Goal: Task Accomplishment & Management: Manage account settings

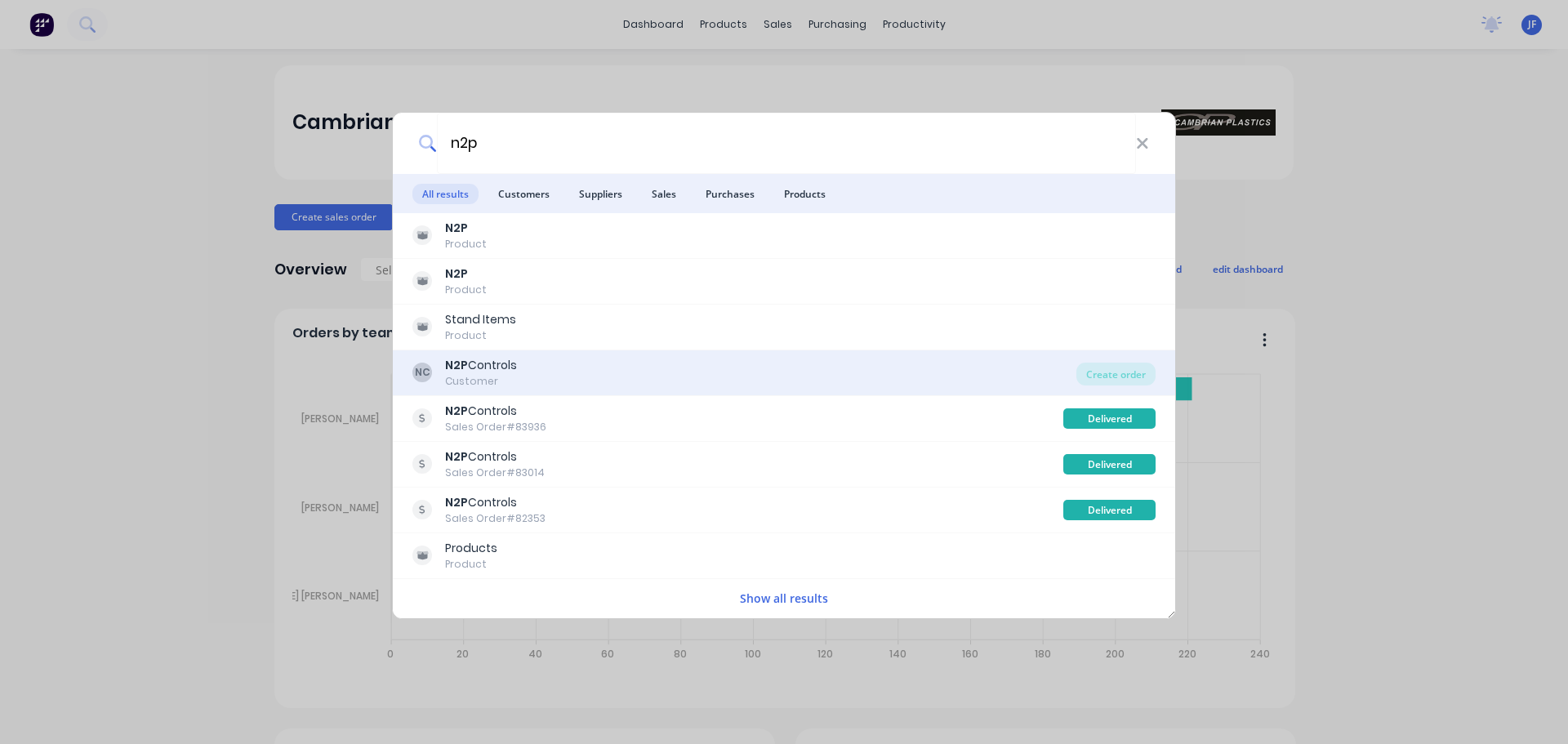
type input "n2p"
click at [644, 374] on div "NC N2P Controls Customer" at bounding box center [745, 373] width 664 height 32
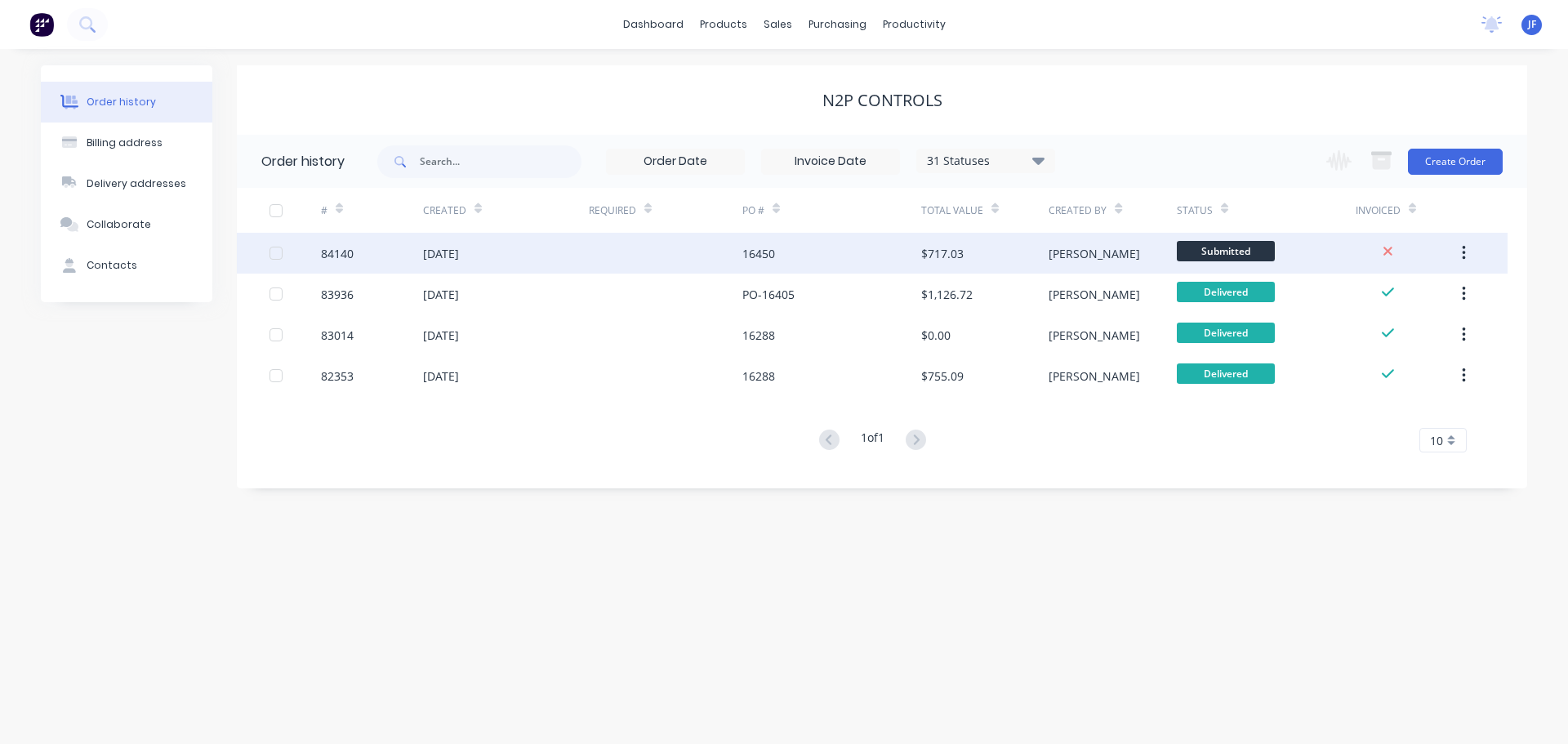
click at [1023, 259] on div "$717.03" at bounding box center [985, 253] width 128 height 41
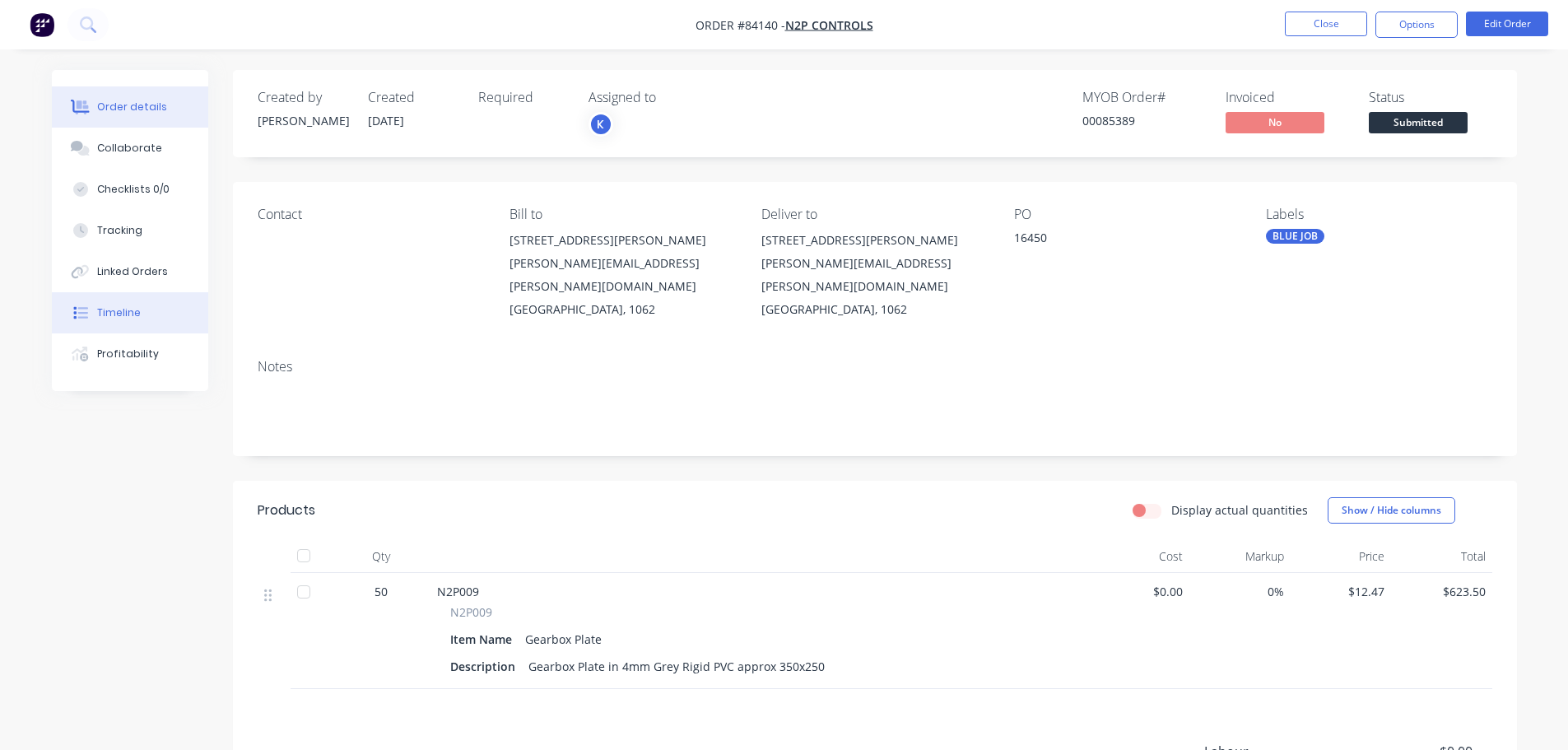
click at [122, 308] on div "Timeline" at bounding box center [119, 313] width 44 height 15
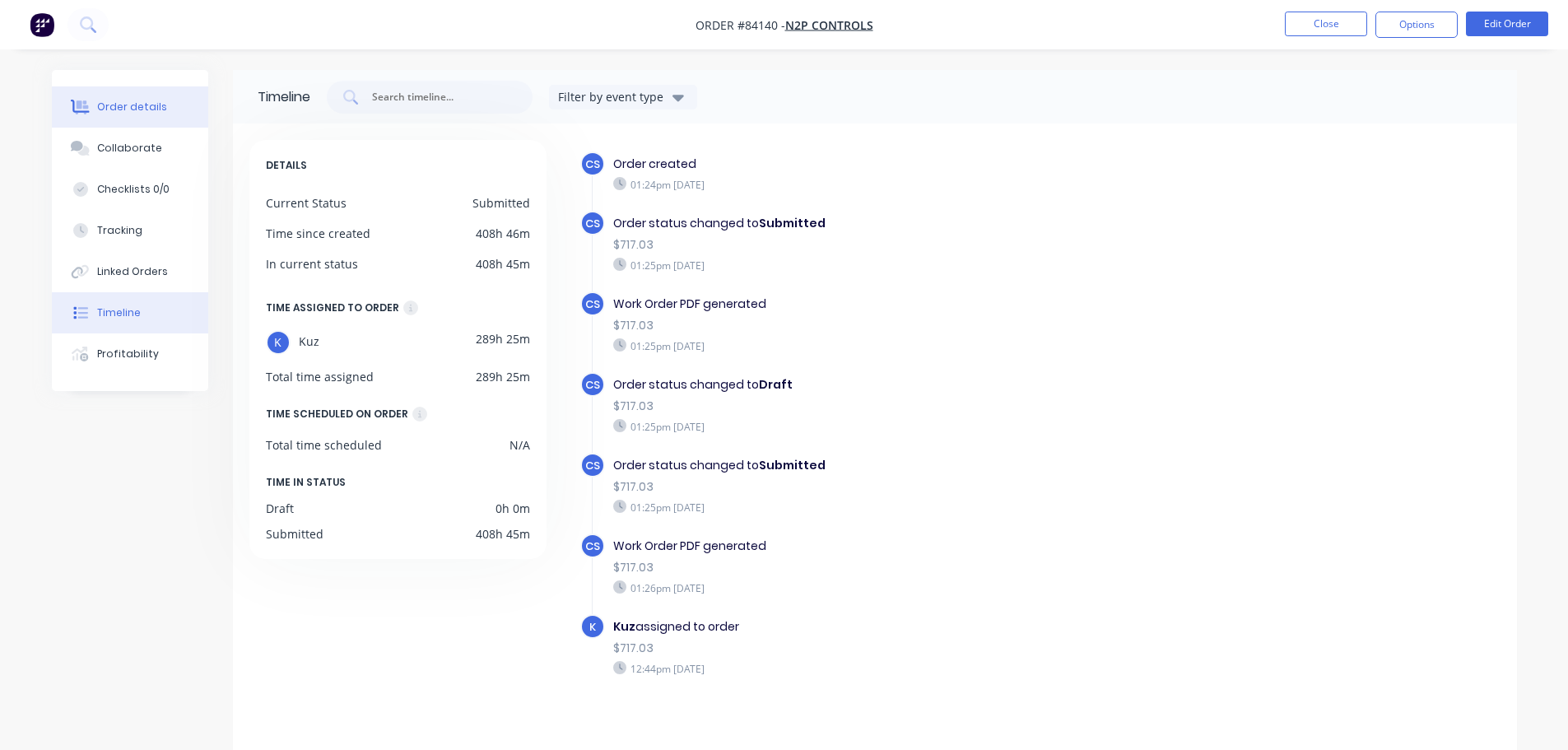
click at [161, 94] on button "Order details" at bounding box center [130, 107] width 156 height 41
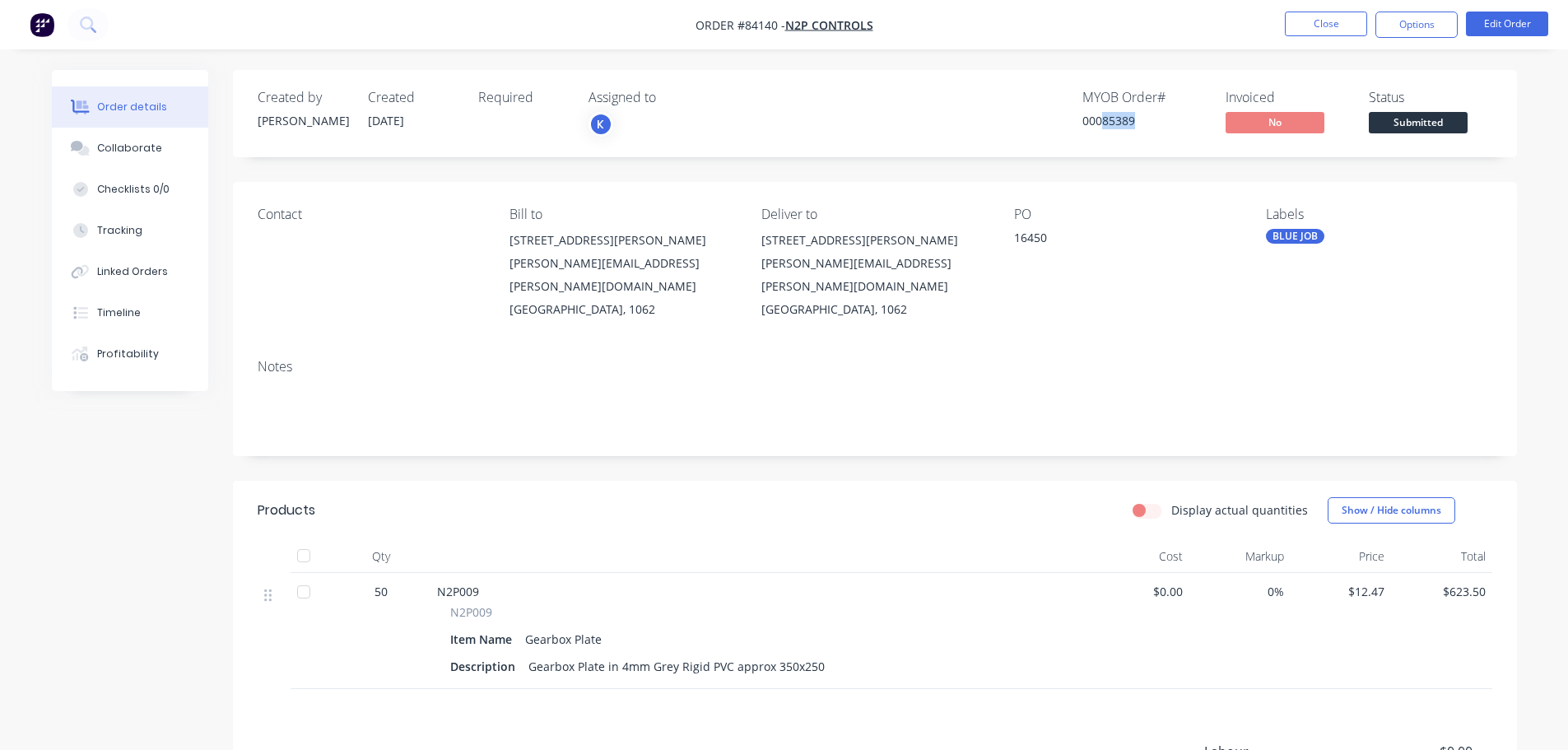
drag, startPoint x: 1101, startPoint y: 124, endPoint x: 1157, endPoint y: 133, distance: 56.7
click at [1157, 133] on div "MYOB Order # 00085389" at bounding box center [1144, 114] width 123 height 48
copy div "85389"
click at [120, 322] on button "Timeline" at bounding box center [130, 312] width 156 height 41
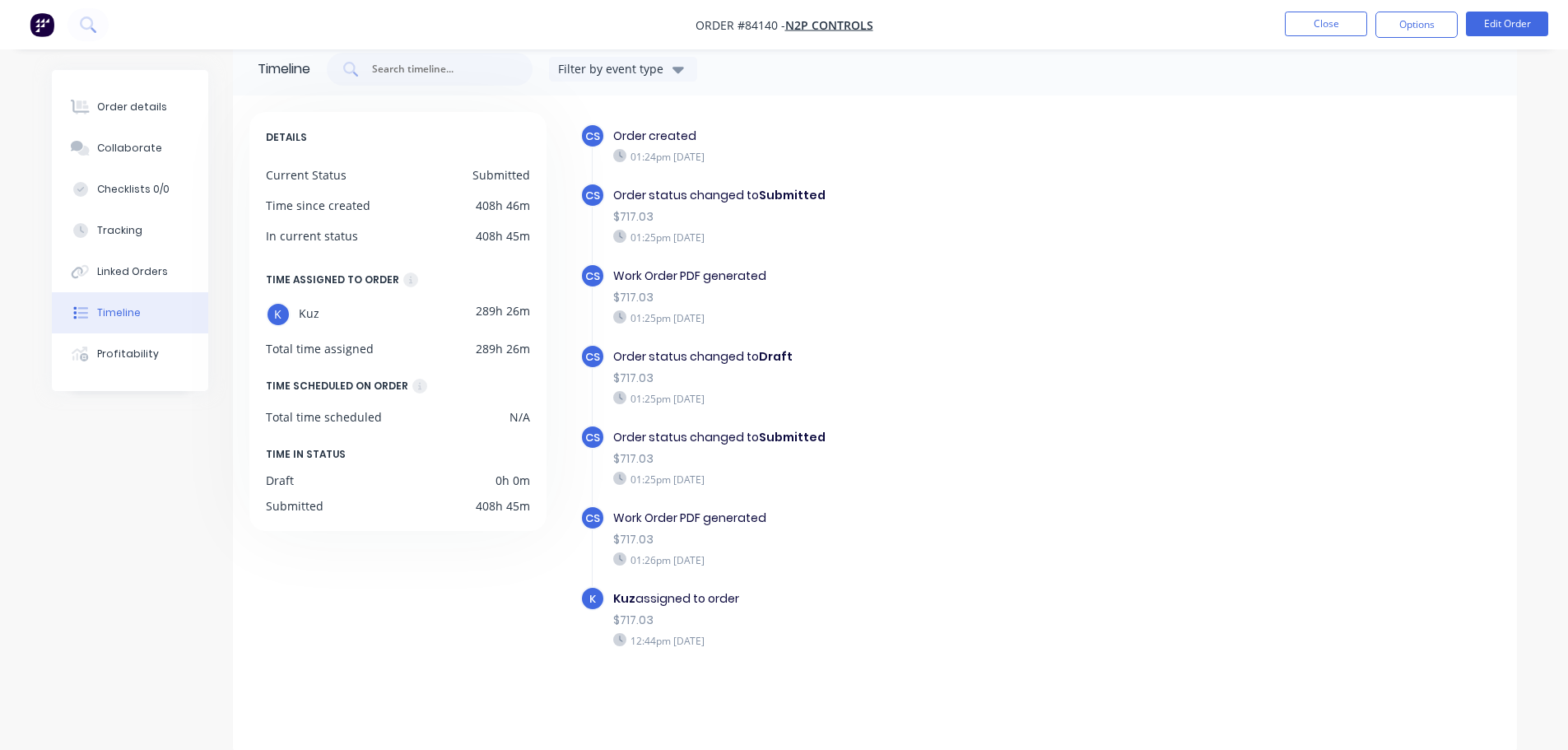
scroll to position [30, 0]
click at [155, 112] on div "Order details" at bounding box center [132, 107] width 70 height 15
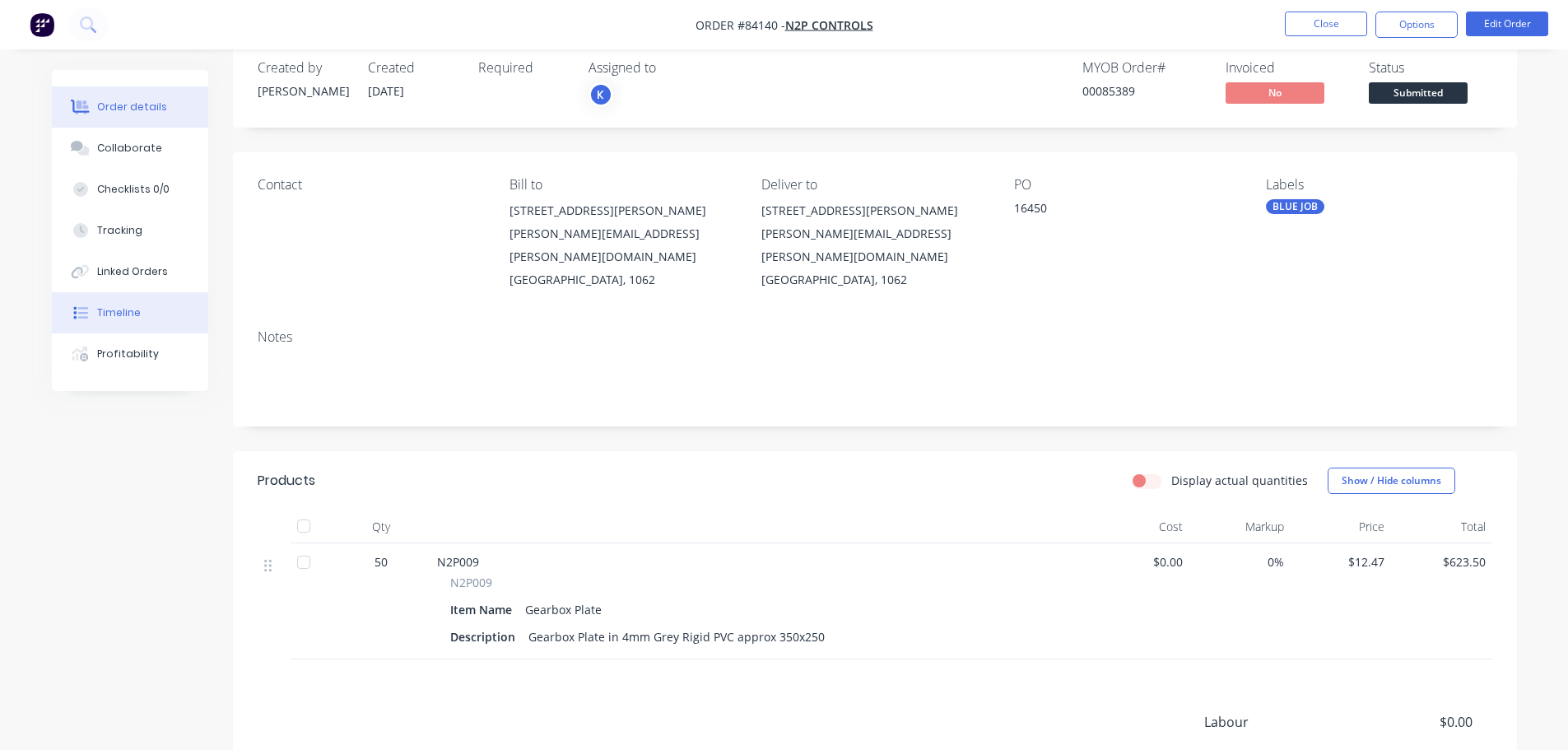
click at [175, 312] on button "Timeline" at bounding box center [130, 312] width 156 height 41
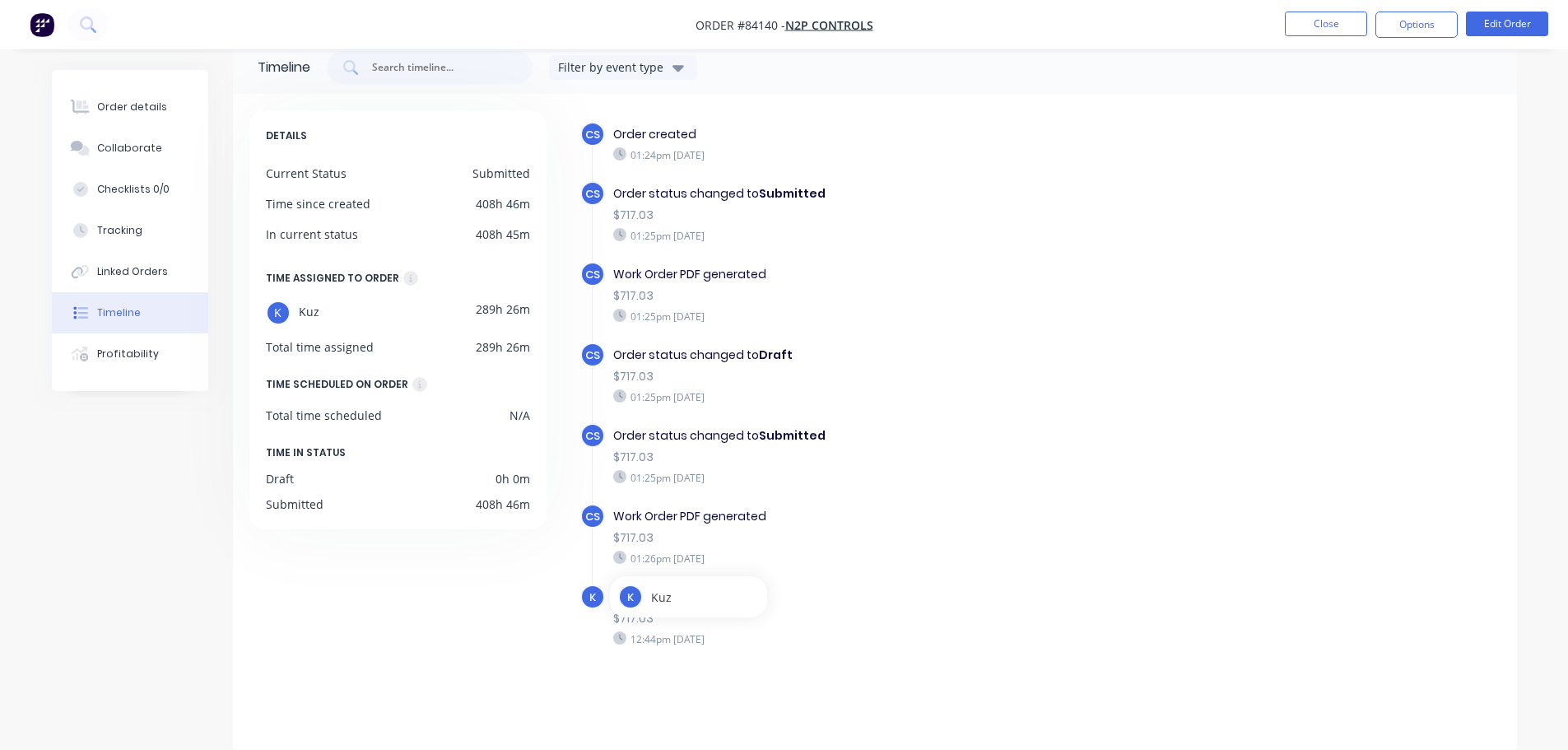
click at [1105, 450] on div "$717.03" at bounding box center [897, 457] width 569 height 17
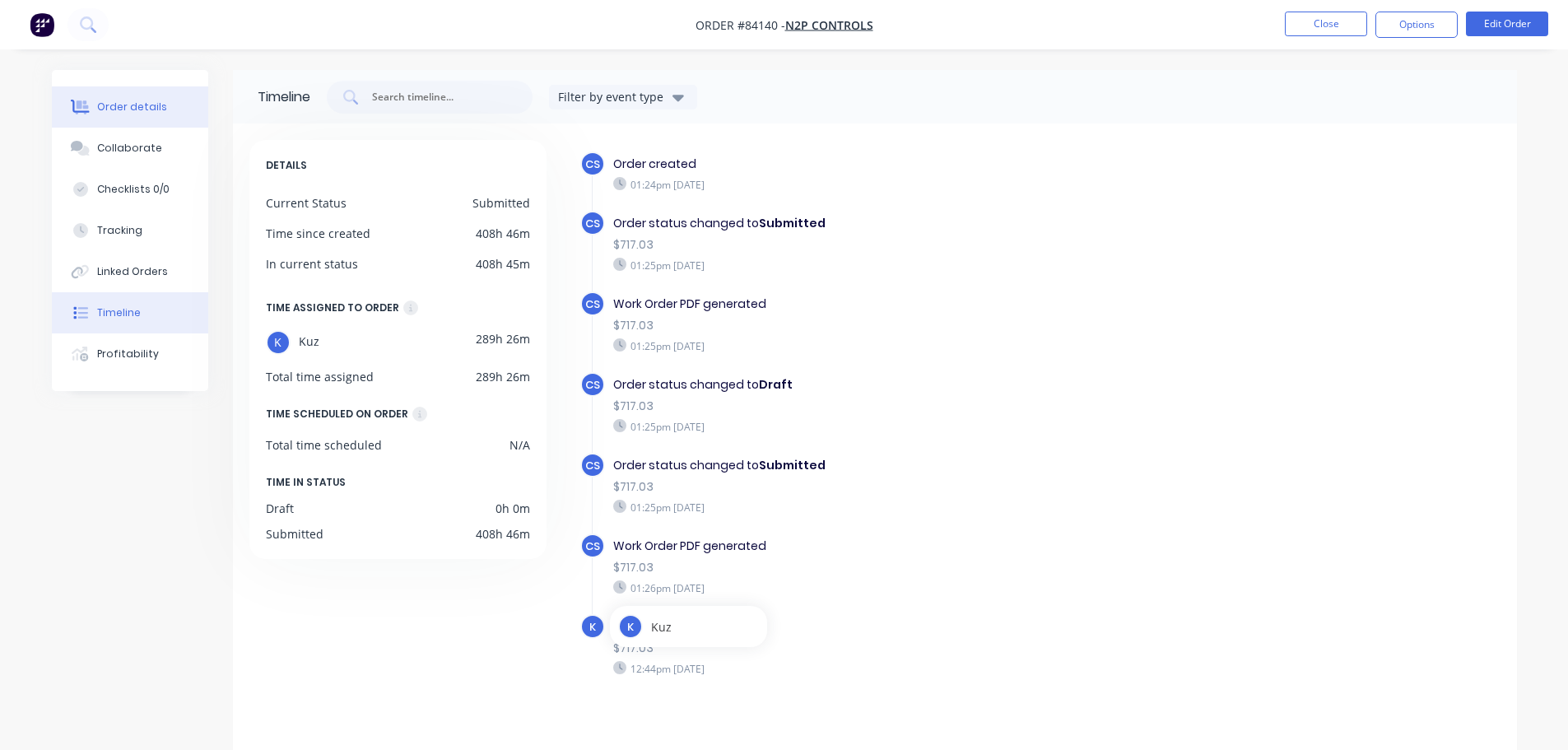
click at [93, 100] on div at bounding box center [81, 107] width 25 height 15
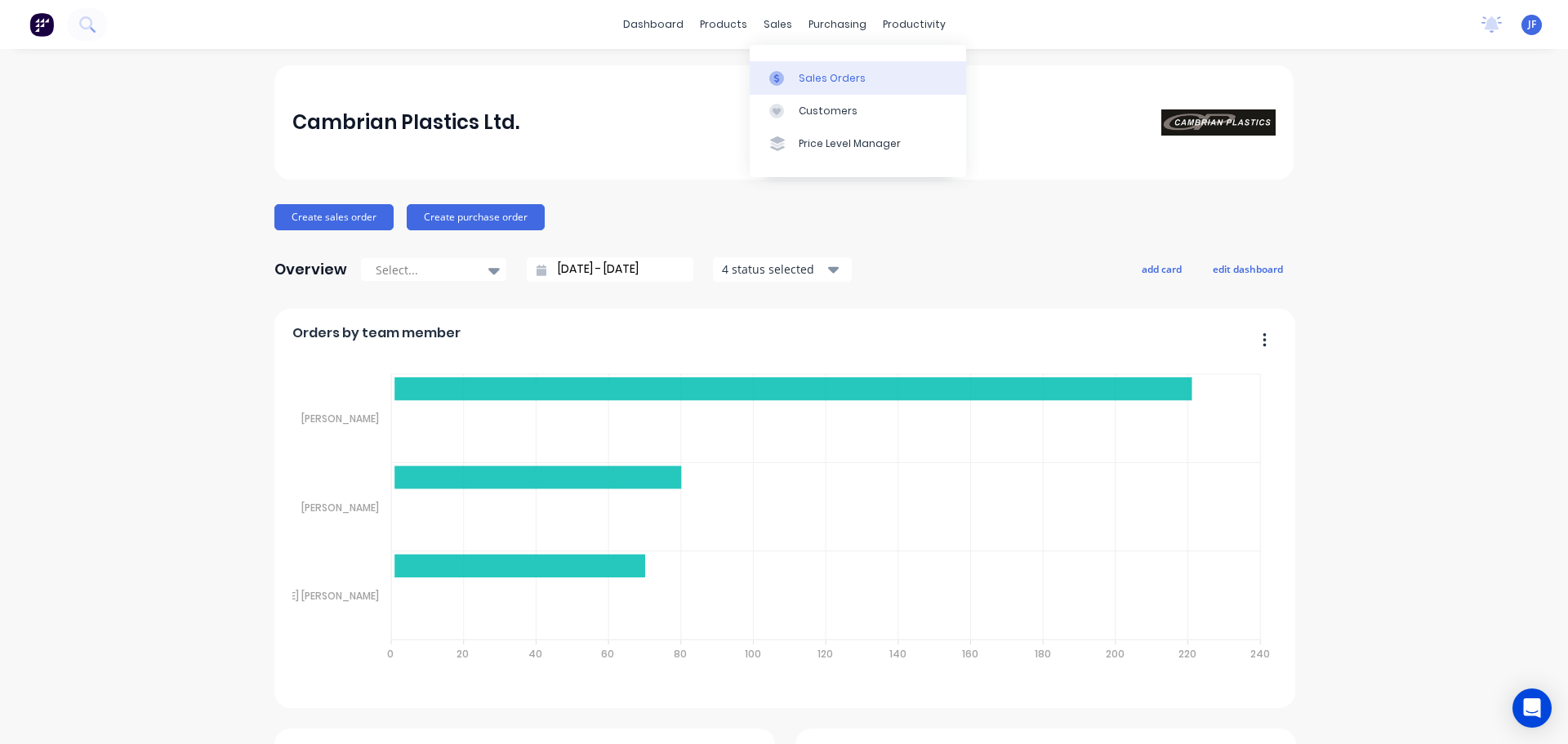
click at [795, 82] on link "Sales Orders" at bounding box center [857, 78] width 217 height 33
click at [799, 80] on div "Sales Orders" at bounding box center [832, 79] width 67 height 15
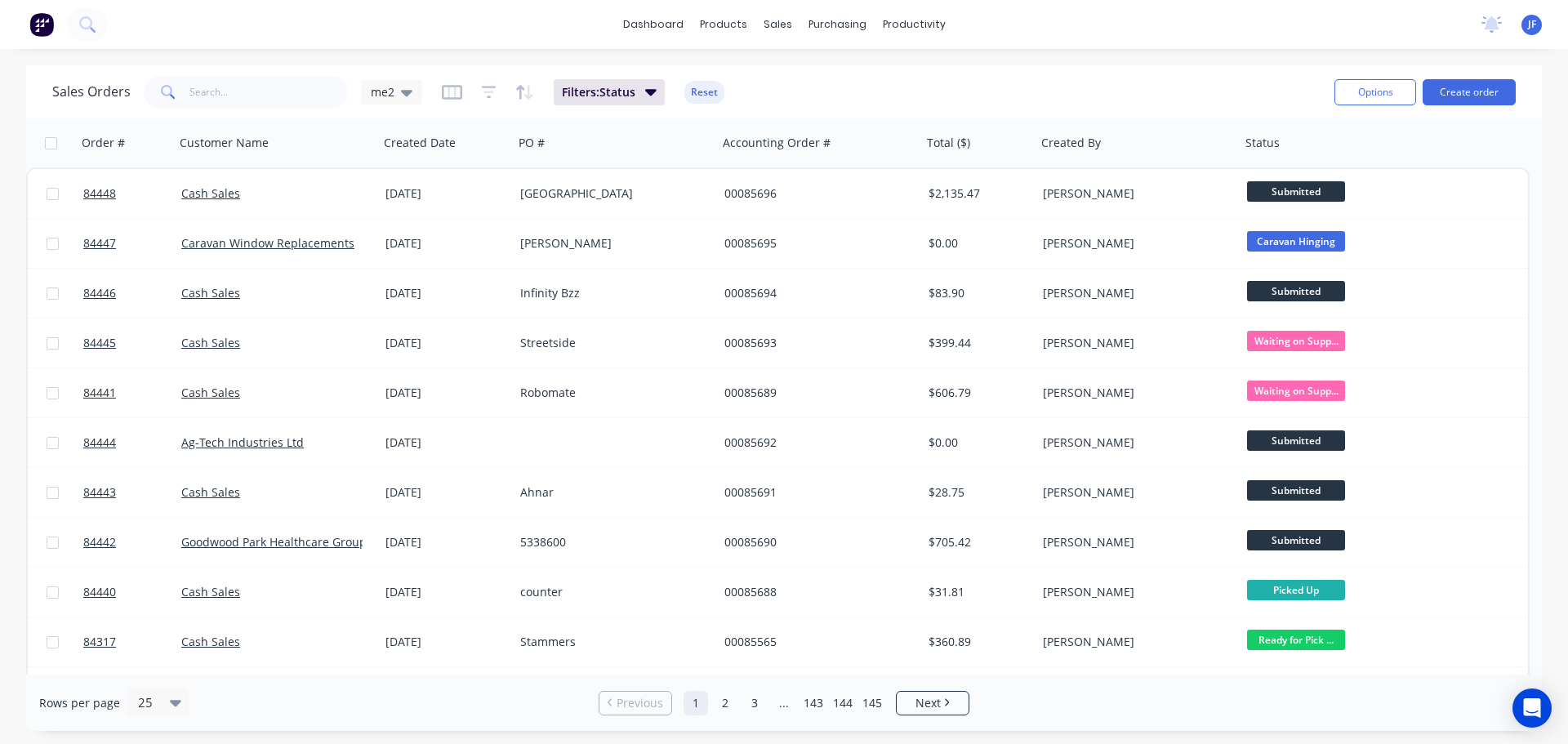
click at [1453, 76] on div "Options Create order" at bounding box center [1421, 92] width 188 height 40
click at [1461, 92] on button "Create order" at bounding box center [1469, 93] width 93 height 27
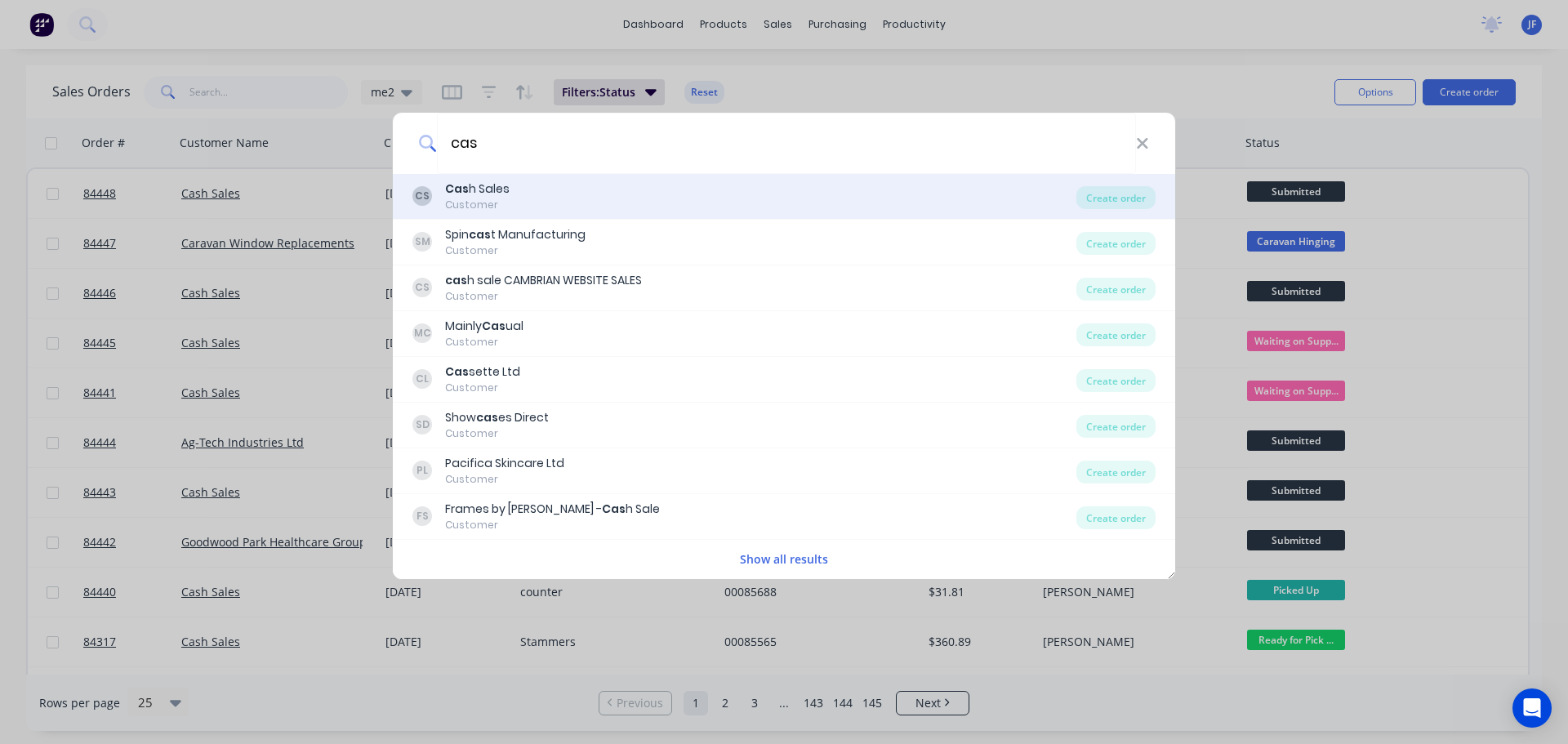
type input "cas"
click at [530, 191] on div "CS Cas h Sales Customer" at bounding box center [745, 197] width 664 height 32
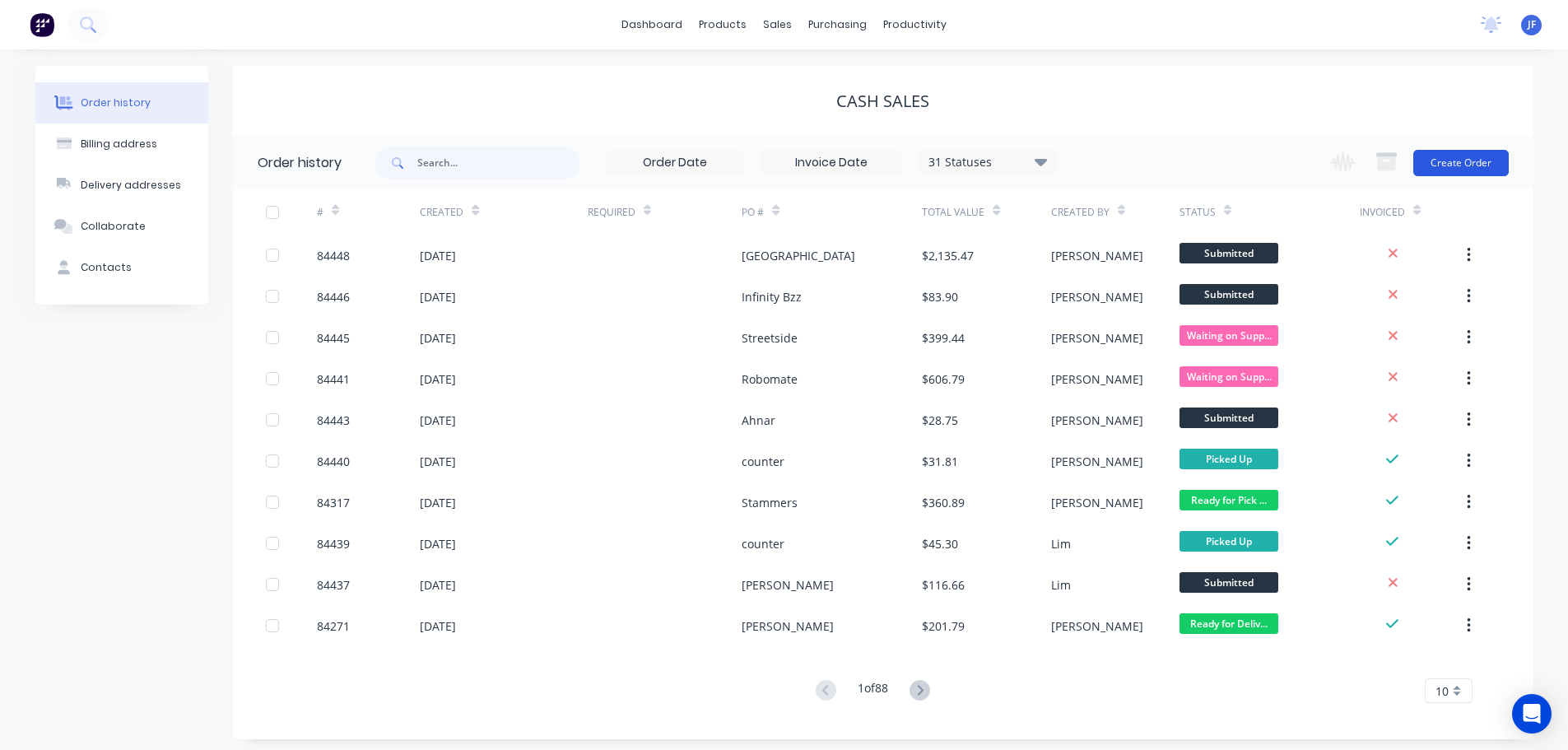
click at [1494, 158] on button "Create Order" at bounding box center [1461, 163] width 95 height 27
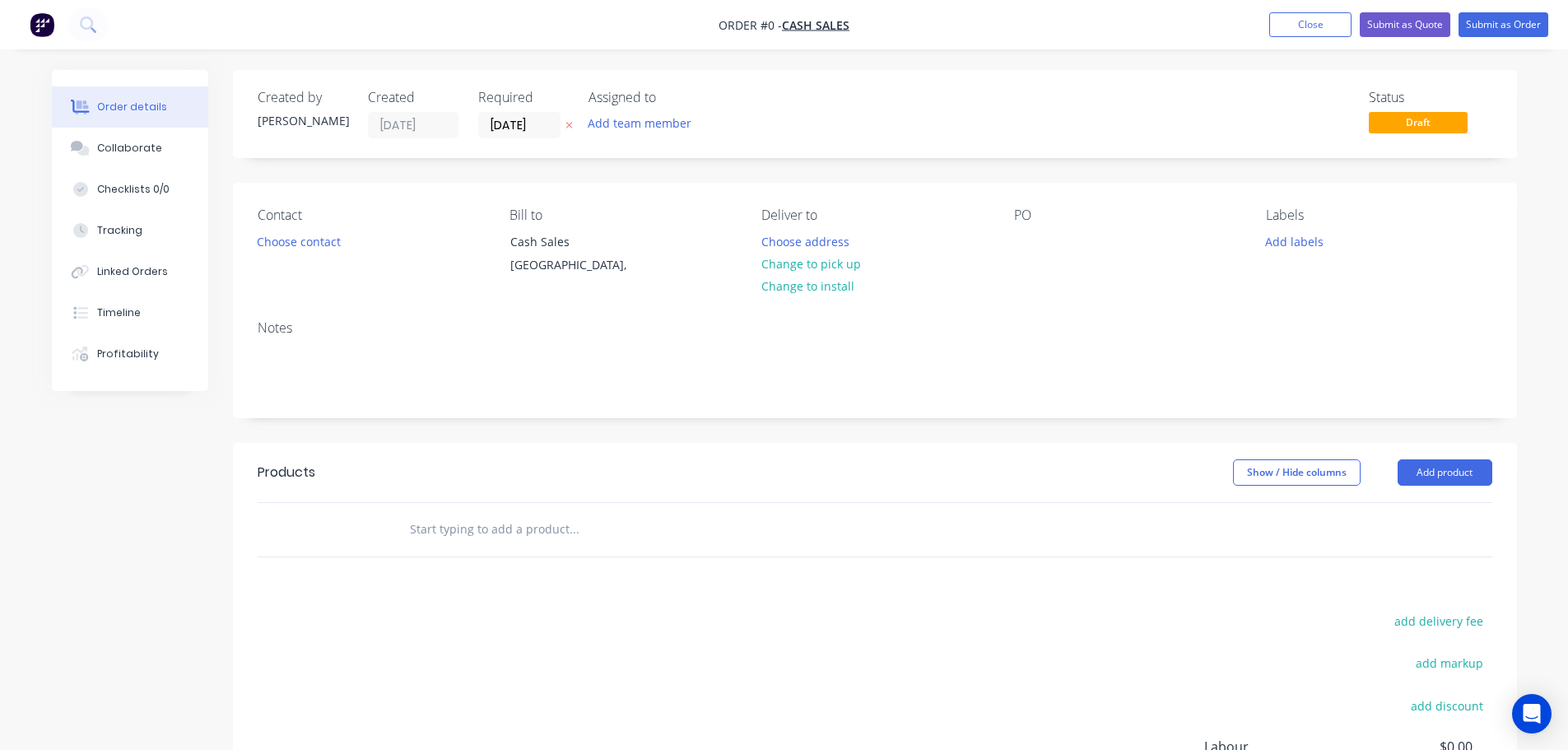
click at [568, 123] on icon at bounding box center [569, 125] width 8 height 10
click at [270, 237] on button "Choose contact" at bounding box center [299, 240] width 101 height 22
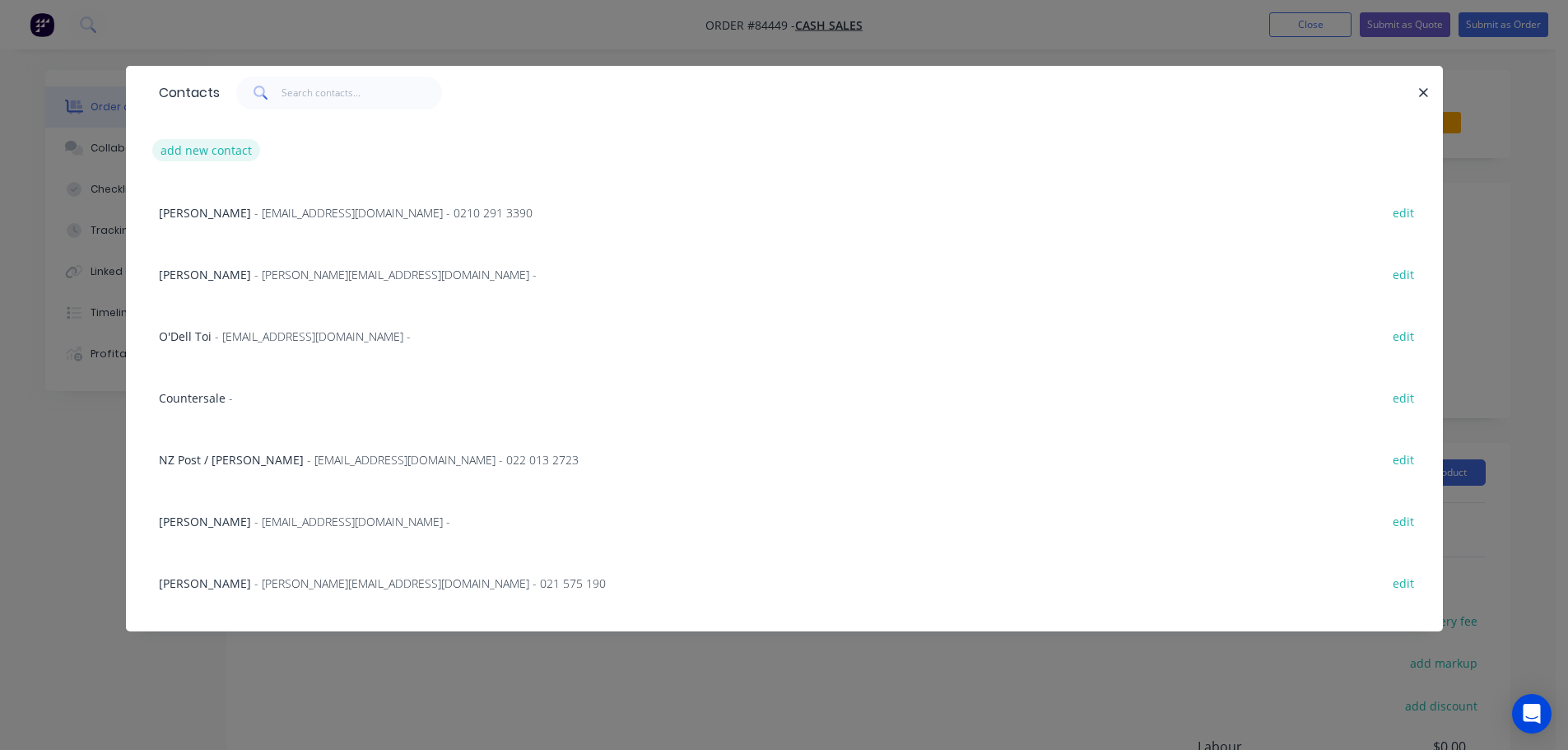
click at [190, 151] on button "add new contact" at bounding box center [207, 150] width 109 height 22
select select "NZ"
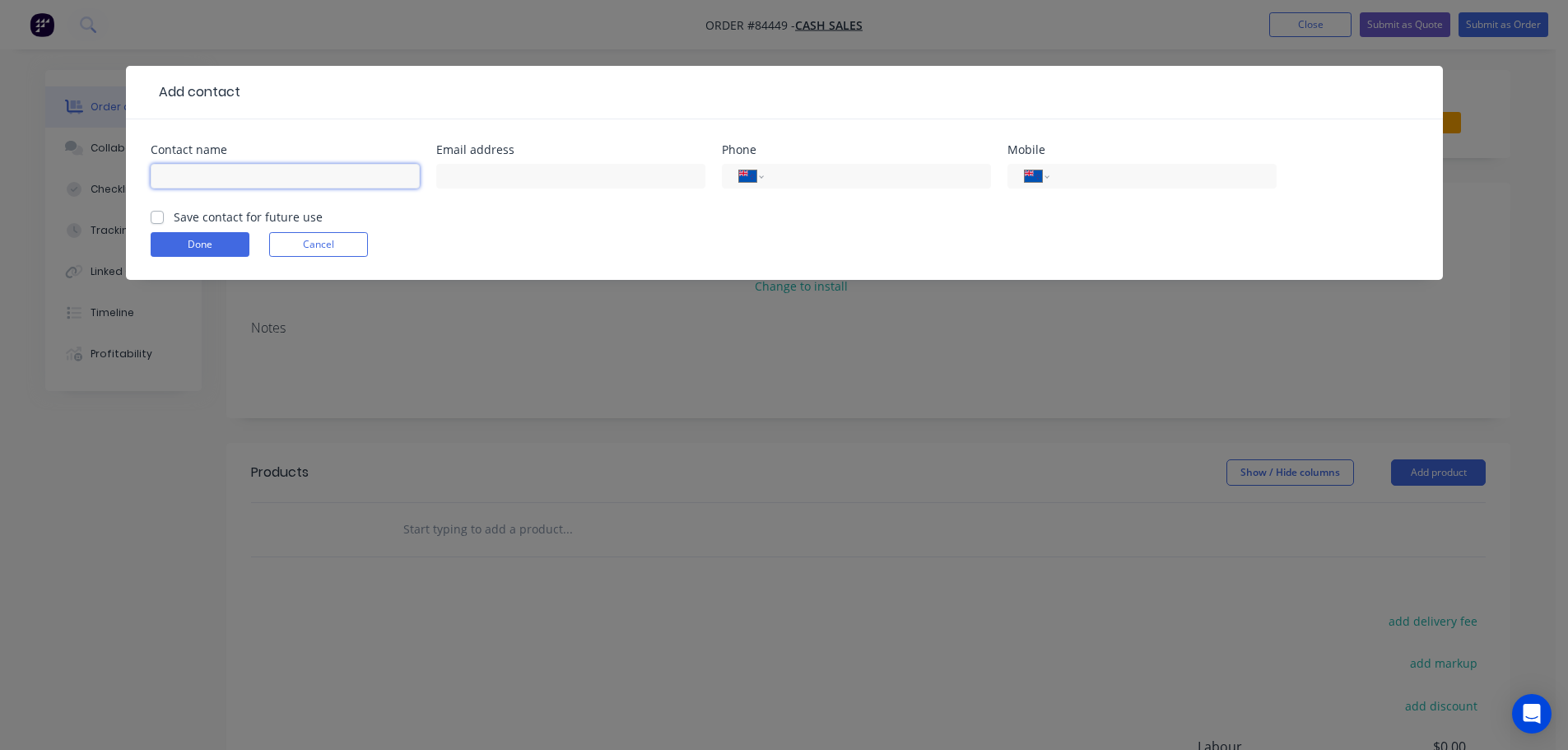
click at [232, 185] on input "text" at bounding box center [285, 177] width 269 height 25
click at [320, 243] on form "Contact name Email address Phone International Afghanistan Åland Islands Albani…" at bounding box center [784, 212] width 1268 height 135
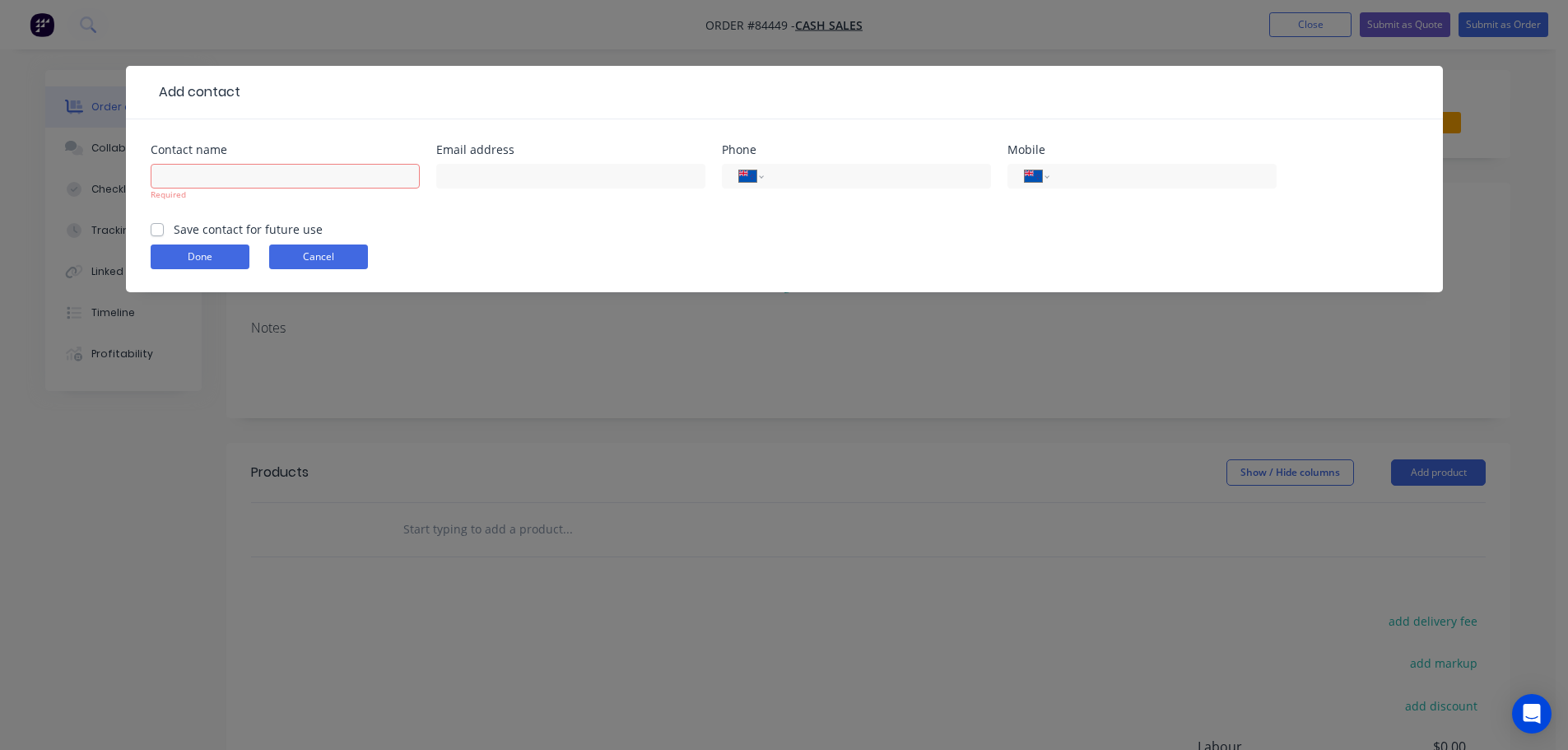
click at [344, 244] on button "Cancel" at bounding box center [319, 257] width 99 height 25
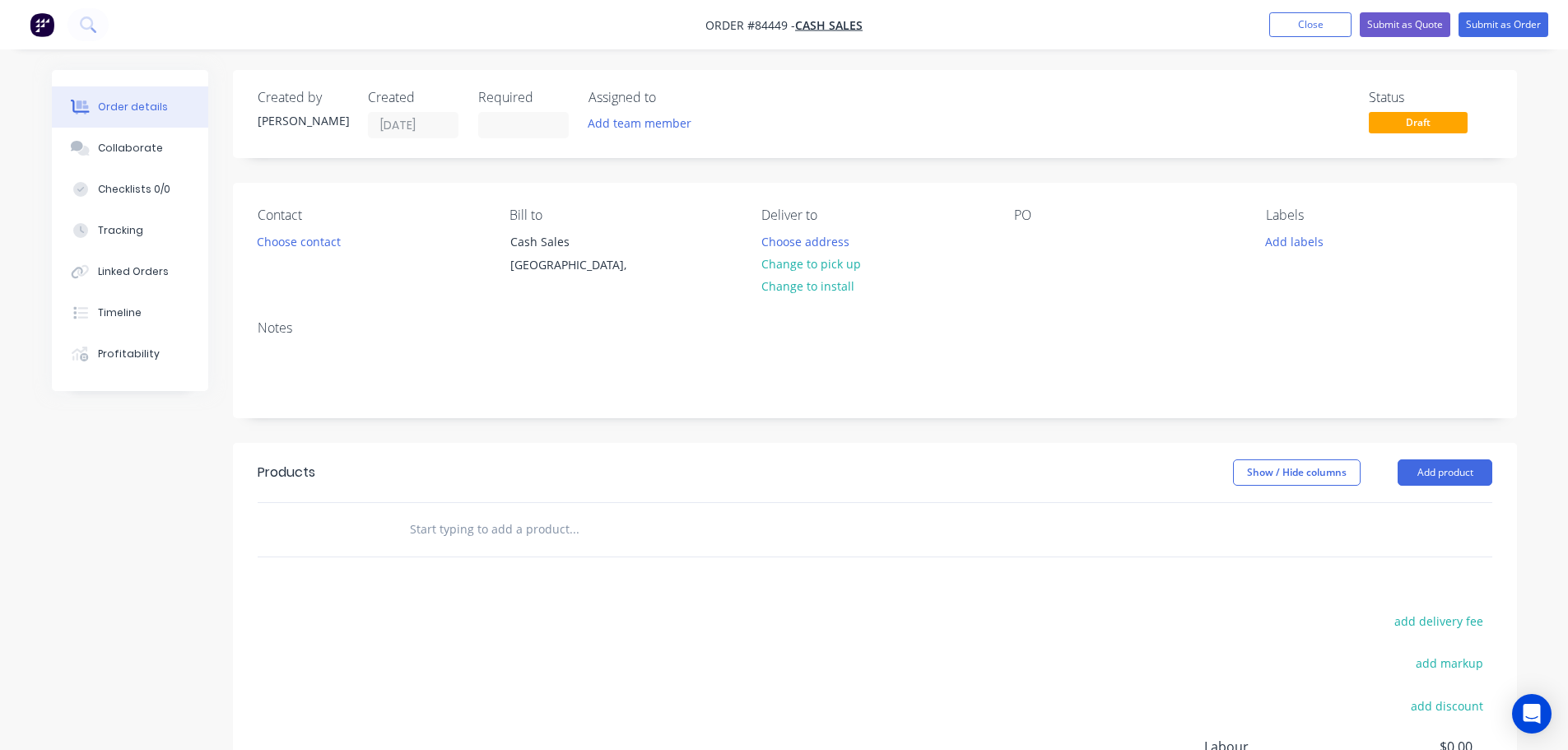
click at [334, 259] on div "Contact Choose contact" at bounding box center [370, 244] width 225 height 75
click at [329, 250] on button "Choose contact" at bounding box center [299, 240] width 101 height 22
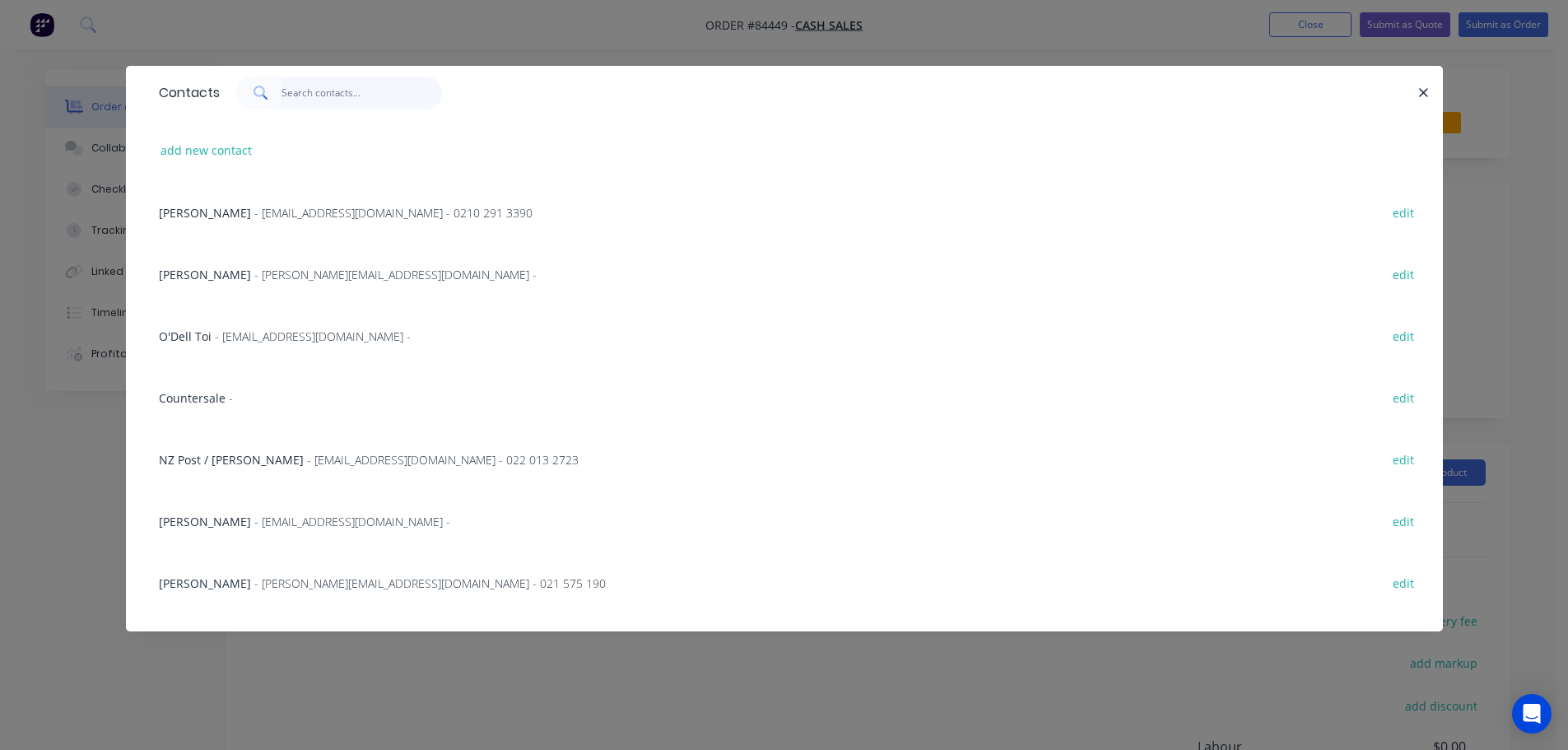
click at [346, 107] on input "text" at bounding box center [361, 93] width 160 height 33
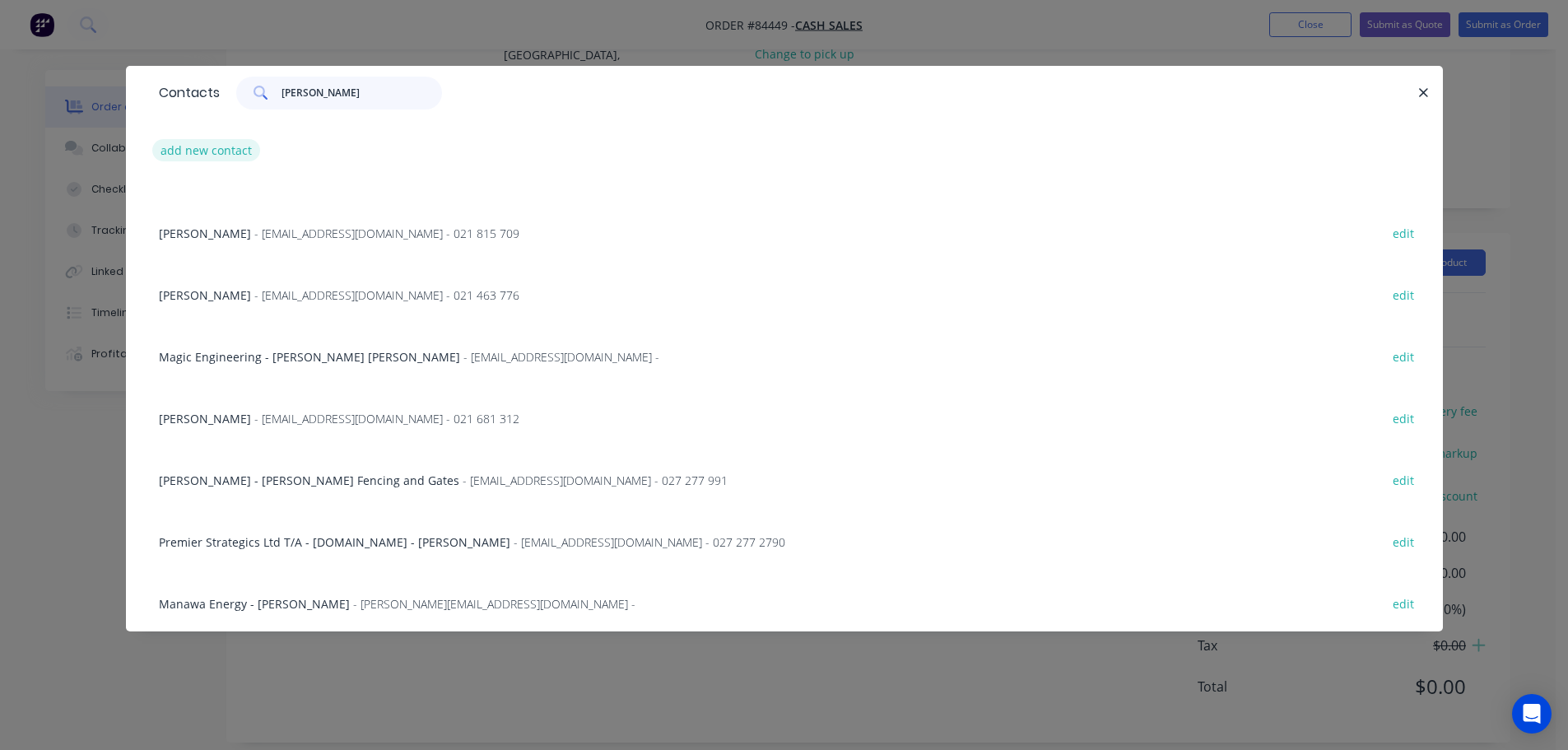
scroll to position [227, 0]
type input "john"
click at [182, 152] on button "add new contact" at bounding box center [207, 150] width 109 height 22
select select "NZ"
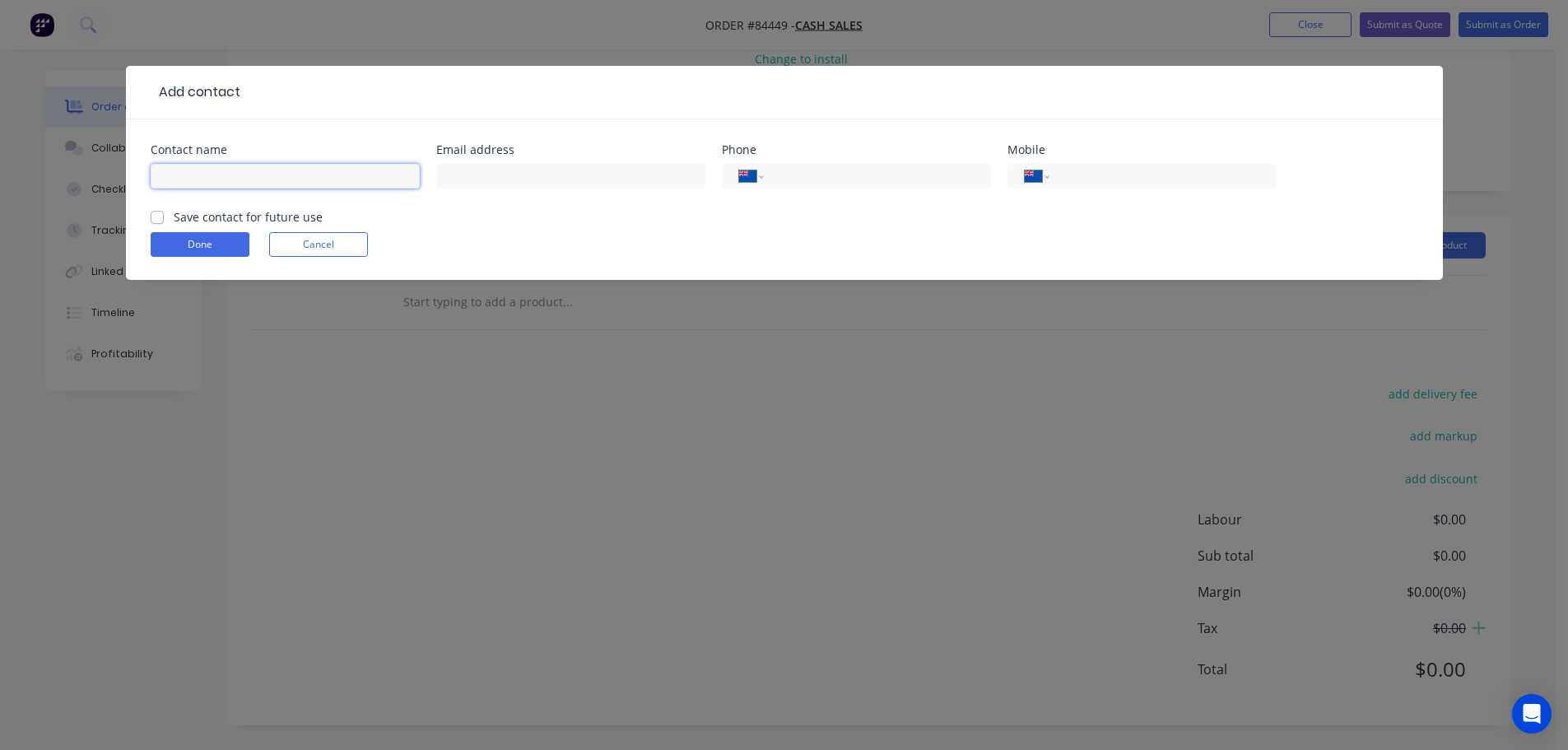
click at [292, 171] on input "text" at bounding box center [285, 177] width 269 height 25
type input "[PERSON_NAME]"
click at [1192, 195] on div "International Afghanistan Åland Islands Albania Algeria American Samoa Andorra …" at bounding box center [1142, 183] width 269 height 49
click at [1181, 174] on input "tel" at bounding box center [1159, 177] width 197 height 19
type input "0274 416 693"
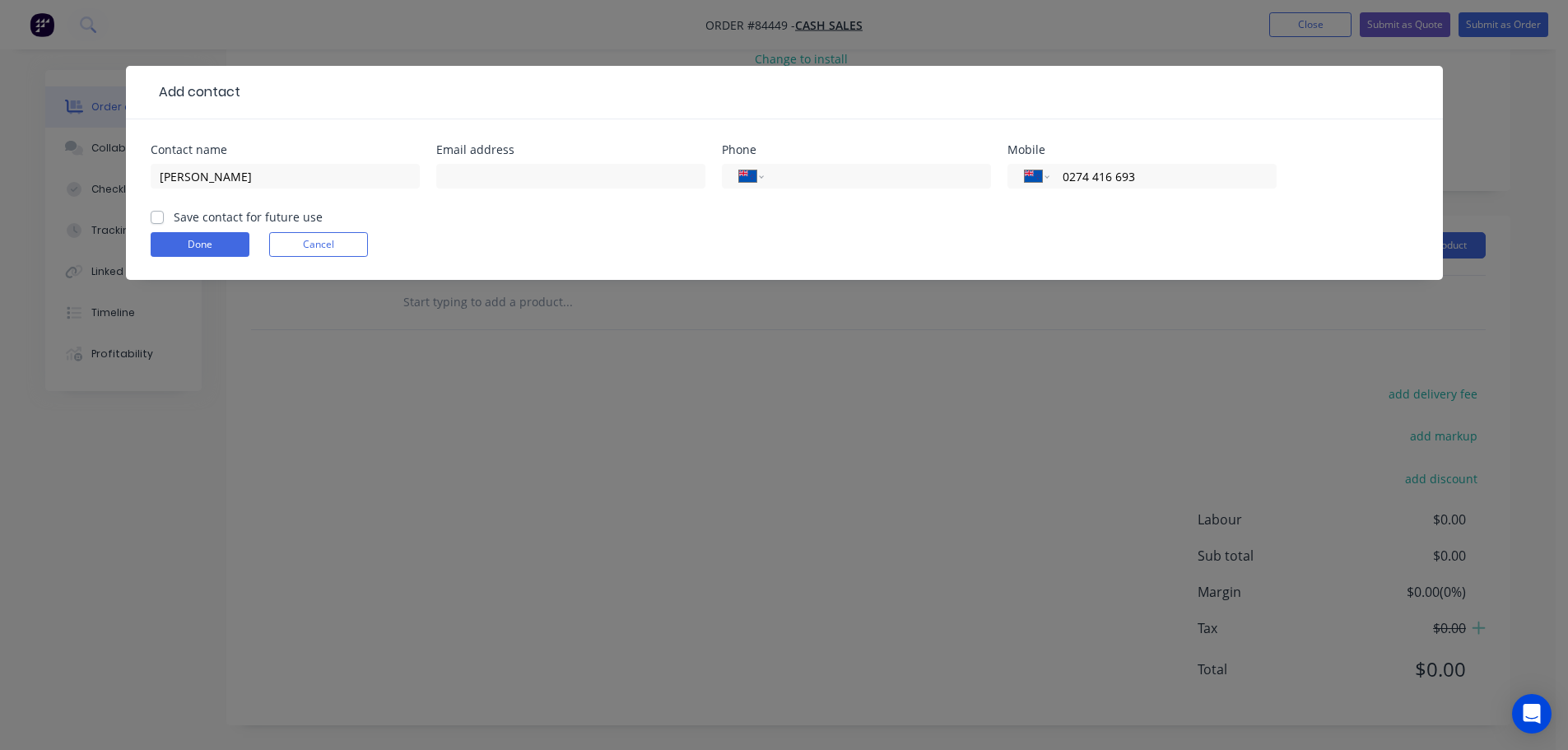
click at [182, 218] on label "Save contact for future use" at bounding box center [248, 217] width 149 height 17
click at [164, 218] on input "Save contact for future use" at bounding box center [157, 216] width 13 height 15
checkbox input "true"
click at [218, 246] on button "Done" at bounding box center [200, 244] width 99 height 25
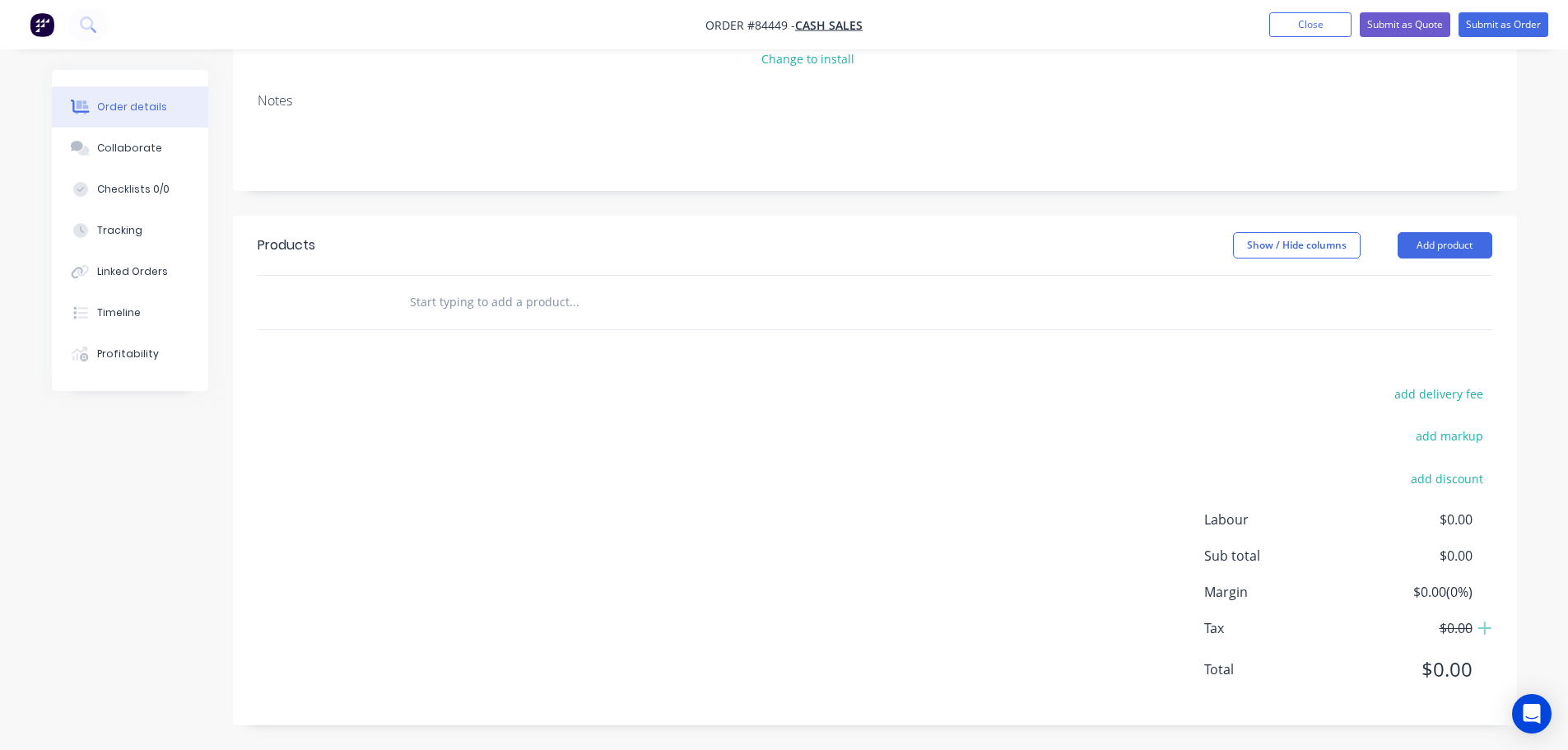
click at [532, 302] on input "text" at bounding box center [573, 302] width 329 height 33
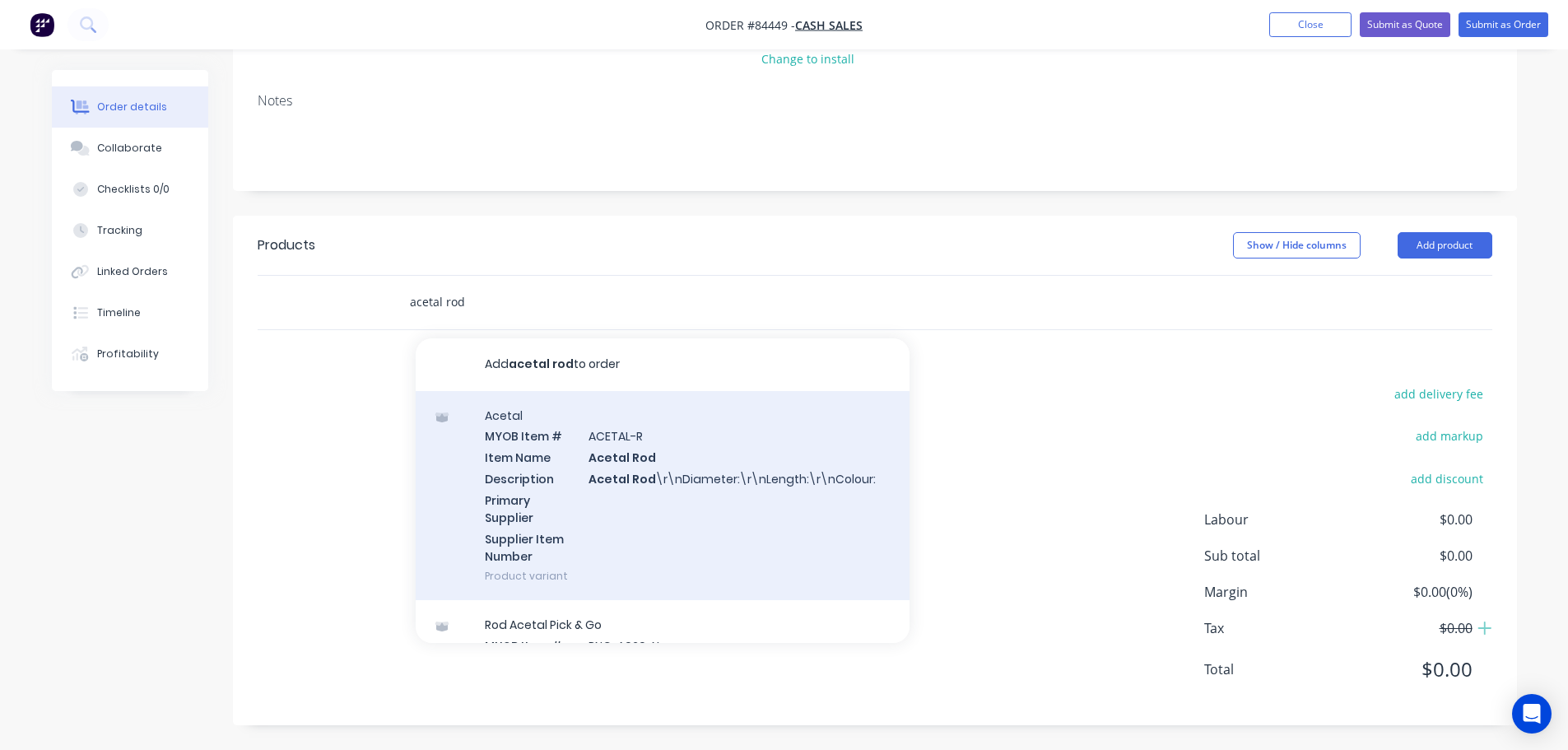
type input "acetal rod"
click at [653, 493] on div "Acetal MYOB Item # ACETAL-R Item Name Acetal Rod Description Acetal Rod \r\nDia…" at bounding box center [663, 496] width 494 height 210
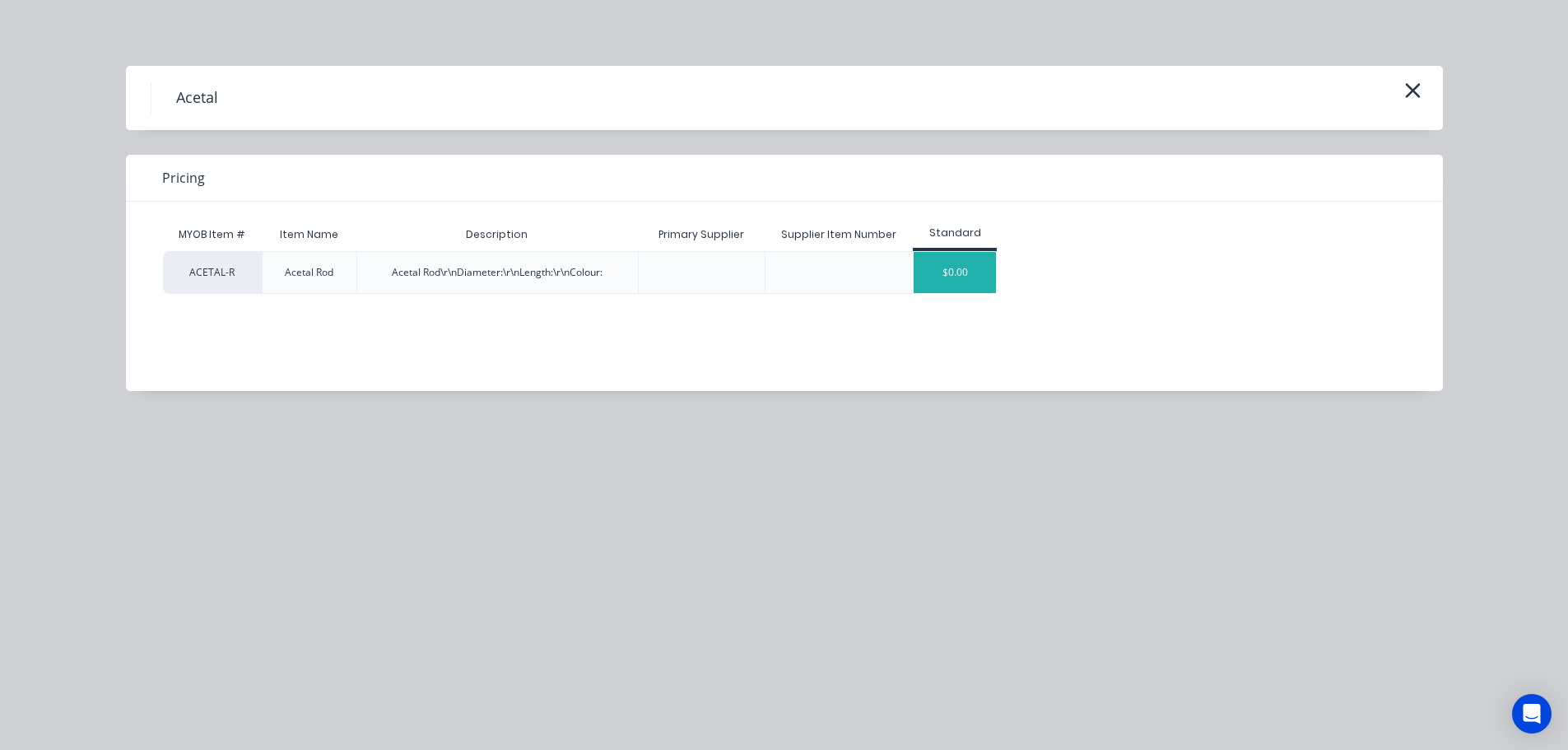
click at [958, 273] on div "$0.00" at bounding box center [955, 272] width 82 height 41
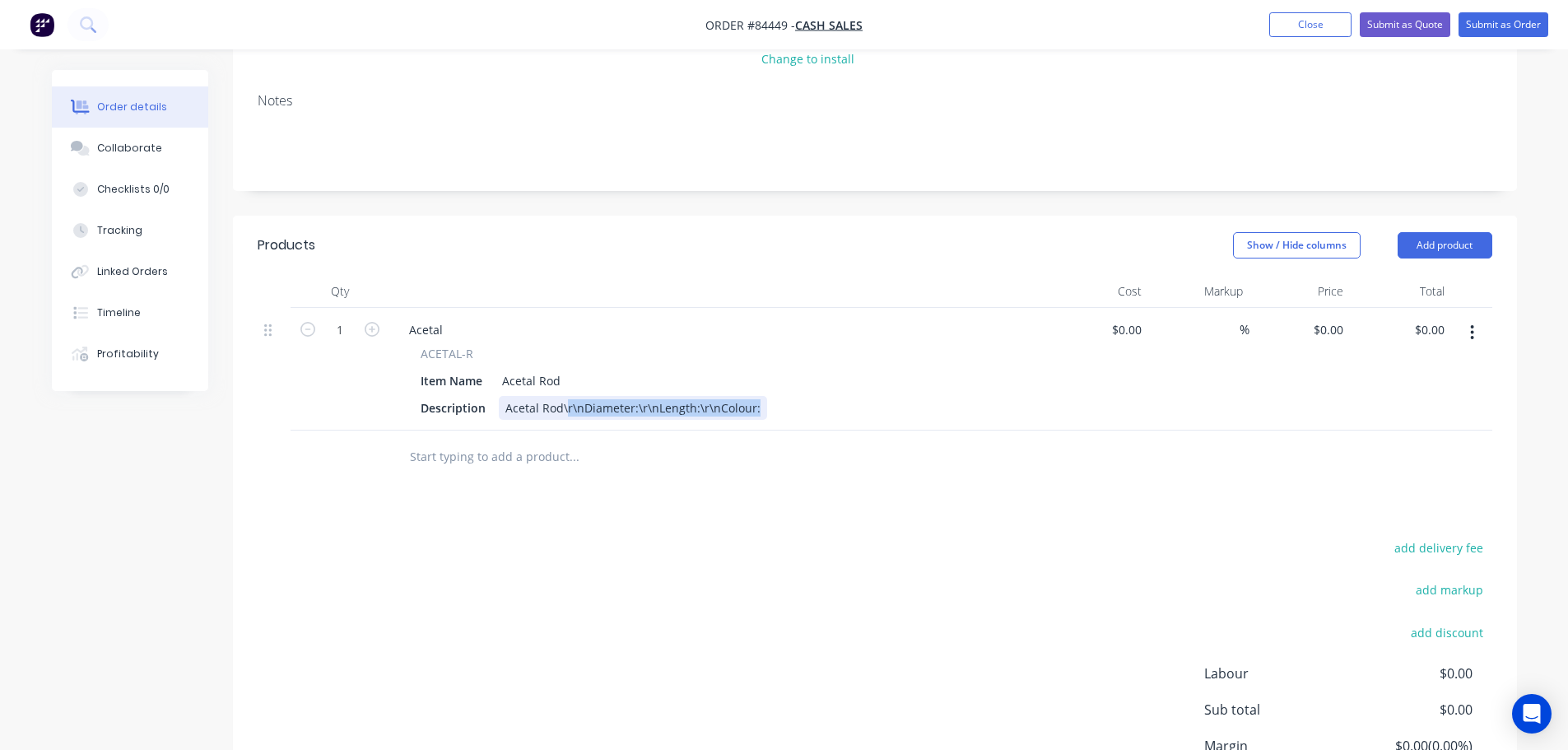
drag, startPoint x: 564, startPoint y: 412, endPoint x: 1013, endPoint y: 453, distance: 450.9
click at [1013, 453] on div "Qty Cost Markup Price Total 1 Acetal ACETAL-R Item Name Acetal Rod Description …" at bounding box center [875, 379] width 1284 height 209
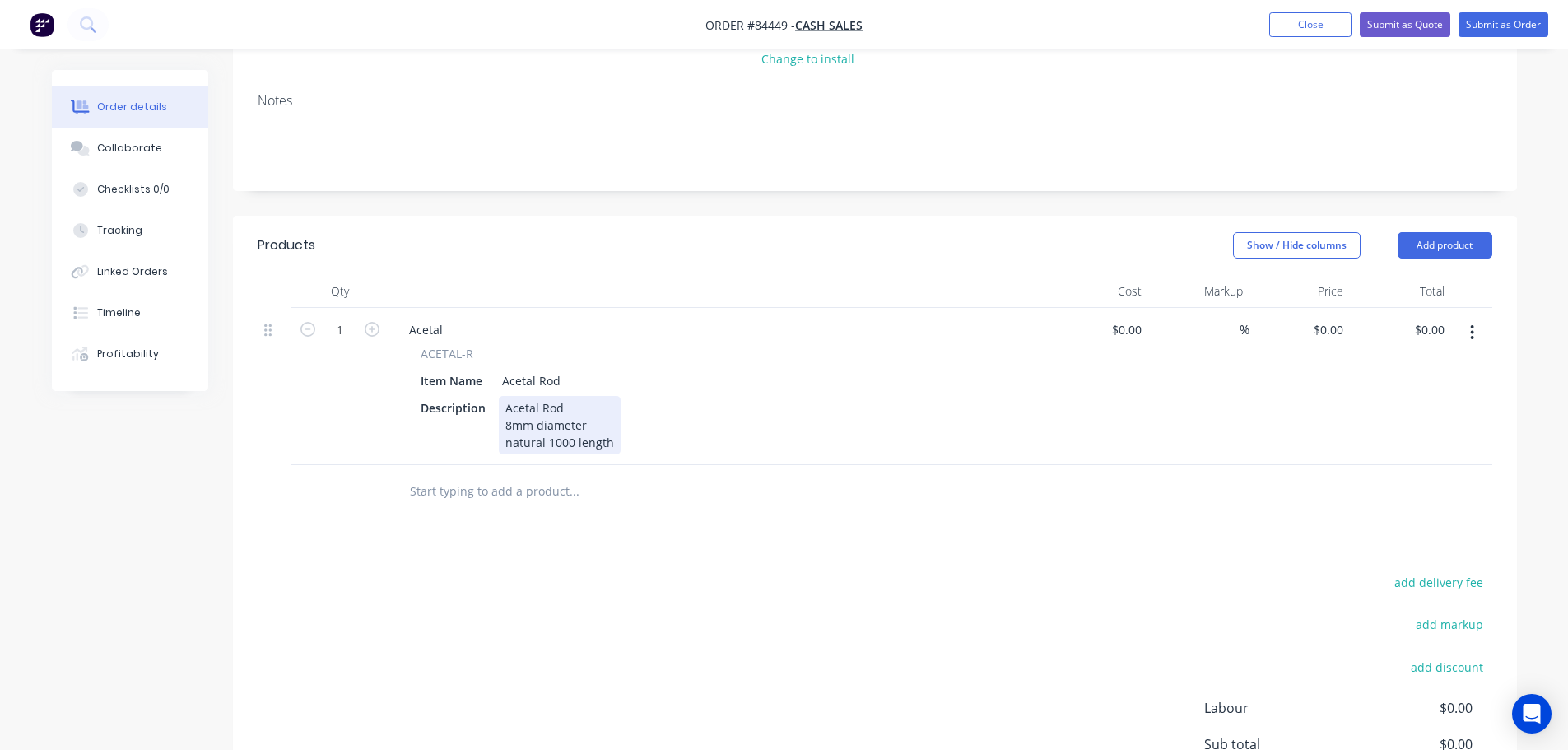
click at [544, 442] on div "Acetal Rod 8mm diameter natural 1000 length" at bounding box center [560, 425] width 122 height 58
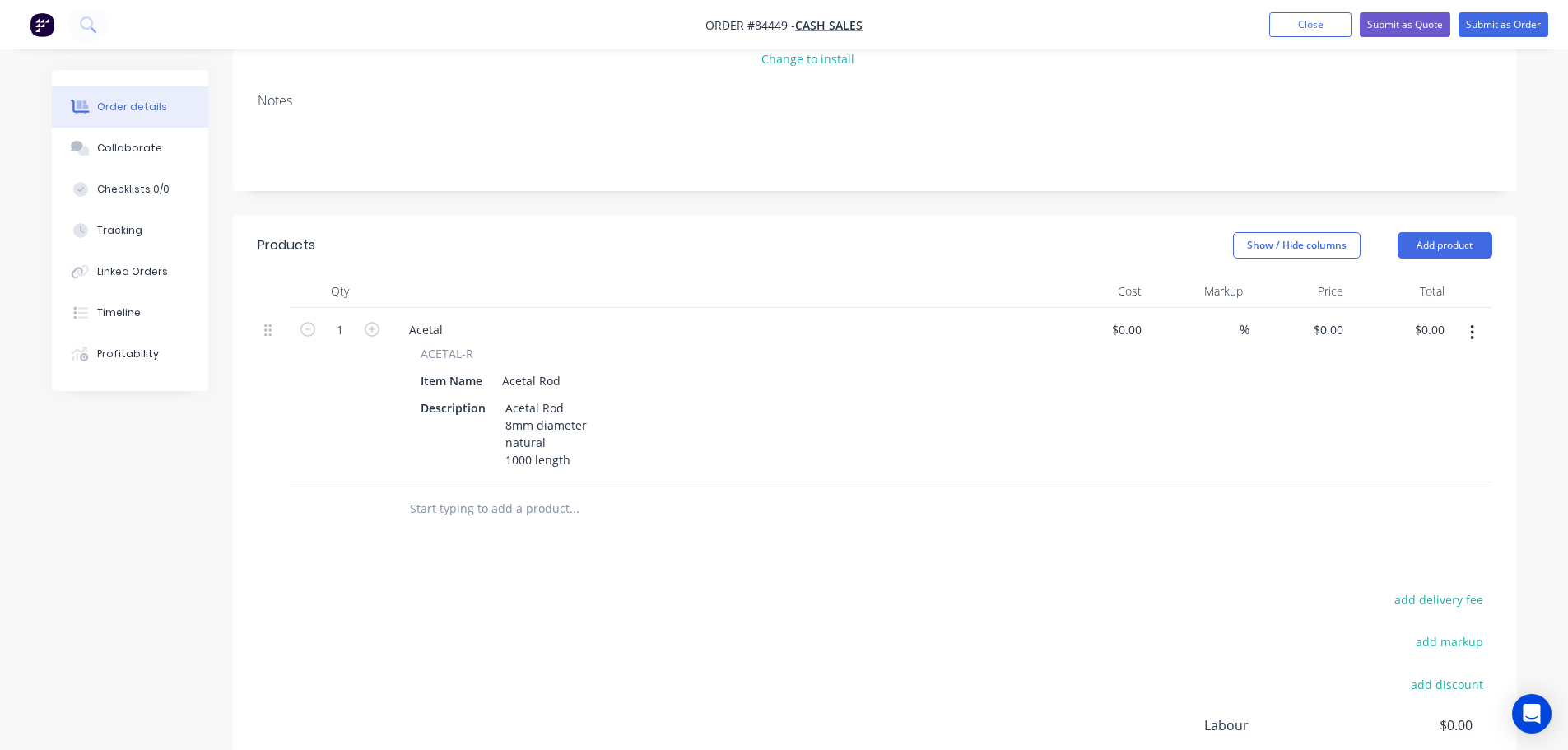
drag, startPoint x: 745, startPoint y: 551, endPoint x: 1219, endPoint y: 357, distance: 512.2
click at [749, 551] on div "Products Show / Hide columns Add product Qty Cost Markup Price Total 1 Acetal A…" at bounding box center [875, 573] width 1284 height 716
click at [1327, 323] on div "0 0" at bounding box center [1337, 329] width 26 height 24
type input "$9.15"
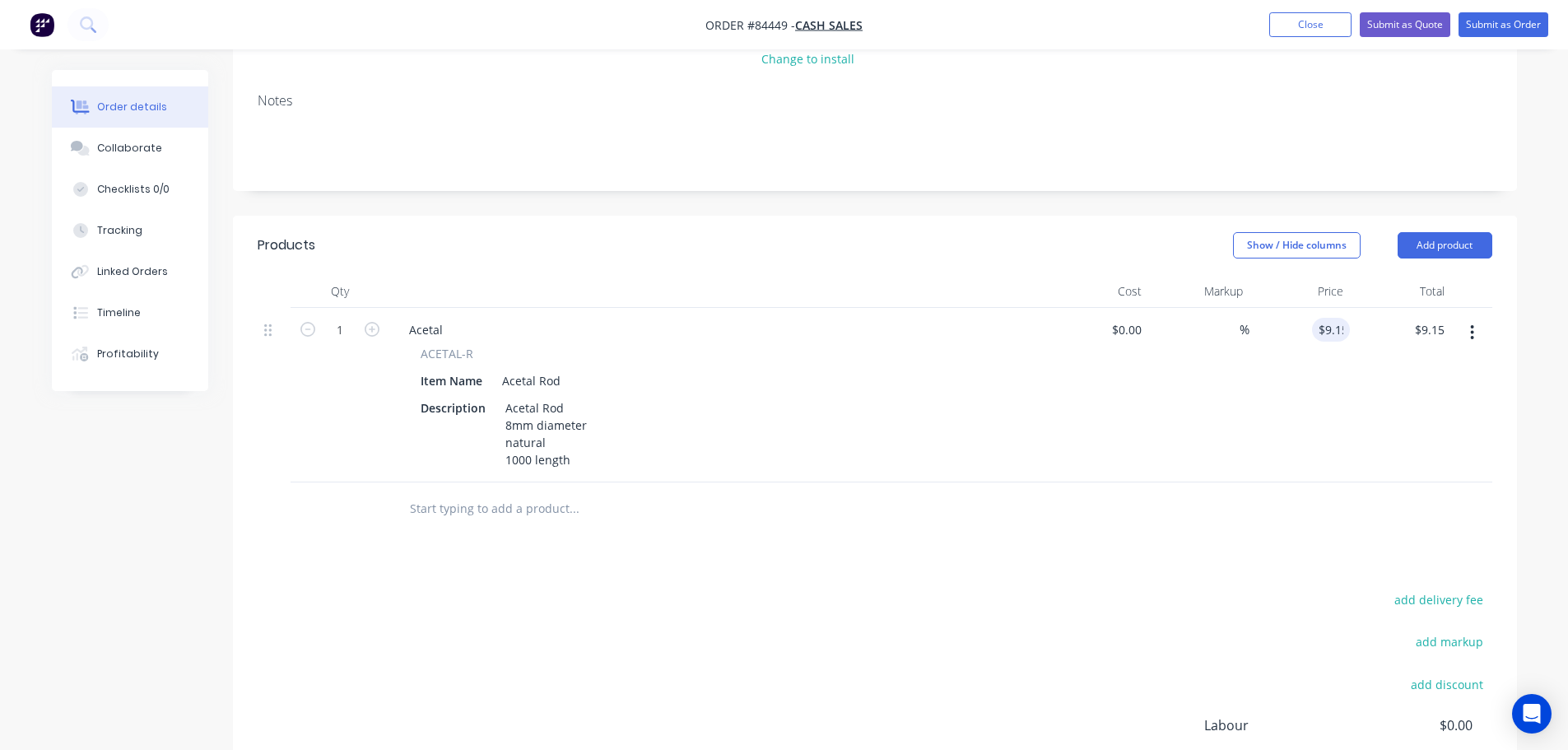
click at [1319, 561] on div "Products Show / Hide columns Add product Qty Cost Markup Price Total 1 Acetal A…" at bounding box center [875, 573] width 1284 height 716
click at [1488, 26] on button "Submit as Order" at bounding box center [1503, 25] width 90 height 25
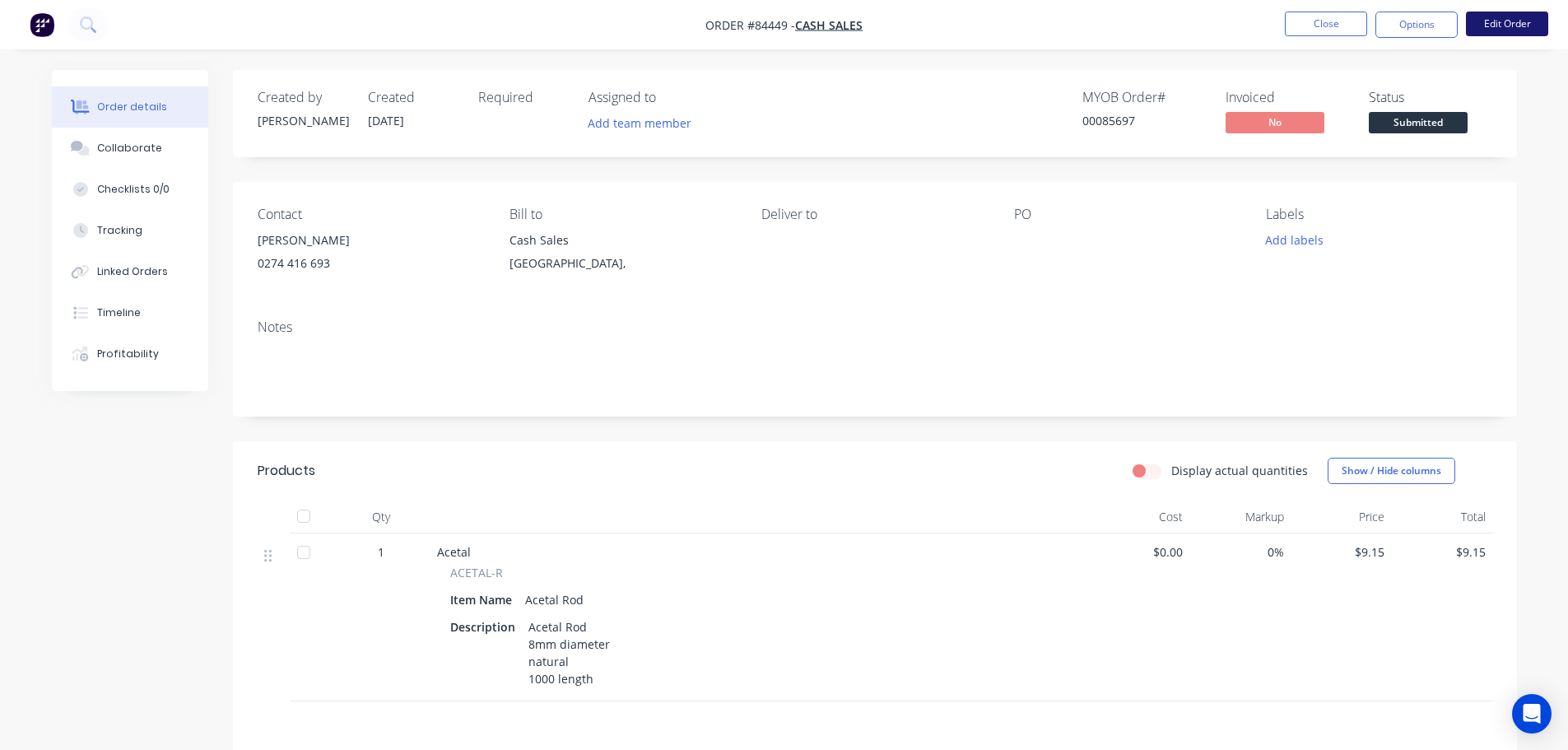
click at [1493, 27] on button "Edit Order" at bounding box center [1507, 24] width 82 height 25
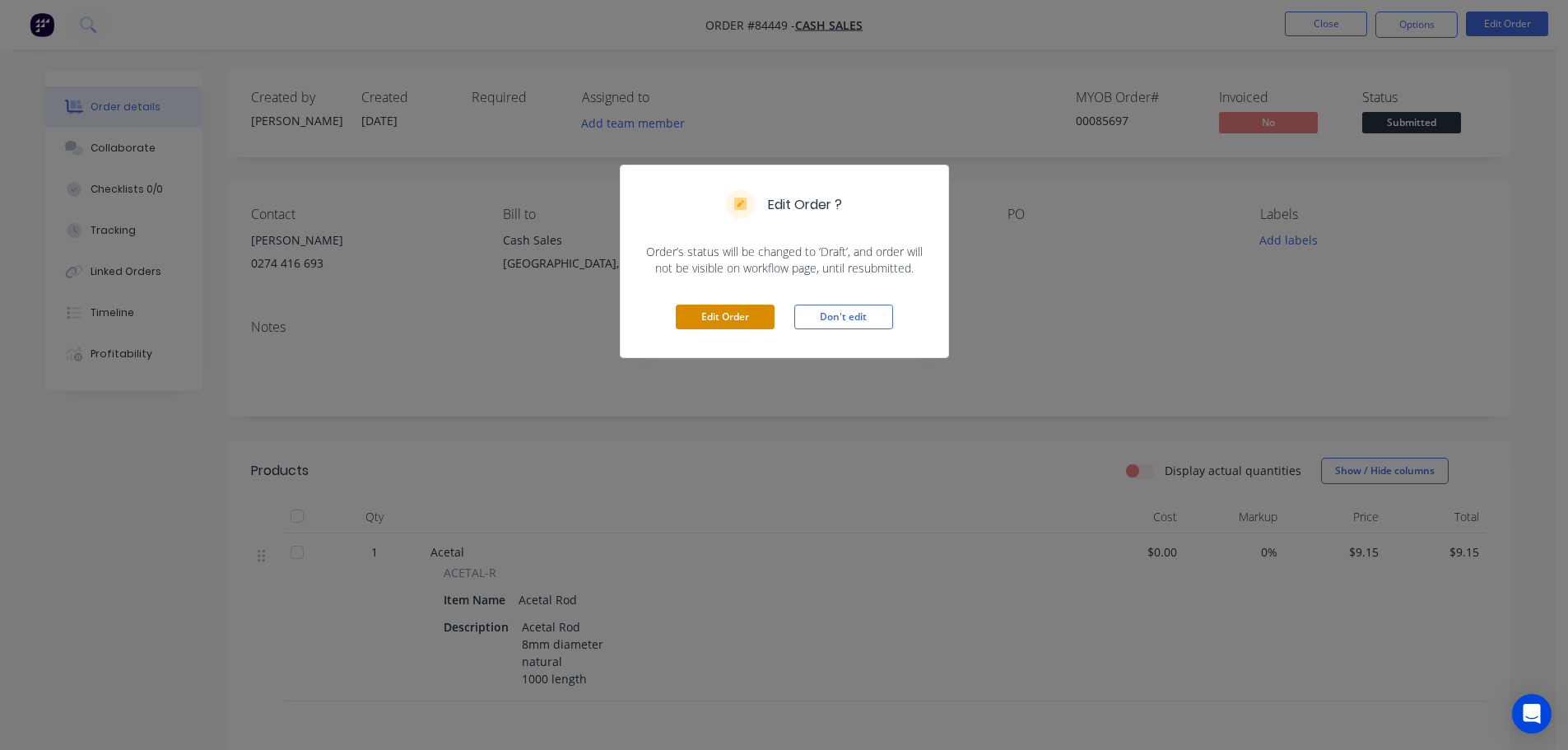
click at [712, 322] on button "Edit Order" at bounding box center [726, 317] width 99 height 25
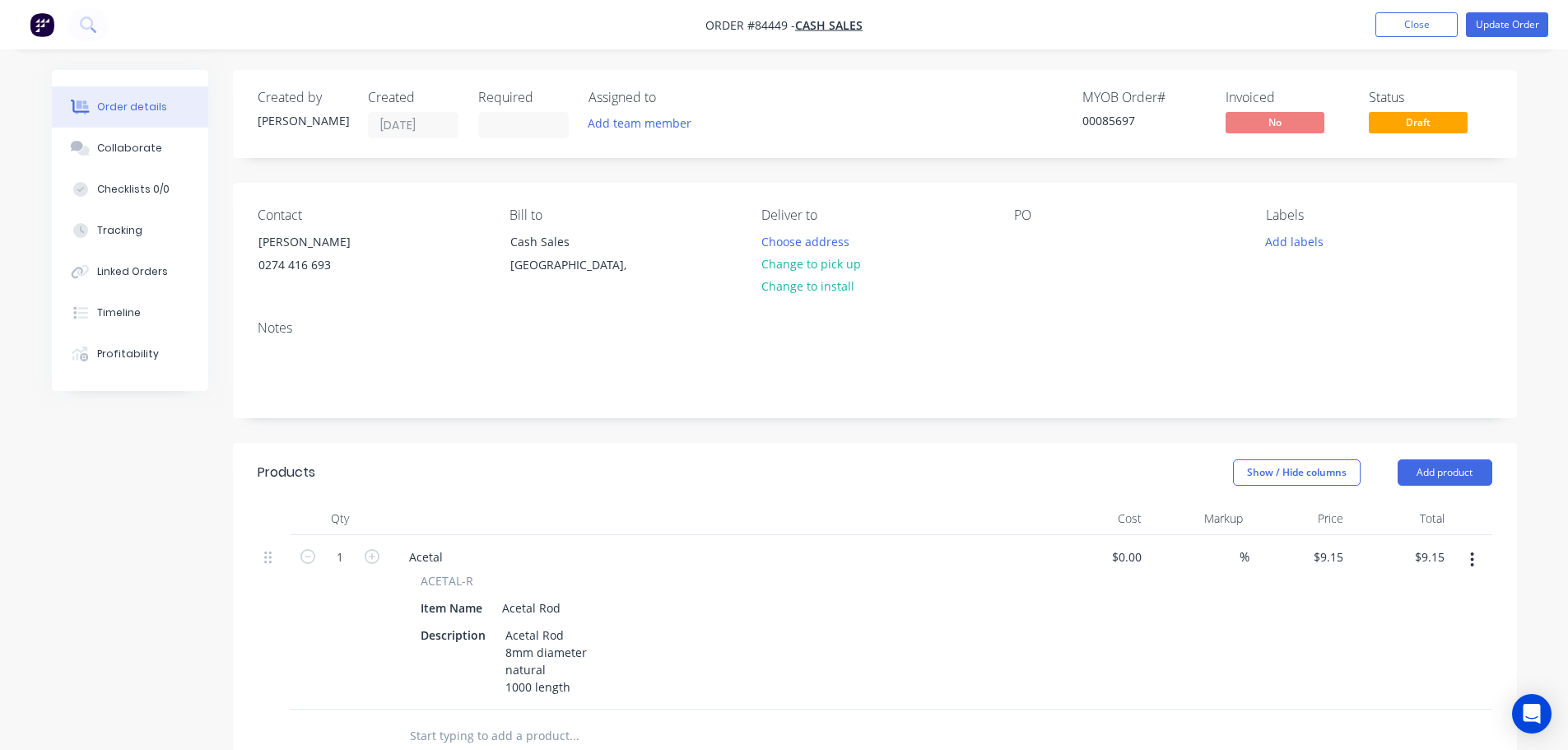
drag, startPoint x: 256, startPoint y: 238, endPoint x: 466, endPoint y: 219, distance: 210.9
click at [466, 219] on div "Contact John 0274 416 693" at bounding box center [370, 244] width 225 height 75
copy div
drag, startPoint x: 292, startPoint y: 240, endPoint x: 237, endPoint y: 240, distance: 55.0
click at [237, 240] on div "Contact John 0274 416 693 Bill to Cash Sales Auckland, Deliver to Choose addres…" at bounding box center [875, 245] width 1284 height 124
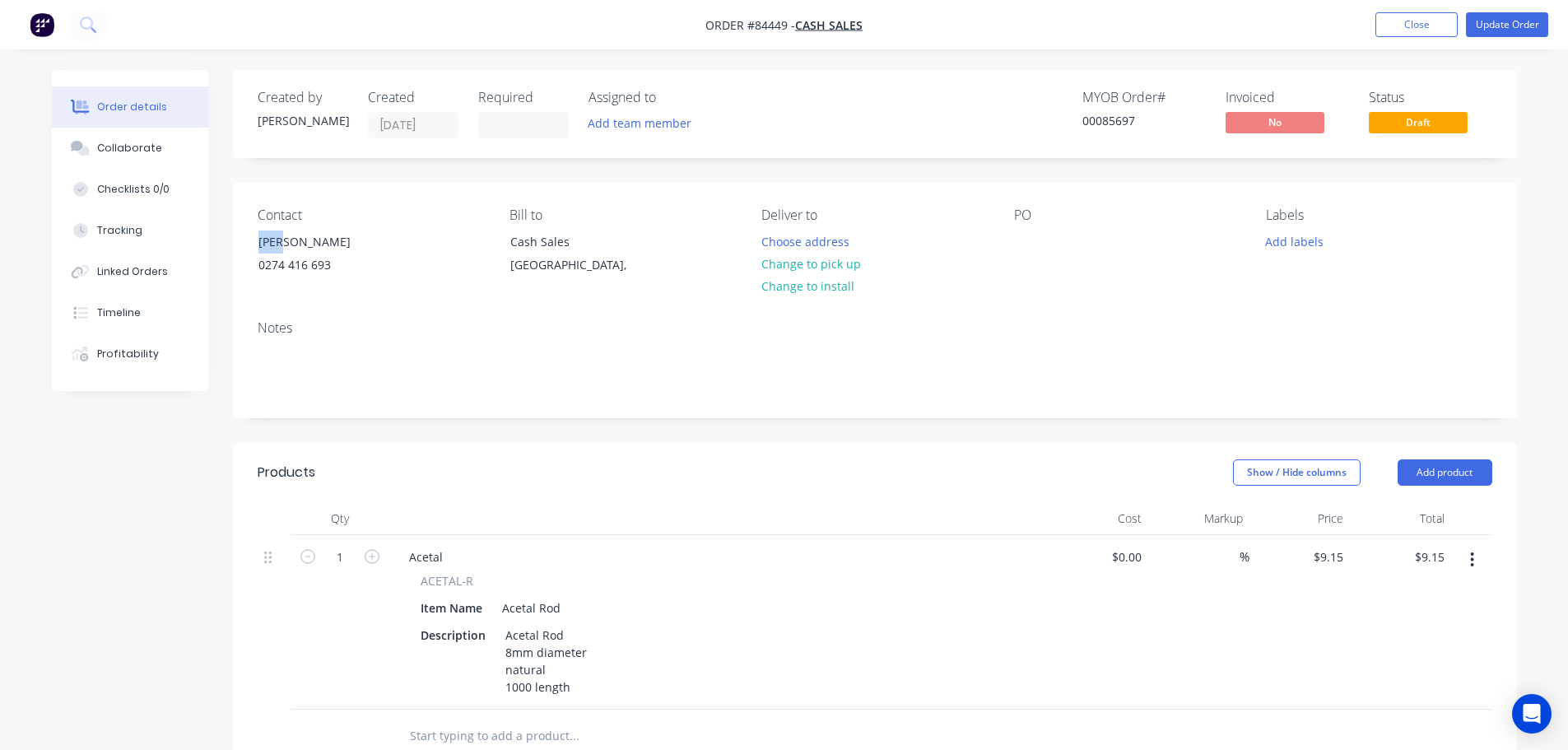
copy div "John"
click at [1012, 236] on div "Contact John 0274 416 693 Bill to Cash Sales Auckland, Deliver to Choose addres…" at bounding box center [875, 245] width 1284 height 124
click at [1024, 230] on div at bounding box center [1027, 241] width 27 height 24
paste div
click at [1033, 277] on div "PO John" at bounding box center [1126, 244] width 225 height 75
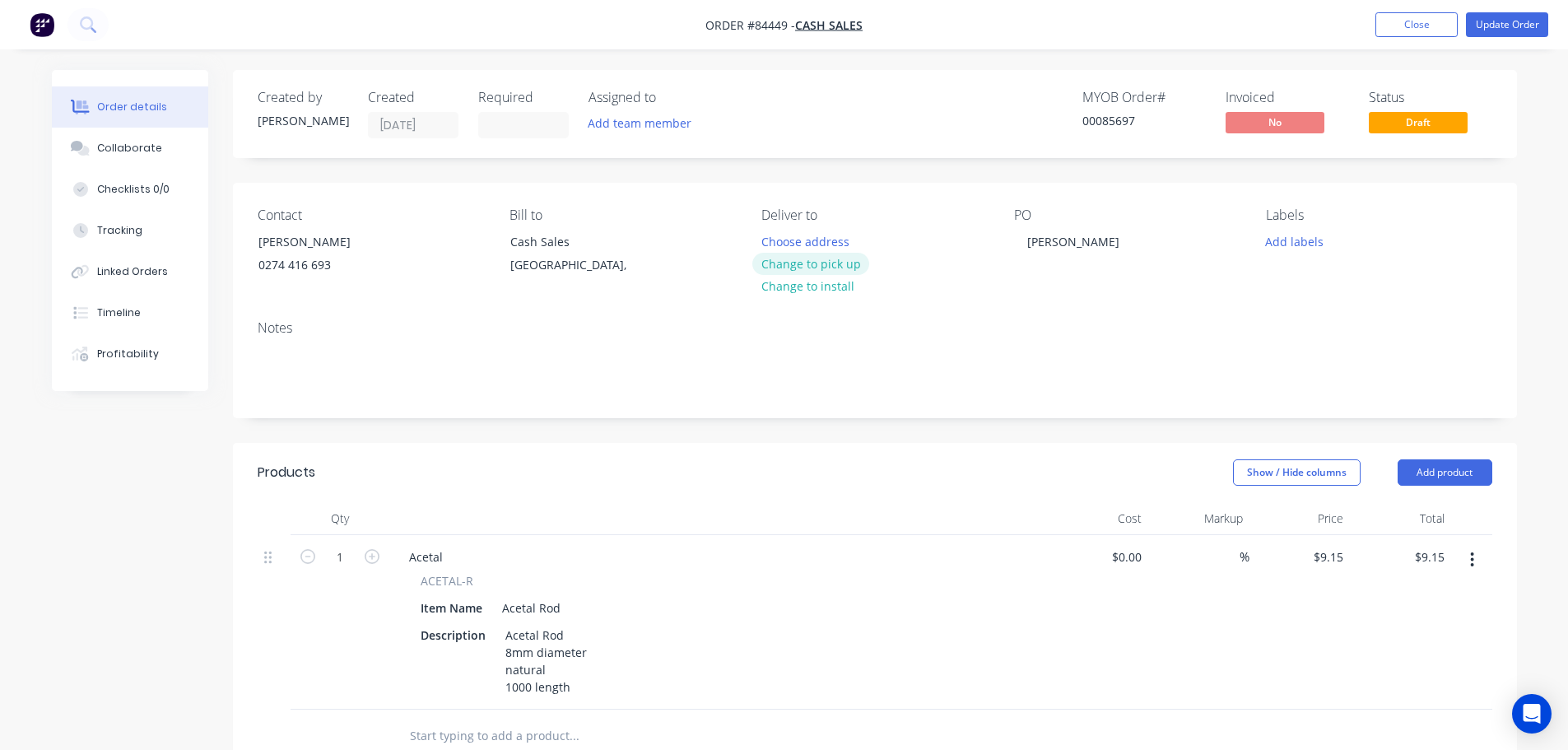
click at [793, 266] on button "Change to pick up" at bounding box center [811, 263] width 117 height 22
click at [1316, 243] on button "Add labels" at bounding box center [1294, 240] width 75 height 22
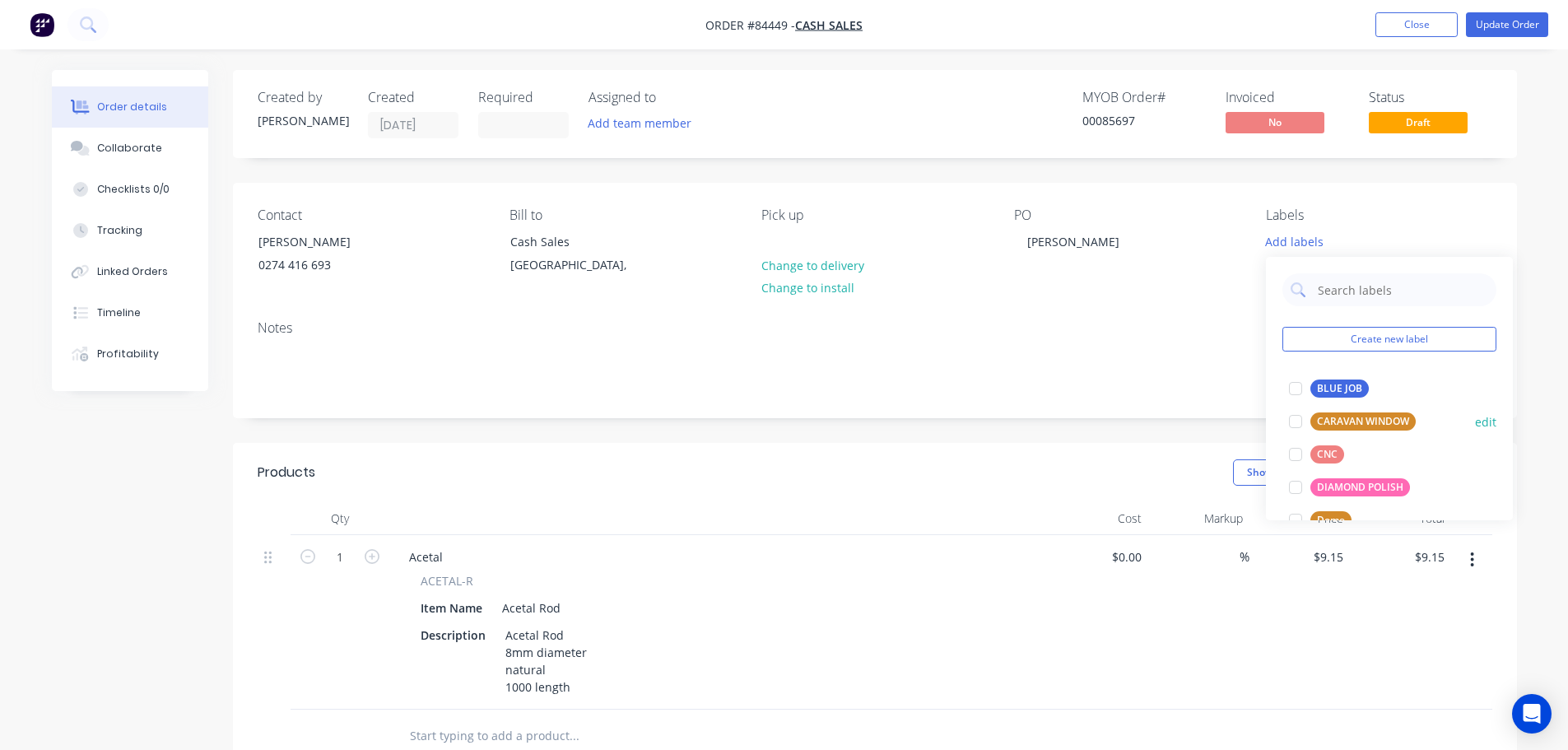
scroll to position [165, 0]
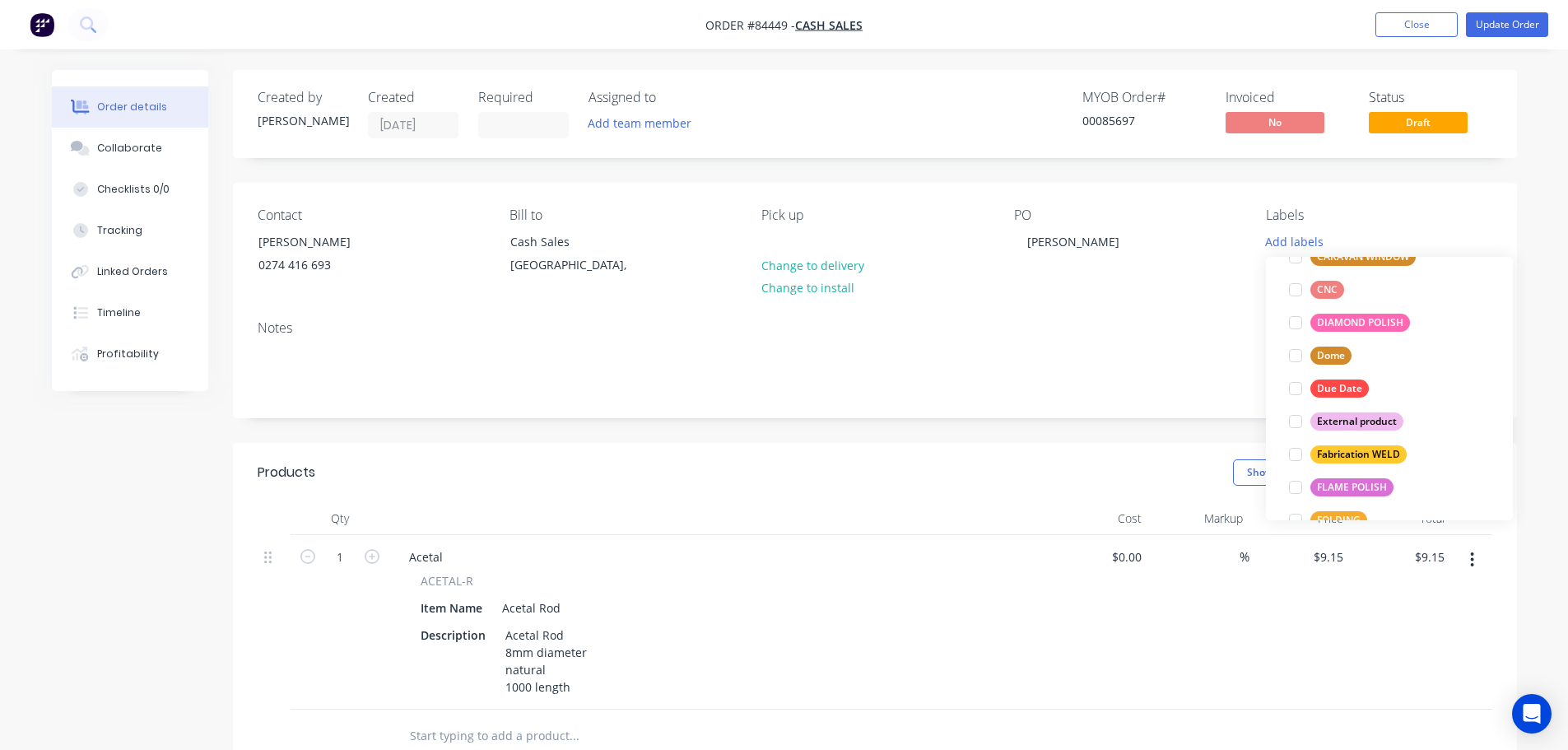
drag, startPoint x: 1351, startPoint y: 413, endPoint x: 1440, endPoint y: 78, distance: 346.6
click at [1351, 412] on div "External product" at bounding box center [1357, 421] width 93 height 18
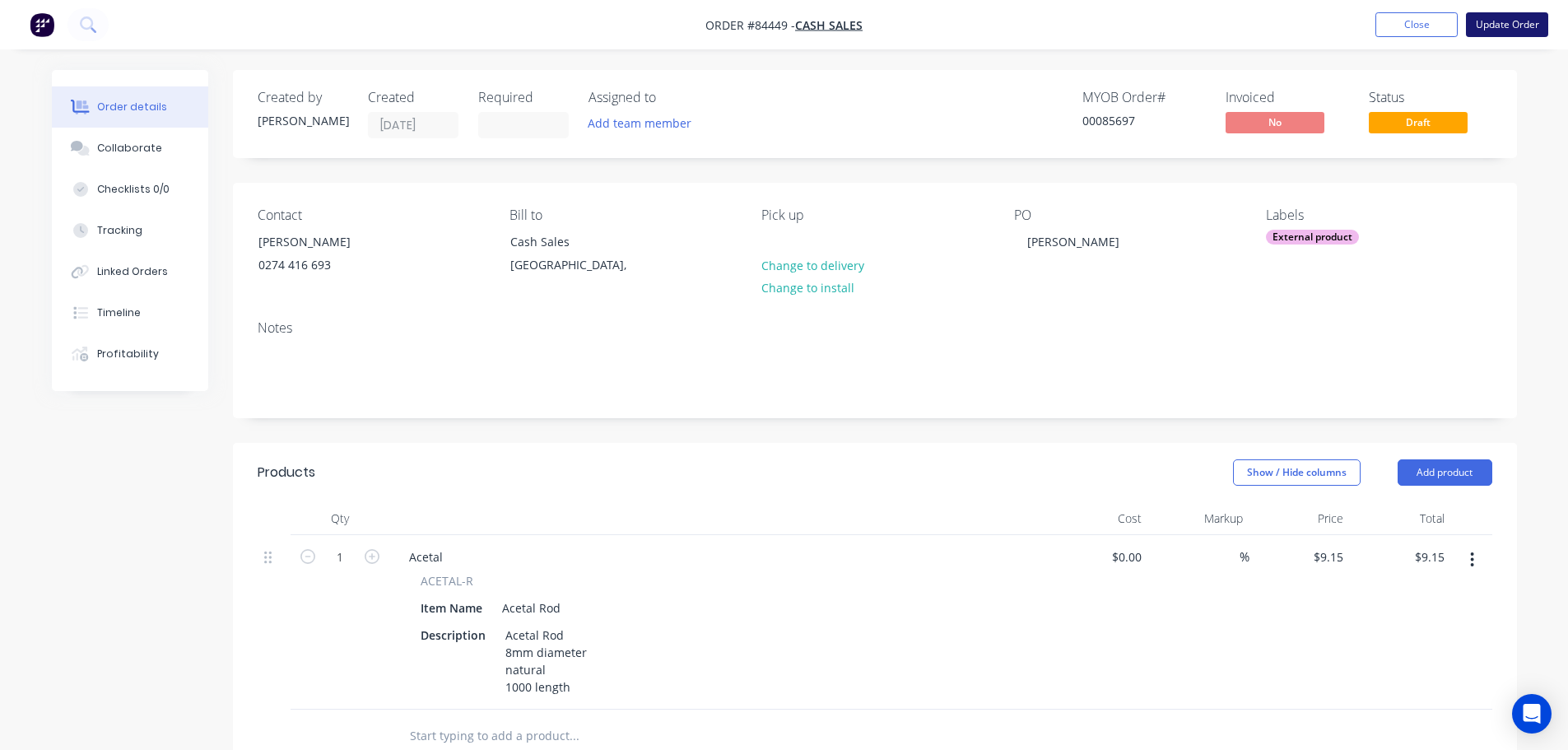
click at [1489, 19] on button "Update Order" at bounding box center [1507, 25] width 82 height 25
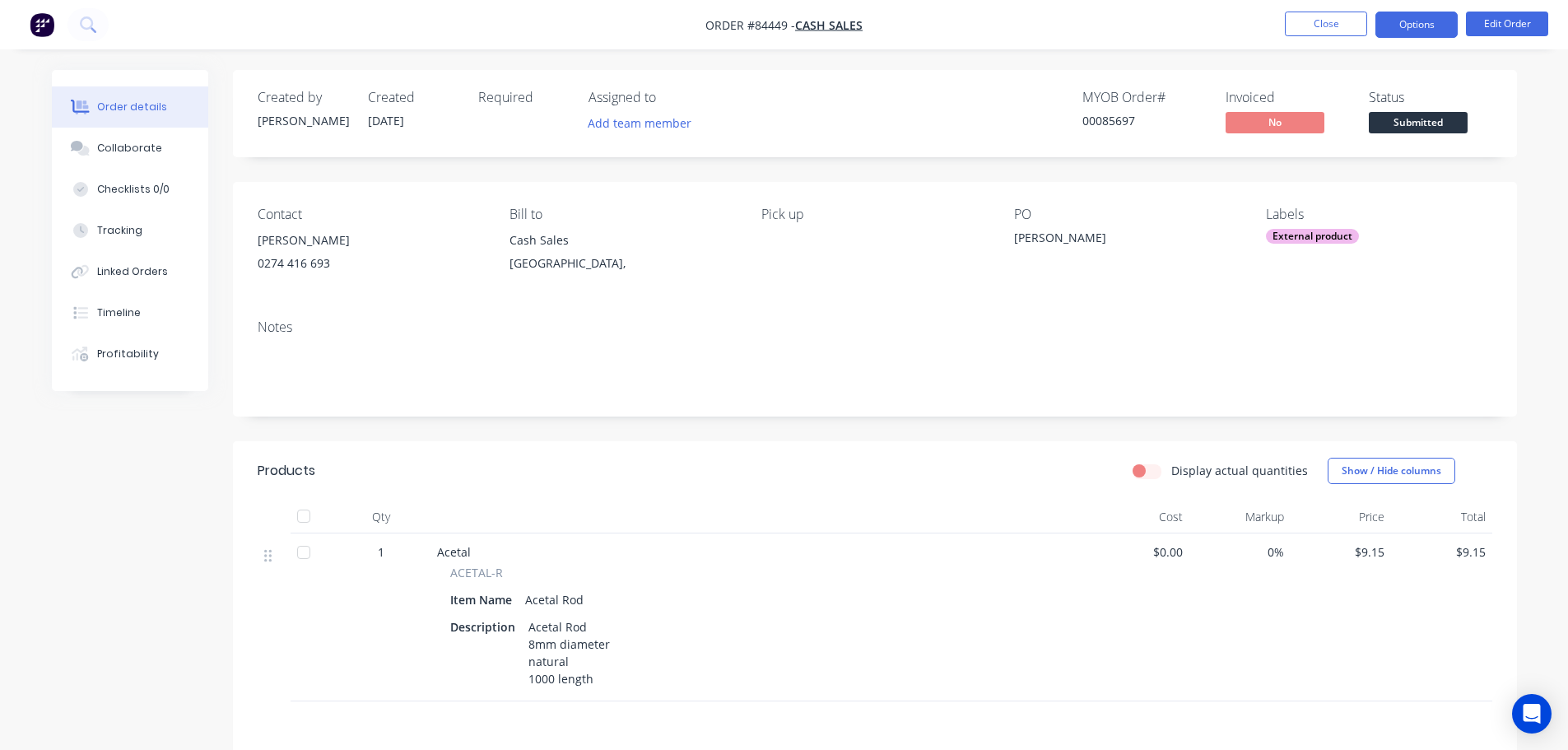
click at [1381, 21] on button "Options" at bounding box center [1416, 25] width 82 height 27
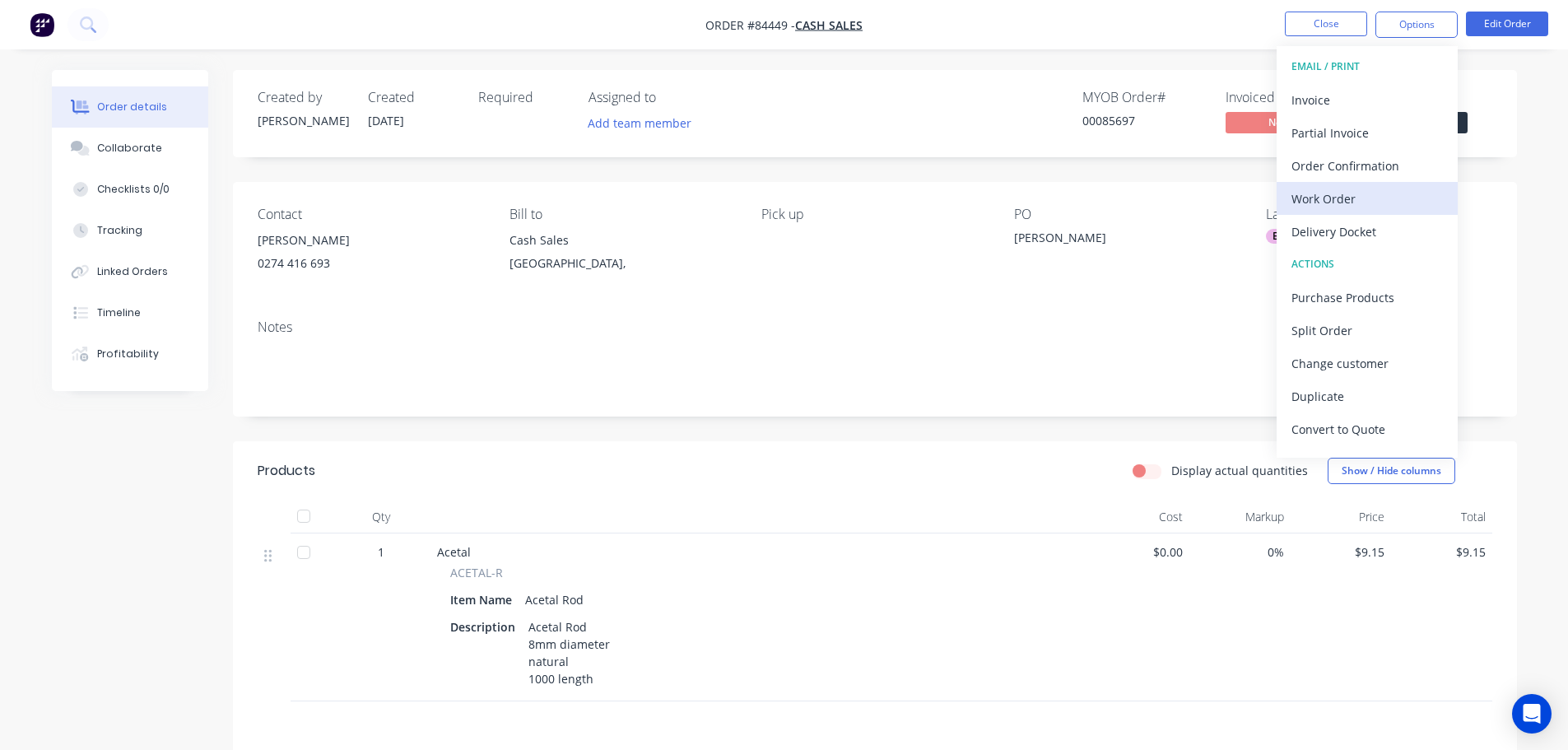
click at [1322, 198] on div "Work Order" at bounding box center [1367, 198] width 152 height 24
click at [1334, 165] on div "Without pricing" at bounding box center [1367, 165] width 152 height 24
click at [86, 20] on icon at bounding box center [88, 24] width 15 height 15
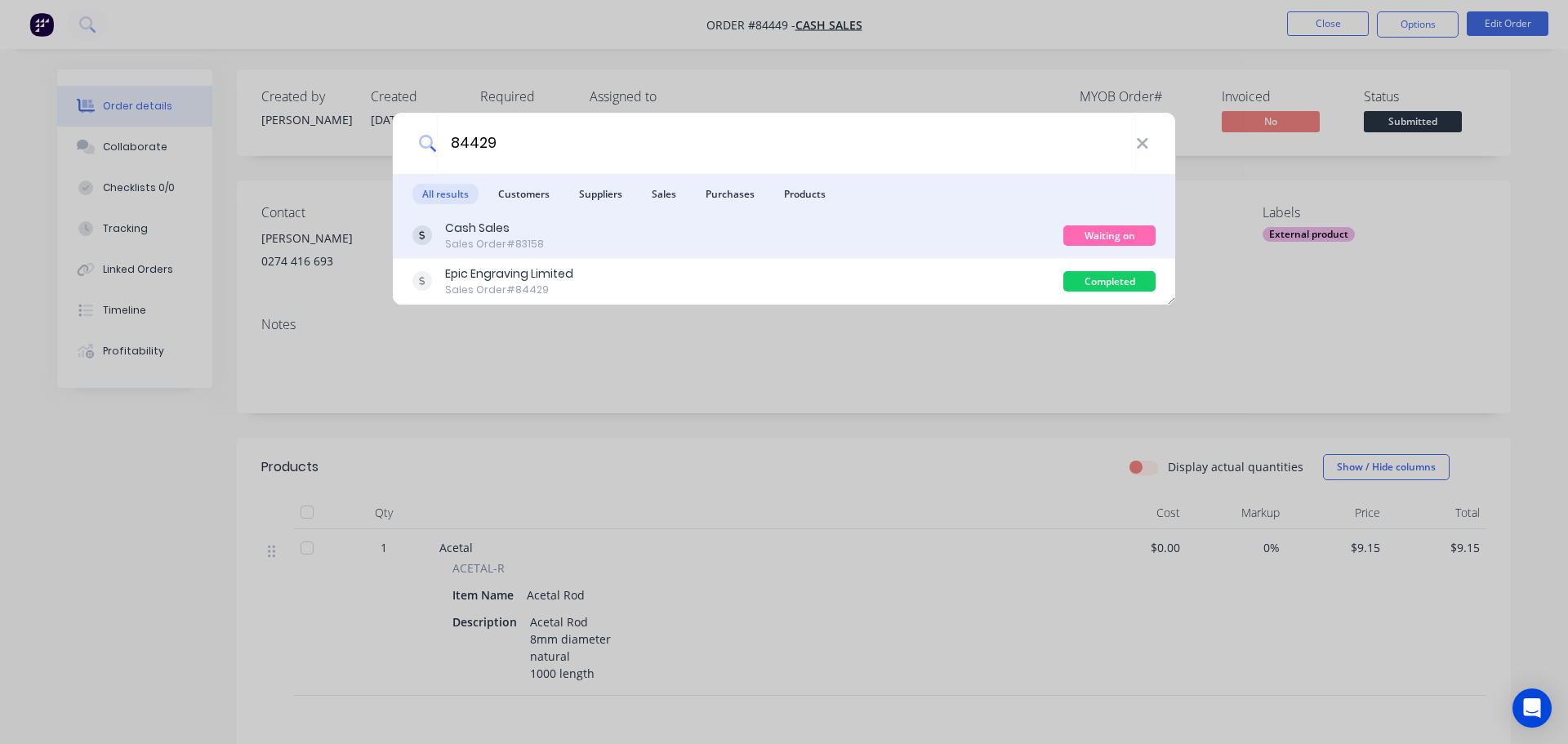
type input "84429"
click at [919, 230] on div "Cash Sales Sales Order #83158" at bounding box center [738, 236] width 651 height 32
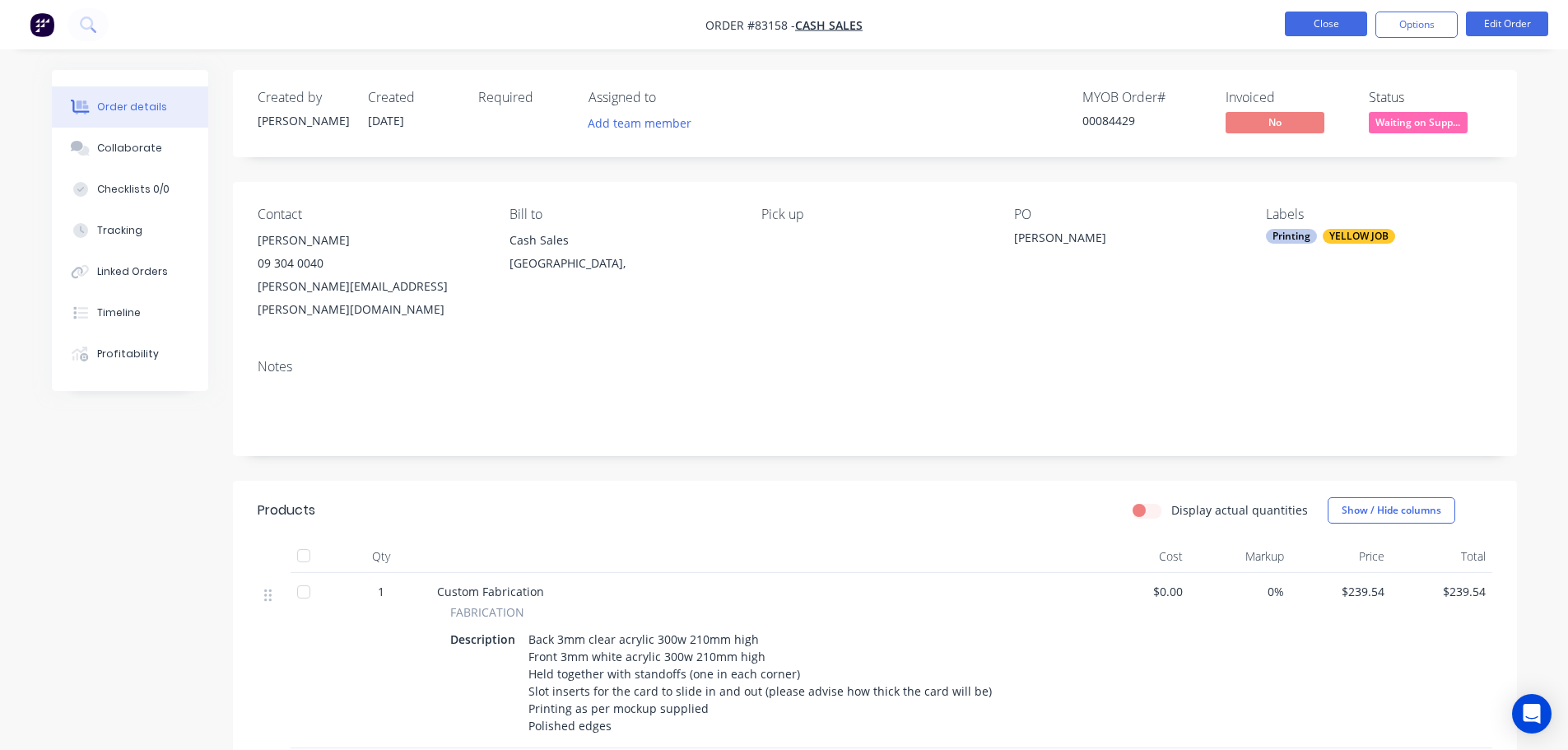
click at [1339, 16] on button "Close" at bounding box center [1326, 24] width 82 height 25
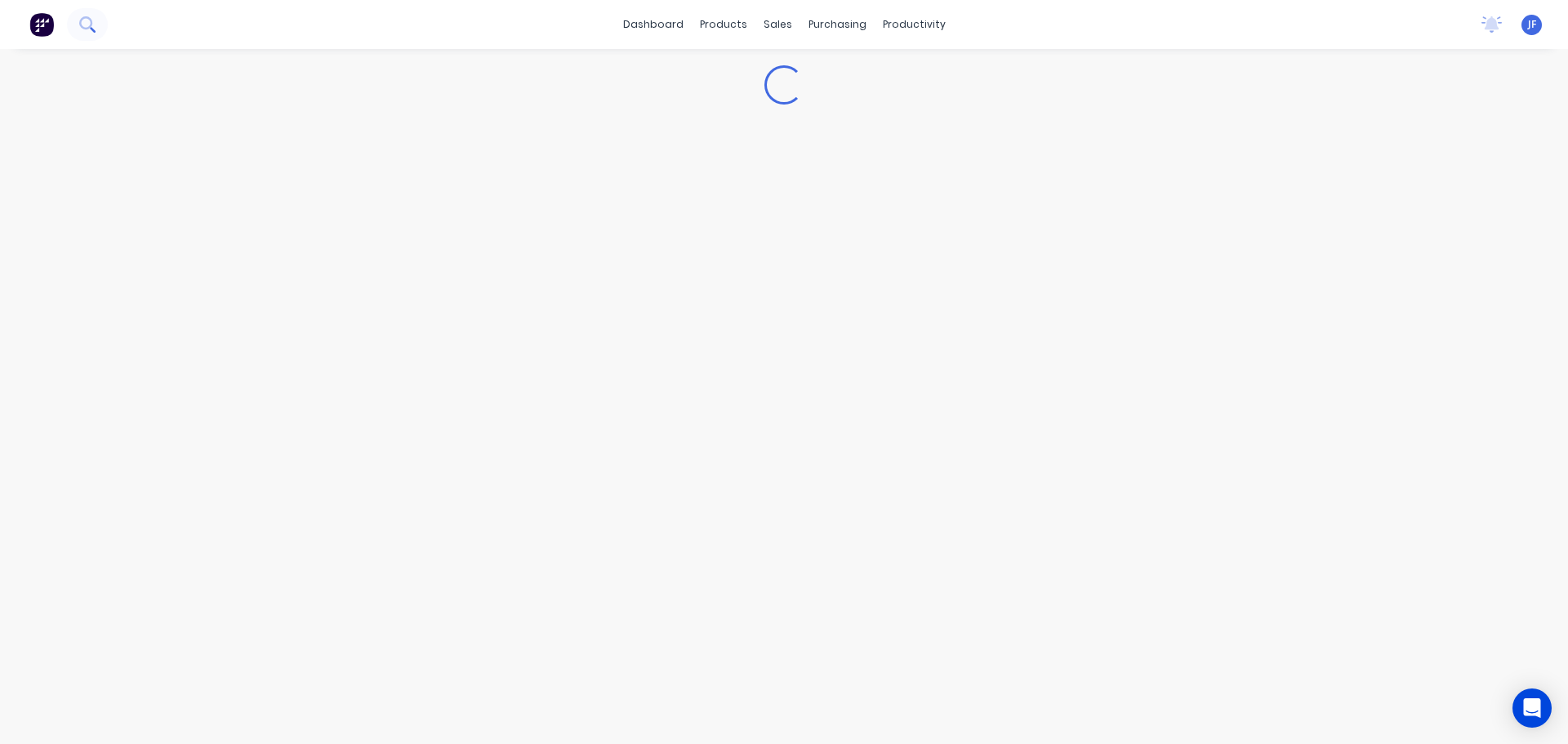
click at [65, 21] on div at bounding box center [54, 25] width 108 height 33
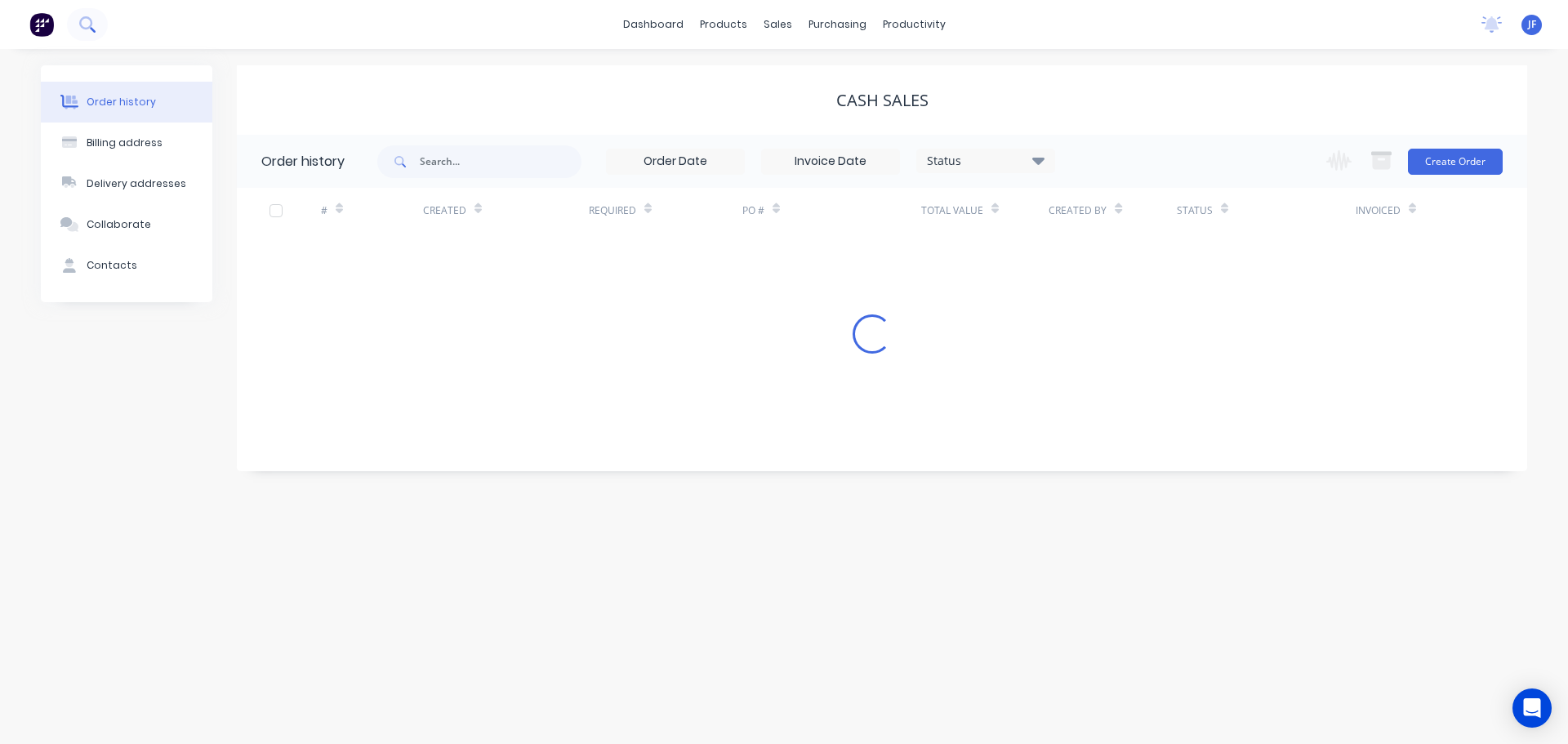
click at [87, 34] on button at bounding box center [87, 25] width 41 height 33
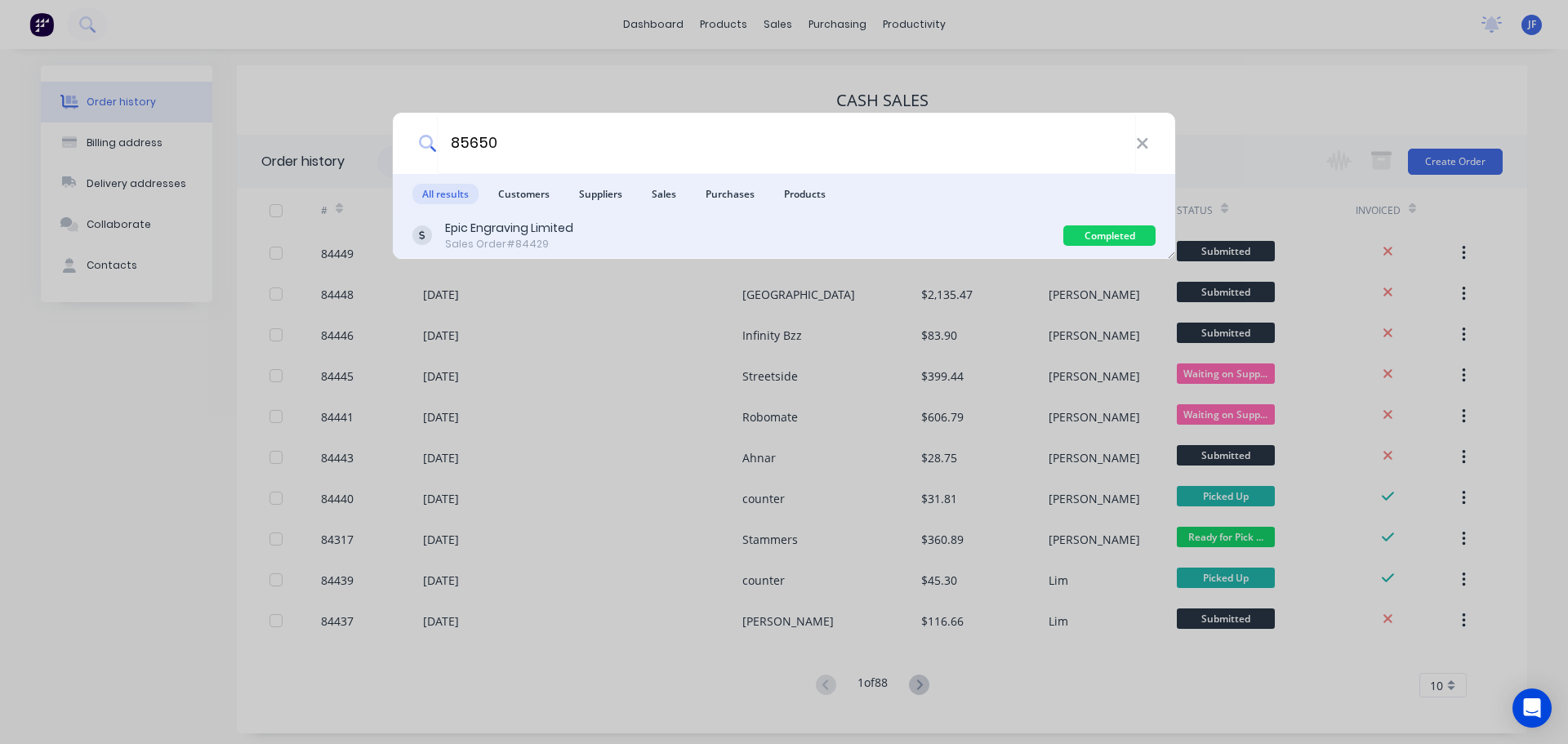
type input "85650"
click at [940, 242] on div "Epic Engraving Limited Sales Order #84429" at bounding box center [738, 236] width 651 height 32
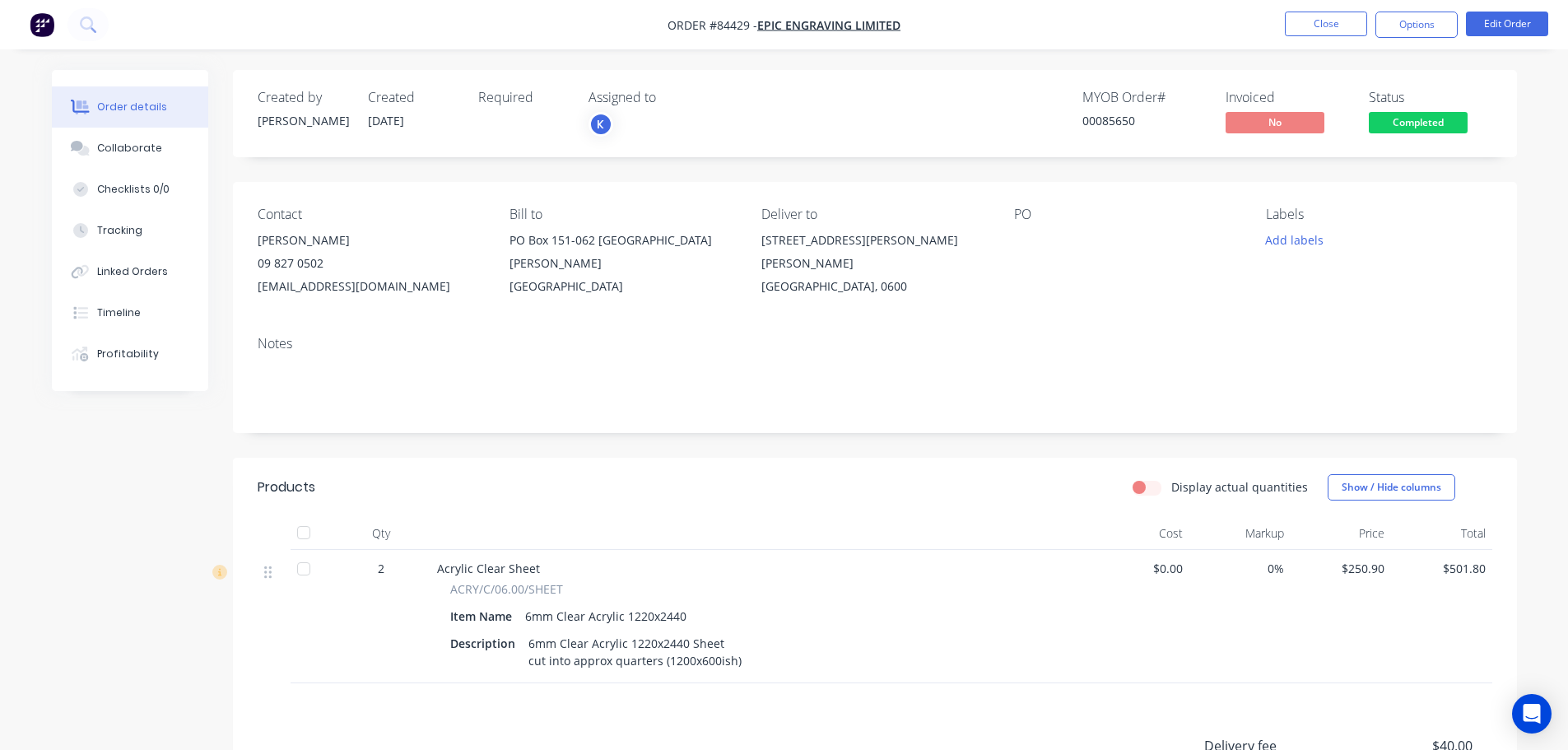
click at [1393, 118] on span "Completed" at bounding box center [1418, 122] width 99 height 21
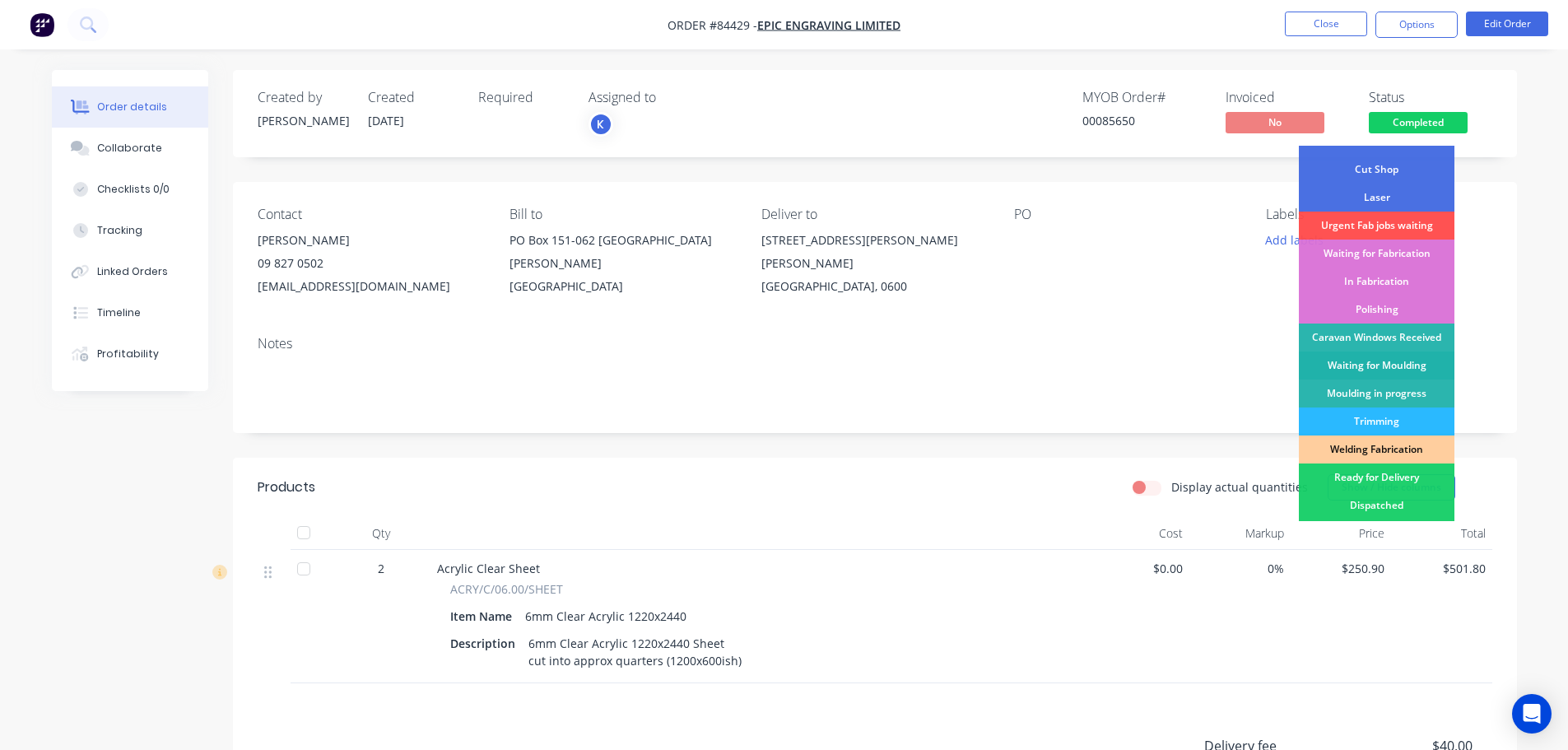
scroll to position [165, 0]
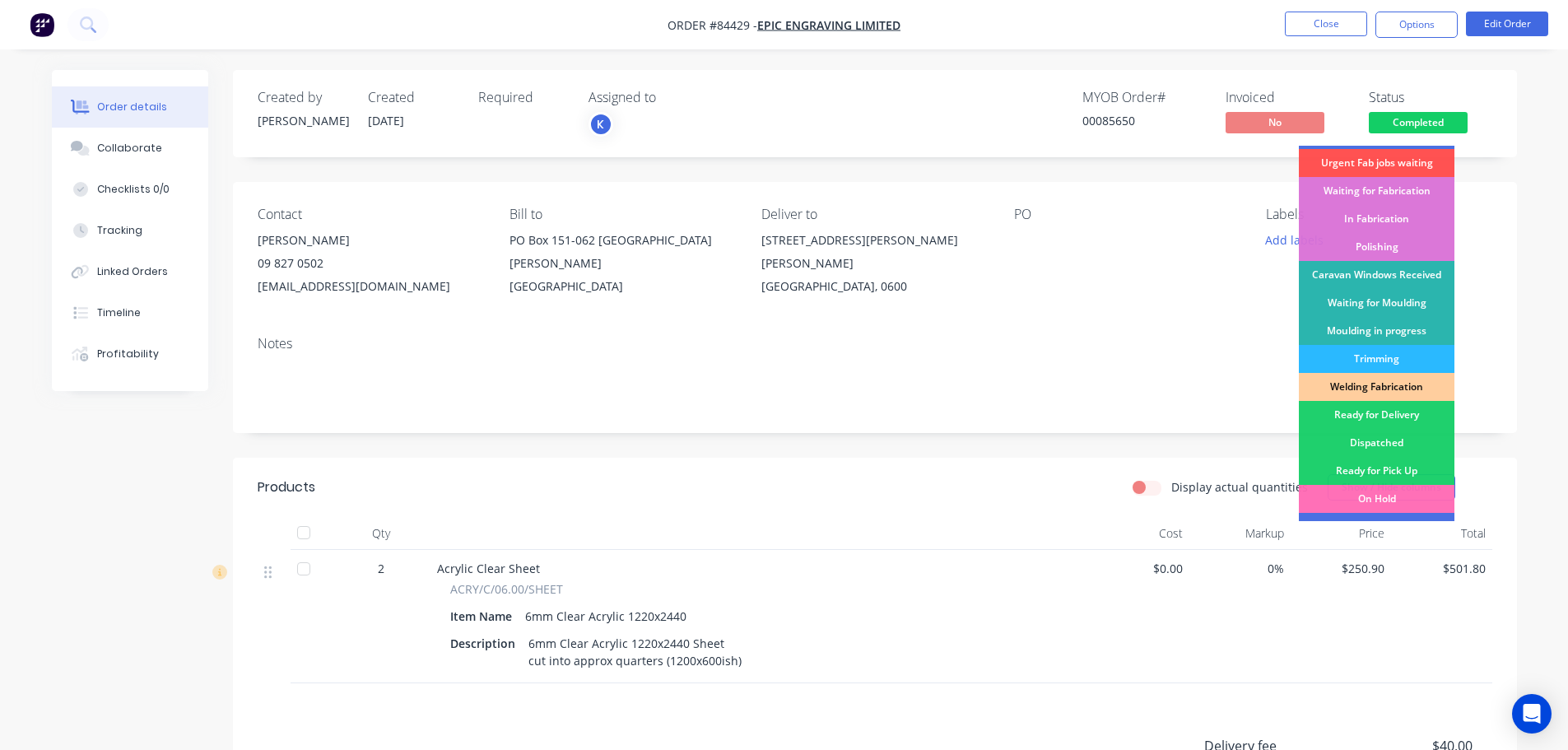
click at [1235, 249] on div "PO" at bounding box center [1126, 253] width 225 height 92
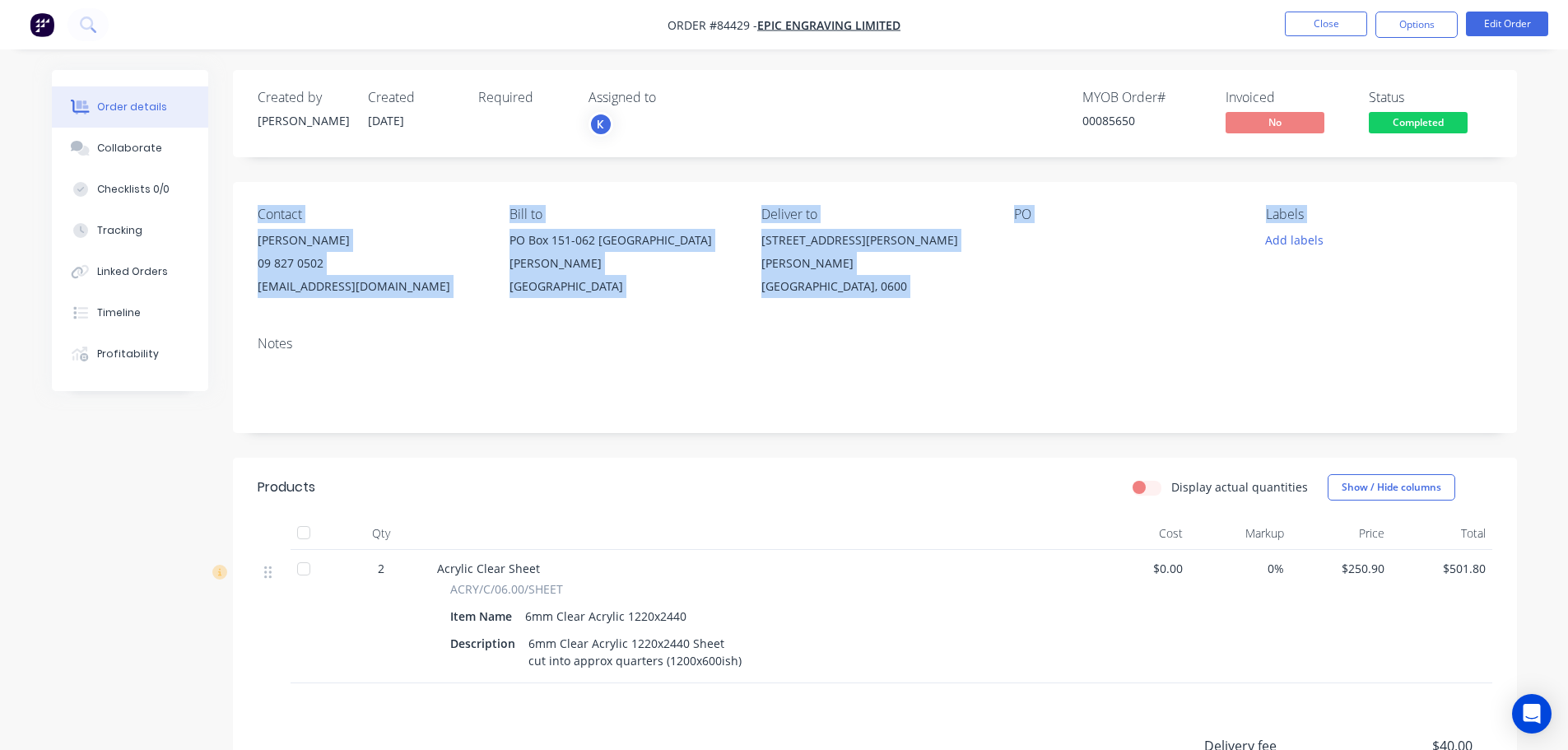
drag, startPoint x: 261, startPoint y: 216, endPoint x: 1330, endPoint y: 248, distance: 1069.5
click at [1330, 248] on div "Contact Alex 09 827 0502 sales@epicengraving.co.nz Bill to PO Box 151-062 New L…" at bounding box center [875, 253] width 1284 height 141
click at [1320, 295] on div "Labels Add labels" at bounding box center [1378, 253] width 225 height 92
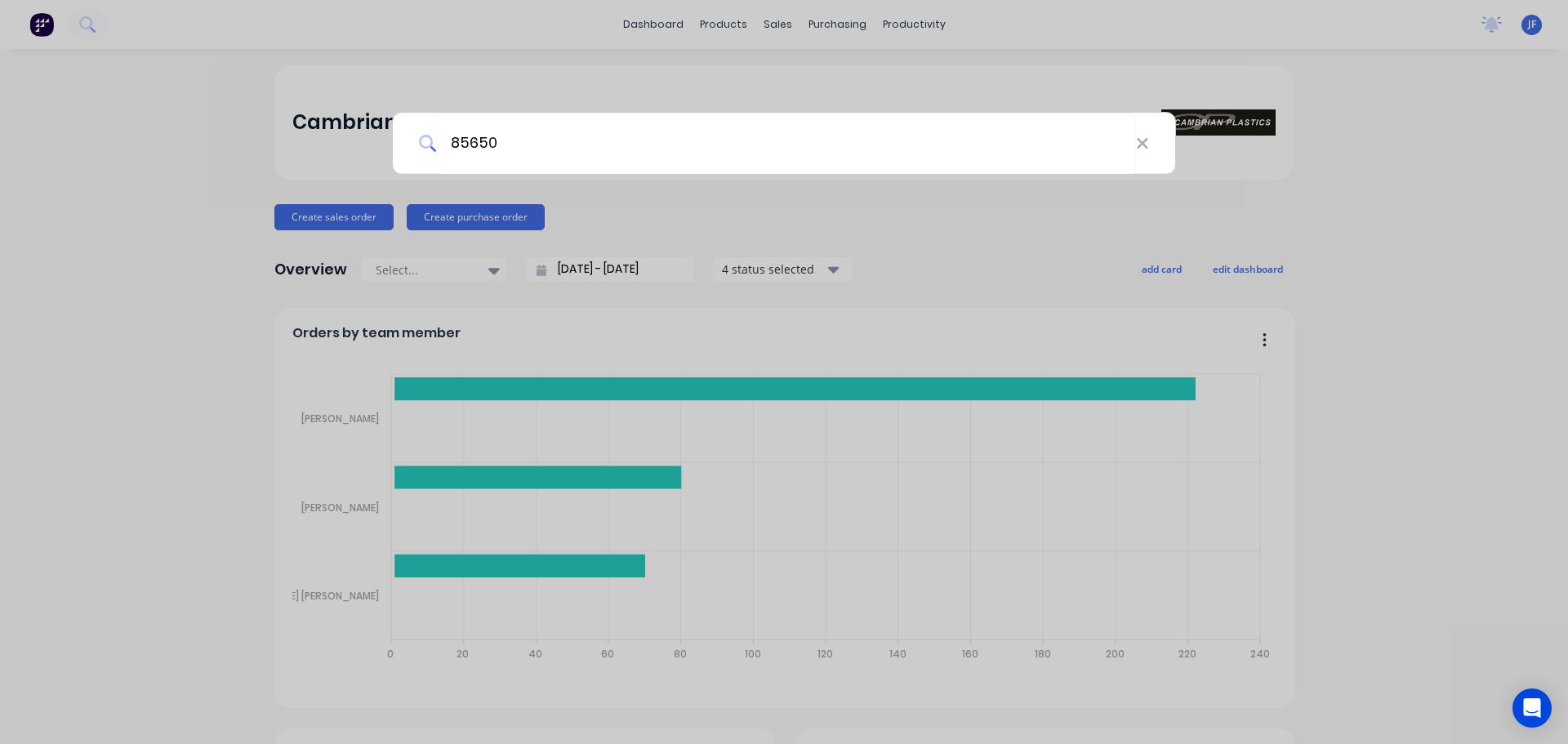
type input "85650"
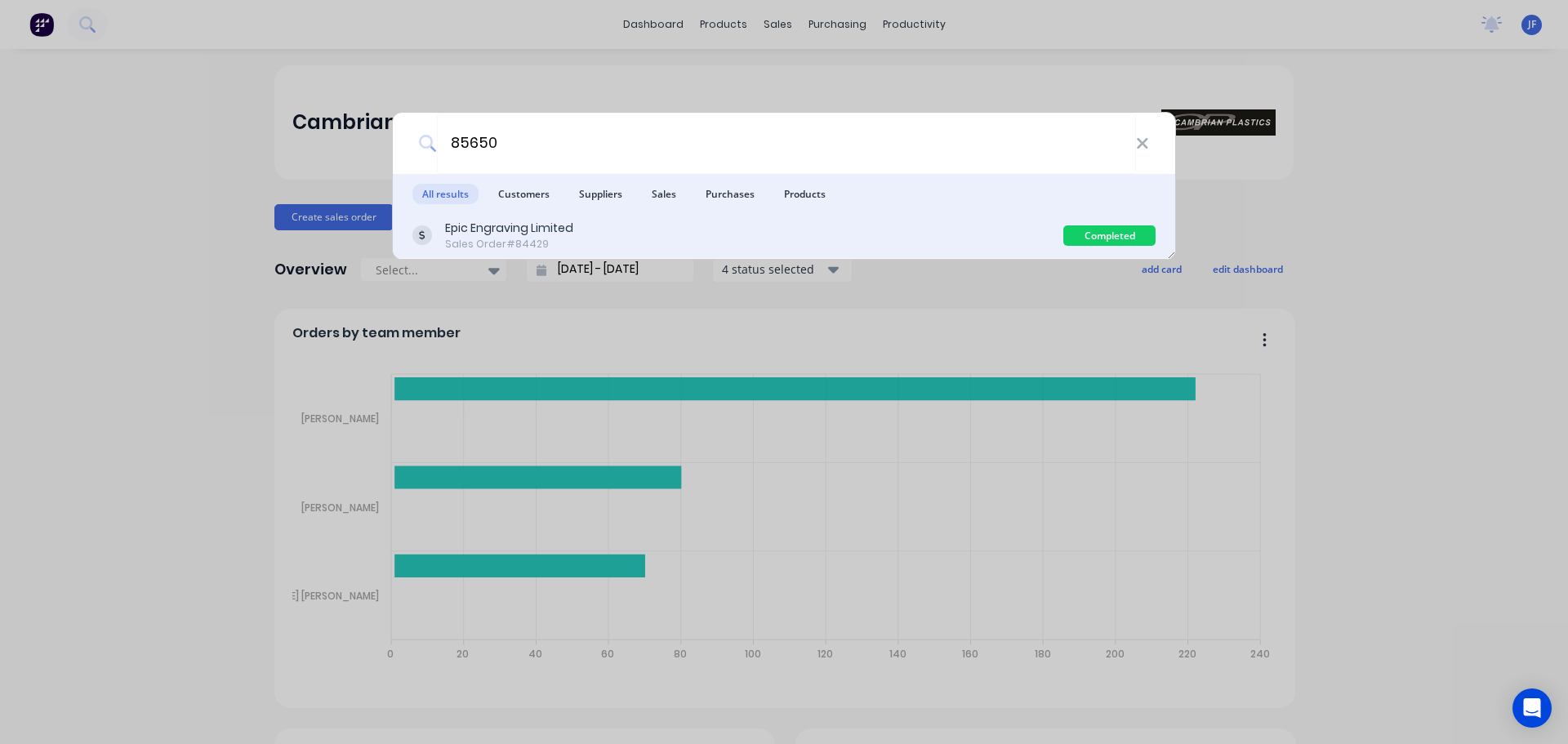
click at [881, 227] on div "Epic Engraving Limited Sales Order #84429" at bounding box center [738, 236] width 651 height 32
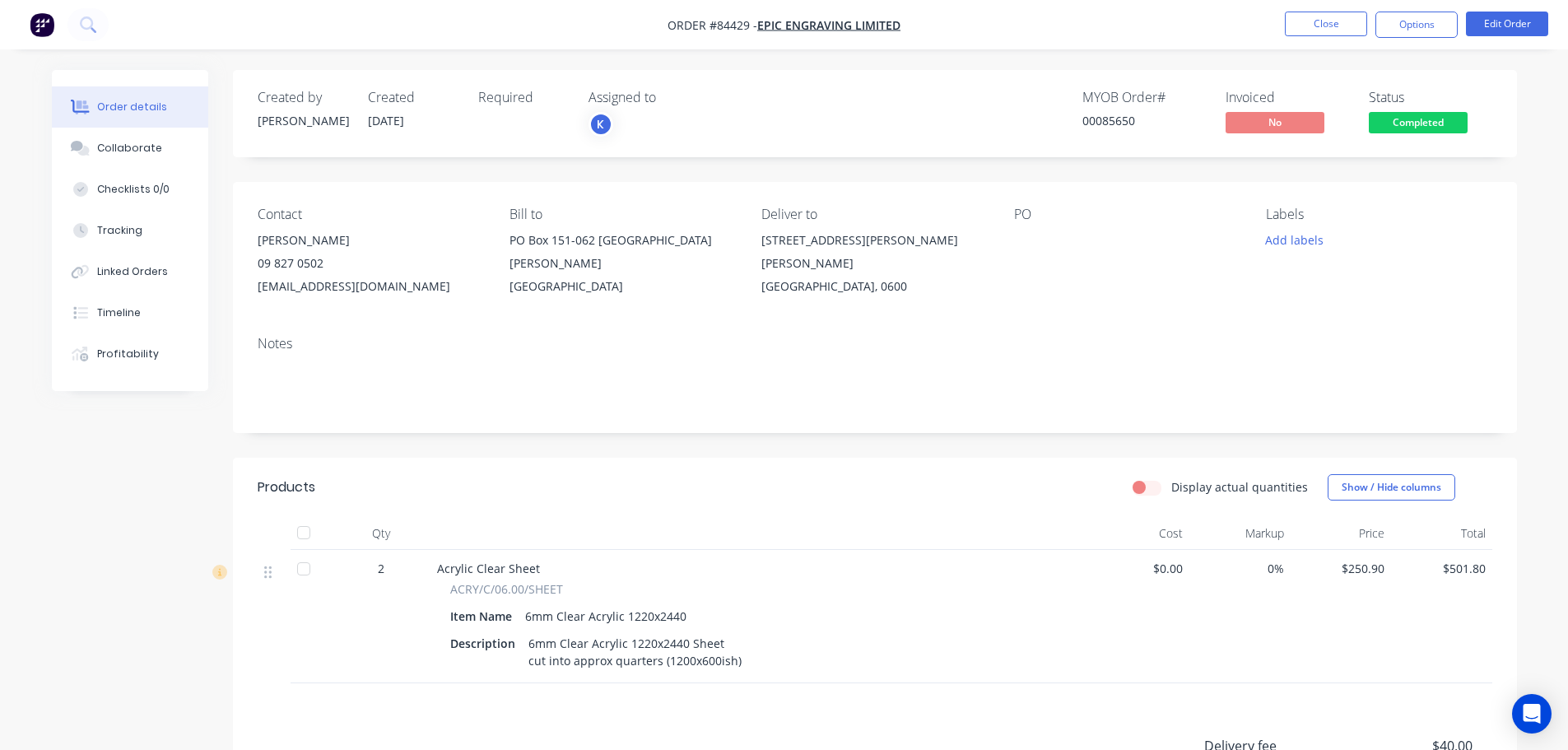
click at [1417, 122] on span "Completed" at bounding box center [1418, 122] width 99 height 21
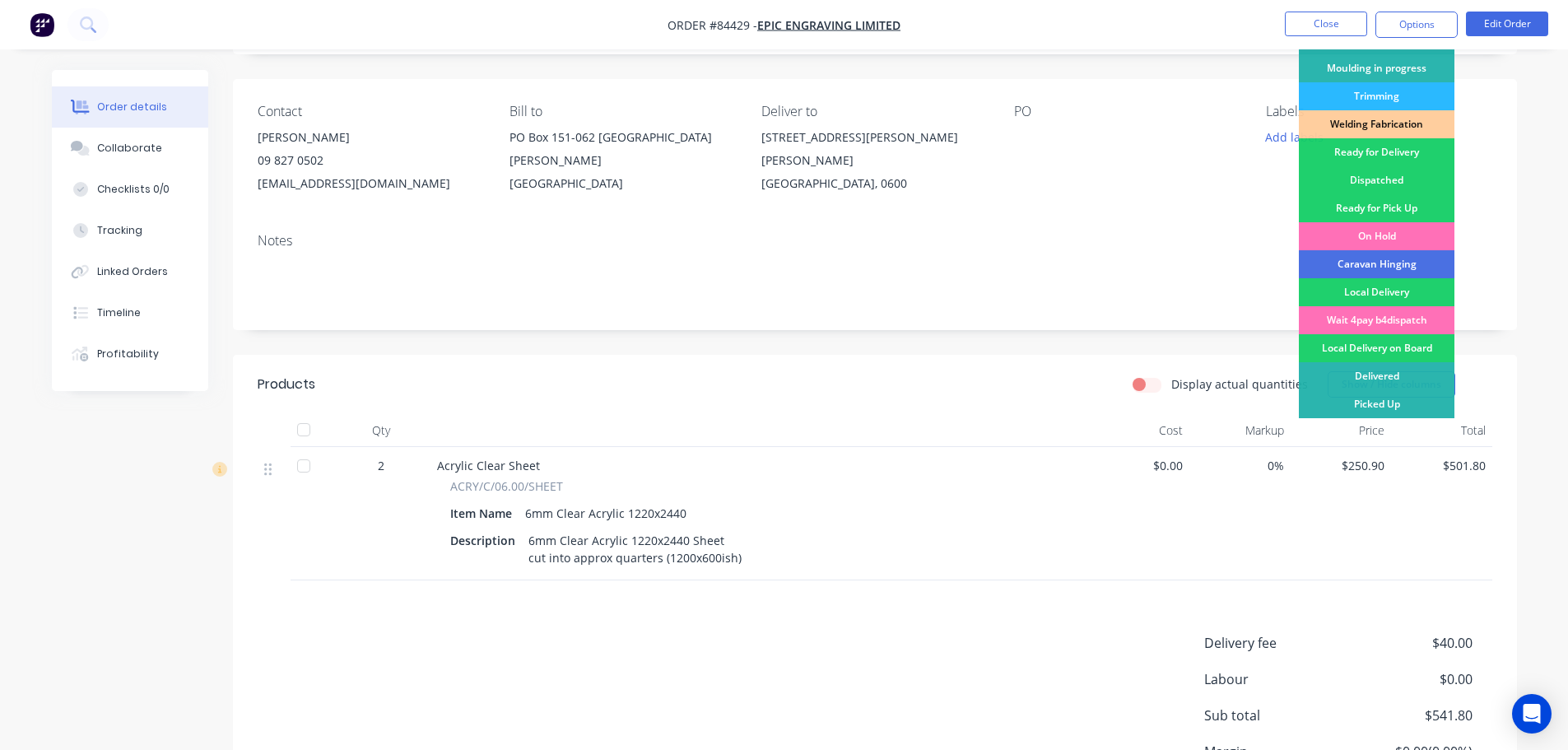
scroll to position [165, 0]
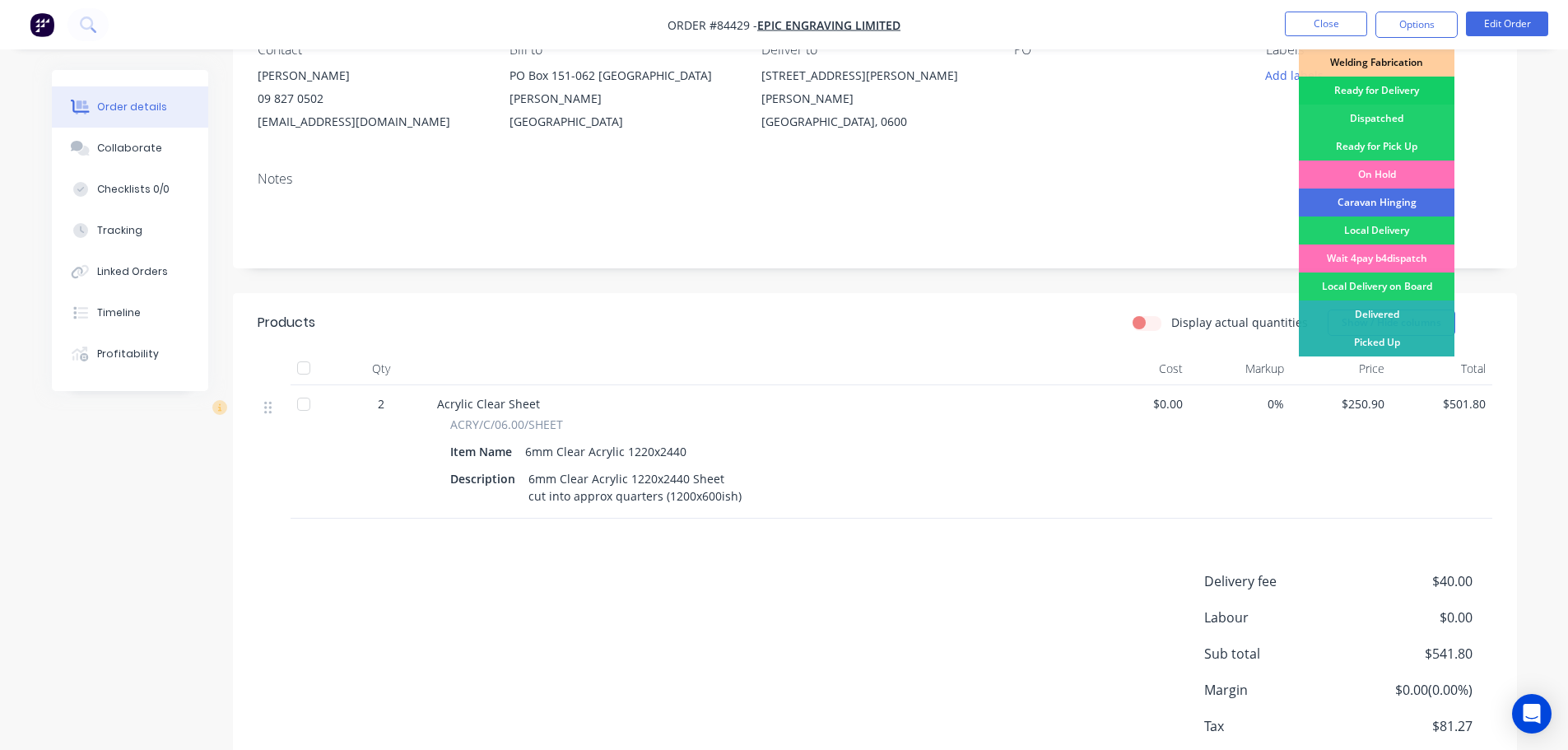
click at [1387, 87] on div "Ready for Delivery" at bounding box center [1376, 90] width 155 height 28
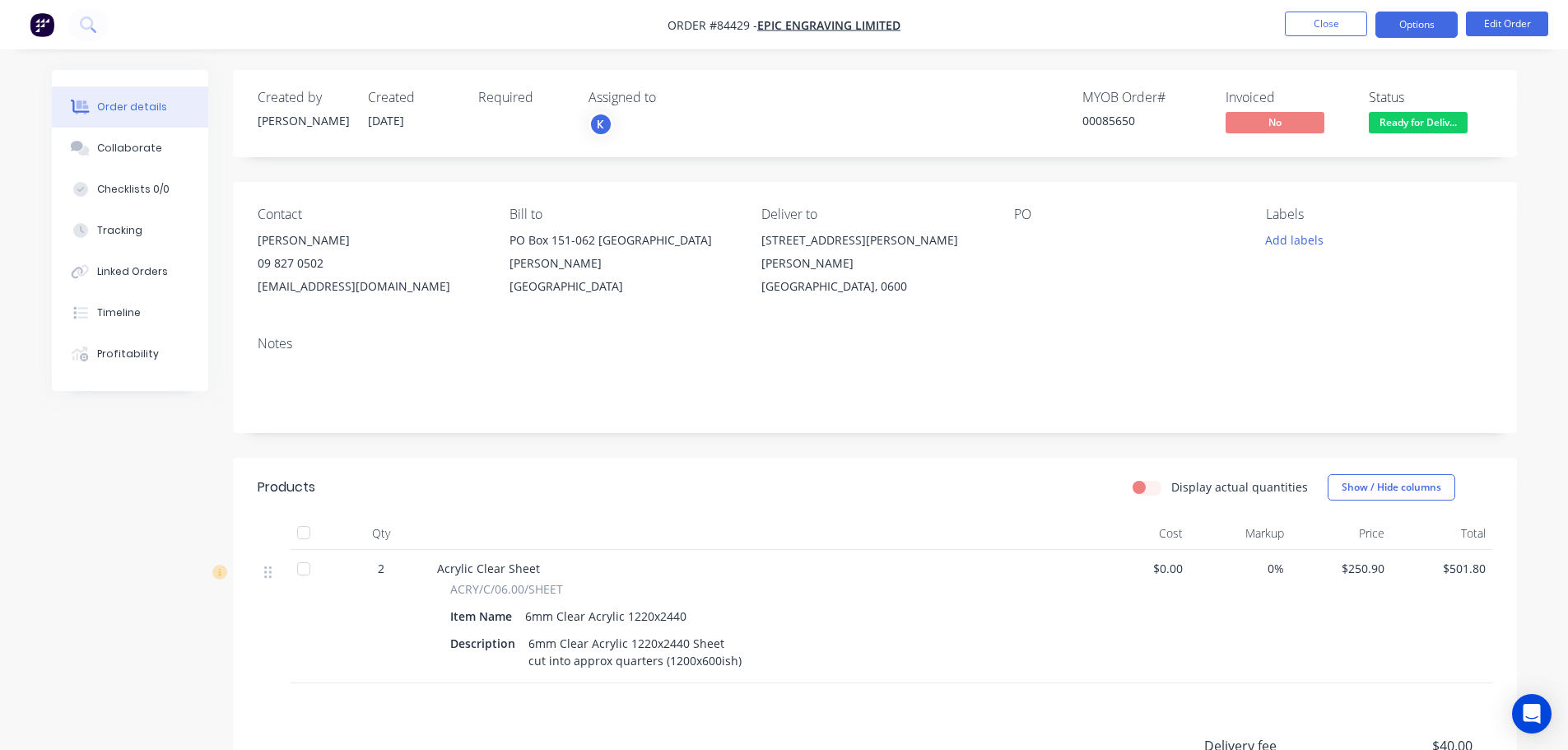
click at [1421, 16] on button "Options" at bounding box center [1416, 25] width 82 height 27
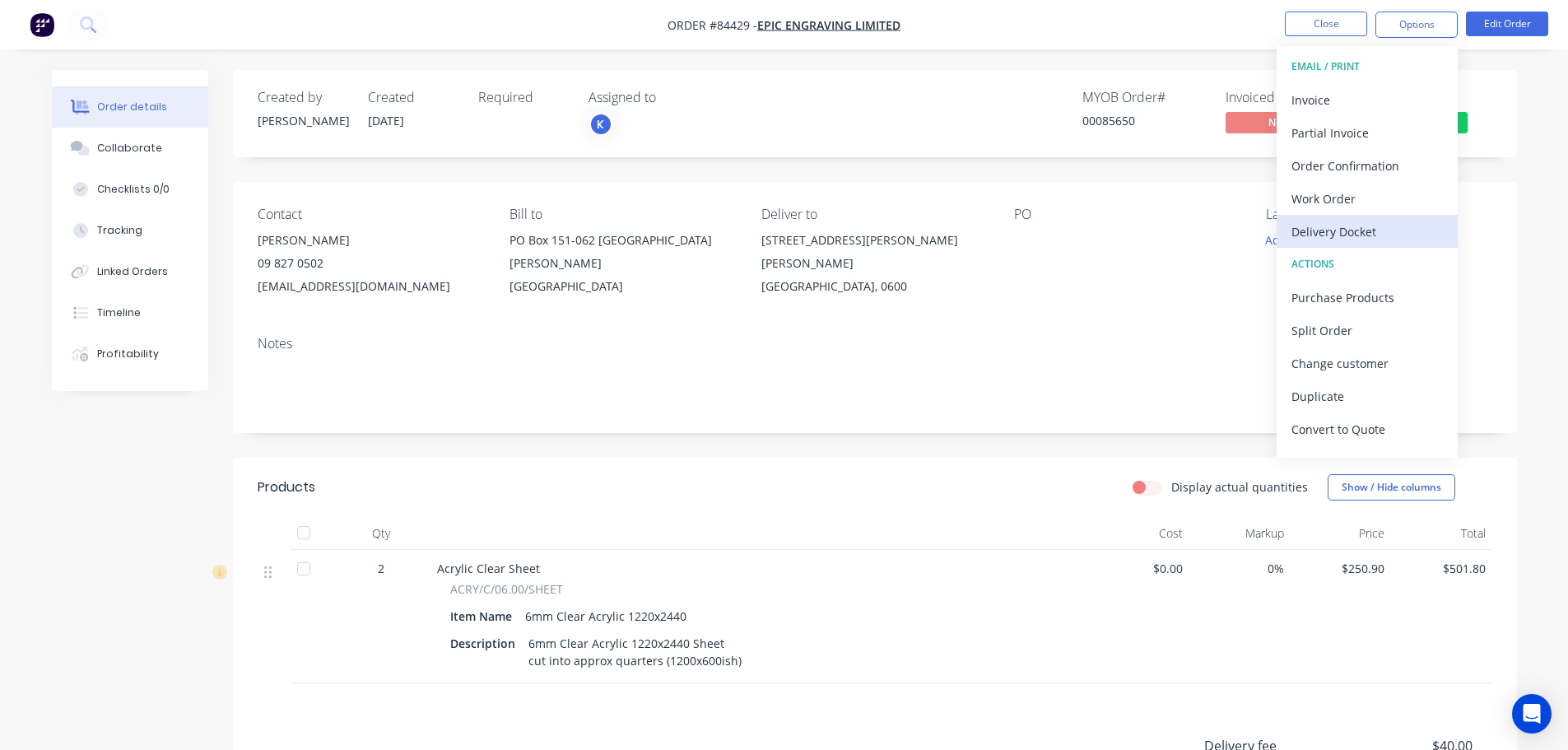
click at [1364, 224] on div "Delivery Docket" at bounding box center [1367, 231] width 152 height 24
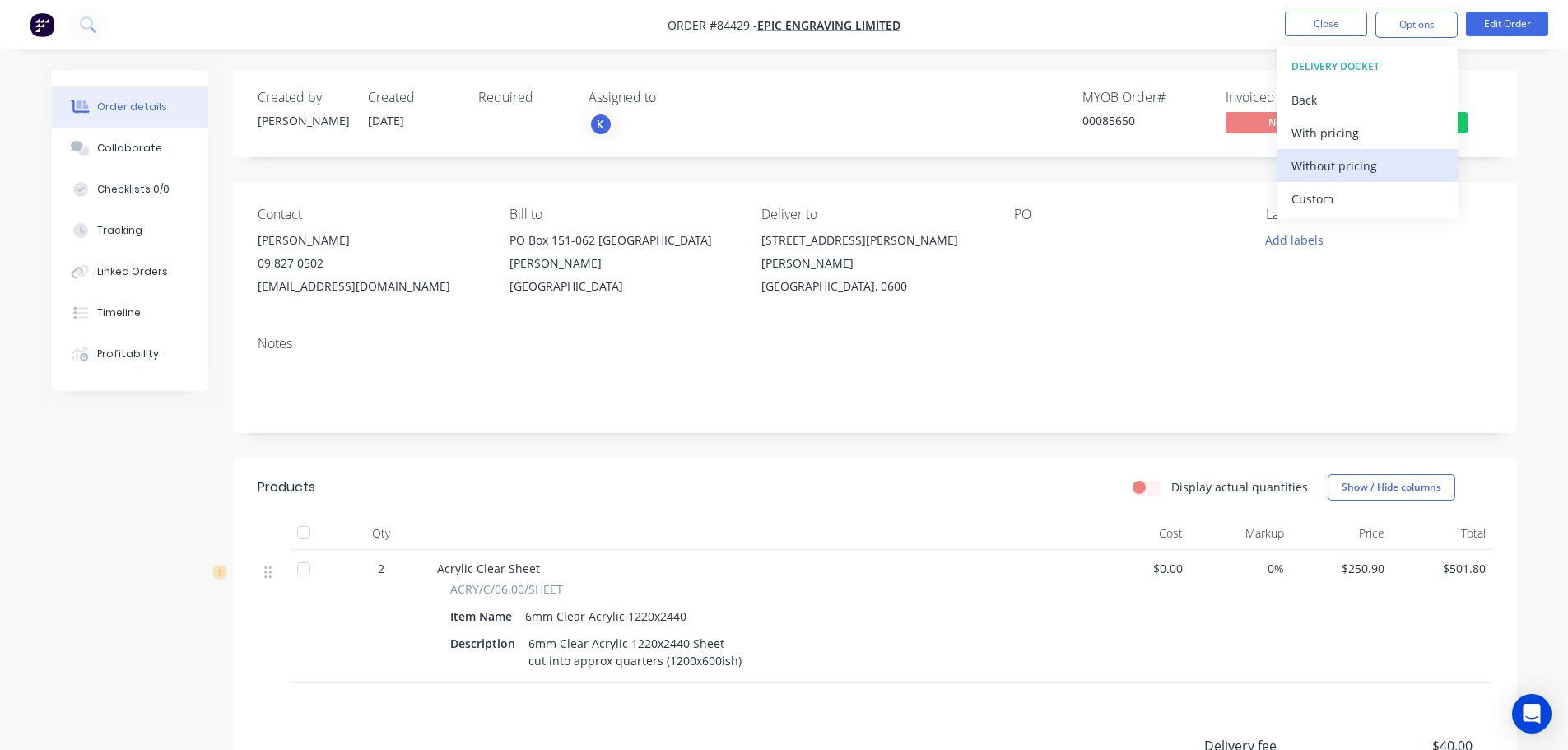
click at [1362, 168] on div "Without pricing" at bounding box center [1367, 165] width 152 height 24
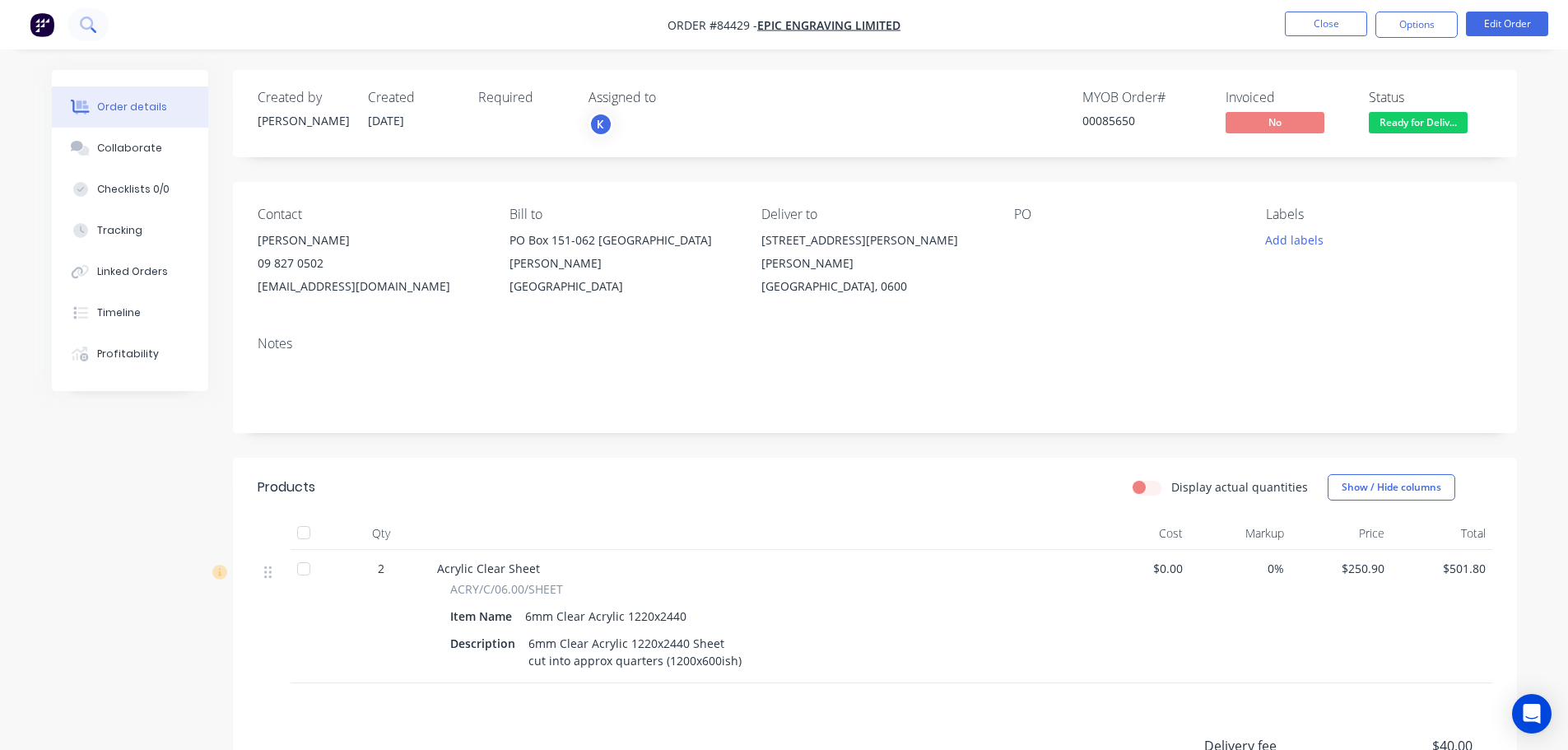
click at [88, 21] on icon at bounding box center [88, 24] width 15 height 15
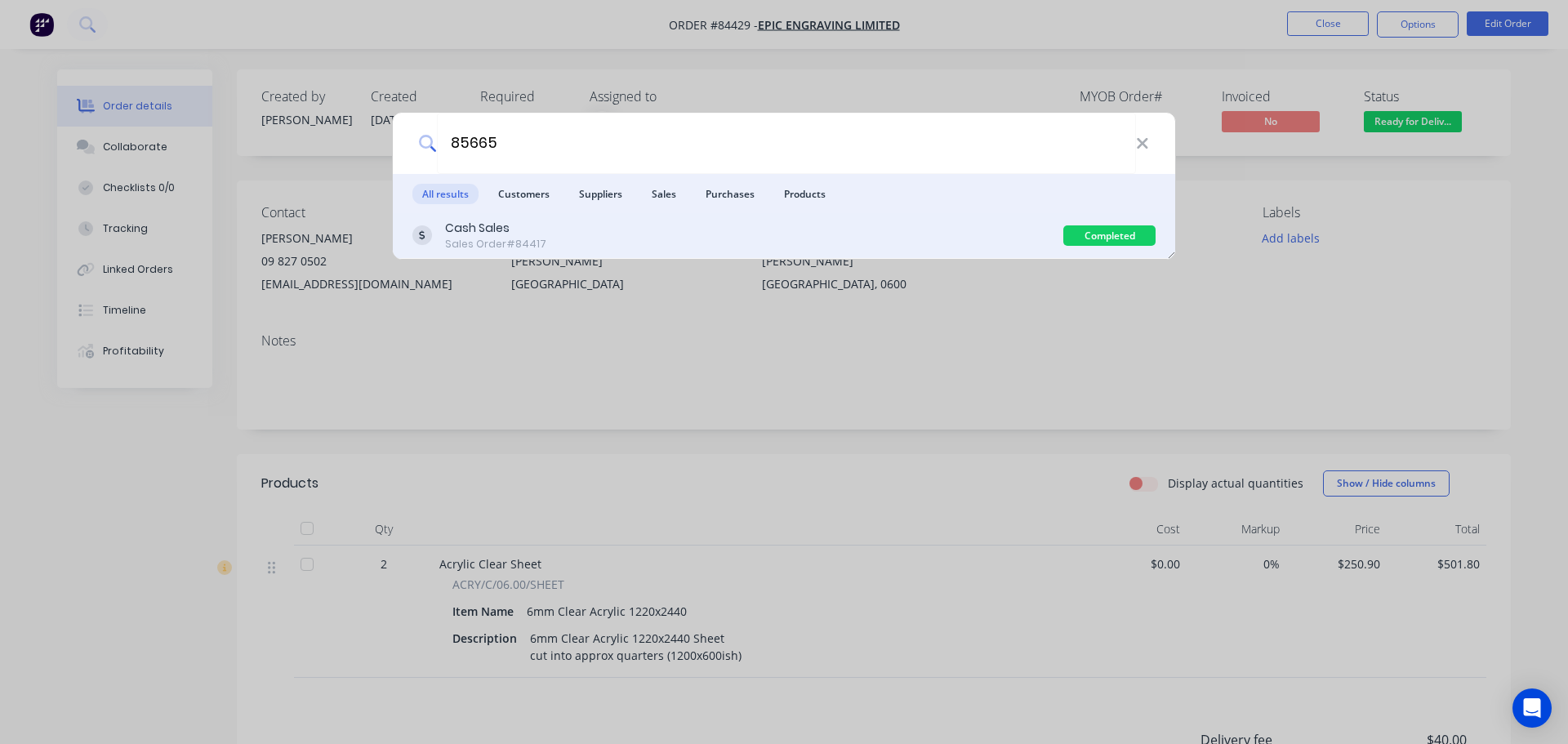
type input "85665"
click at [913, 233] on div "Cash Sales Sales Order #84417" at bounding box center [738, 236] width 651 height 32
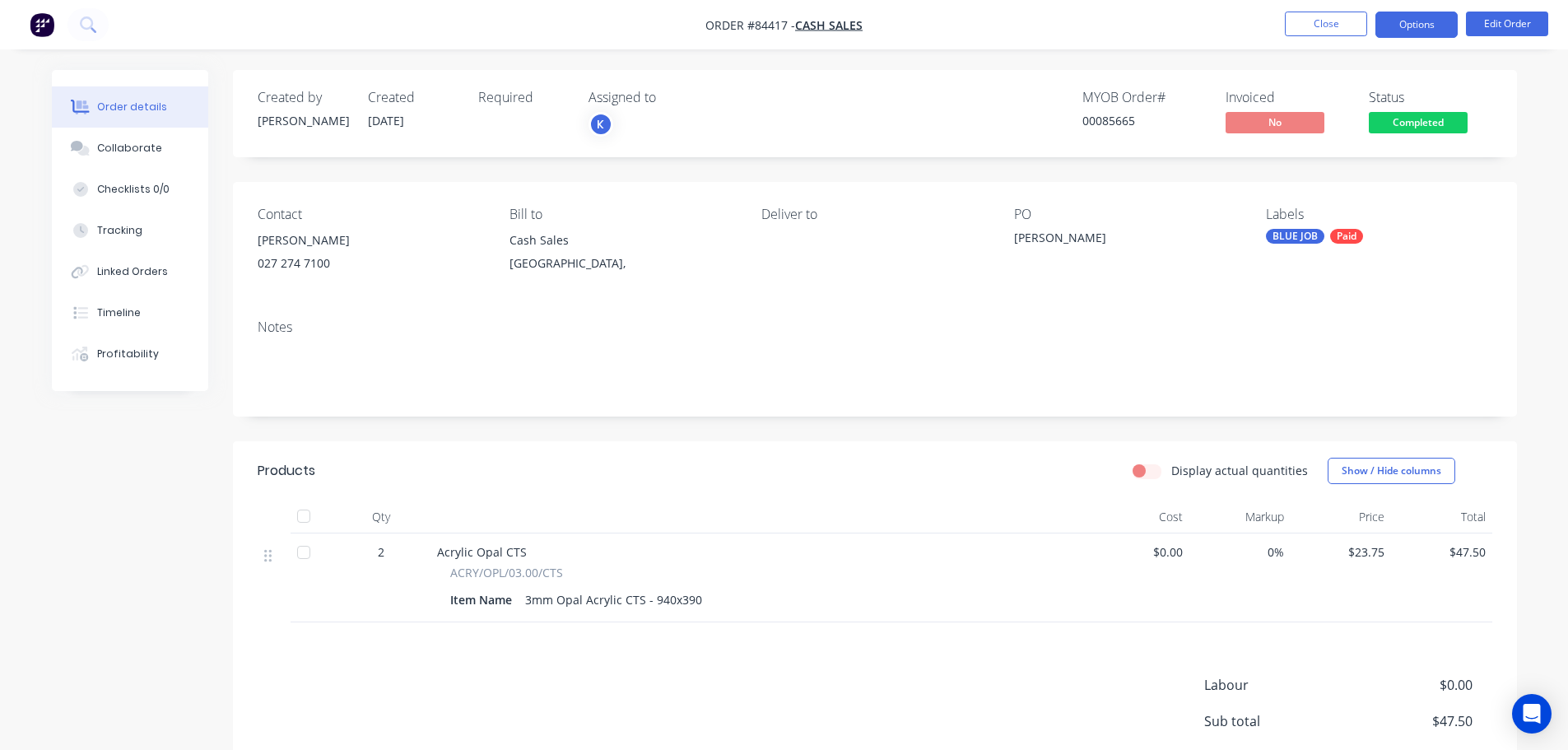
click at [1435, 22] on button "Options" at bounding box center [1416, 25] width 82 height 27
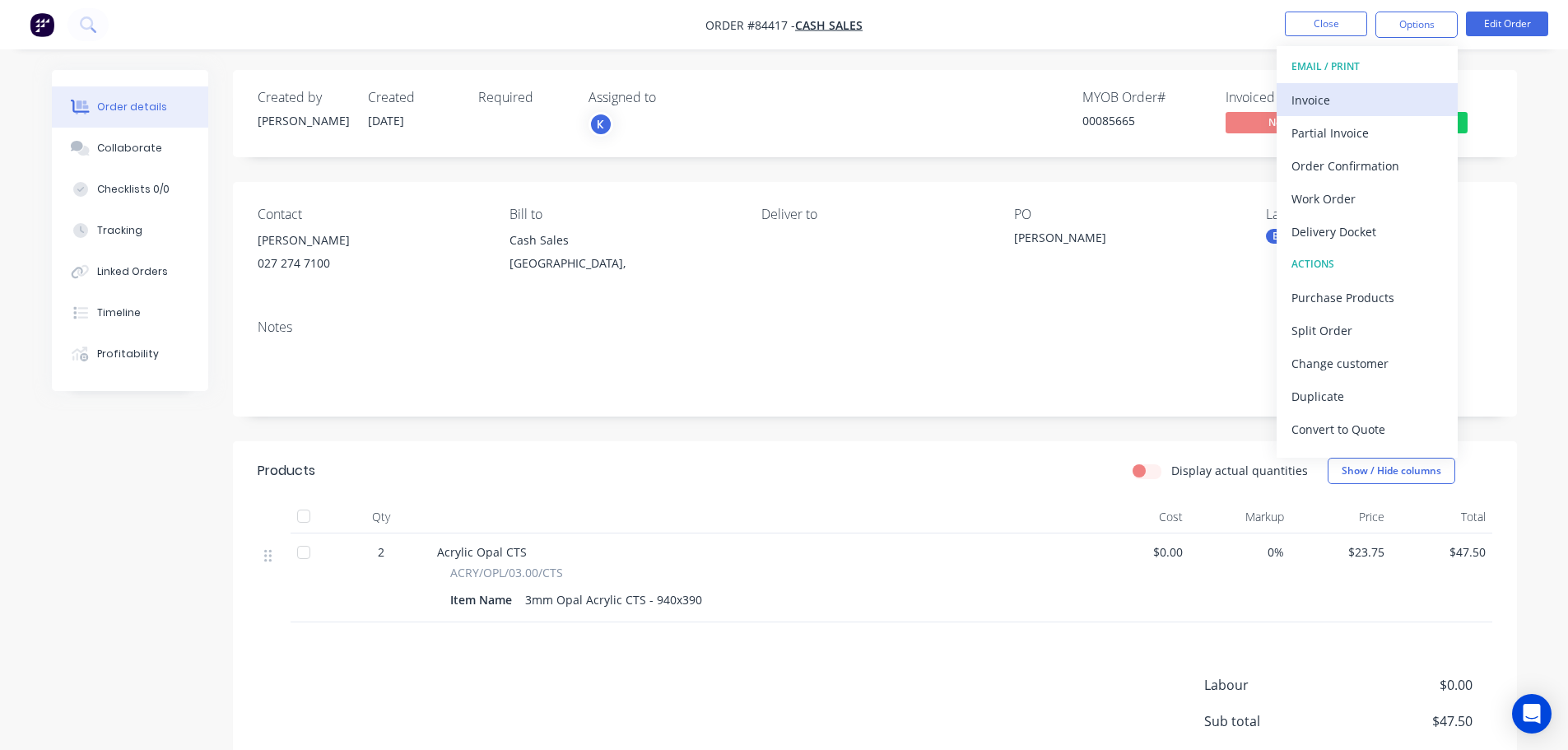
click at [1368, 95] on div "Invoice" at bounding box center [1367, 99] width 152 height 24
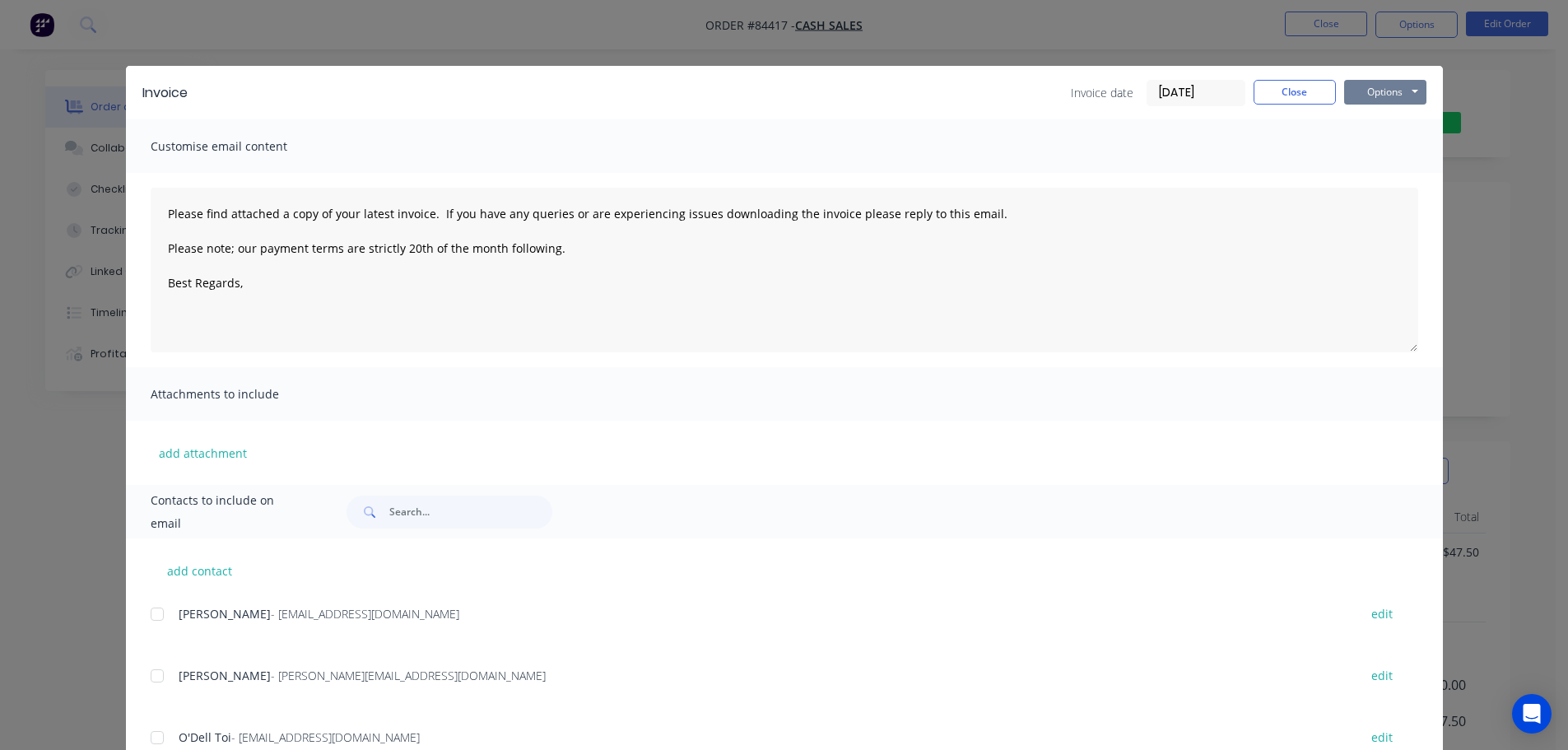
click at [1378, 88] on button "Options" at bounding box center [1385, 93] width 82 height 25
click at [1380, 147] on button "Print" at bounding box center [1396, 149] width 105 height 27
click at [160, 26] on div "Invoice Invoice date 08/09/25 Close Options Preview Print Email Customise email…" at bounding box center [784, 375] width 1568 height 750
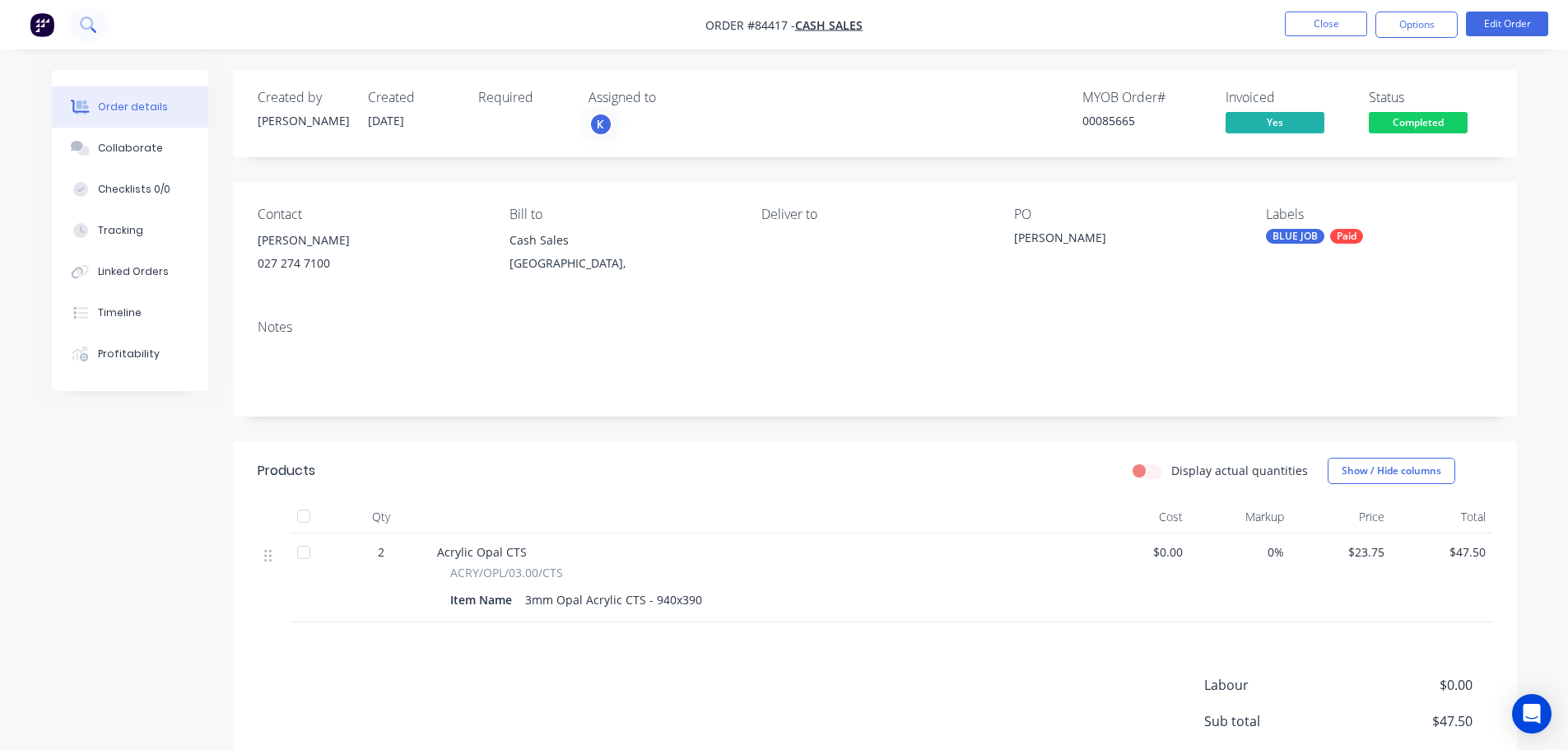
click at [69, 21] on button at bounding box center [88, 25] width 41 height 33
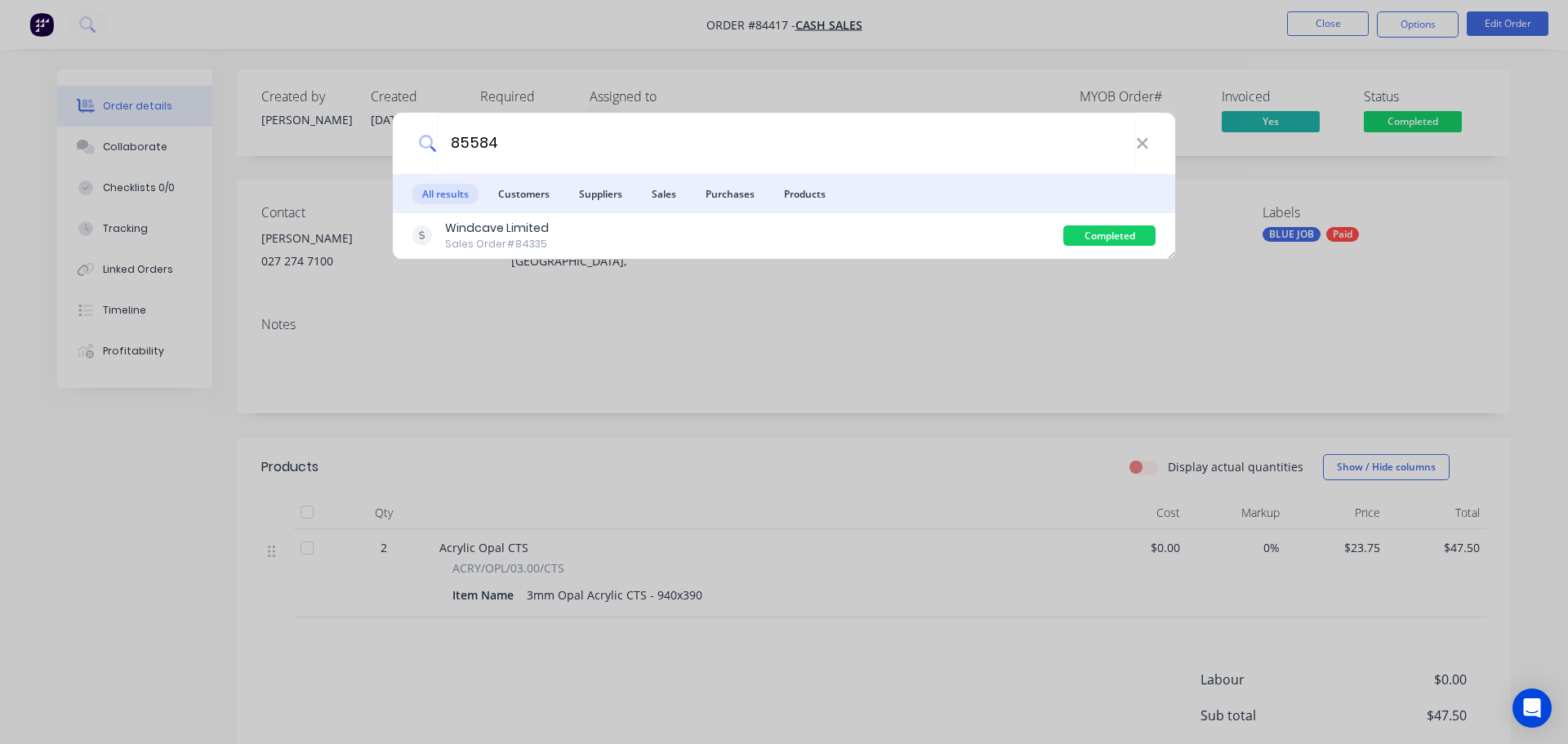
type input "85584"
click at [807, 239] on div "Windcave Limited Sales Order #84335" at bounding box center [738, 236] width 651 height 32
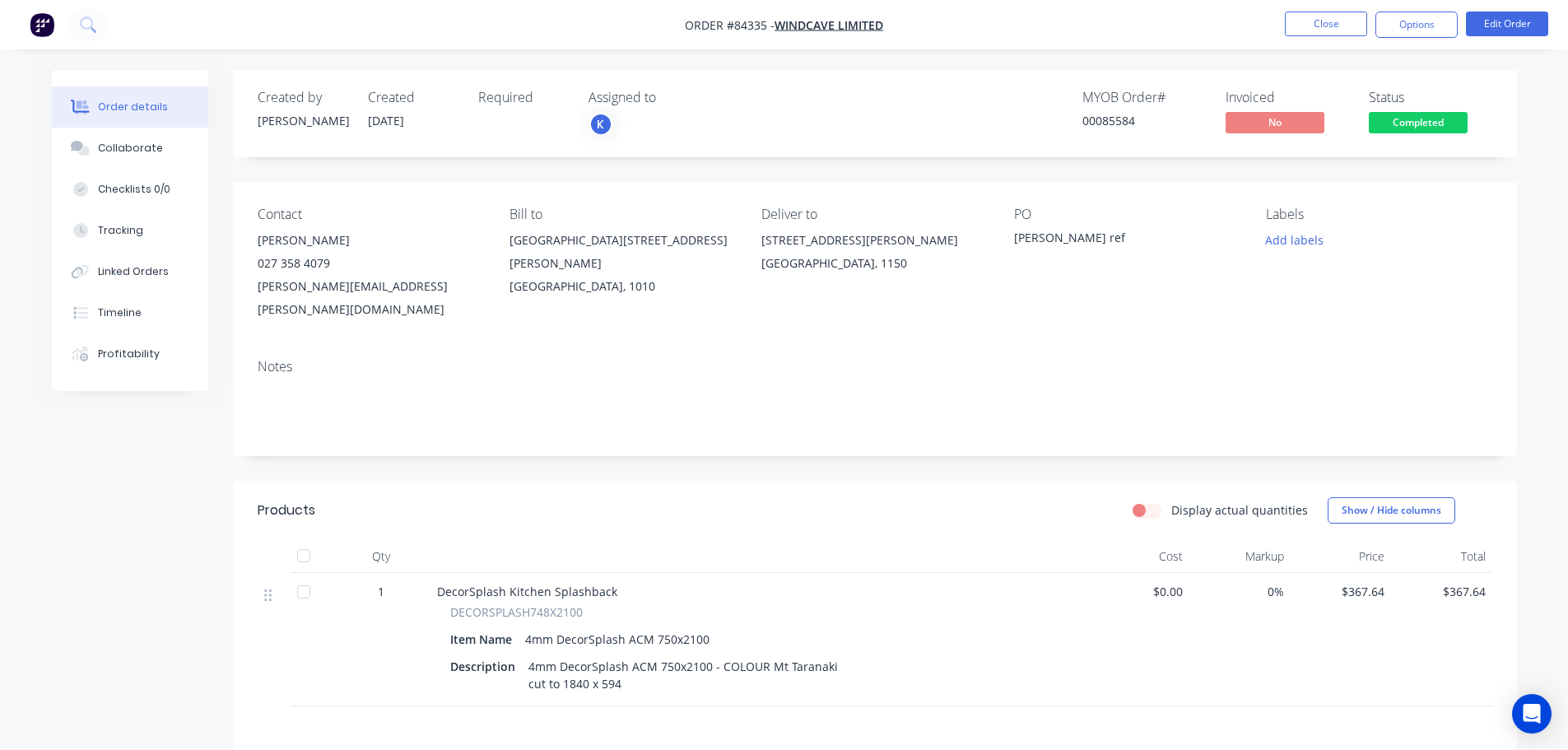
click at [1405, 124] on span "Completed" at bounding box center [1418, 122] width 99 height 21
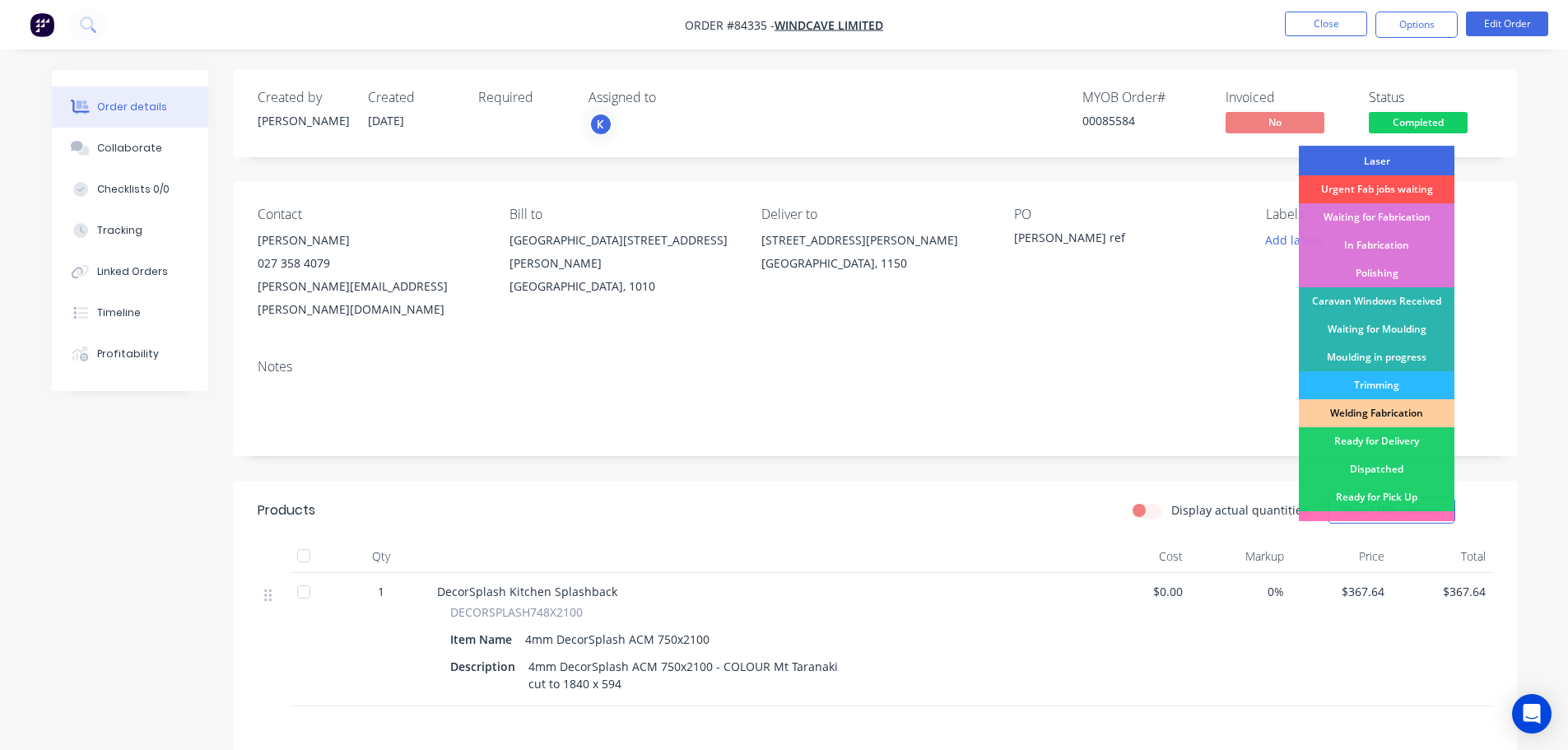
scroll to position [324, 0]
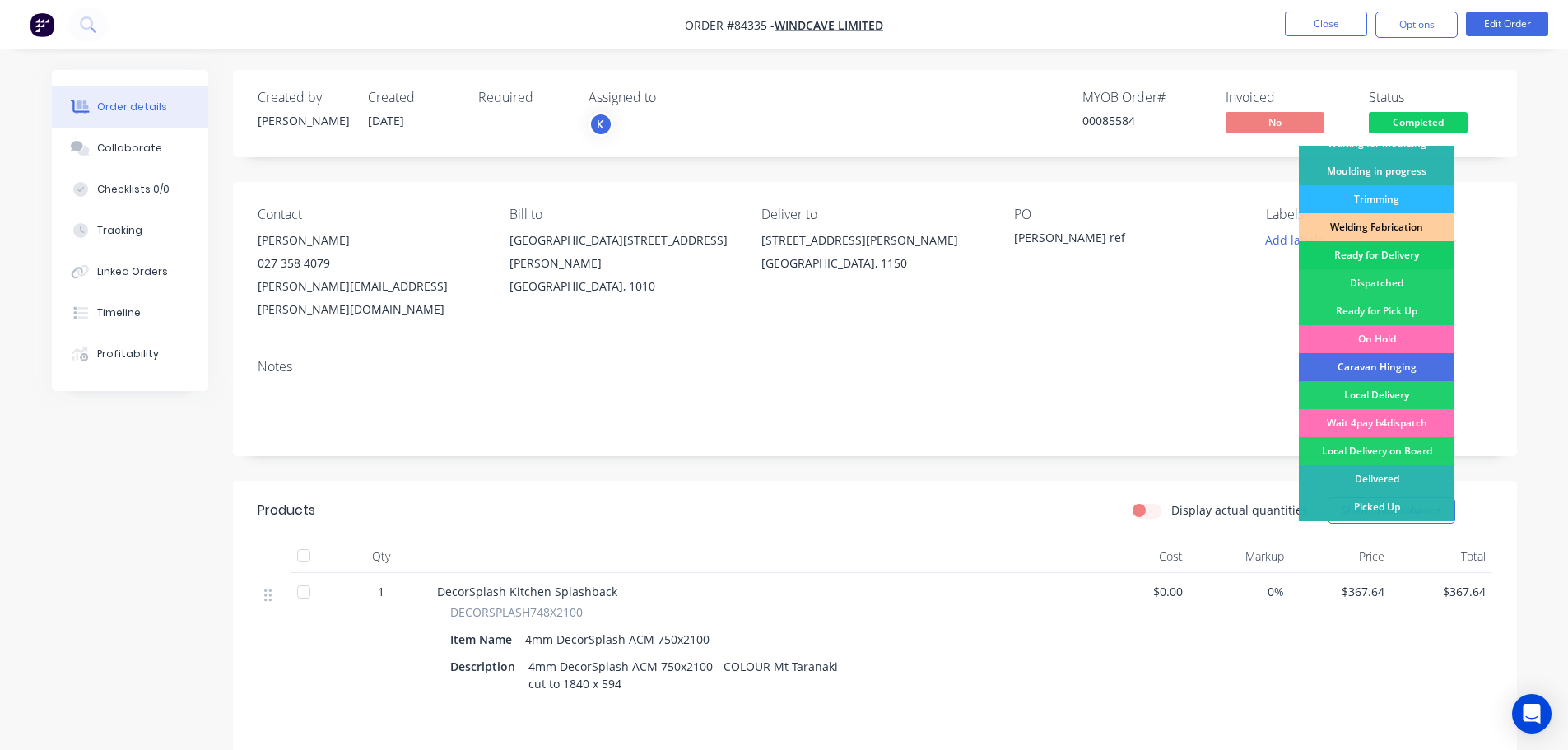
click at [1393, 252] on div "Ready for Delivery" at bounding box center [1376, 255] width 155 height 28
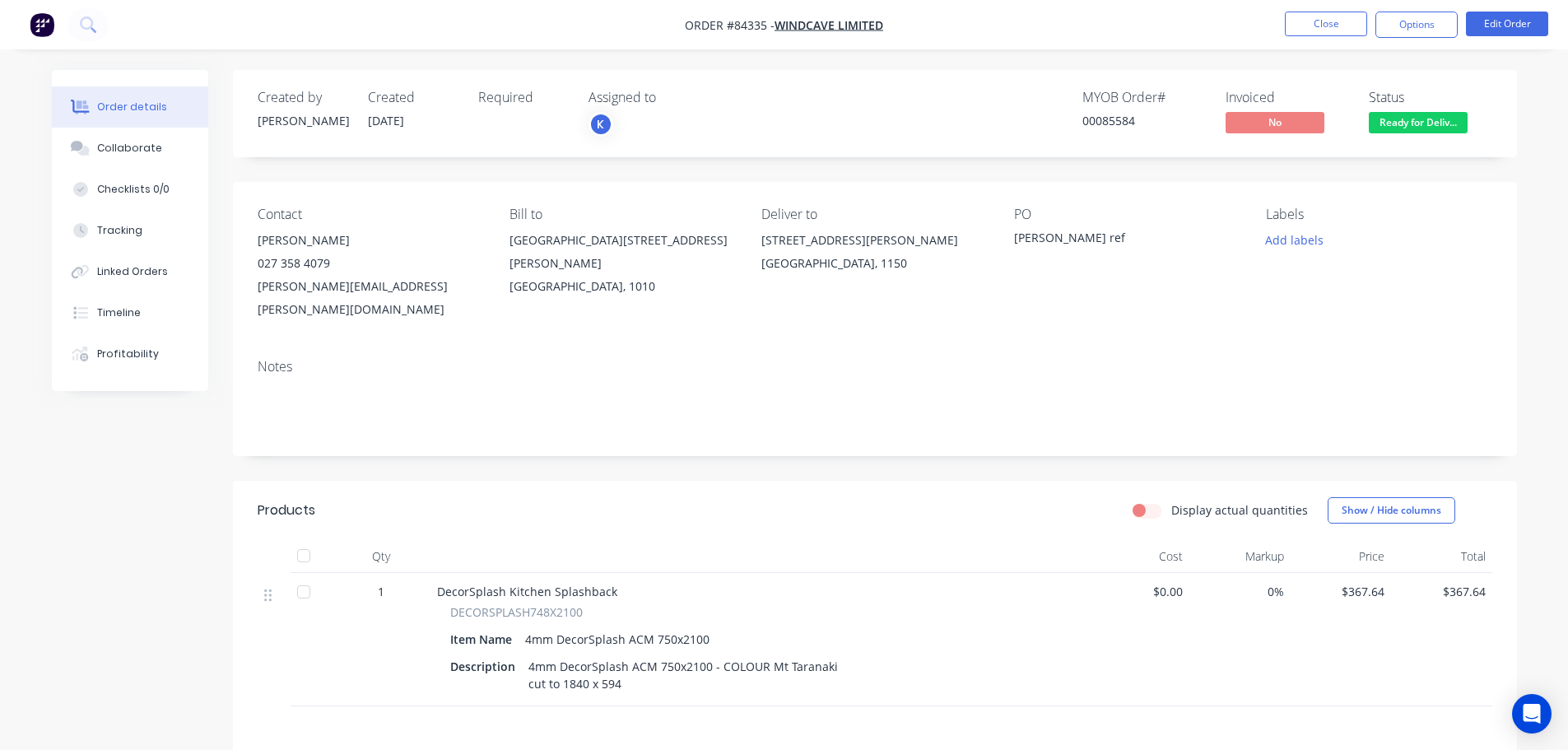
drag, startPoint x: 1410, startPoint y: 31, endPoint x: 1405, endPoint y: 41, distance: 11.2
click at [1410, 30] on button "Options" at bounding box center [1416, 25] width 82 height 27
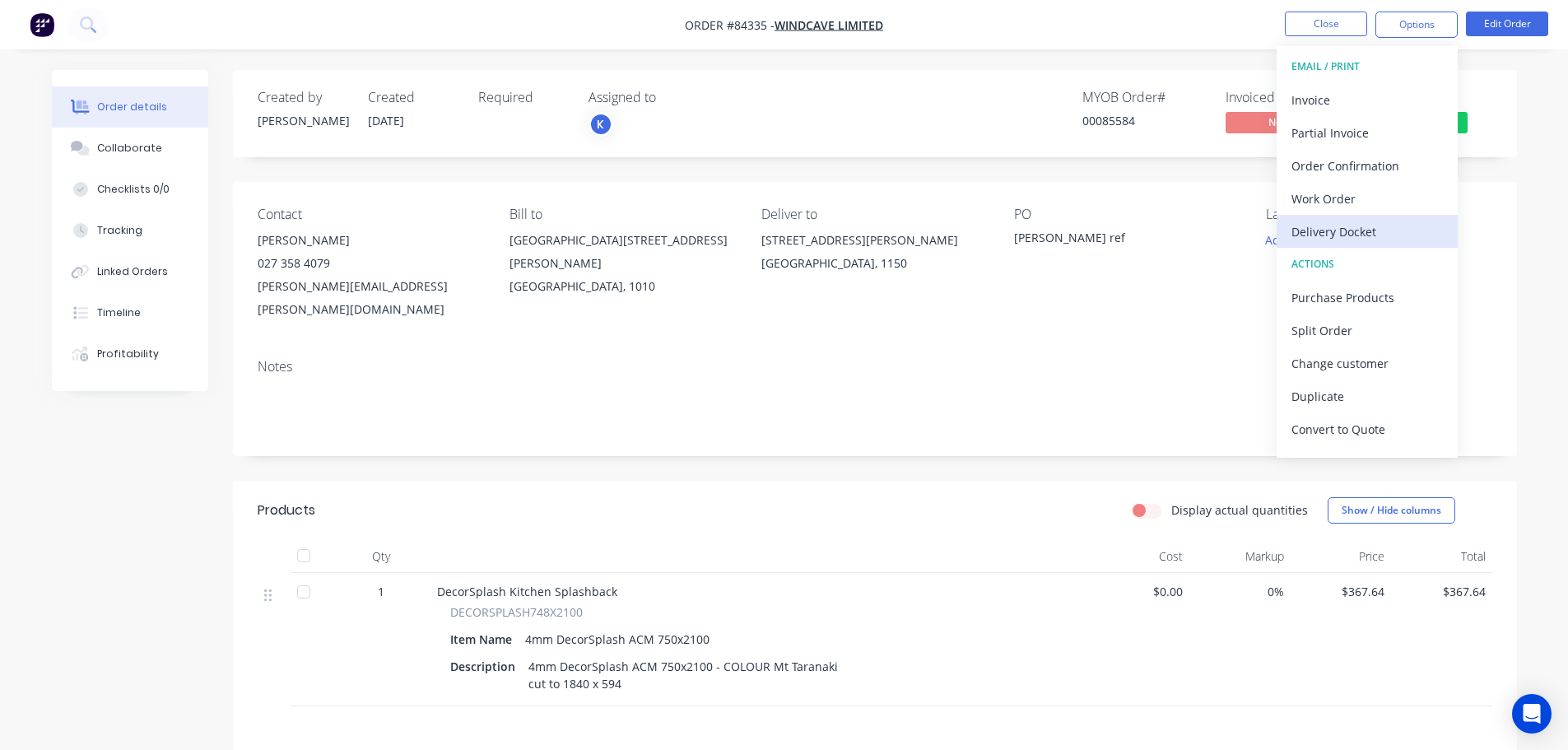
click at [1342, 227] on div "Delivery Docket" at bounding box center [1367, 231] width 152 height 24
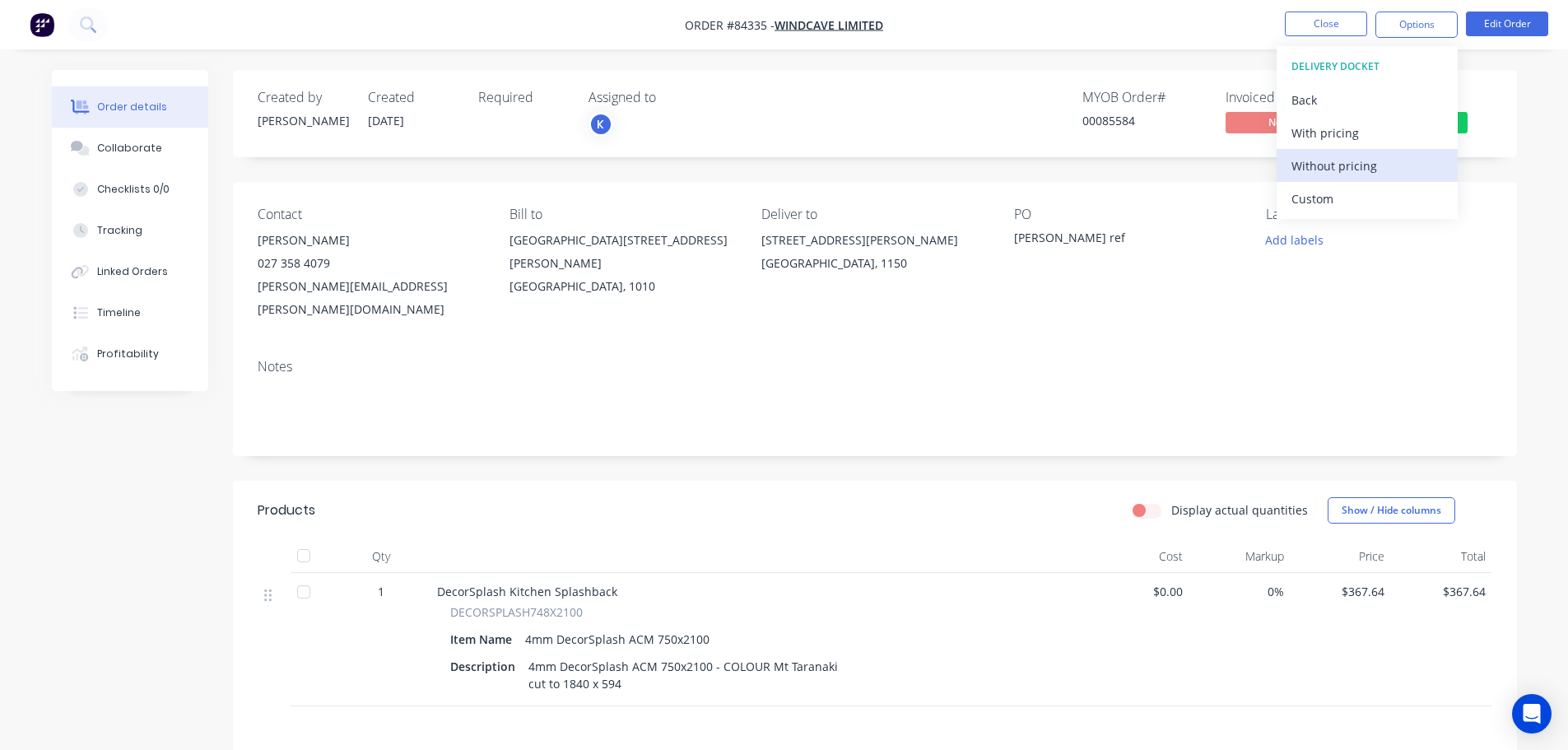
click at [1344, 169] on div "Without pricing" at bounding box center [1367, 165] width 152 height 24
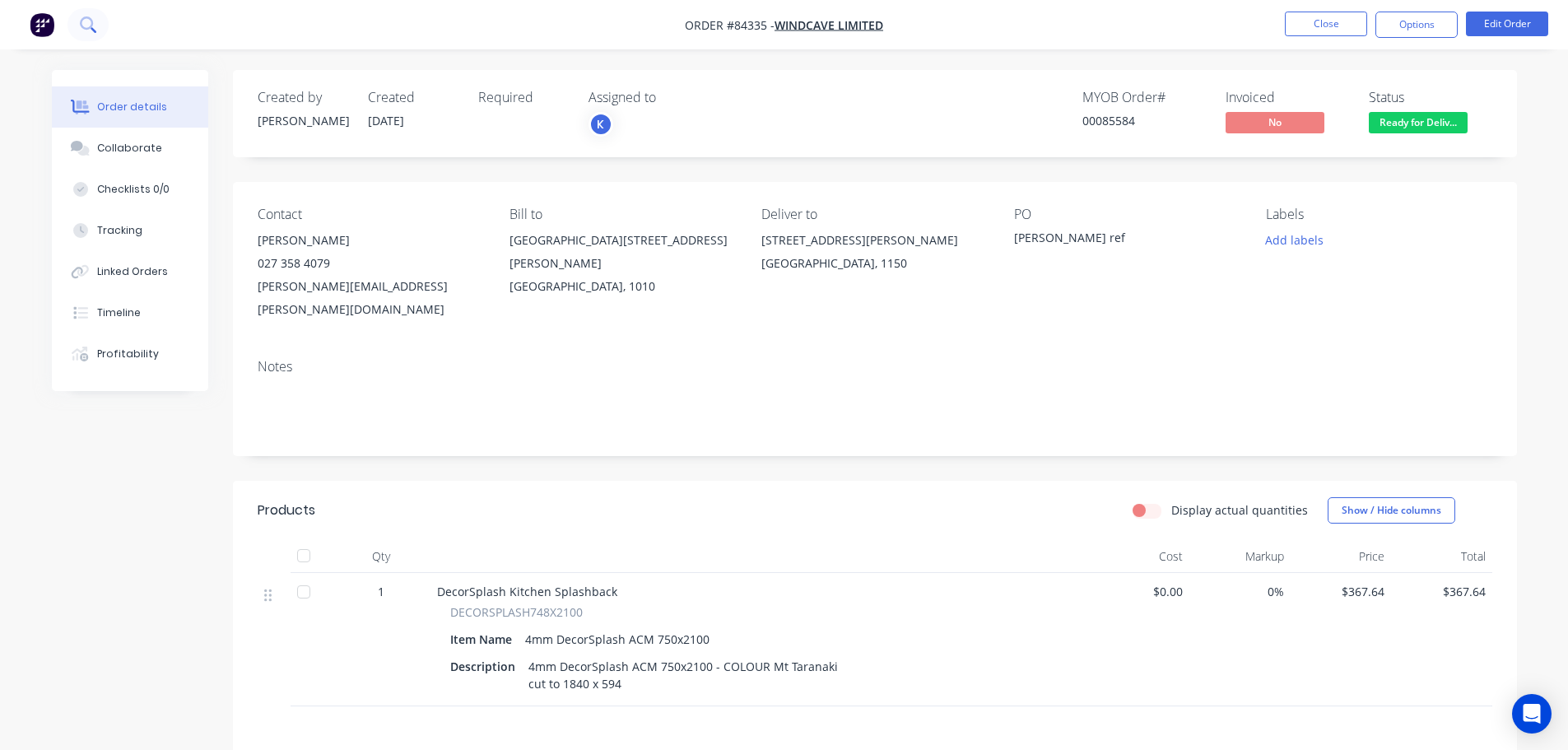
click at [86, 29] on icon at bounding box center [87, 23] width 13 height 13
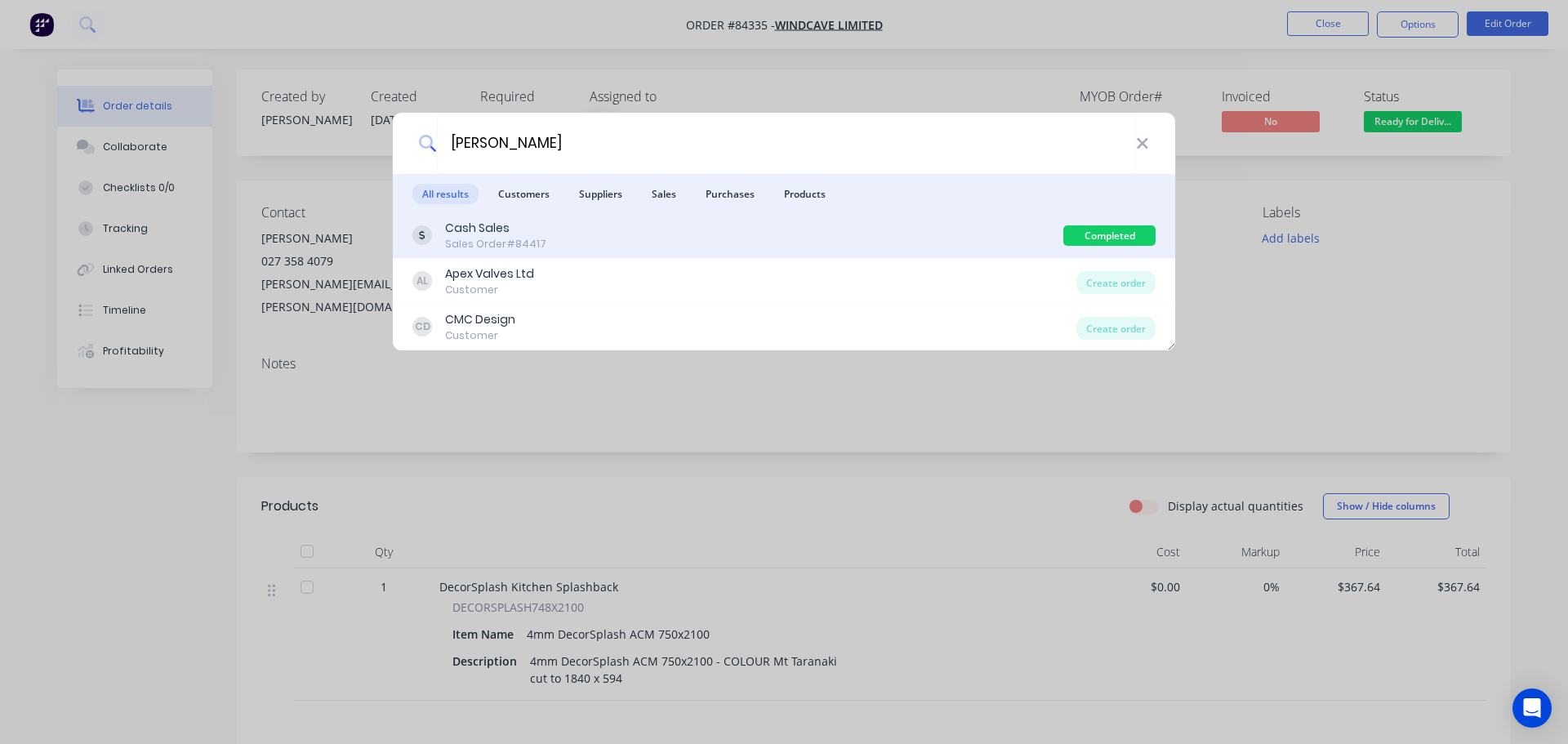
type input "craig m"
click at [1023, 244] on div "Cash Sales Sales Order #84417" at bounding box center [738, 236] width 651 height 32
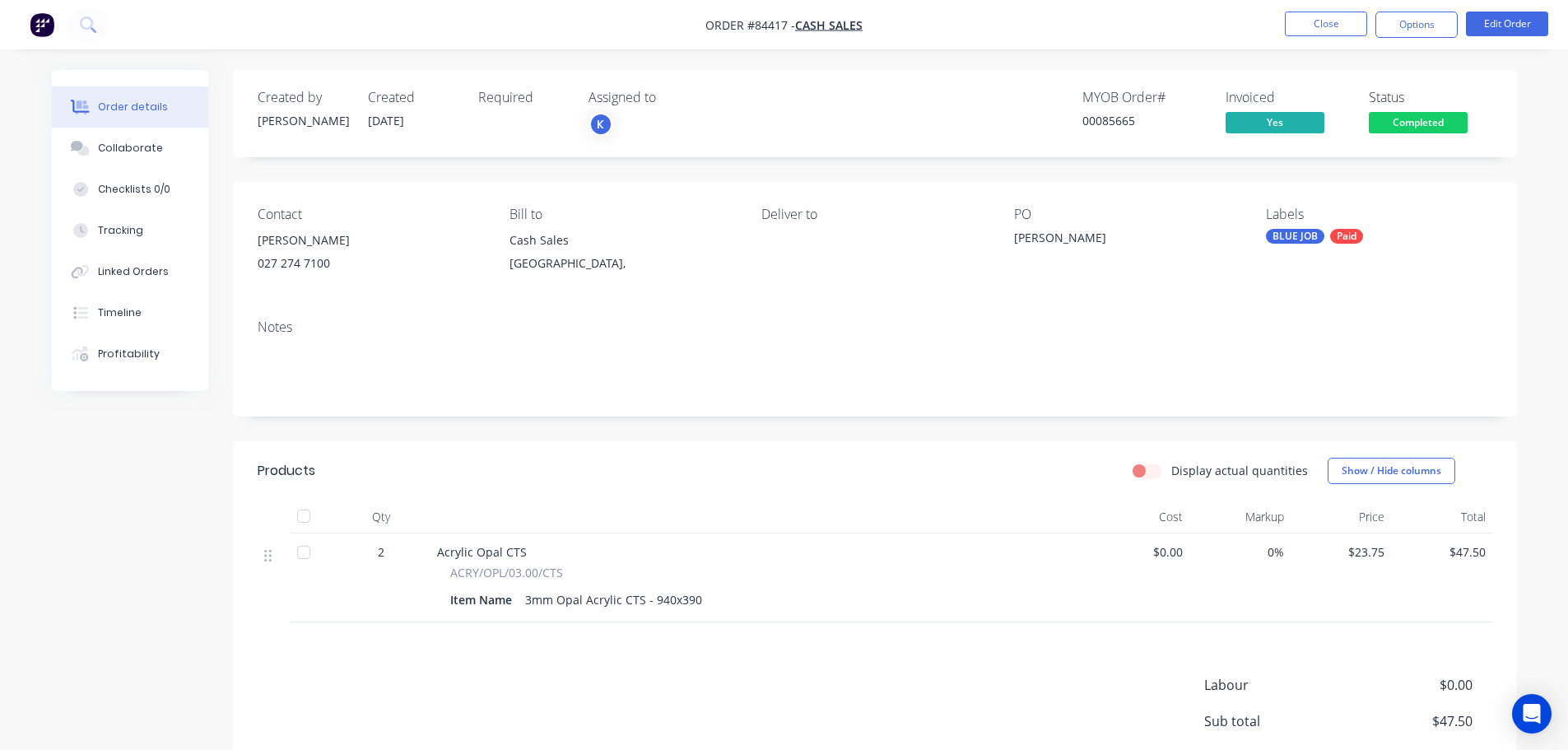
click at [1403, 135] on button "Completed" at bounding box center [1418, 124] width 99 height 25
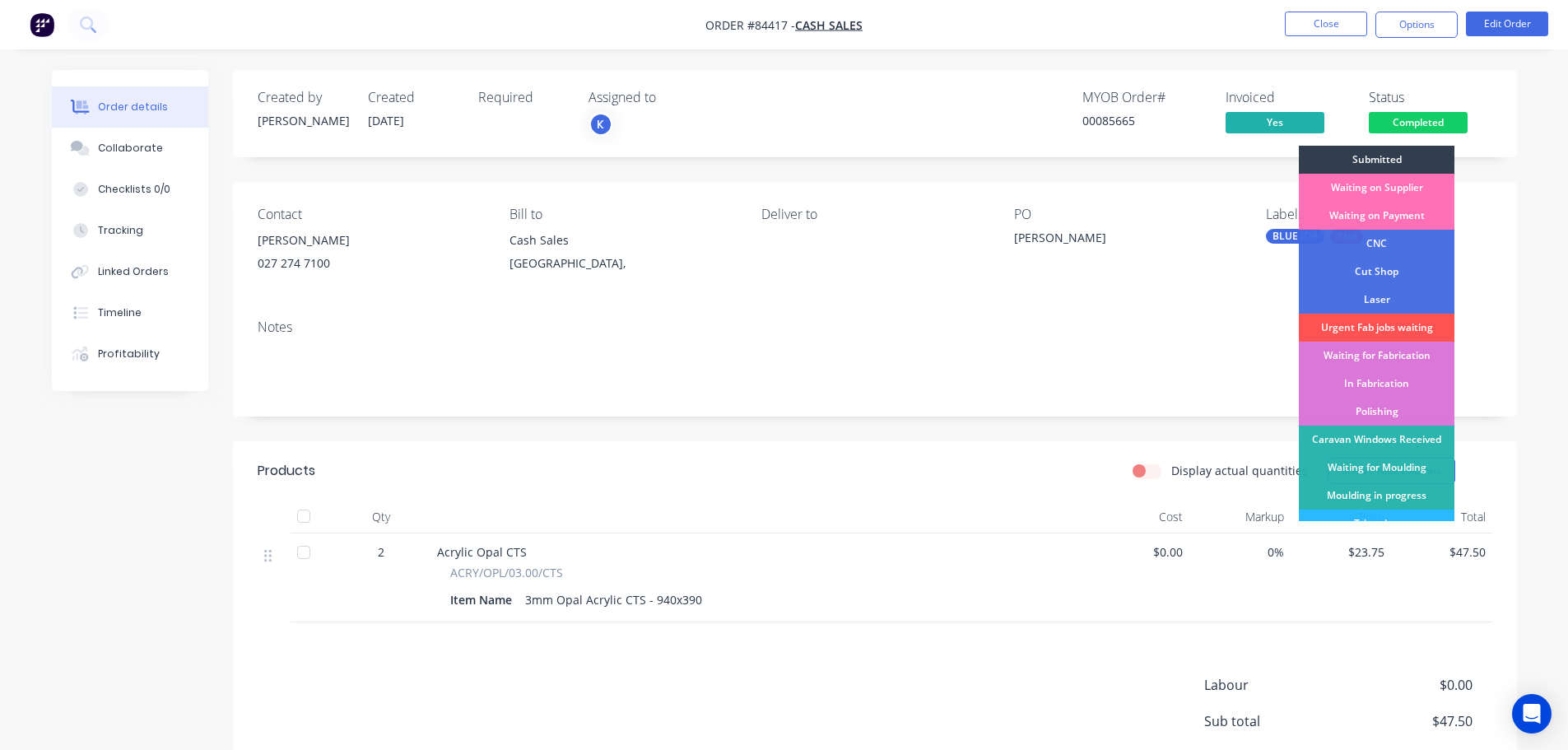
click at [1407, 125] on span "Completed" at bounding box center [1418, 122] width 99 height 21
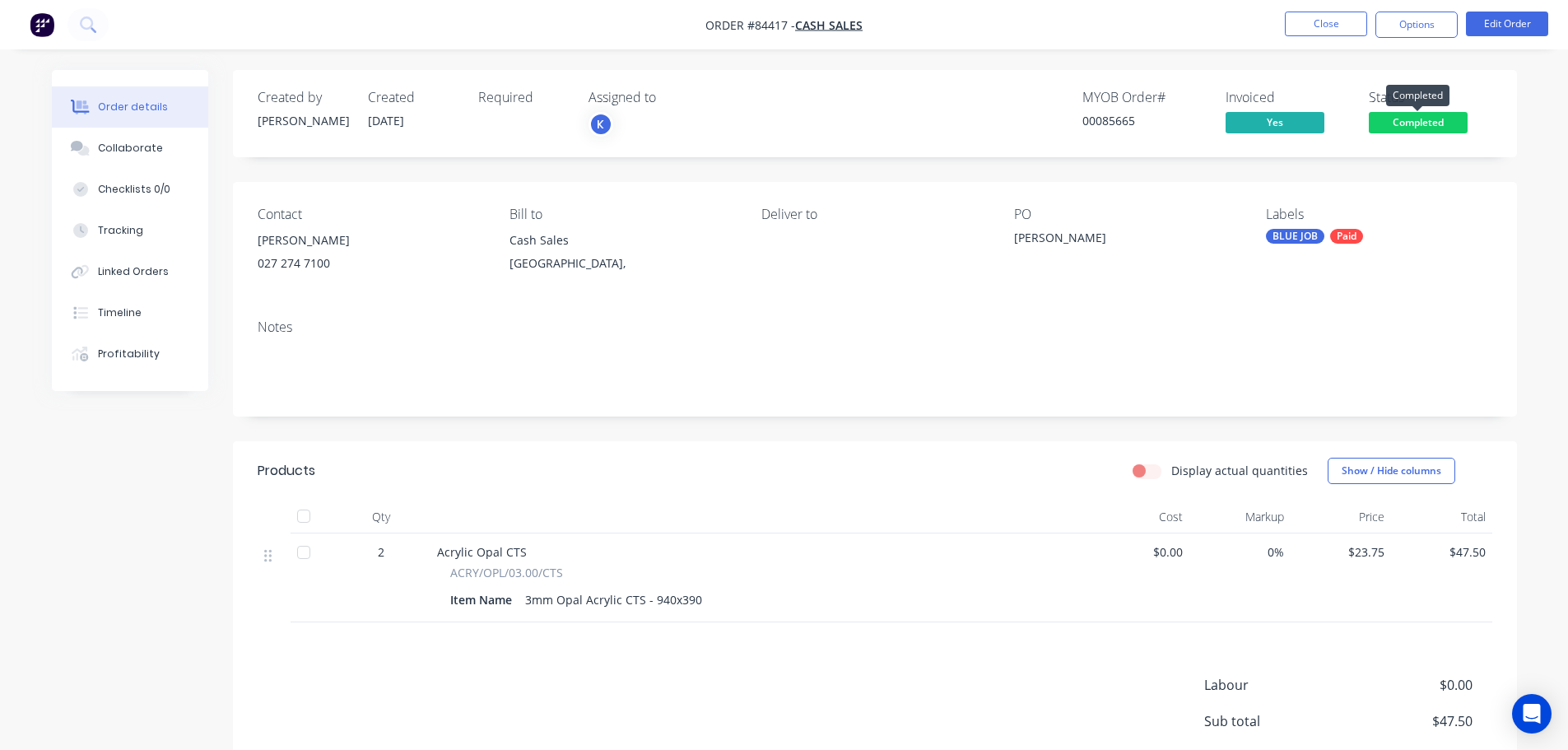
click at [1407, 125] on span "Completed" at bounding box center [1418, 122] width 99 height 21
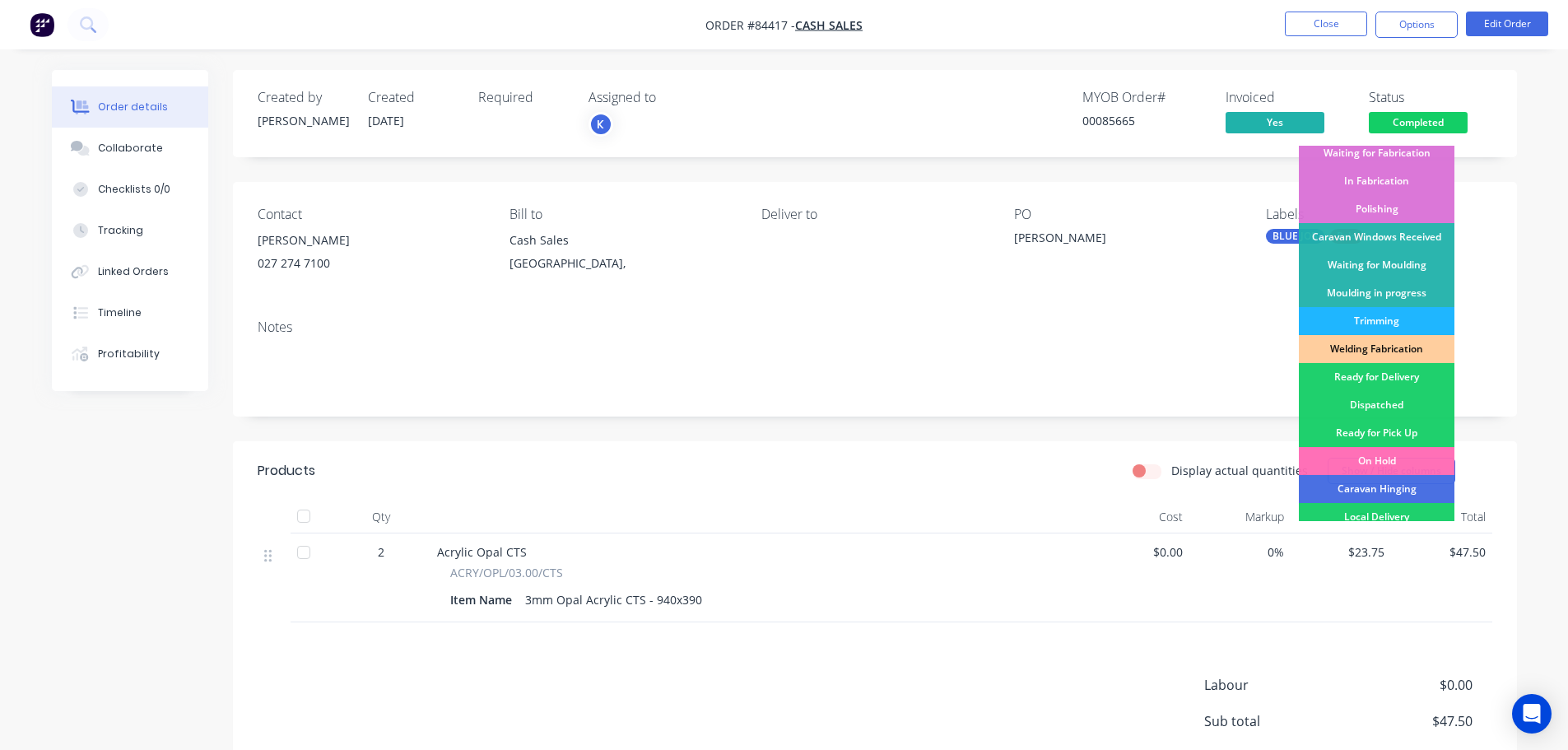
scroll to position [324, 0]
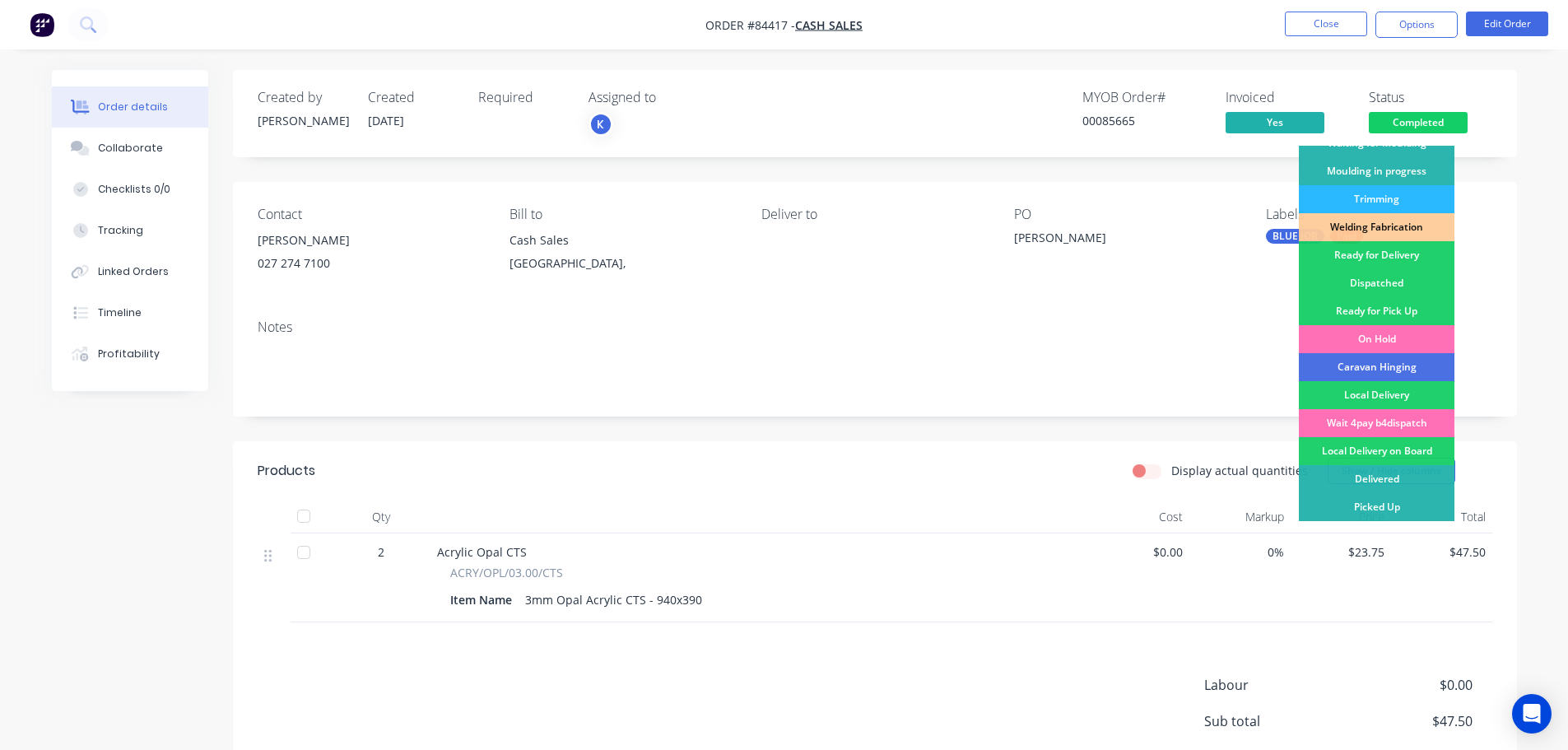
click at [1420, 305] on div "Ready for Pick Up" at bounding box center [1376, 311] width 155 height 28
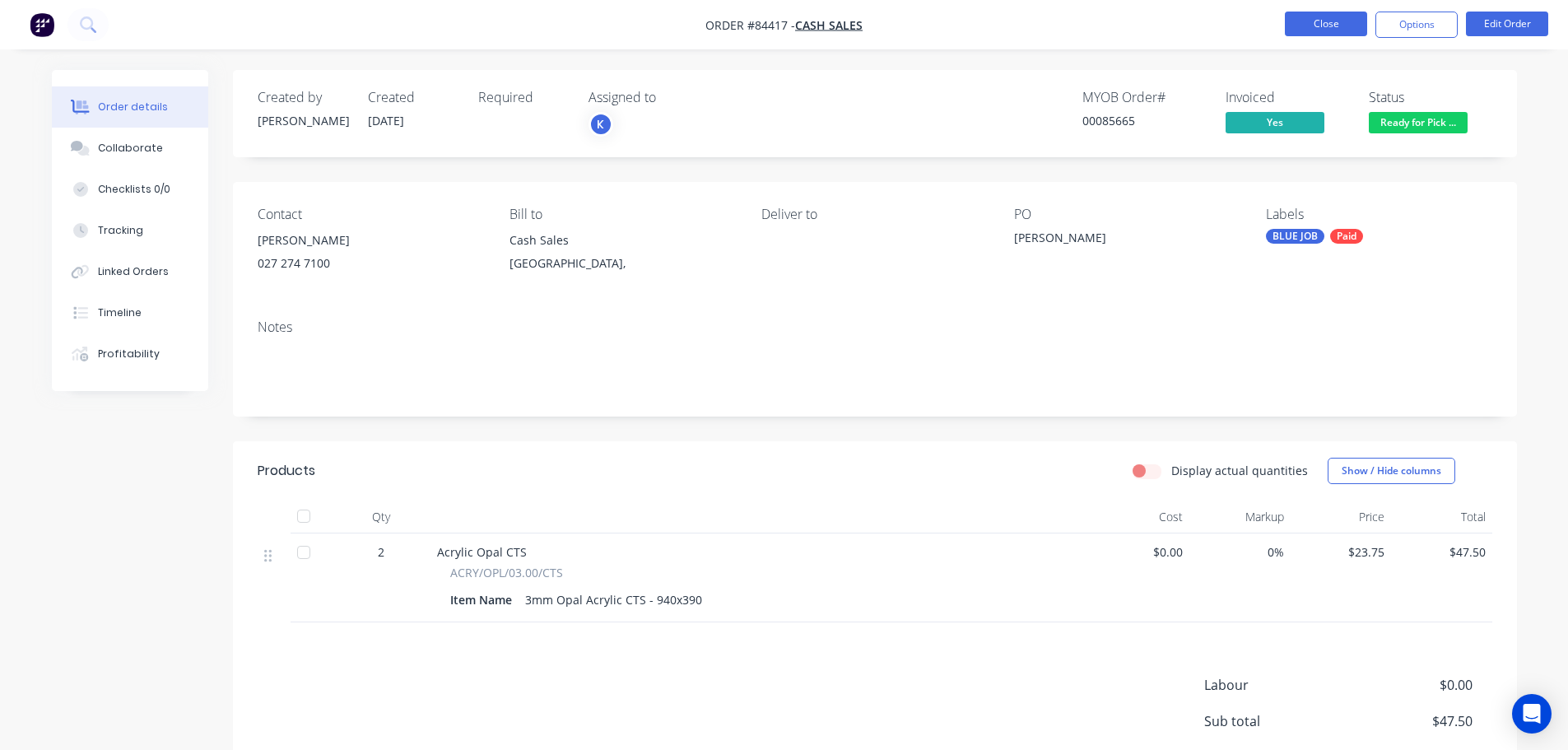
click at [1327, 21] on button "Close" at bounding box center [1326, 24] width 82 height 25
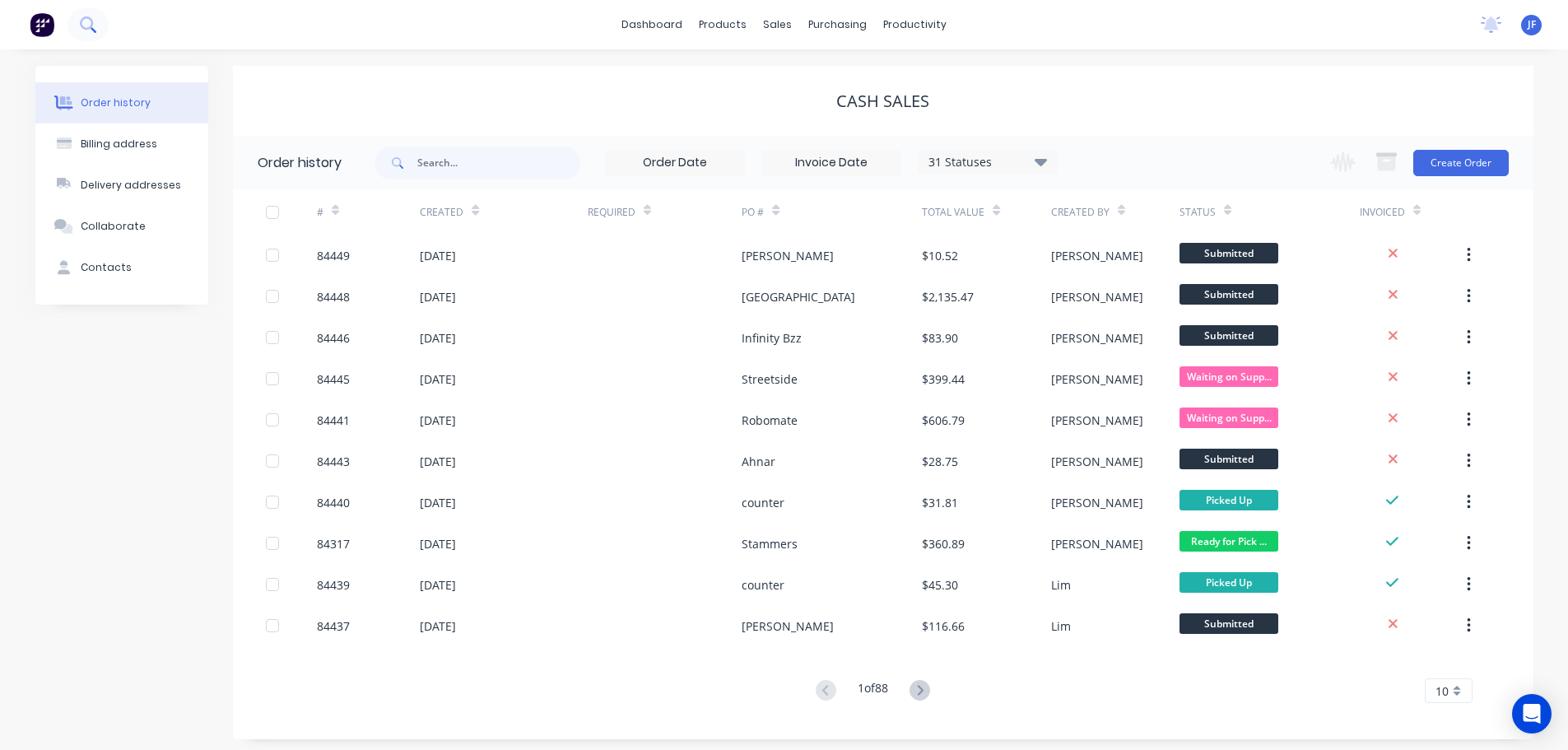
click at [90, 29] on icon at bounding box center [87, 23] width 13 height 13
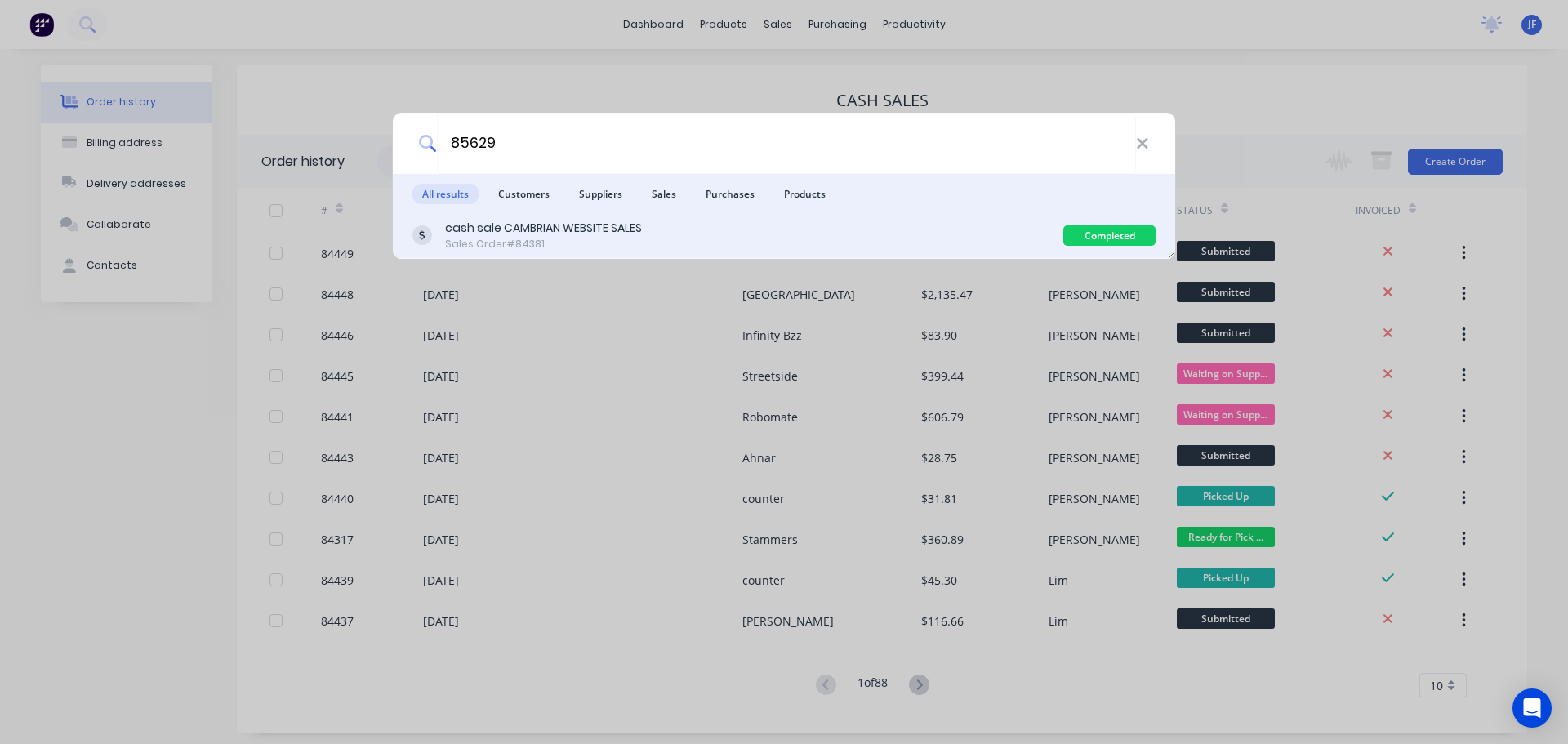
type input "85629"
click at [498, 239] on div "Sales Order #84381" at bounding box center [543, 244] width 197 height 15
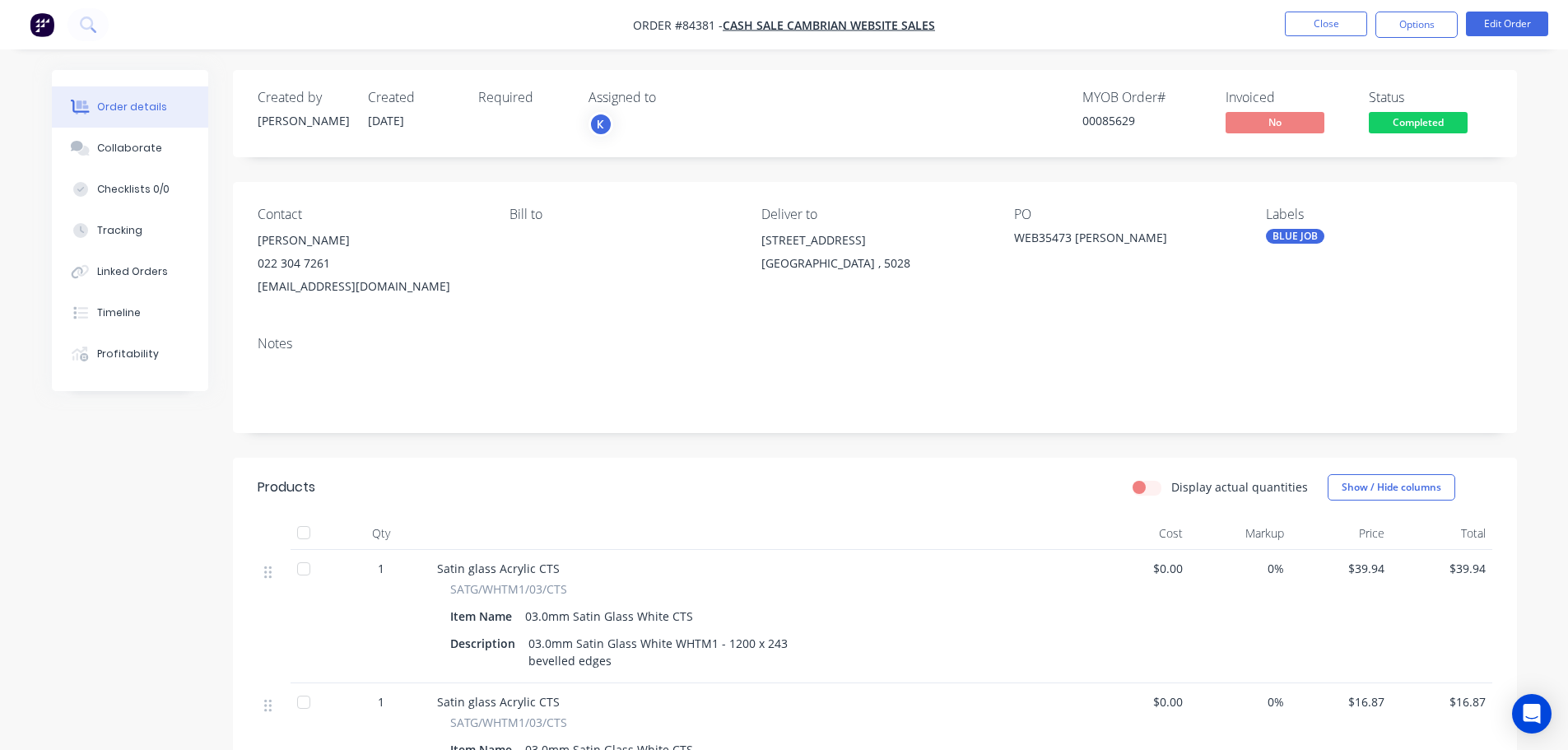
click at [1400, 128] on span "Completed" at bounding box center [1418, 122] width 99 height 21
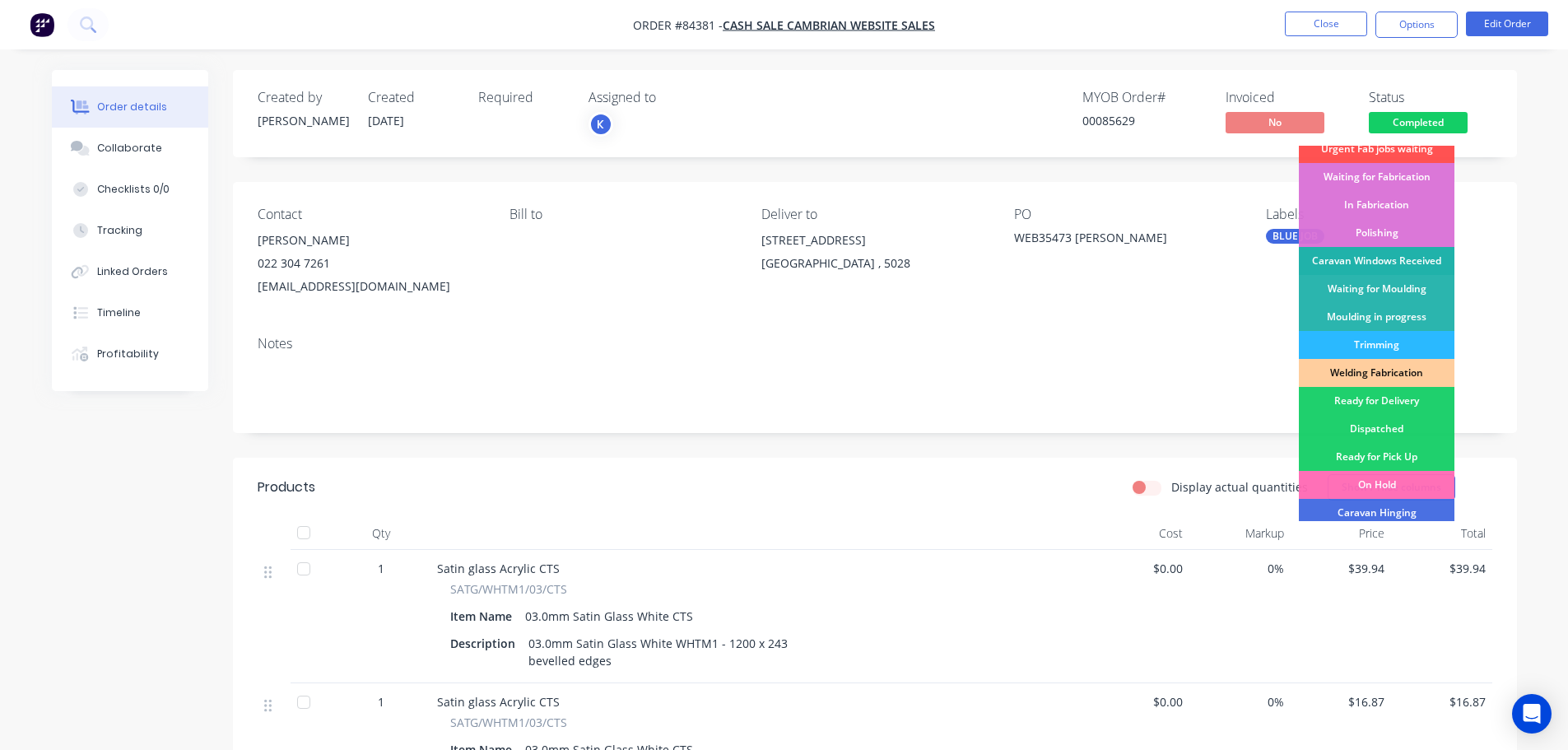
scroll to position [324, 0]
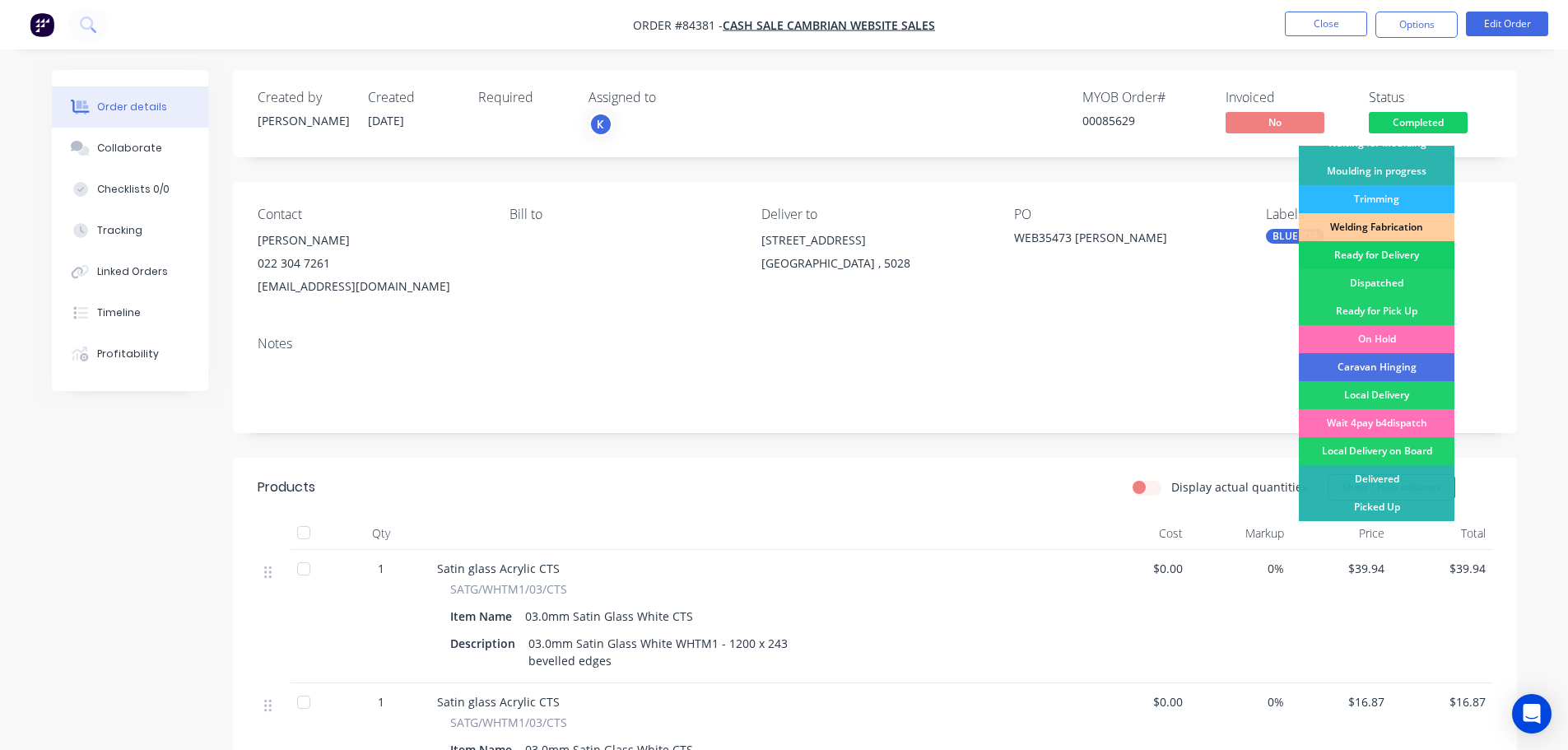
click at [1386, 257] on div "Ready for Delivery" at bounding box center [1376, 255] width 155 height 28
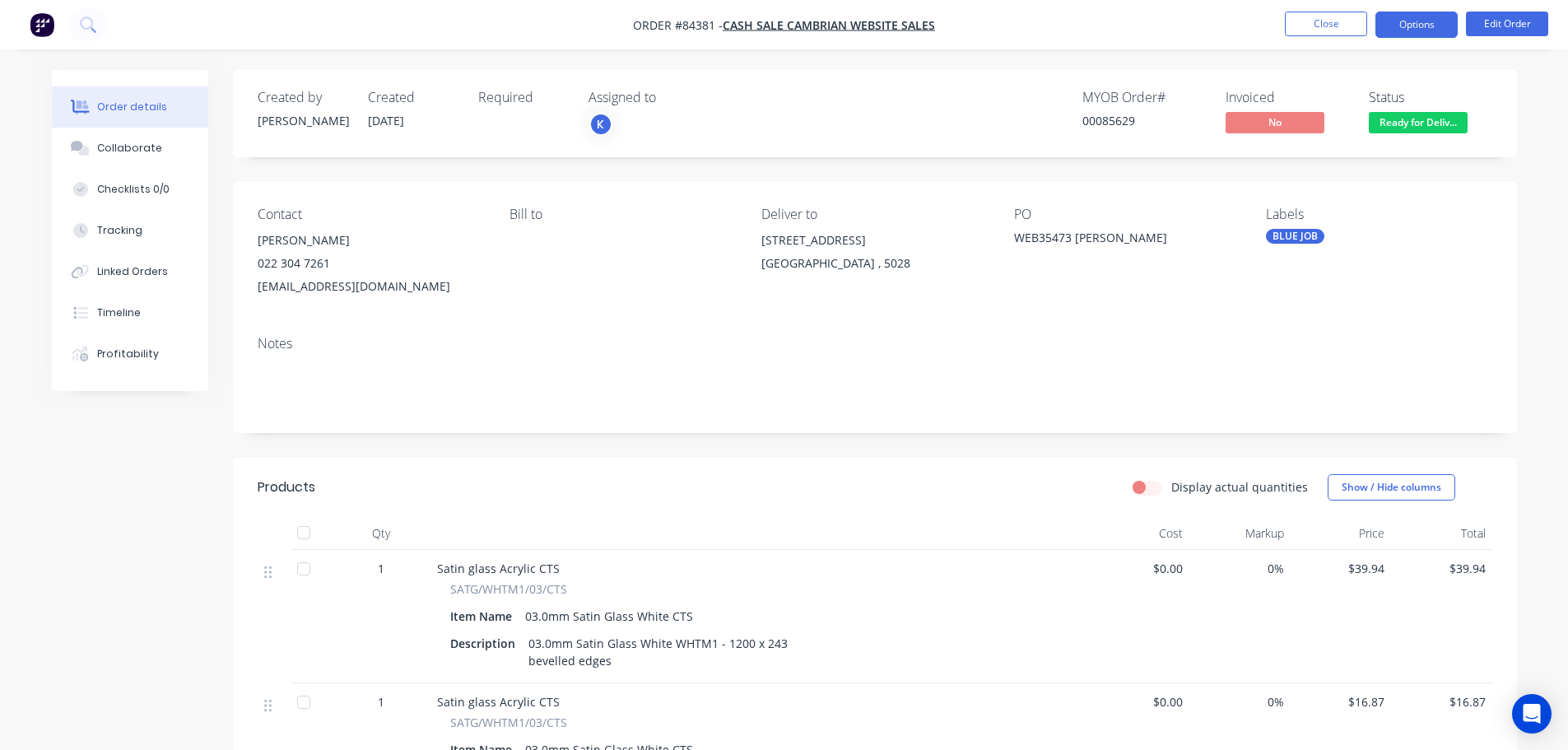
click at [1414, 27] on button "Options" at bounding box center [1416, 25] width 82 height 27
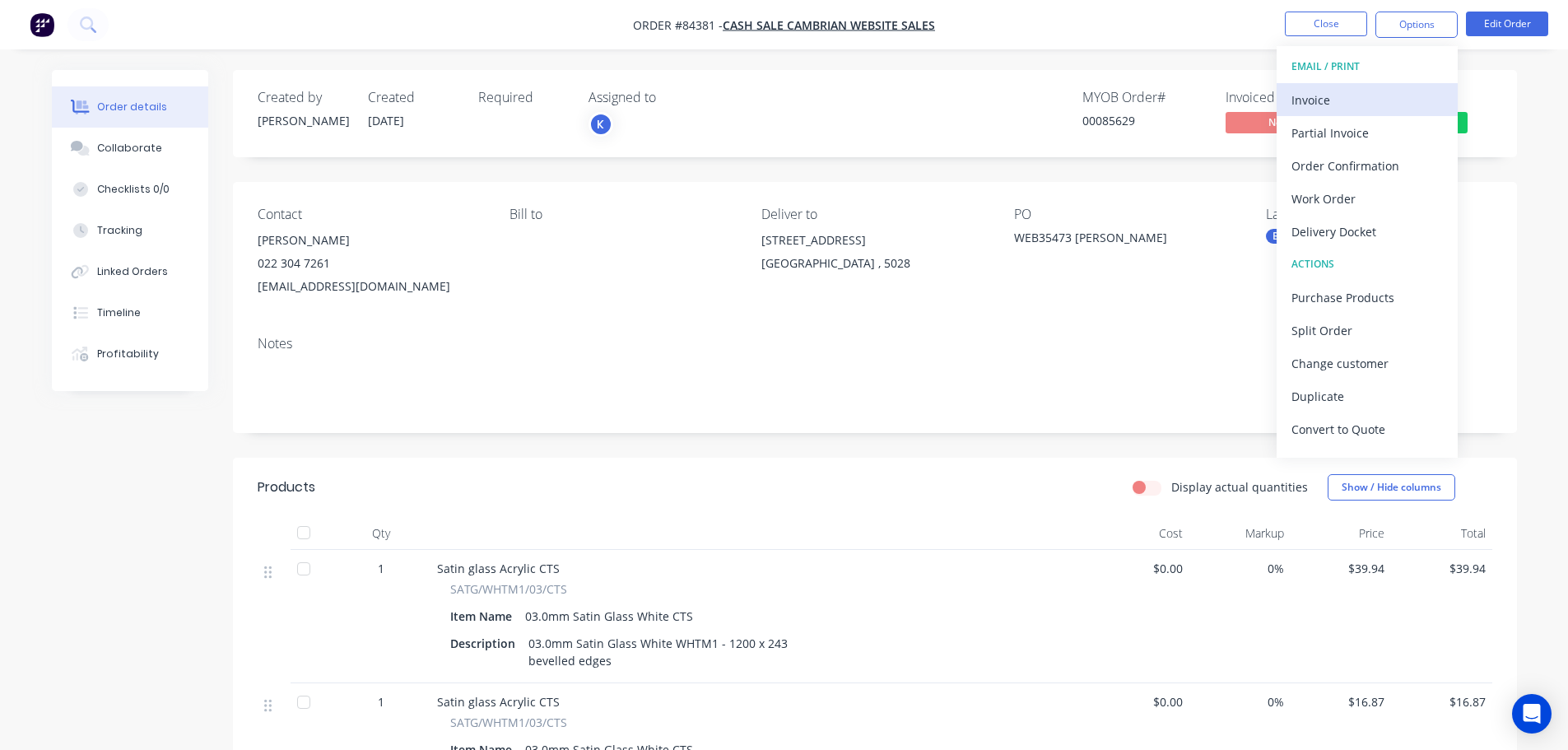
click at [1368, 93] on div "Invoice" at bounding box center [1367, 99] width 152 height 24
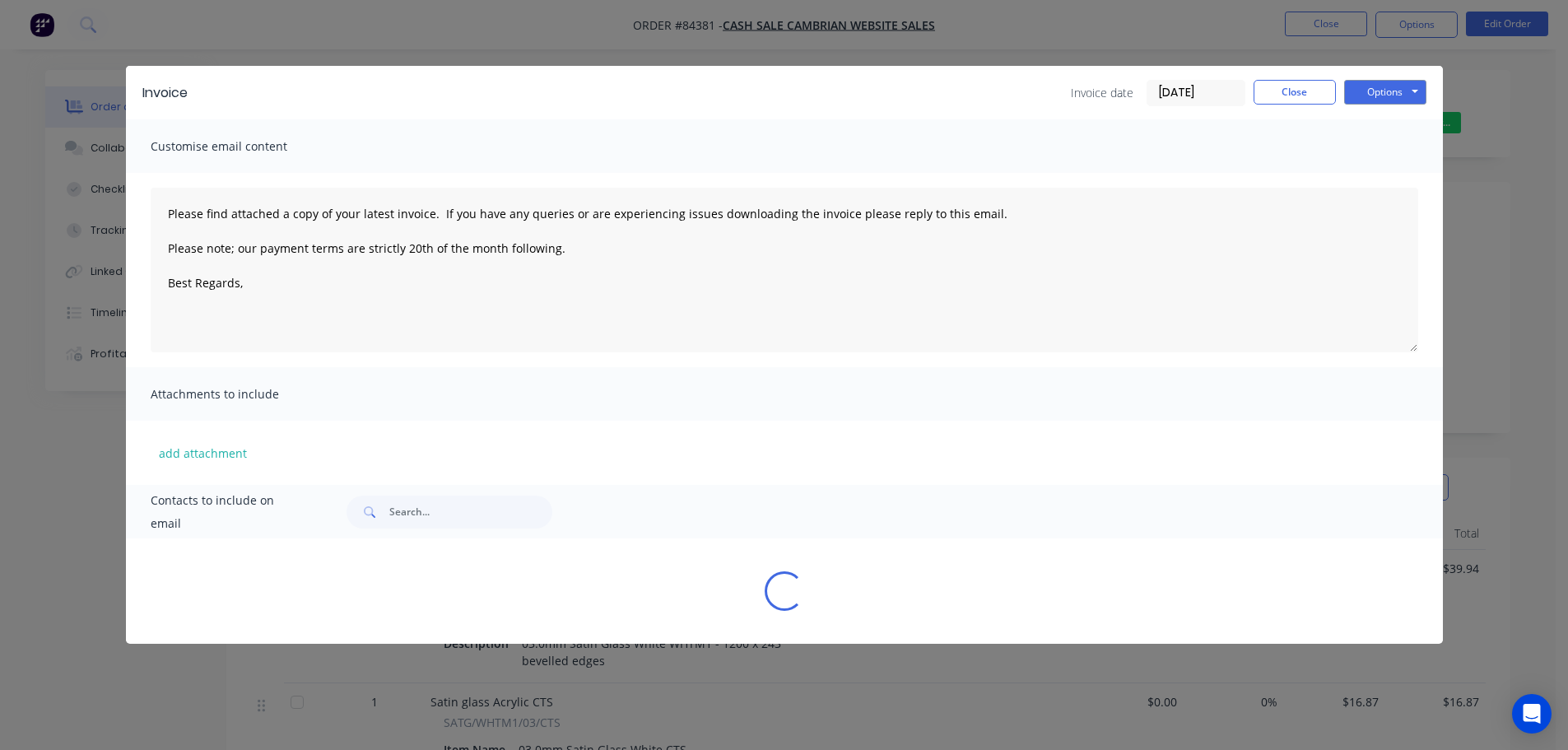
click at [1404, 89] on button "Options" at bounding box center [1385, 93] width 82 height 25
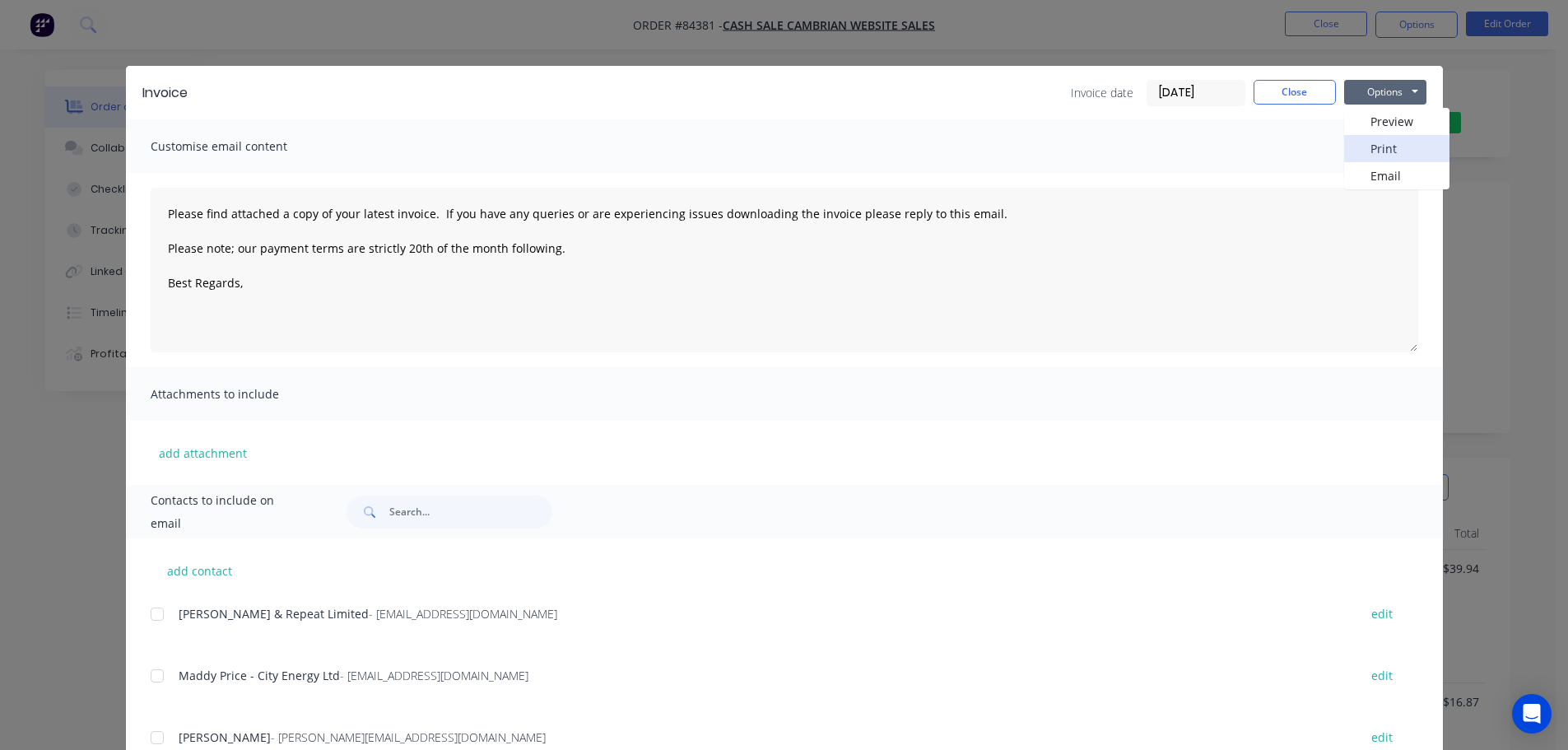
click at [1406, 156] on button "Print" at bounding box center [1396, 149] width 105 height 27
drag, startPoint x: 1268, startPoint y: 83, endPoint x: 1277, endPoint y: 77, distance: 10.8
click at [1271, 81] on button "Close" at bounding box center [1294, 93] width 82 height 25
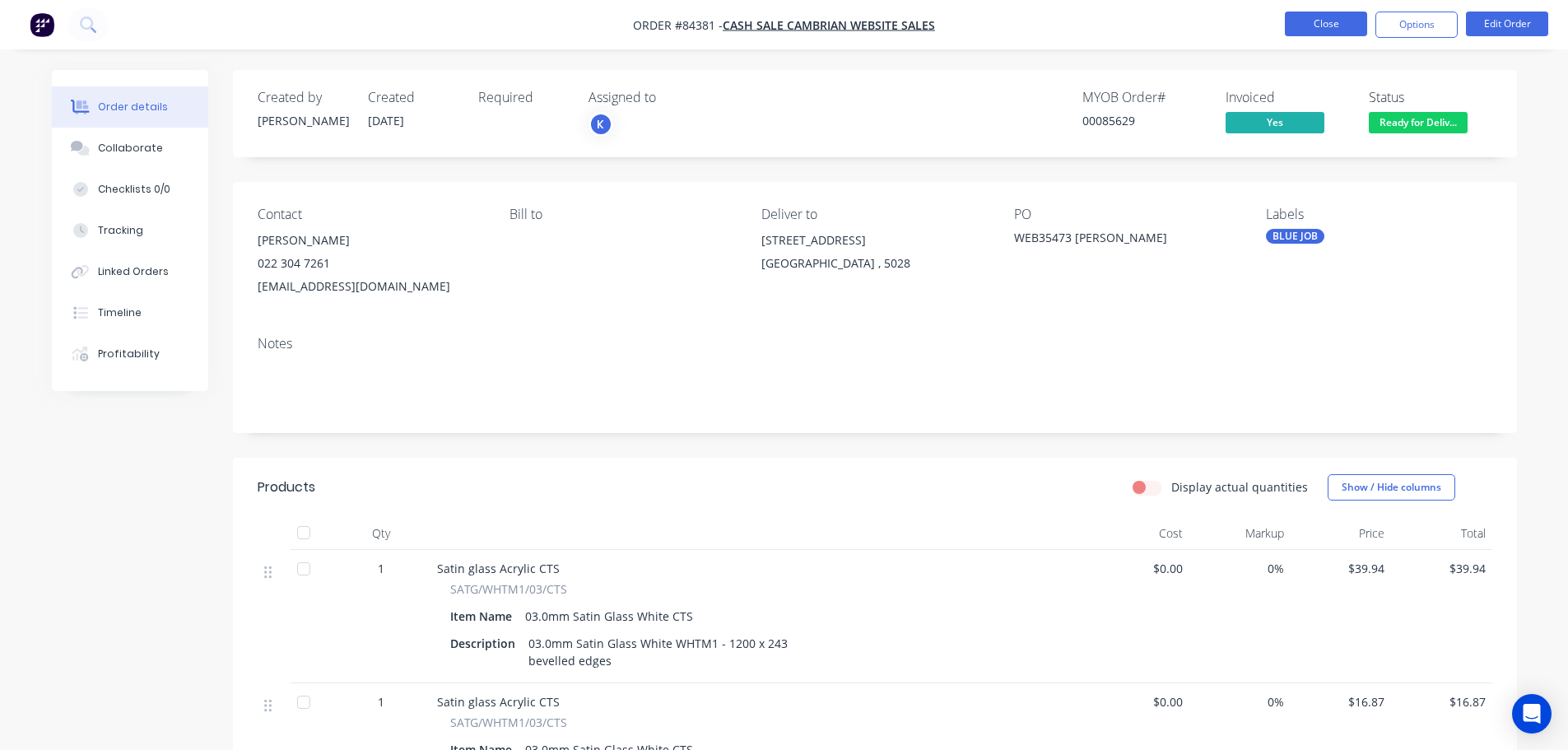
click at [1309, 33] on button "Close" at bounding box center [1326, 24] width 82 height 25
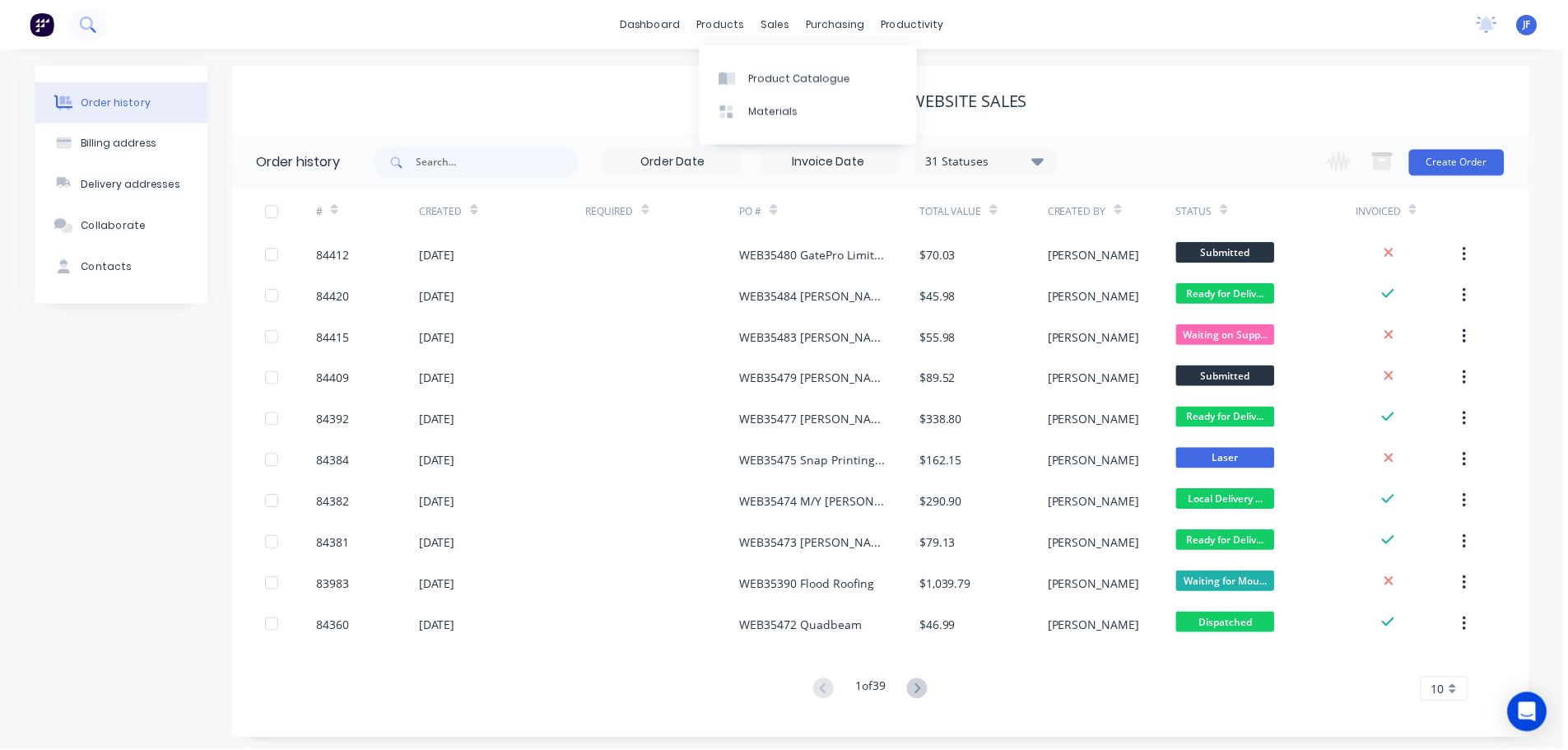
click at [85, 15] on button at bounding box center [88, 25] width 41 height 33
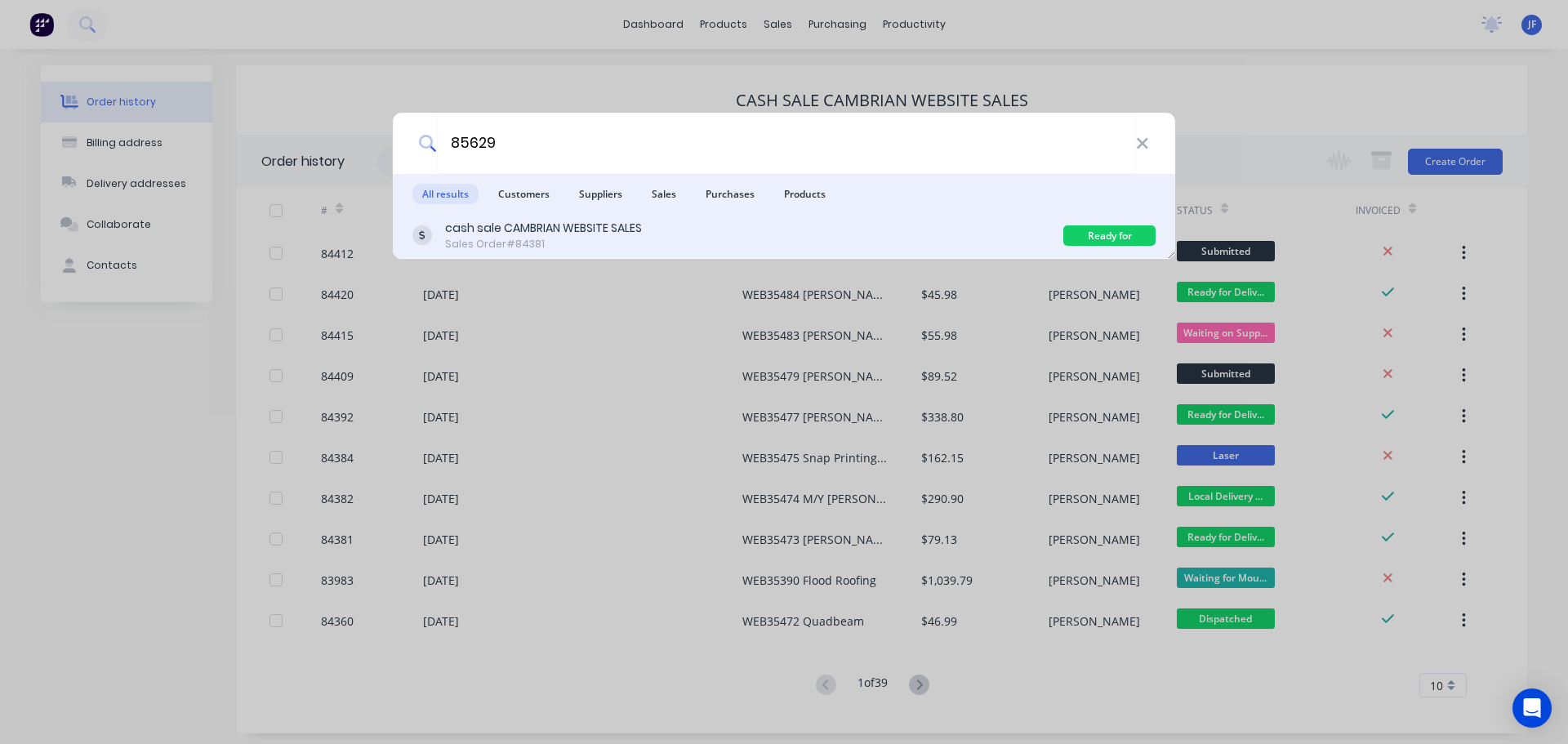
type input "85629"
click at [517, 227] on div "cash sale CAMBRIAN WEBSITE SALES" at bounding box center [543, 228] width 197 height 17
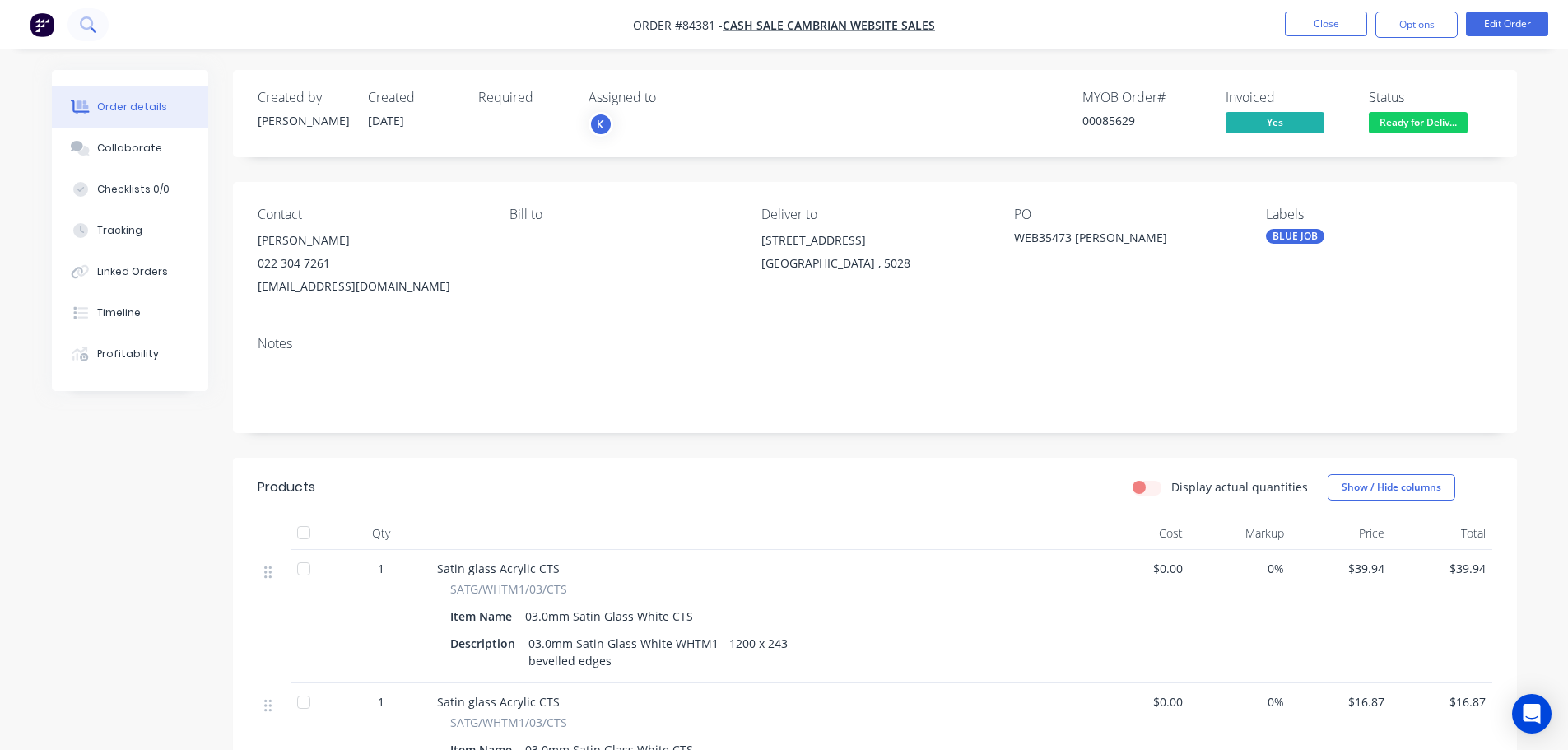
click at [82, 27] on icon at bounding box center [88, 24] width 15 height 15
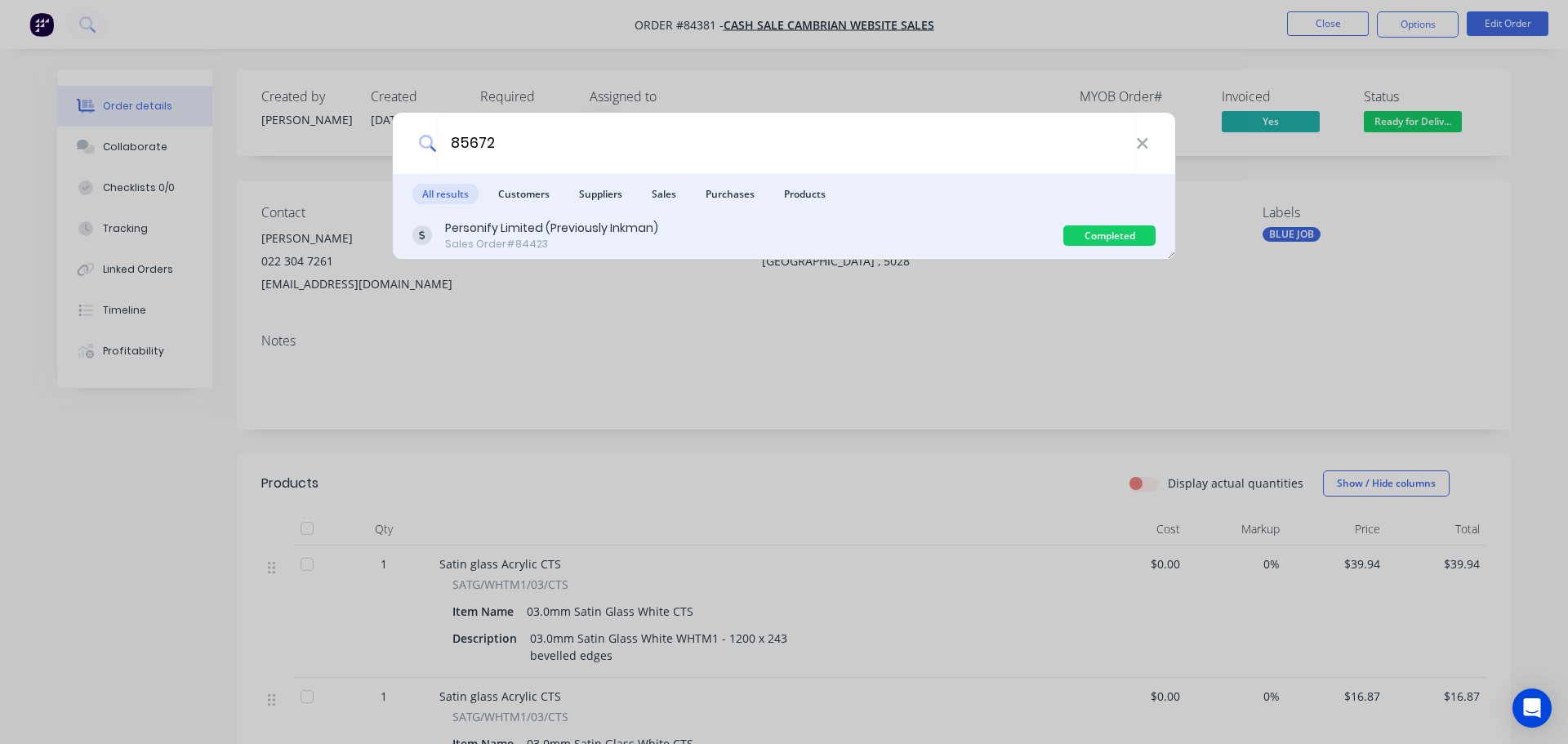
type input "85672"
click at [794, 230] on div "Personify Limited (Previously Inkman) Sales Order #84423" at bounding box center [738, 236] width 651 height 32
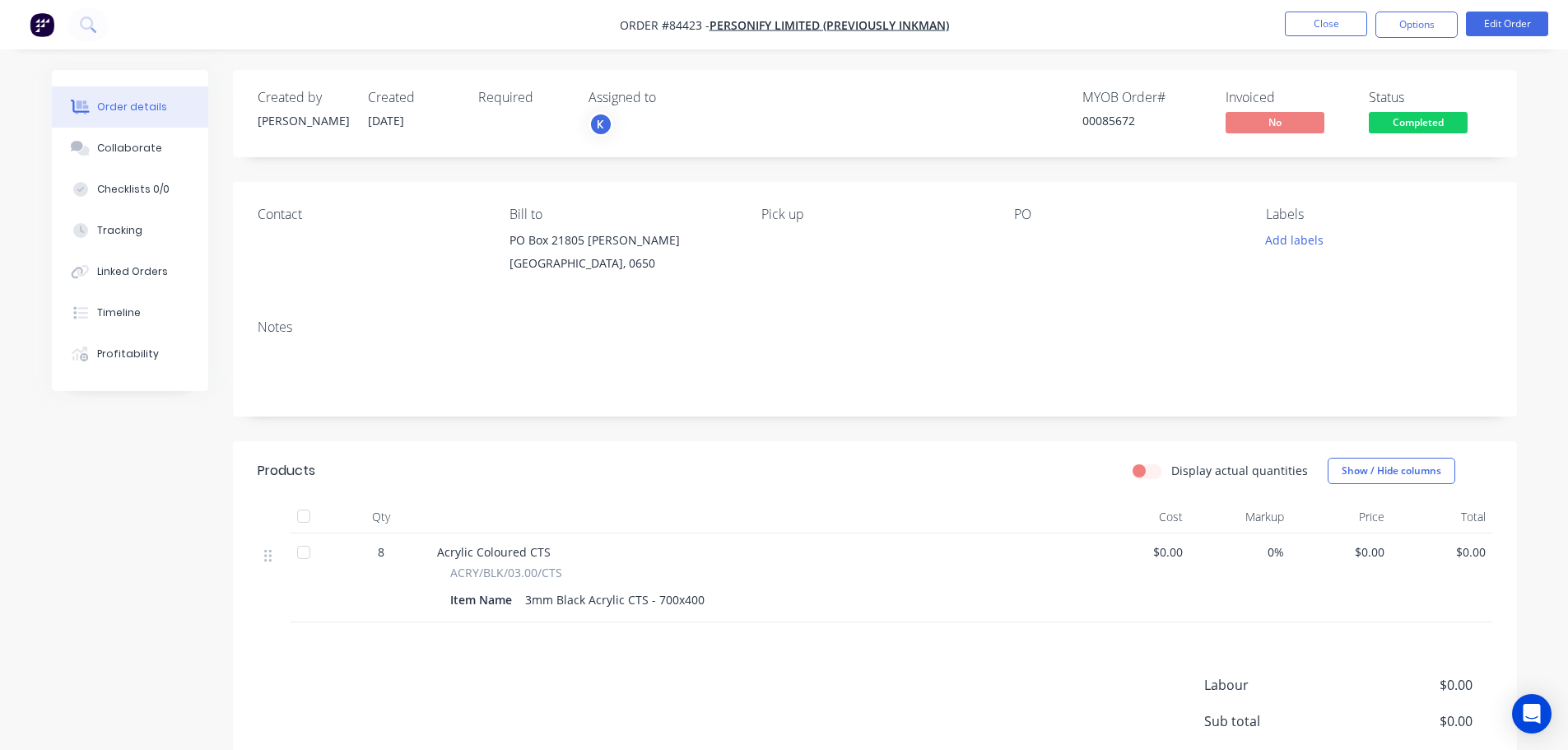
click at [1435, 122] on span "Completed" at bounding box center [1418, 122] width 99 height 21
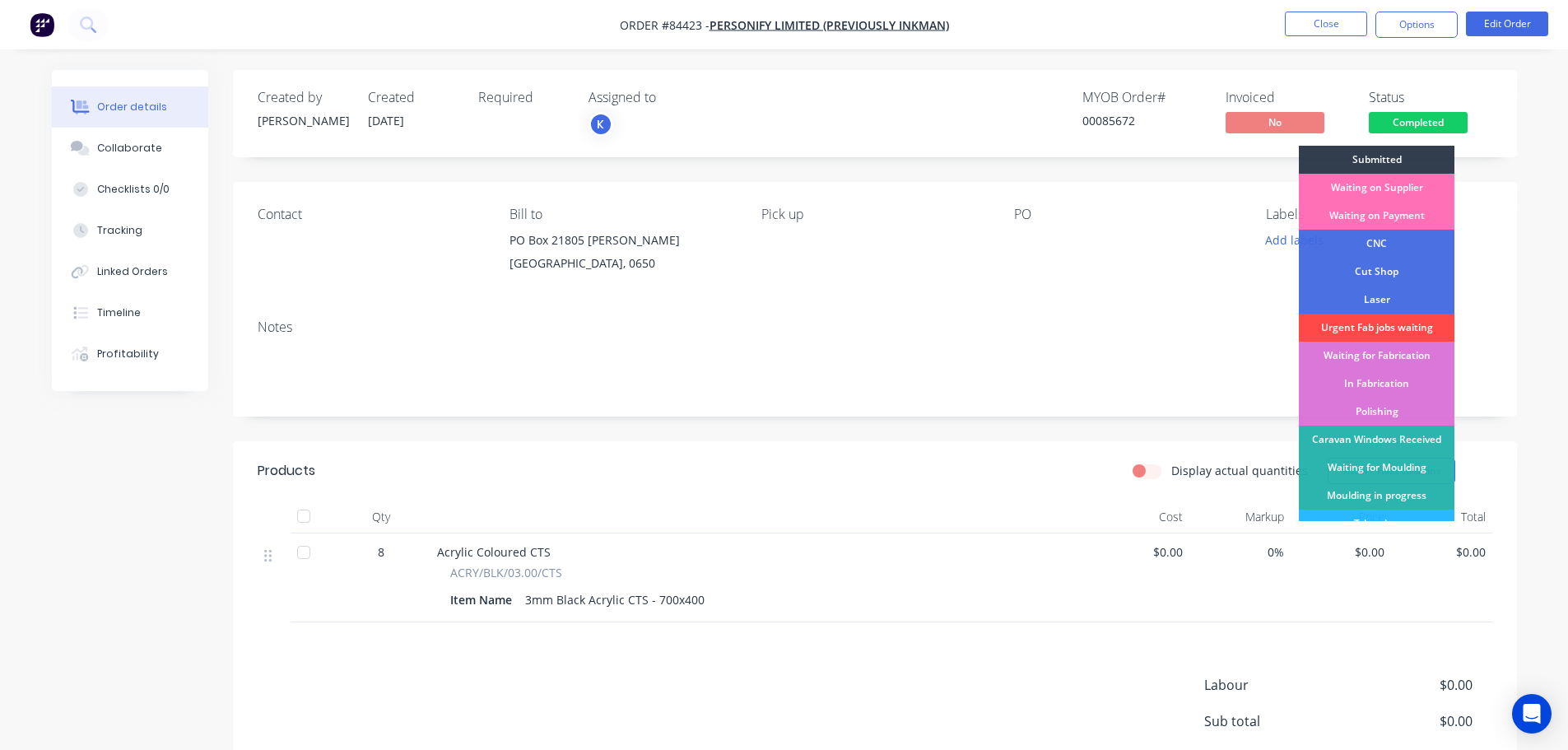
scroll to position [165, 0]
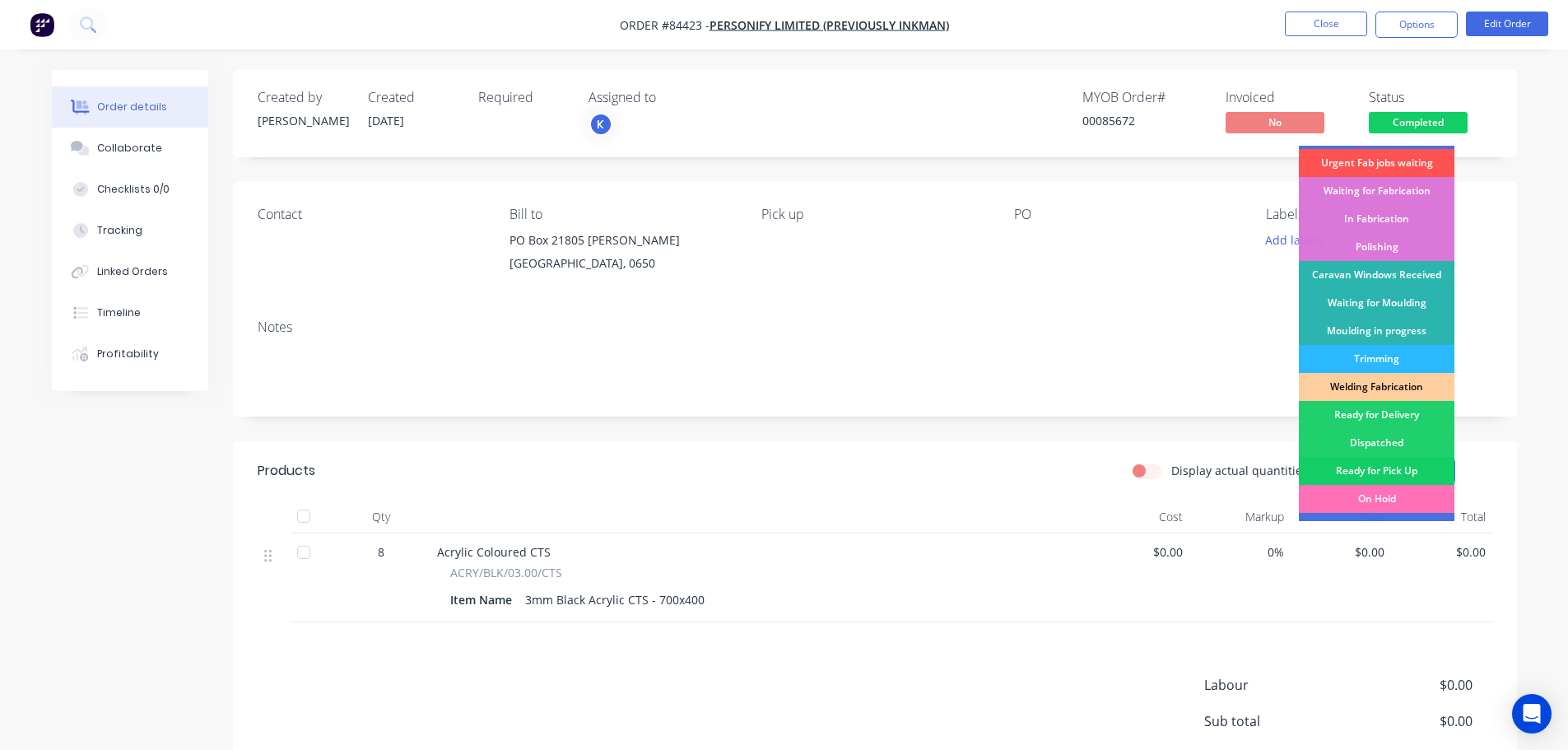
click at [1400, 463] on div "Ready for Pick Up" at bounding box center [1376, 470] width 155 height 28
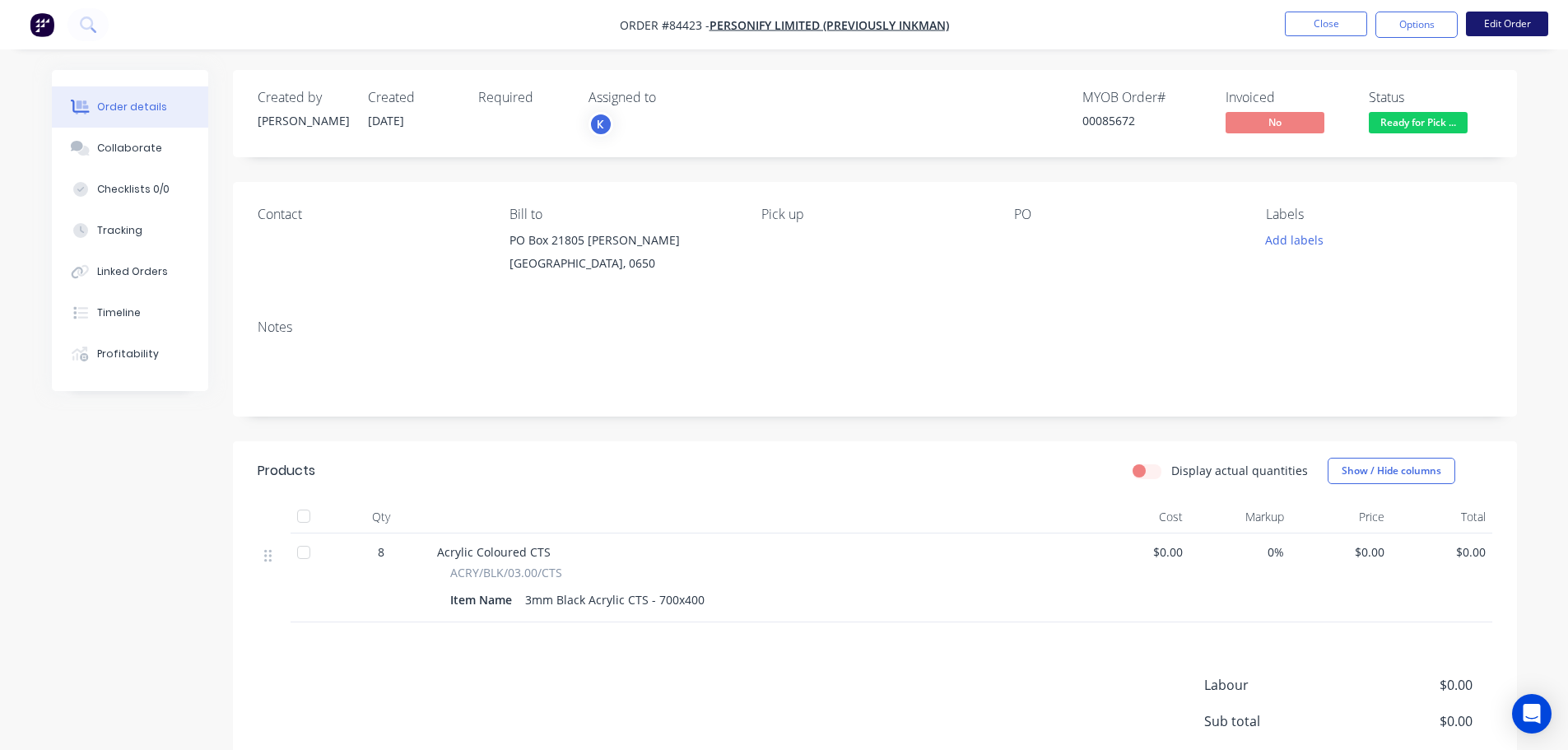
click at [1512, 22] on button "Edit Order" at bounding box center [1507, 24] width 82 height 25
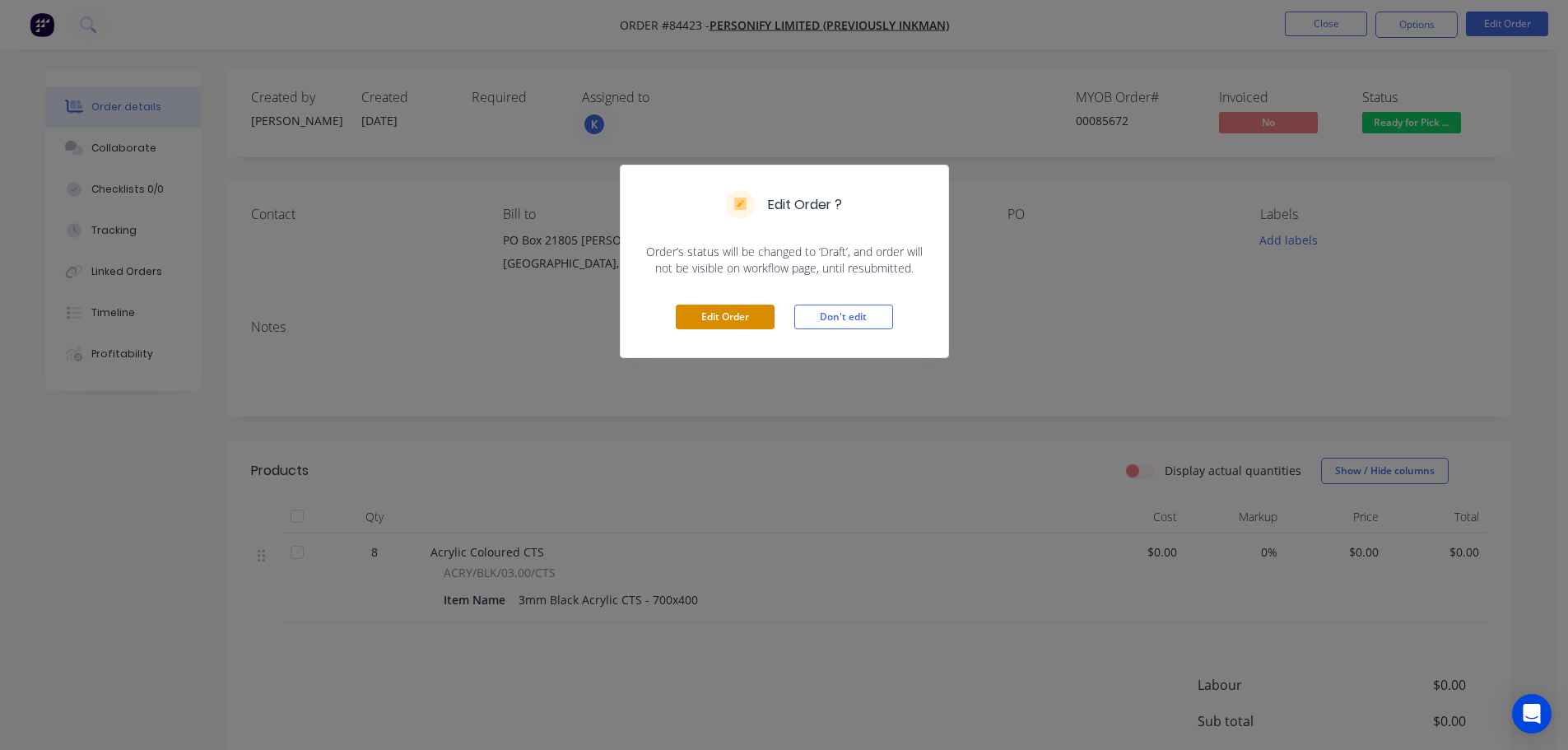
click at [742, 316] on button "Edit Order" at bounding box center [726, 317] width 99 height 25
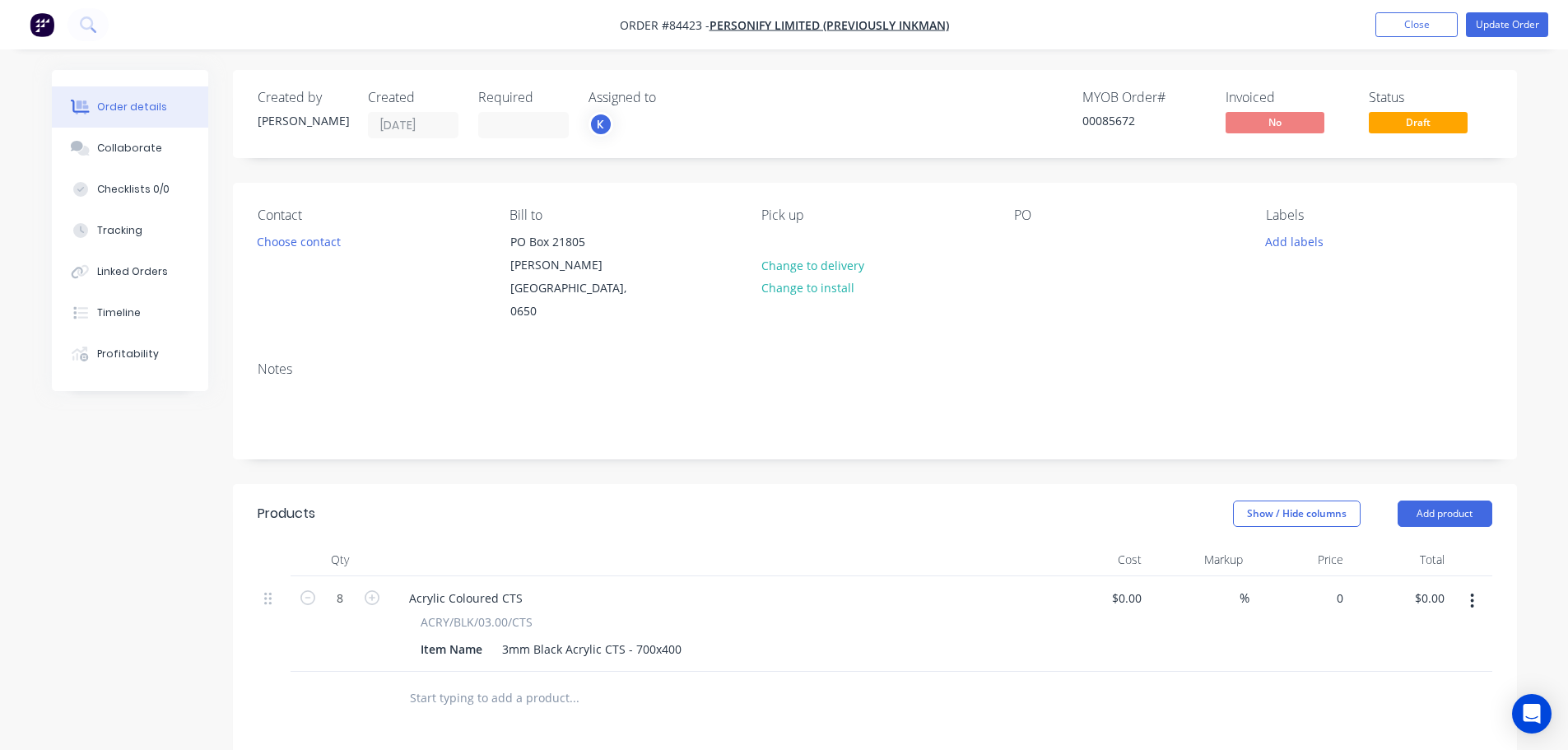
drag, startPoint x: 1324, startPoint y: 582, endPoint x: 1347, endPoint y: 543, distance: 45.3
click at [1324, 582] on div "0 $0.00" at bounding box center [1300, 624] width 101 height 95
paste input "19.27"
type input "$19.27"
type input "$154.16"
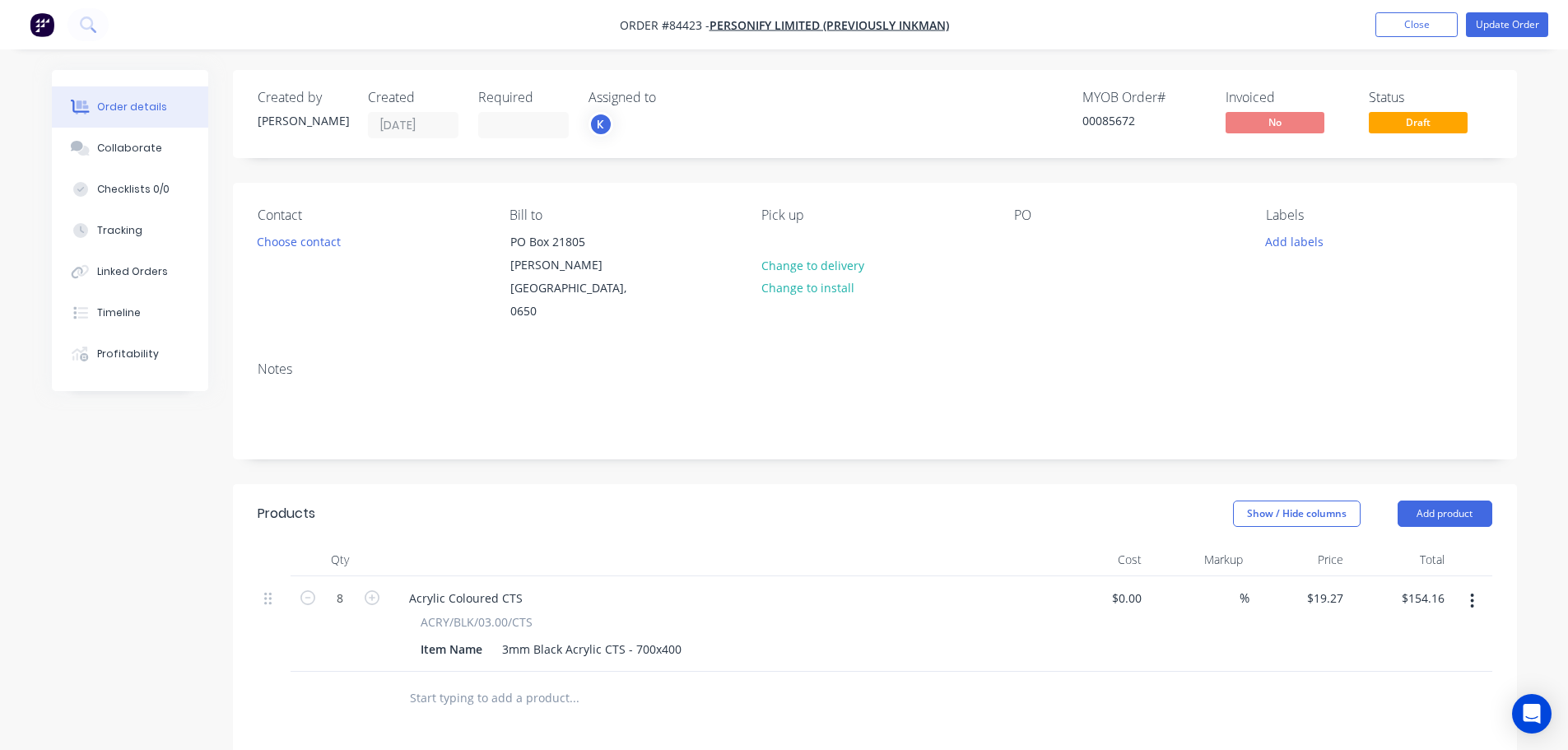
click at [1441, 253] on div "Labels Add labels" at bounding box center [1378, 265] width 225 height 116
click at [1317, 242] on button "Add labels" at bounding box center [1294, 240] width 75 height 22
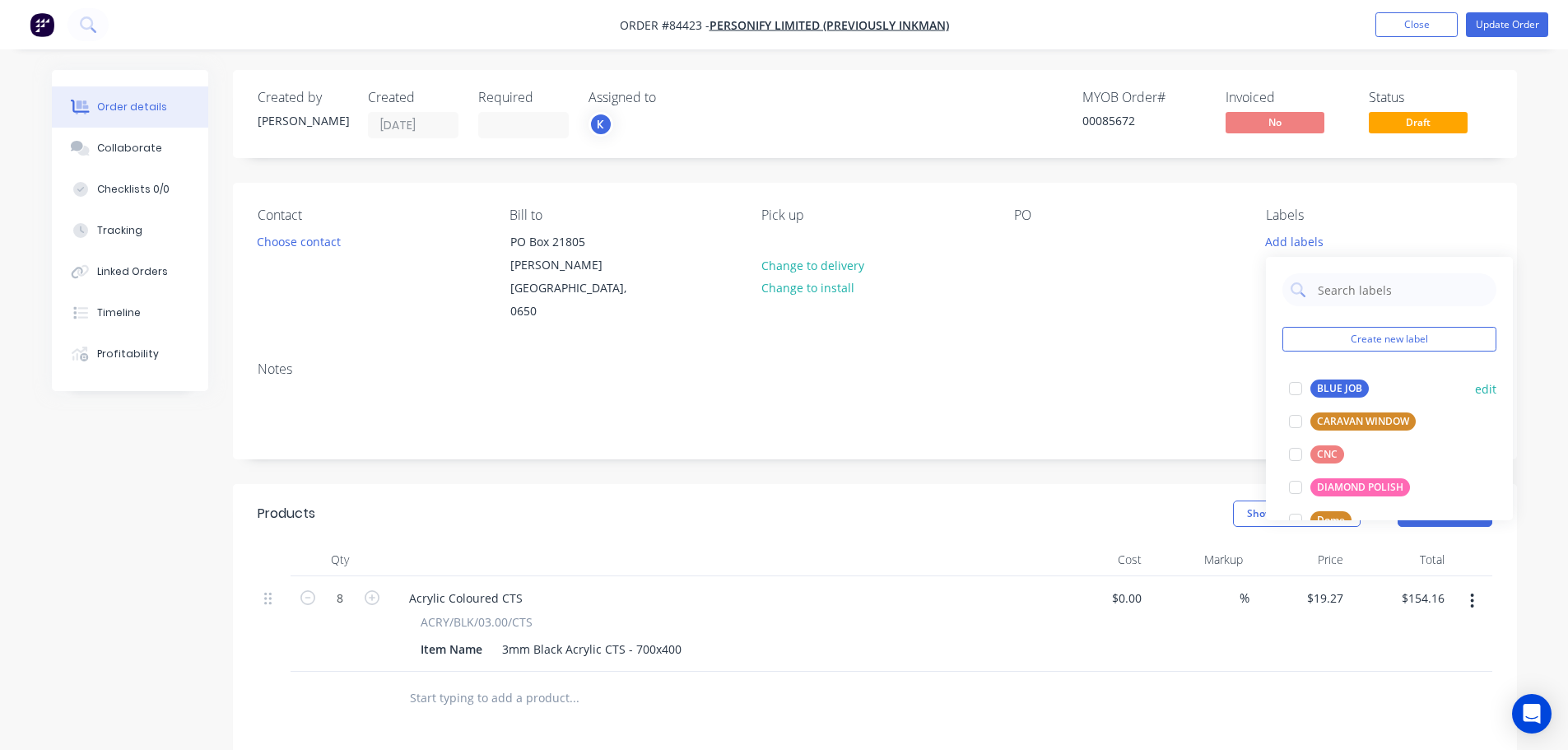
click at [1336, 385] on div "BLUE JOB" at bounding box center [1339, 388] width 58 height 18
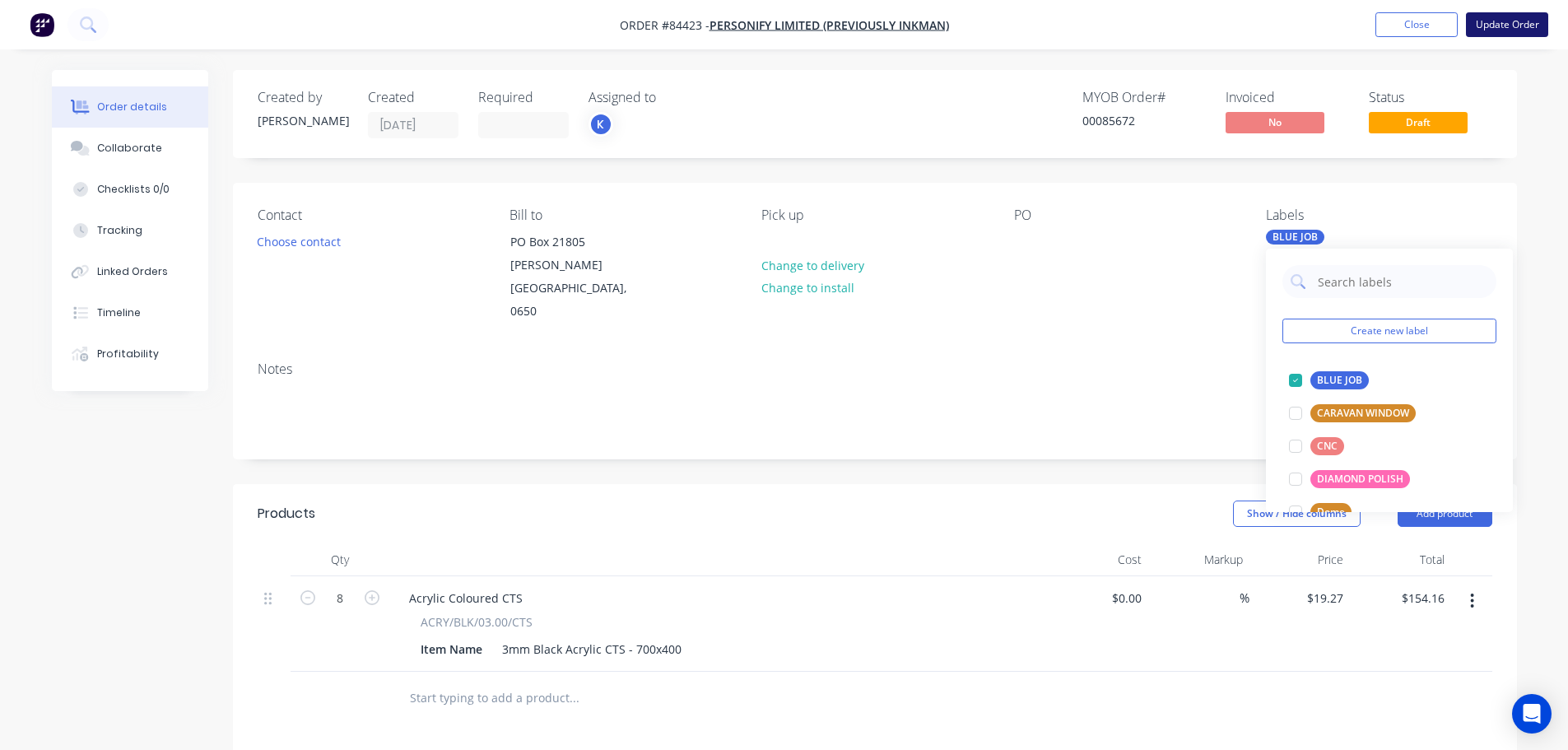
click at [1513, 33] on button "Update Order" at bounding box center [1507, 25] width 82 height 25
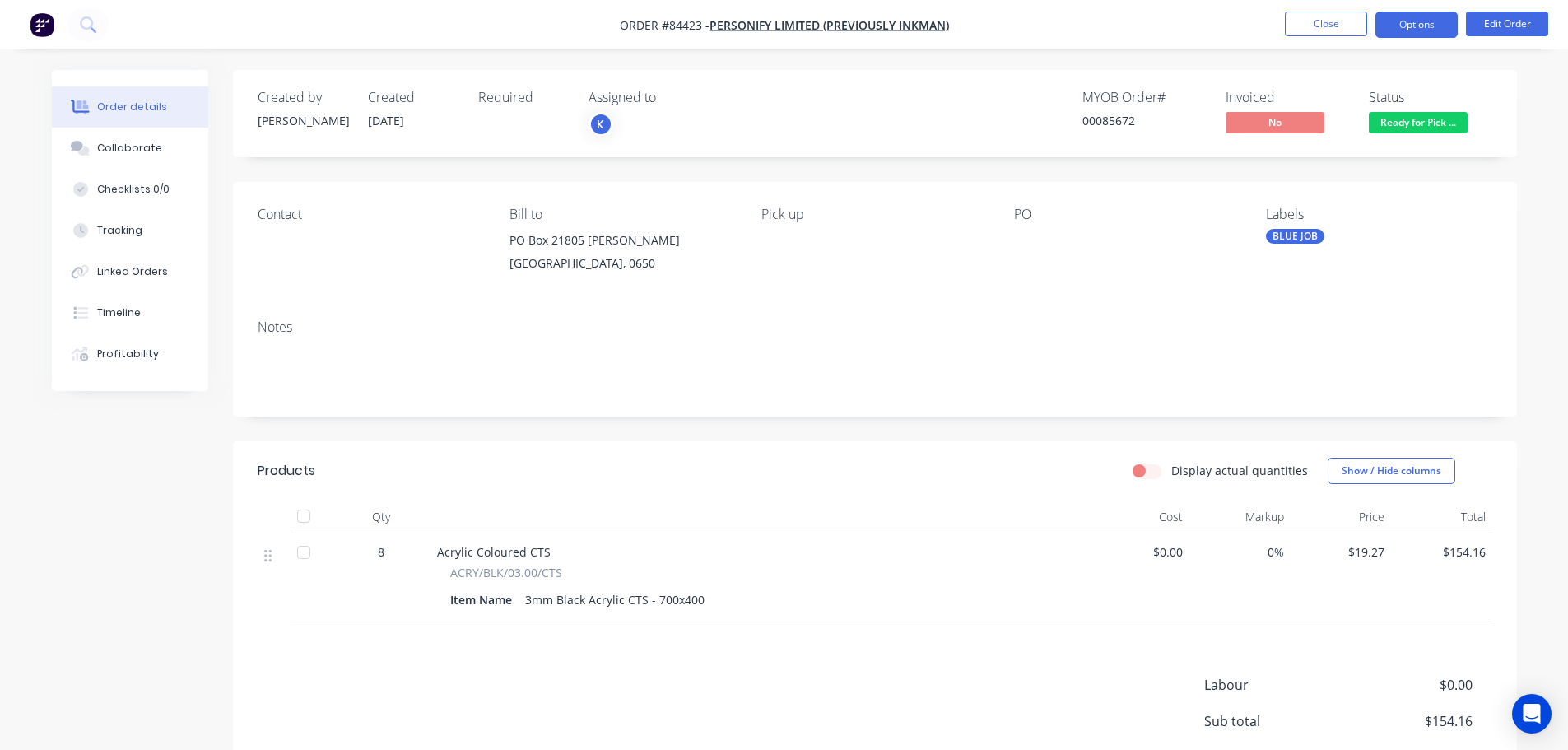
click at [1403, 31] on button "Options" at bounding box center [1416, 25] width 82 height 27
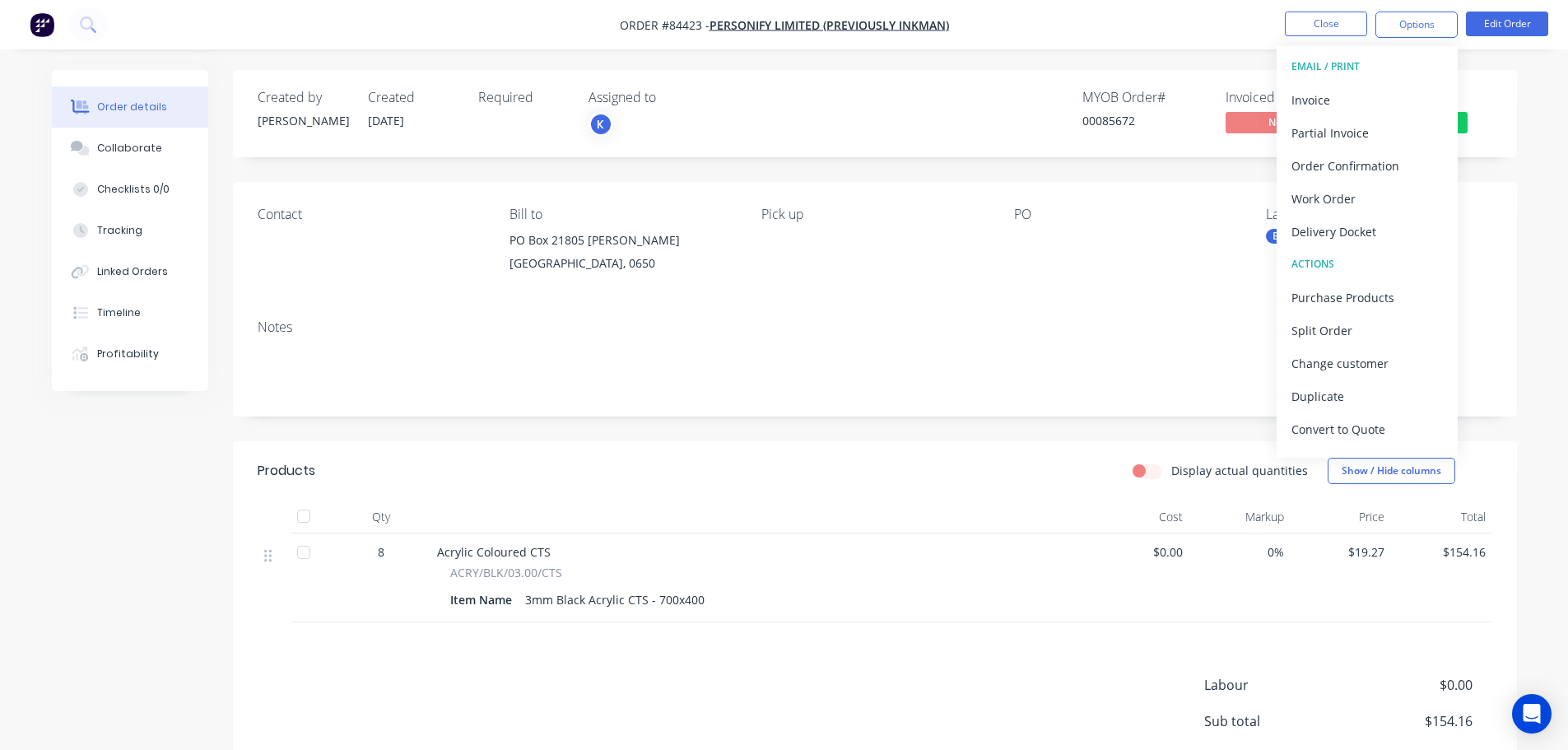
drag, startPoint x: 1355, startPoint y: 95, endPoint x: 1465, endPoint y: 35, distance: 125.3
click at [1450, 26] on div "Options EMAIL / PRINT Invoice Partial Invoice Order Confirmation Work Order Del…" at bounding box center [1416, 25] width 82 height 27
click at [1424, 218] on button "Delivery Docket" at bounding box center [1368, 231] width 181 height 33
click at [1410, 169] on div "Without pricing" at bounding box center [1367, 165] width 152 height 24
drag, startPoint x: 1252, startPoint y: 63, endPoint x: 1279, endPoint y: 60, distance: 27.2
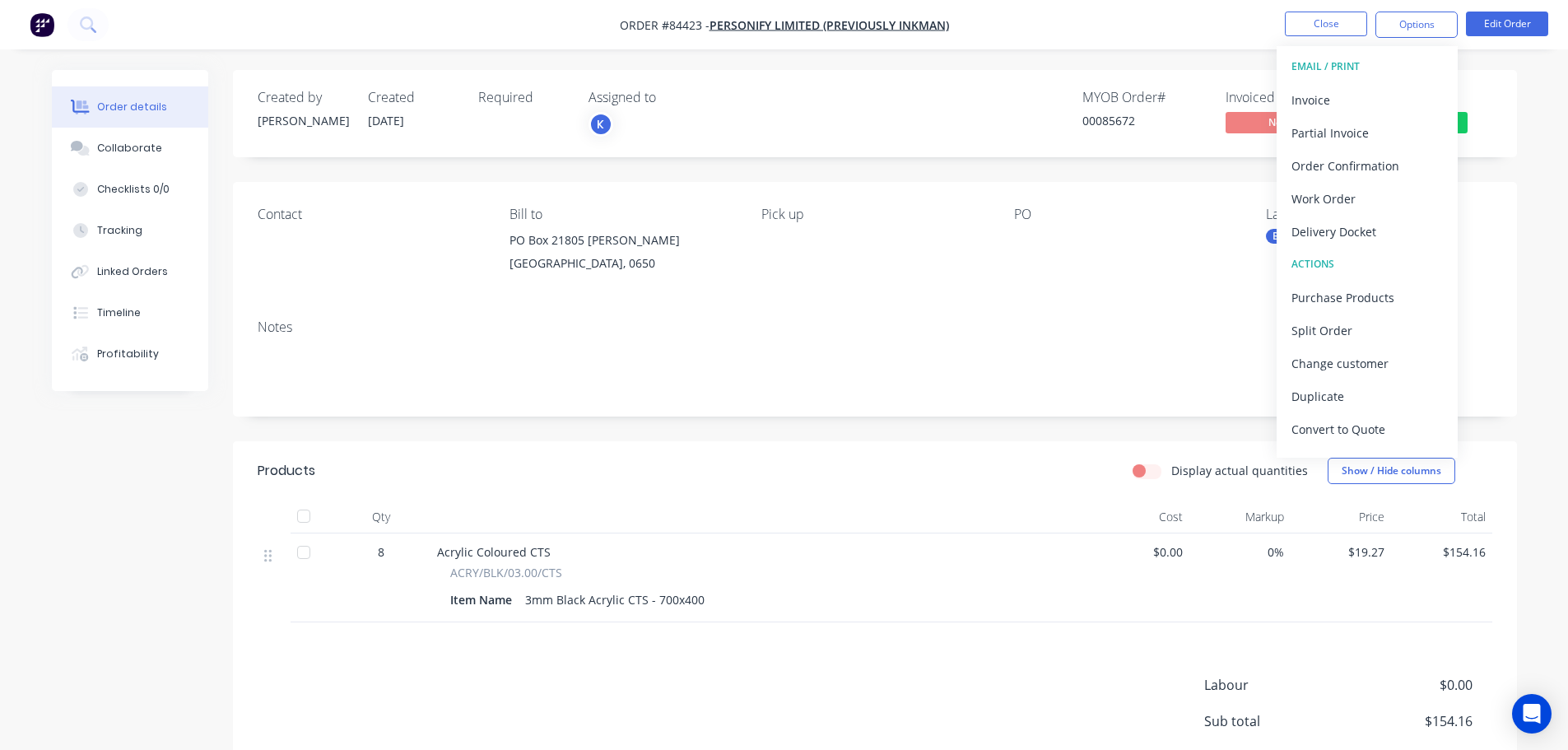
click at [1252, 63] on div "Order details Collaborate Checklists 0/0 Tracking Linked Orders Timeline Profit…" at bounding box center [784, 458] width 1568 height 916
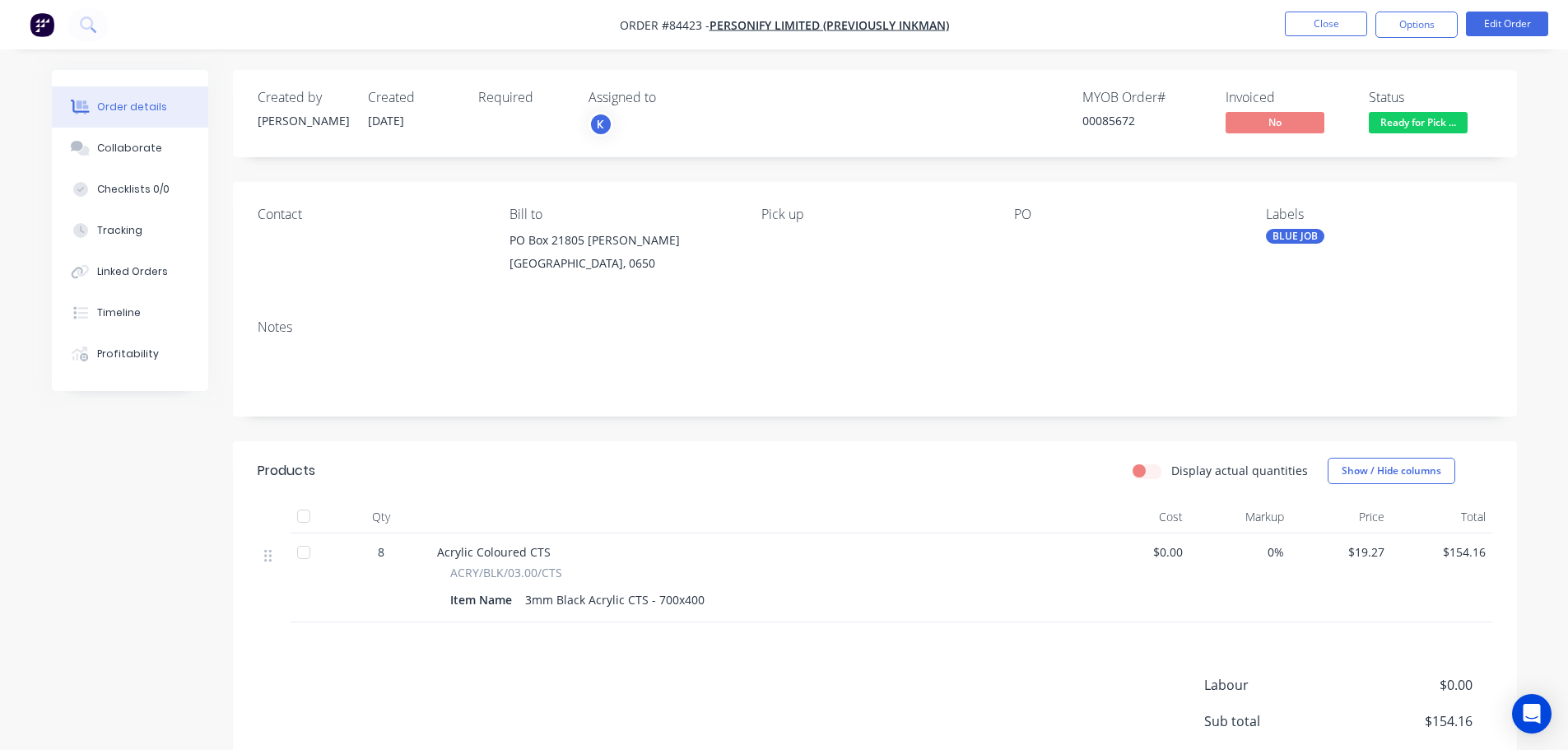
drag, startPoint x: 1332, startPoint y: 41, endPoint x: 440, endPoint y: 33, distance: 892.0
click at [1322, 45] on nav "Order #84423 - Personify Limited (Previously Inkman) Close Options Edit Order" at bounding box center [784, 25] width 1568 height 50
click at [69, 32] on nav "Order #84423 - Personify Limited (Previously Inkman) Close Options Edit Order" at bounding box center [784, 25] width 1568 height 50
click at [78, 29] on button at bounding box center [88, 25] width 41 height 33
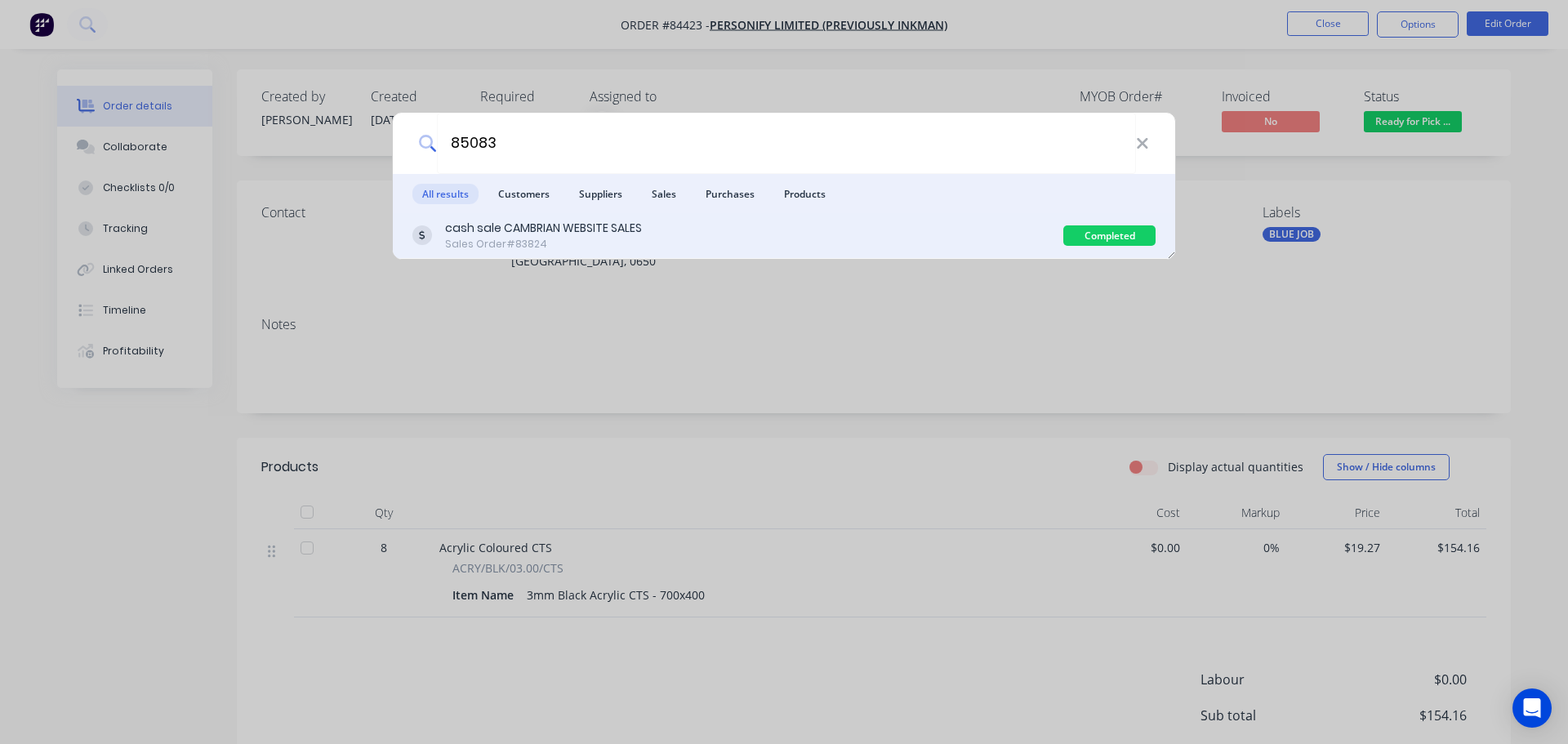
type input "85083"
click at [678, 250] on div "cash sale CAMBRIAN WEBSITE SALES Sales Order #83824" at bounding box center [738, 236] width 651 height 32
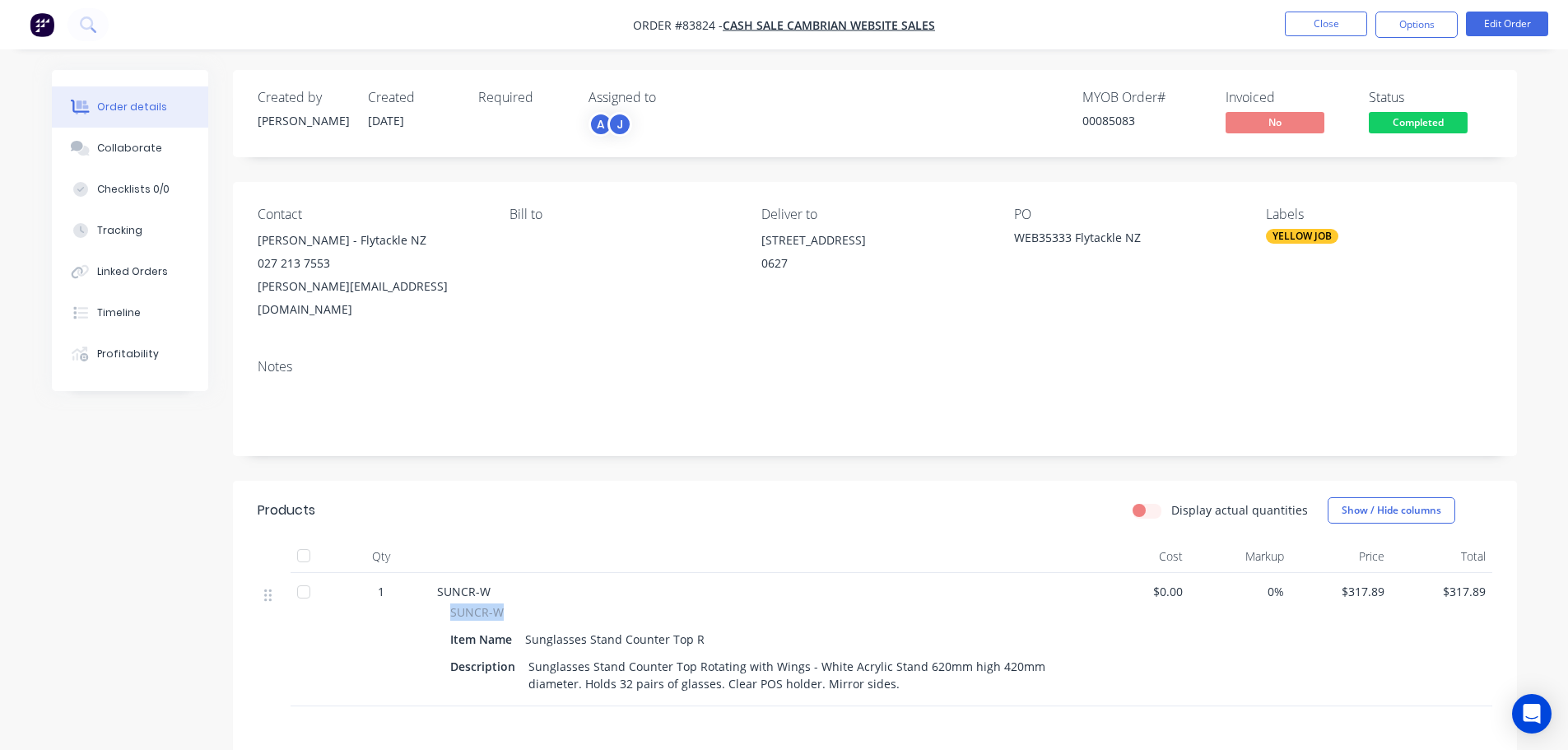
drag, startPoint x: 448, startPoint y: 592, endPoint x: 546, endPoint y: 579, distance: 98.9
click at [546, 579] on div "SUNCR-W SUNCR-W Item Name Sunglasses Stand Counter Top R Description Sunglasses…" at bounding box center [759, 640] width 658 height 134
copy span "SUNCR-W"
click at [1434, 113] on span "Completed" at bounding box center [1418, 122] width 99 height 21
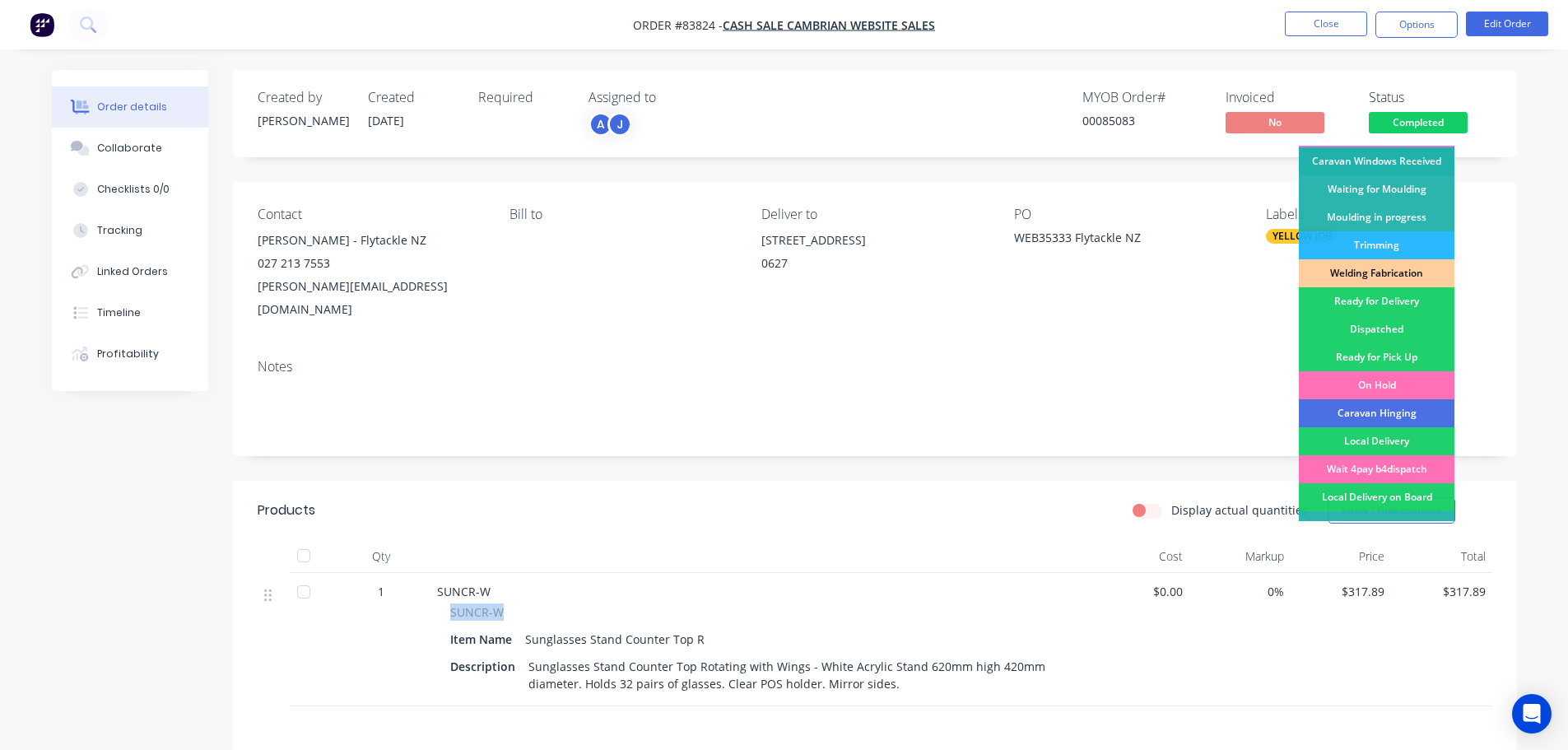
scroll to position [324, 0]
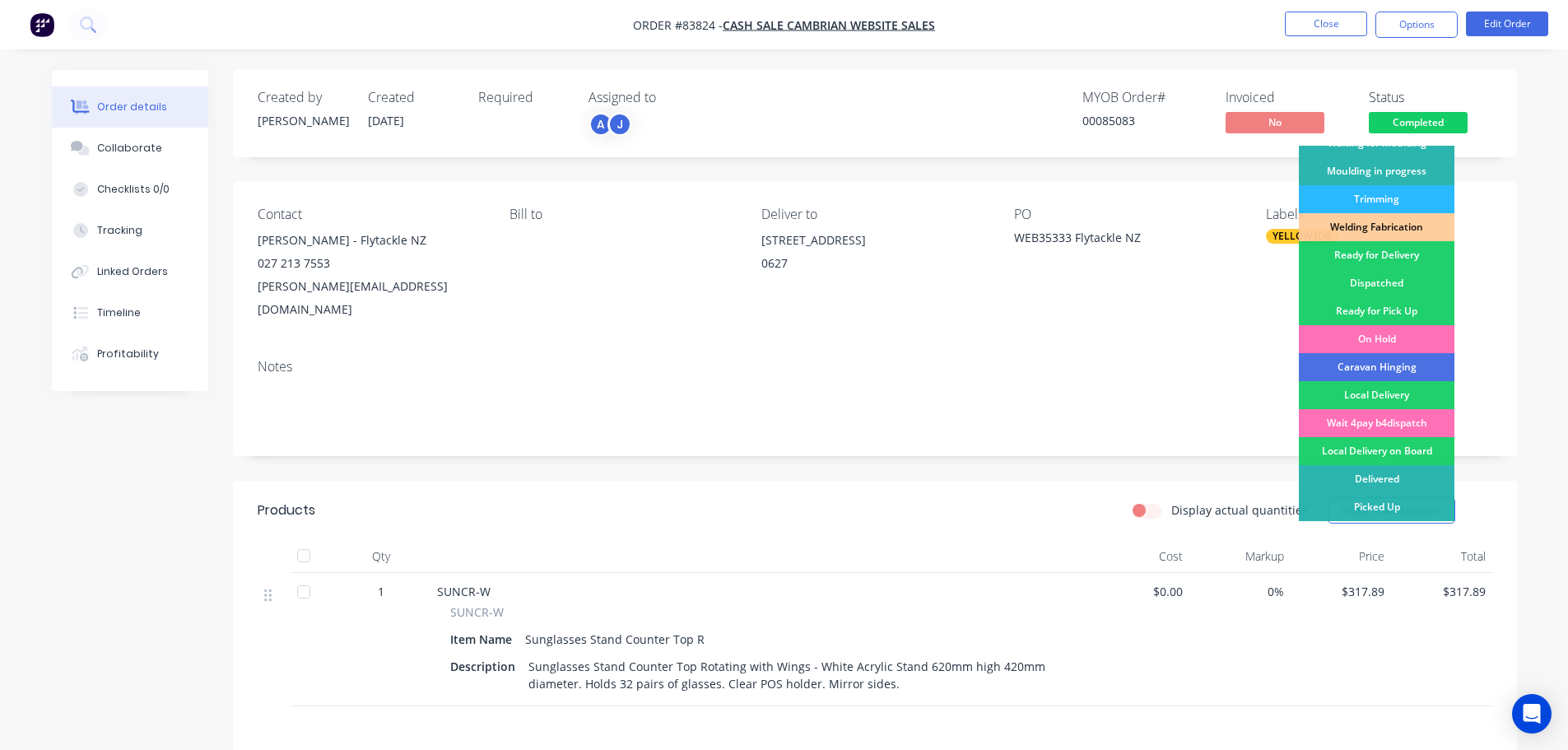
drag, startPoint x: 1416, startPoint y: 250, endPoint x: 1444, endPoint y: 134, distance: 119.3
click at [1418, 246] on div "Ready for Delivery" at bounding box center [1376, 255] width 155 height 28
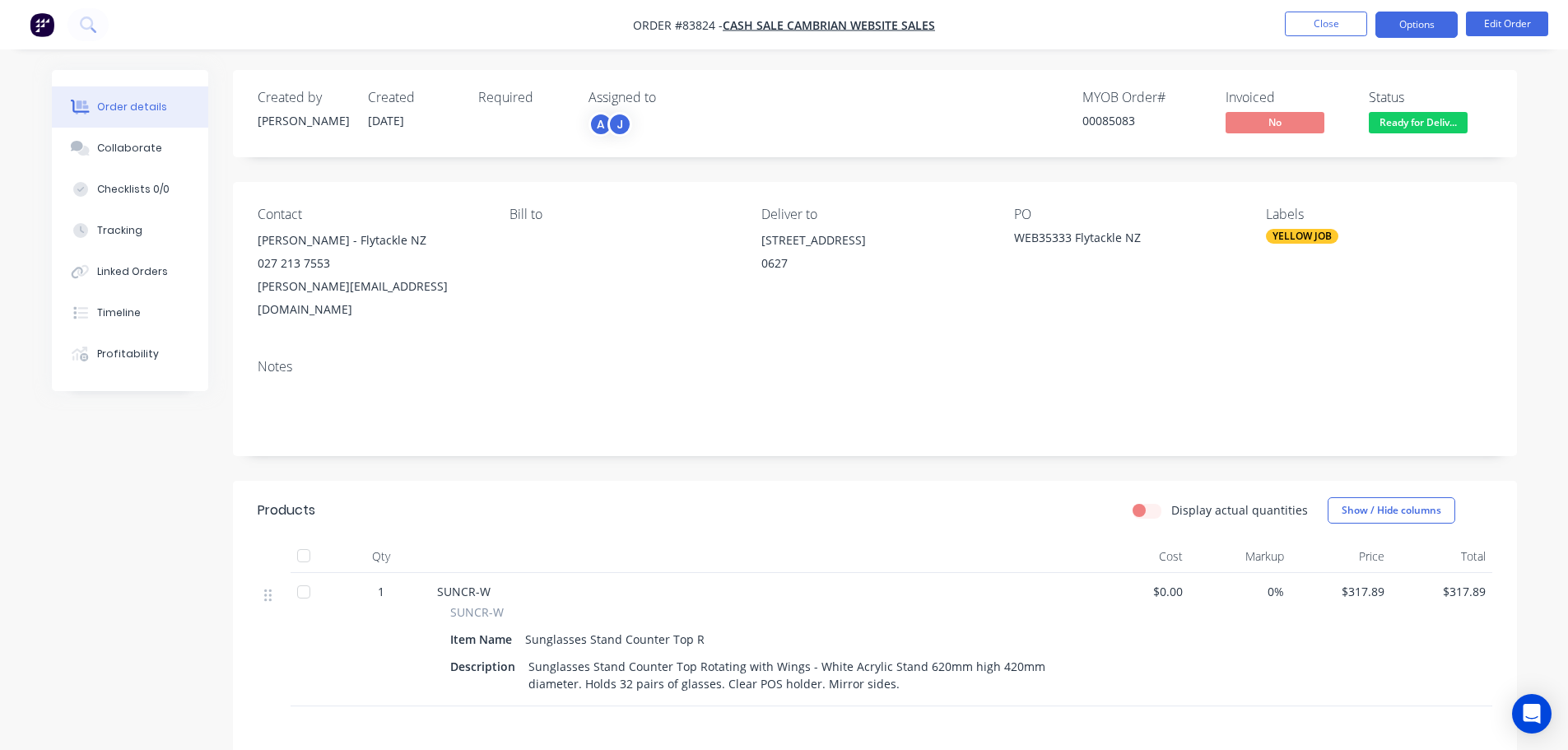
click at [1443, 26] on button "Options" at bounding box center [1416, 25] width 82 height 27
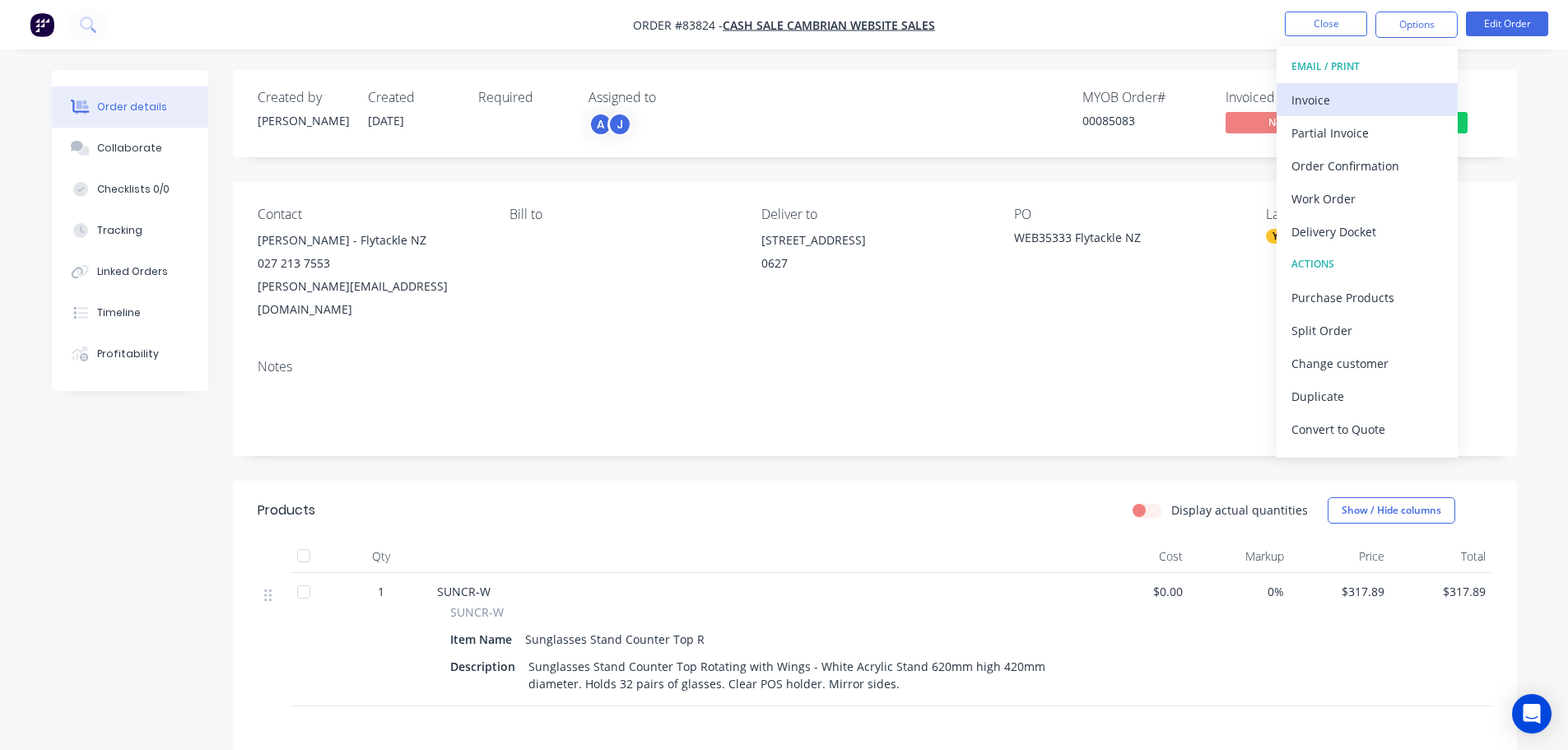
click at [1416, 98] on div "Invoice" at bounding box center [1367, 99] width 152 height 24
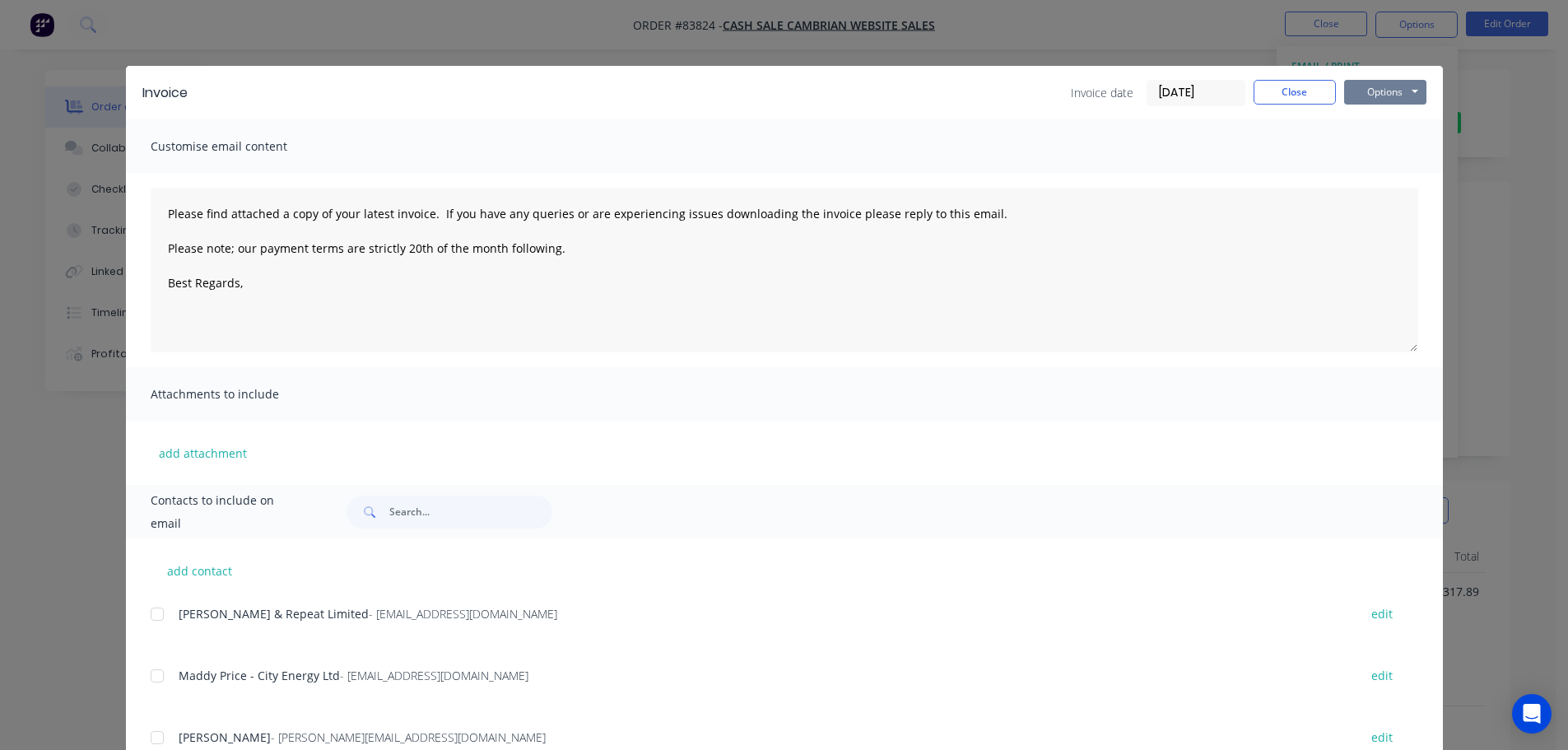
click at [1410, 101] on button "Options" at bounding box center [1385, 93] width 82 height 25
click at [1402, 150] on button "Print" at bounding box center [1396, 149] width 105 height 27
click at [1291, 88] on button "Close" at bounding box center [1294, 93] width 82 height 25
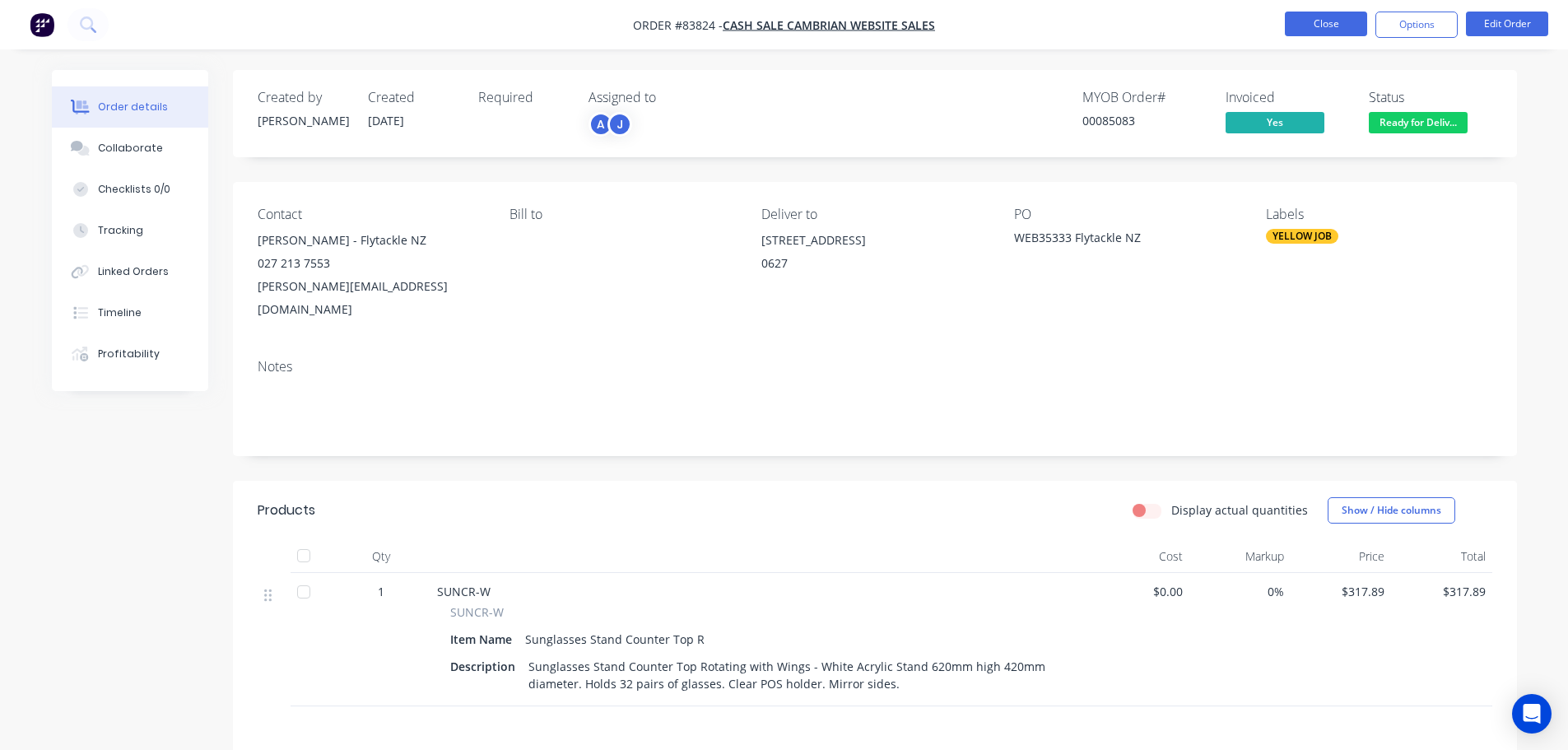
click at [1307, 29] on button "Close" at bounding box center [1326, 24] width 82 height 25
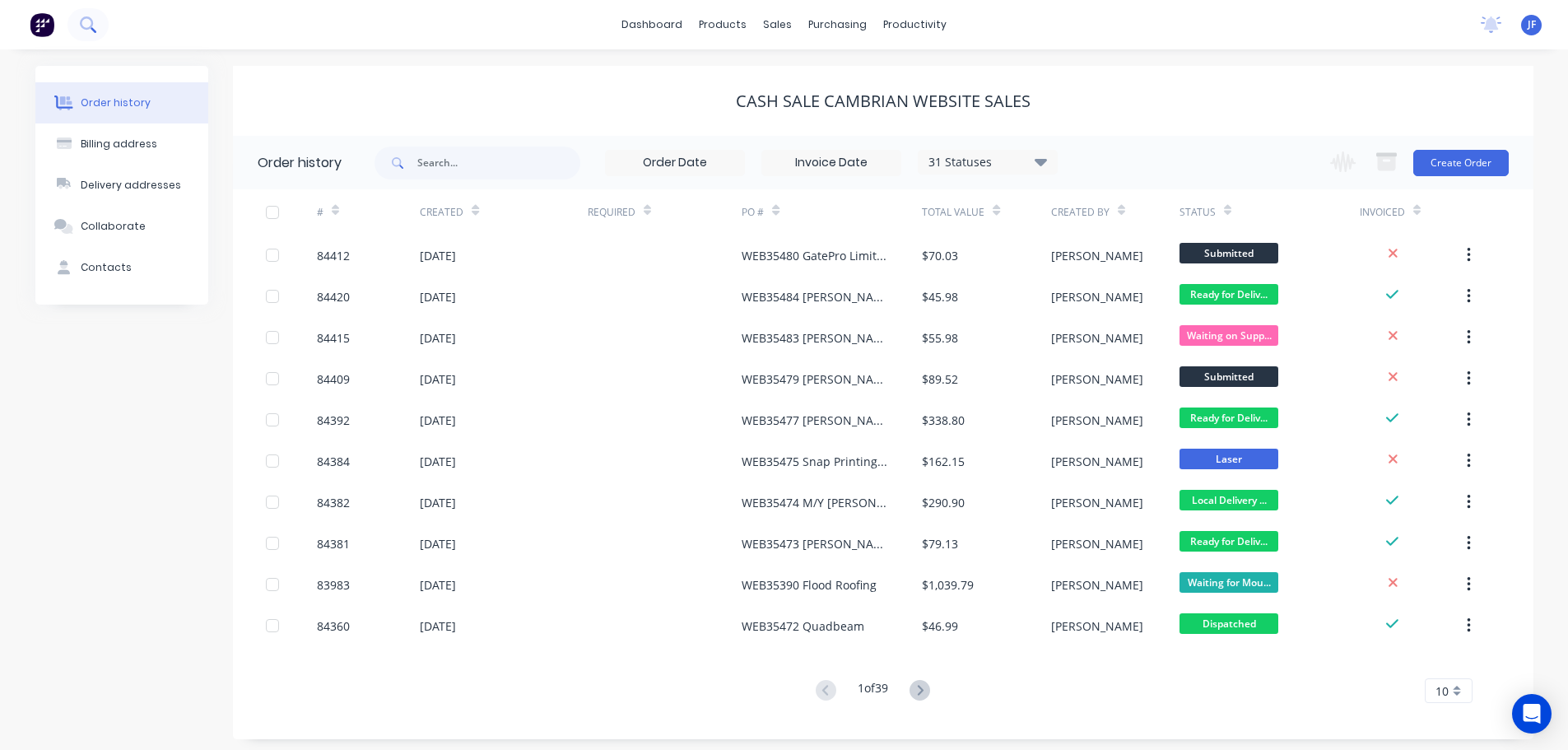
click at [93, 31] on icon at bounding box center [88, 24] width 15 height 15
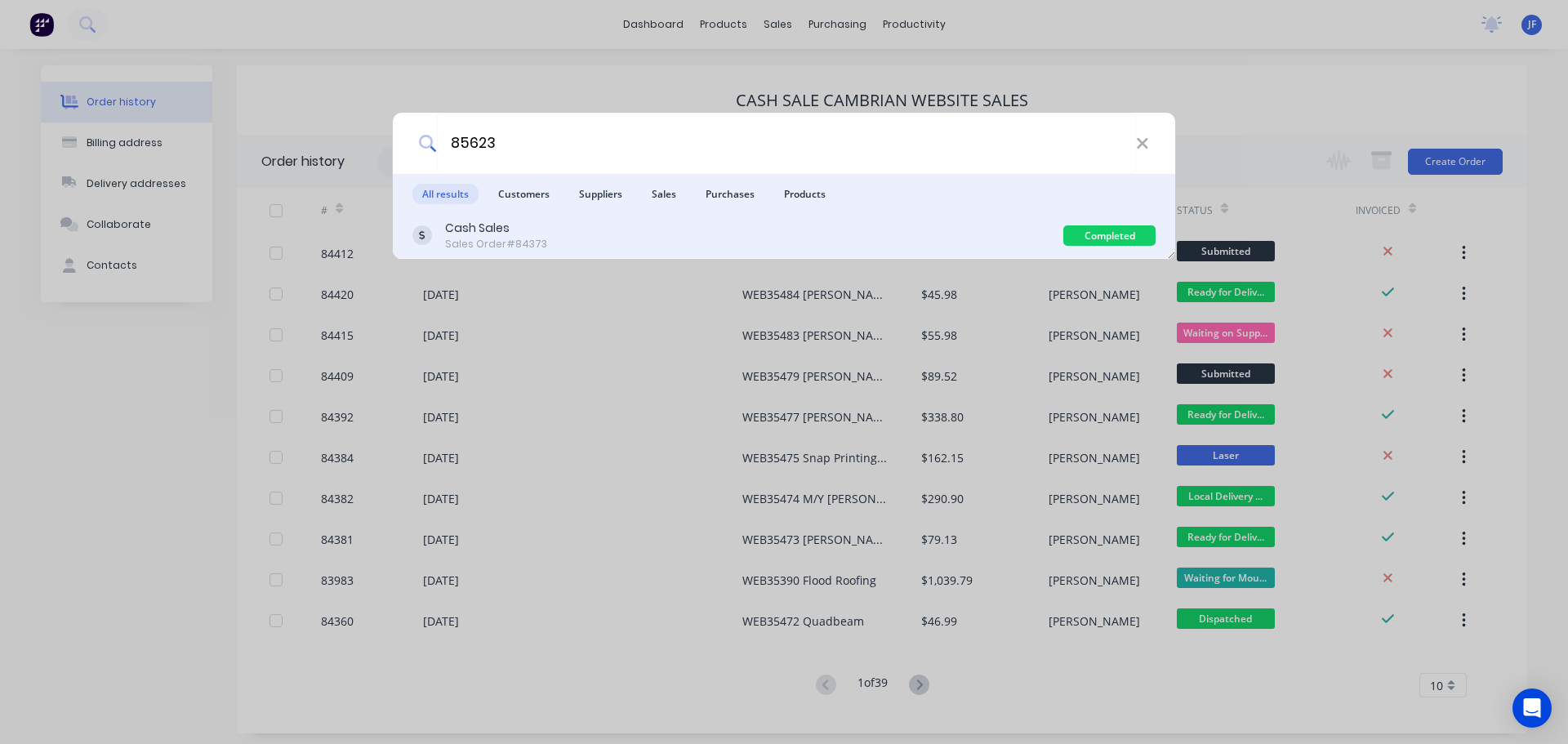
type input "85623"
click at [673, 235] on div "Cash Sales Sales Order #84373" at bounding box center [738, 236] width 651 height 32
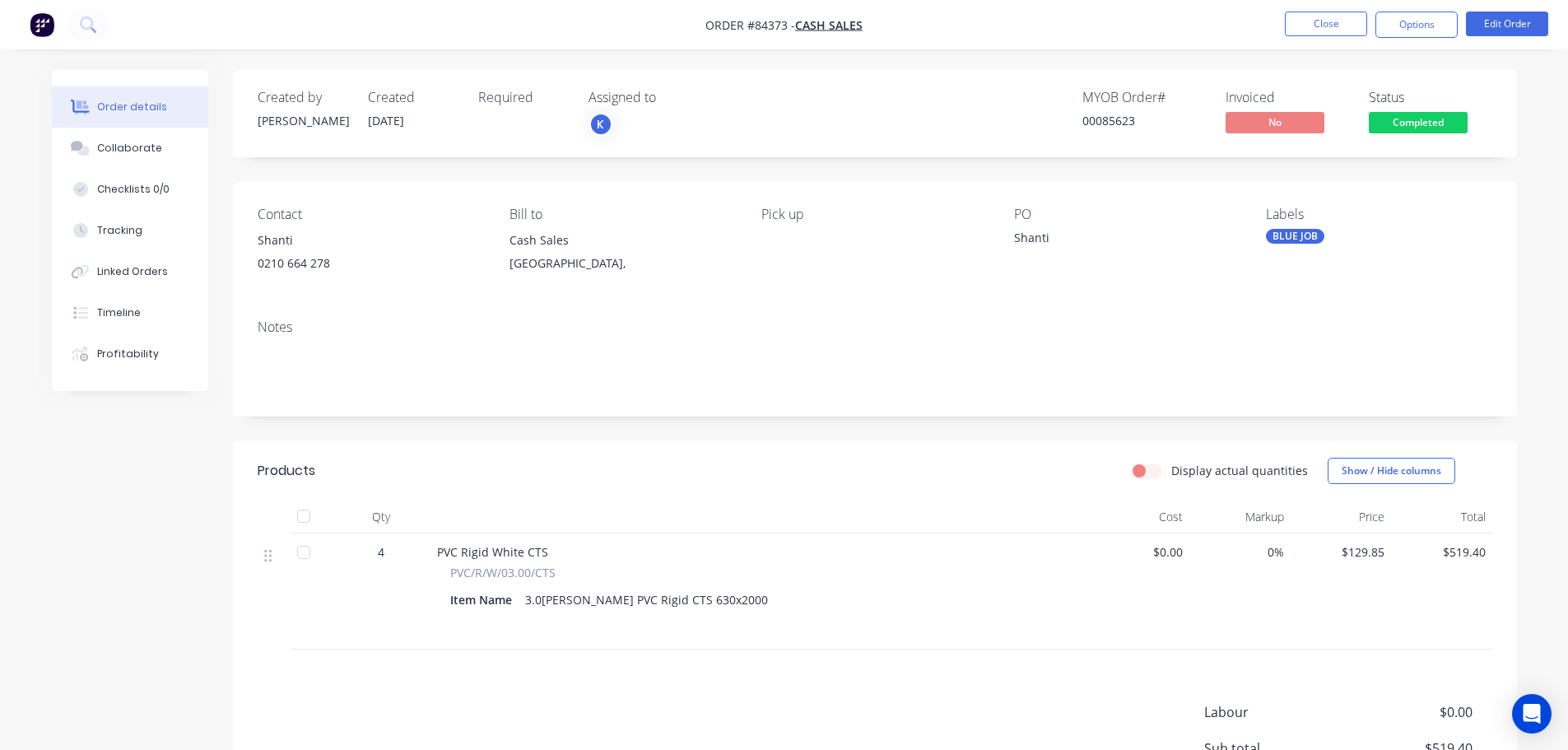
click at [1424, 116] on span "Completed" at bounding box center [1418, 122] width 99 height 21
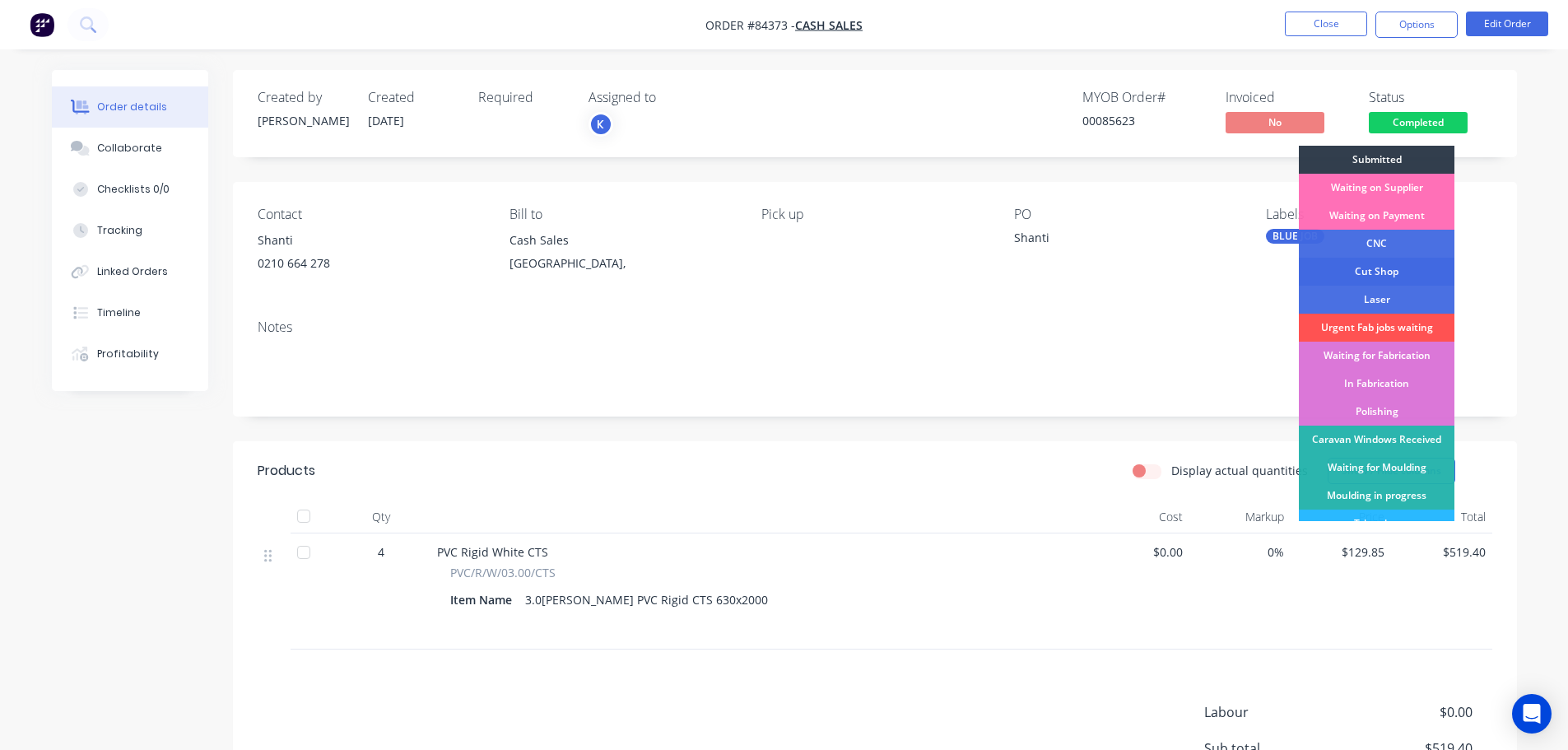
scroll to position [324, 0]
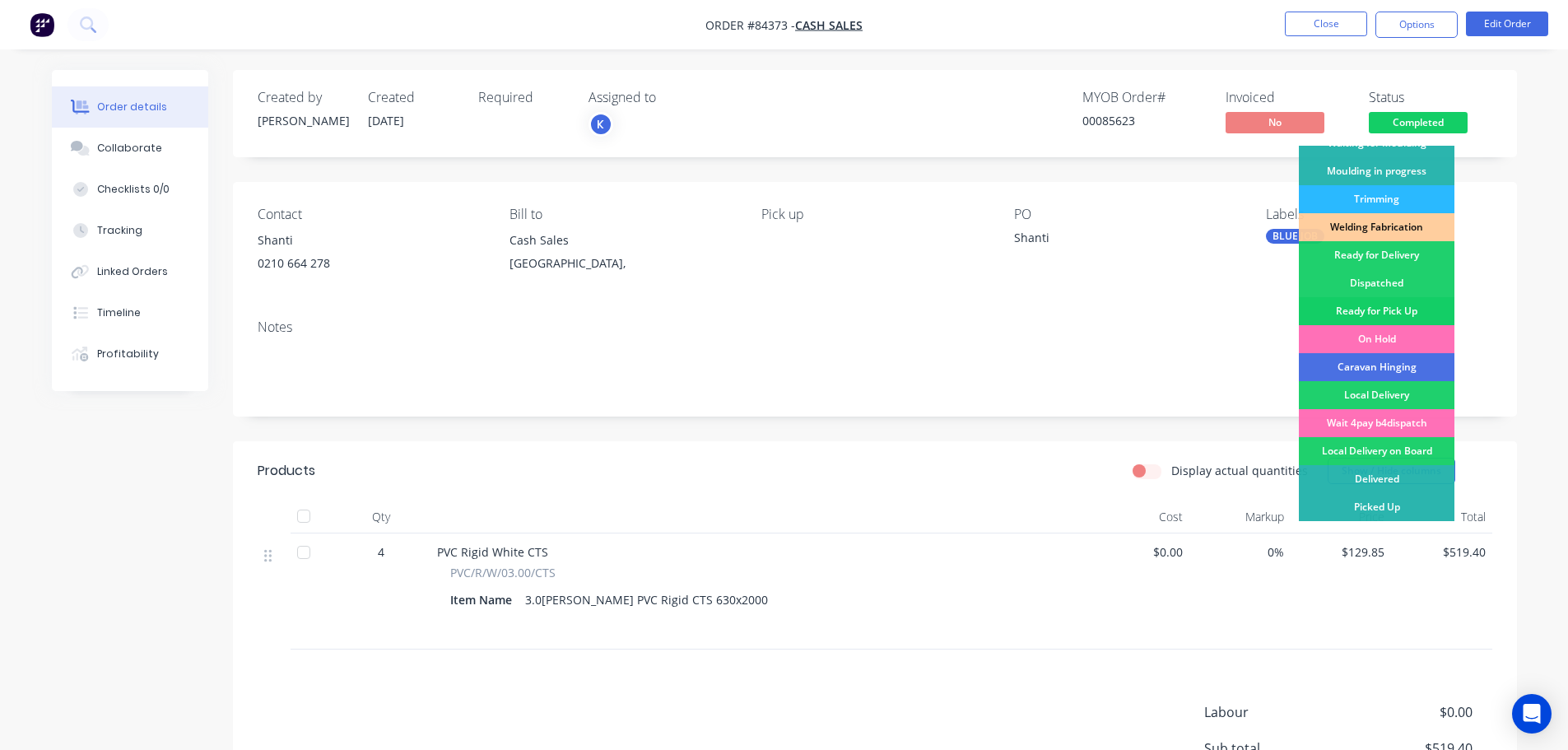
click at [1392, 304] on div "Ready for Pick Up" at bounding box center [1376, 311] width 155 height 28
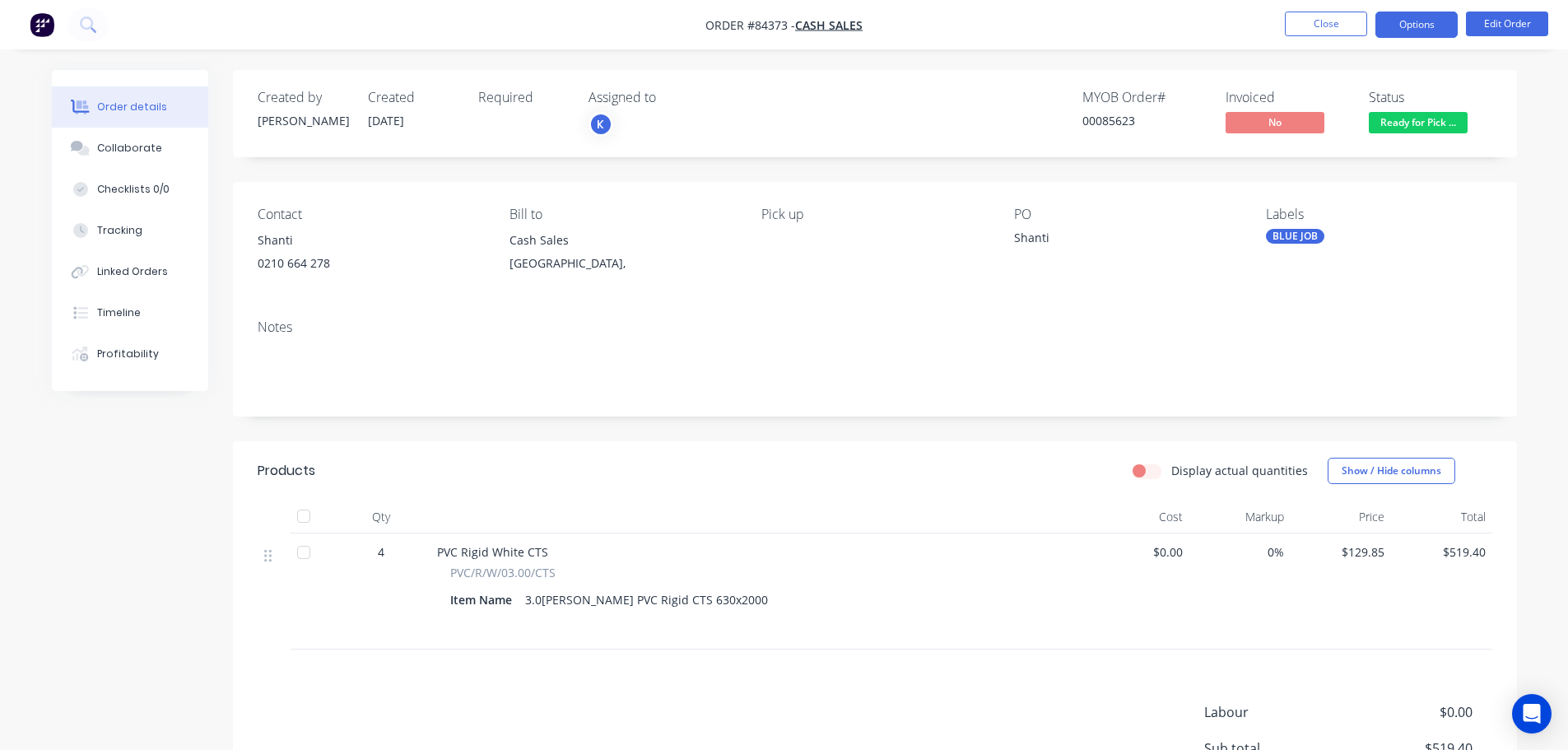
click at [1417, 28] on button "Options" at bounding box center [1416, 25] width 82 height 27
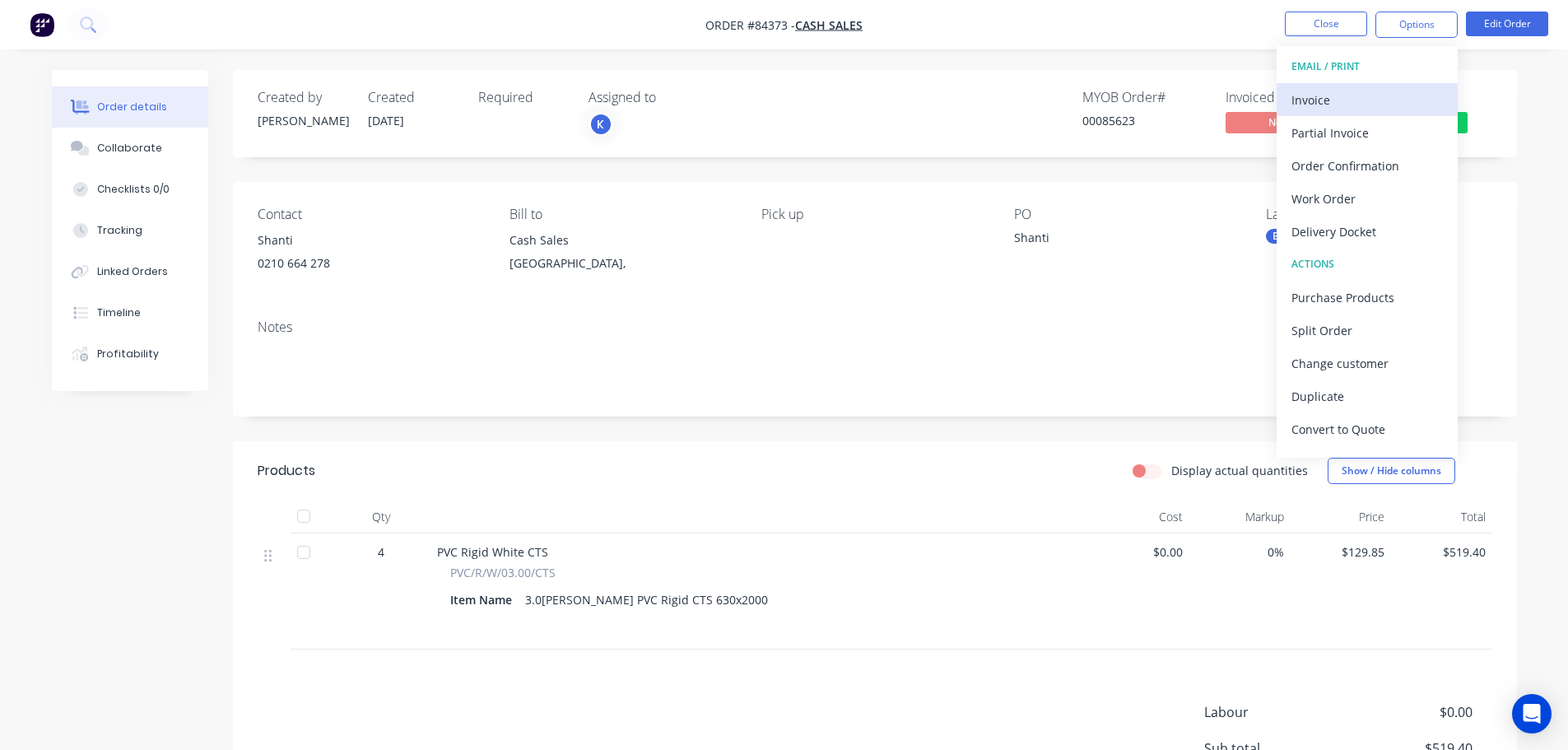
click at [1382, 108] on div "Invoice" at bounding box center [1367, 99] width 152 height 24
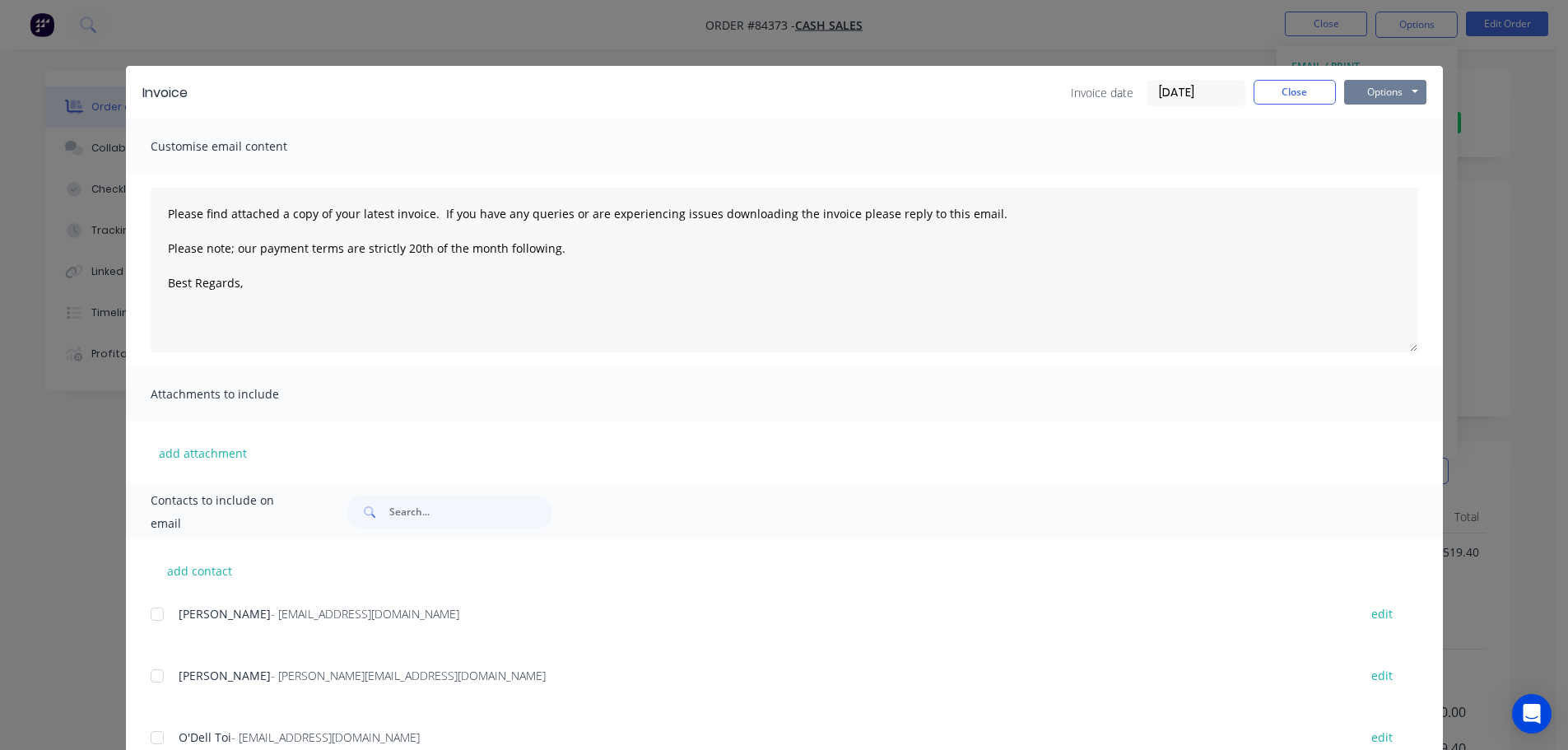
click at [1384, 90] on button "Options" at bounding box center [1385, 93] width 82 height 25
click at [1382, 152] on button "Print" at bounding box center [1396, 149] width 105 height 27
click at [196, 73] on div "Invoice Invoice date 08/09/25 Close Options Preview Print Email" at bounding box center [784, 93] width 1317 height 53
click at [125, 28] on div "Invoice Invoice date 08/09/25 Close Options Preview Print Email Customise email…" at bounding box center [784, 375] width 1568 height 750
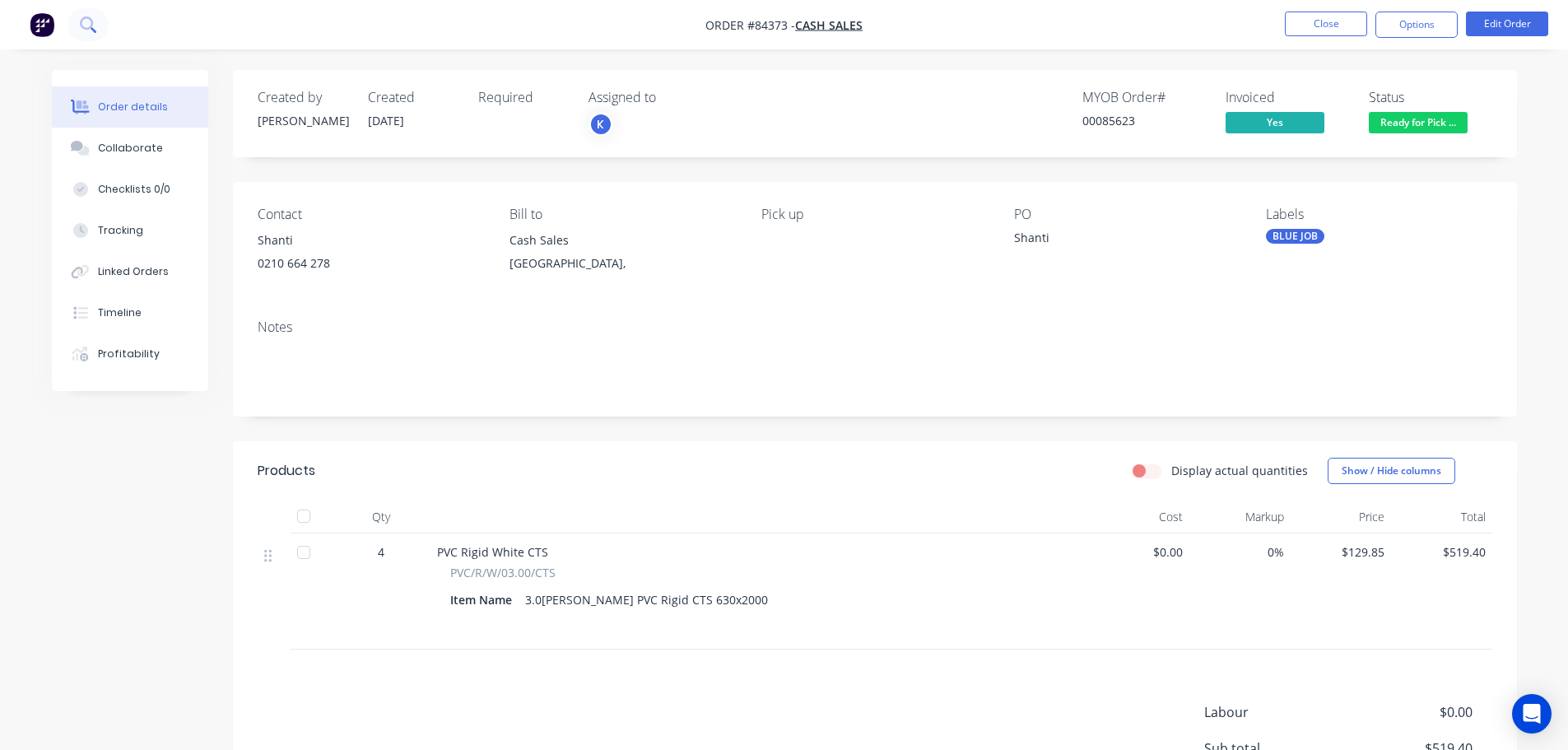
click at [93, 27] on icon at bounding box center [88, 24] width 15 height 15
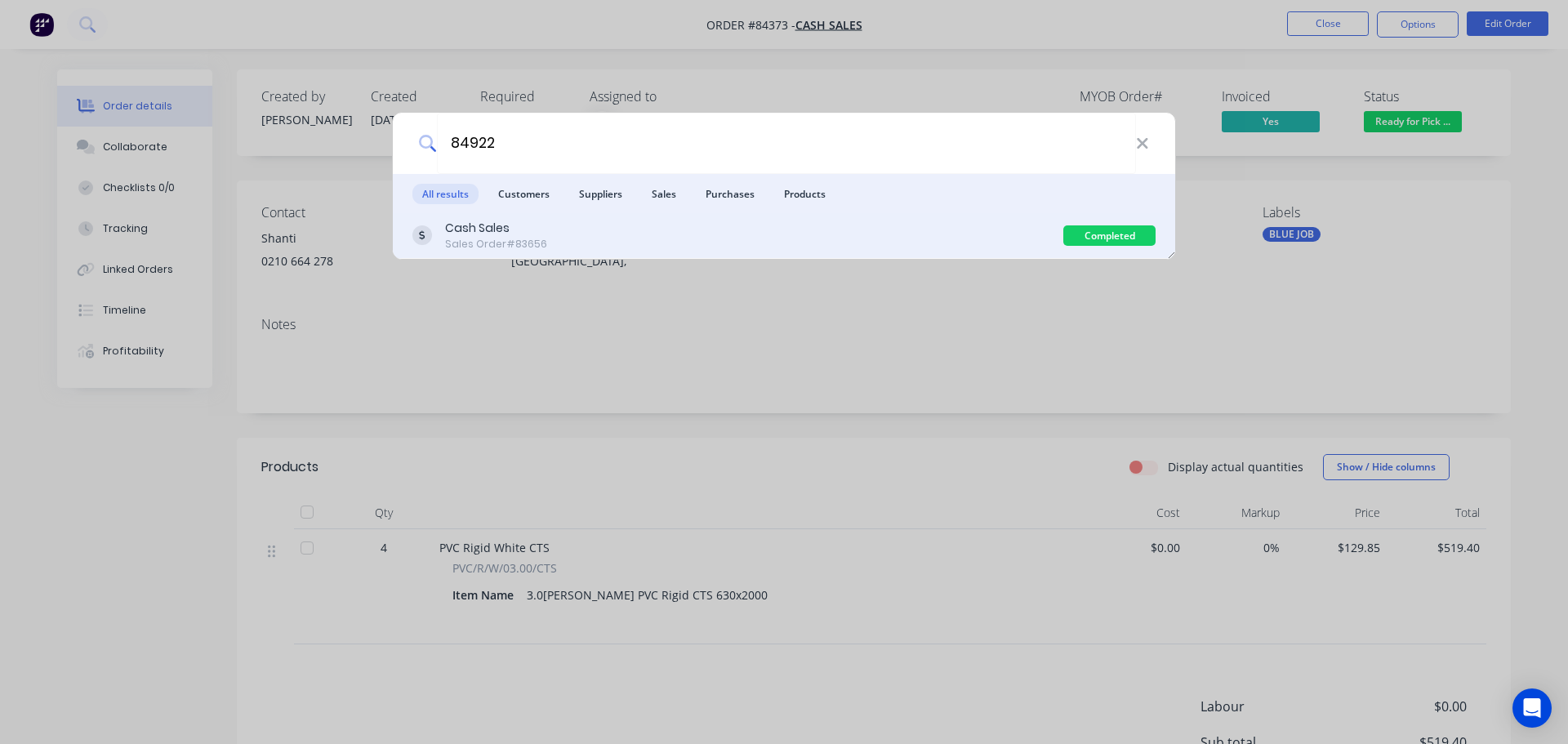
type input "84922"
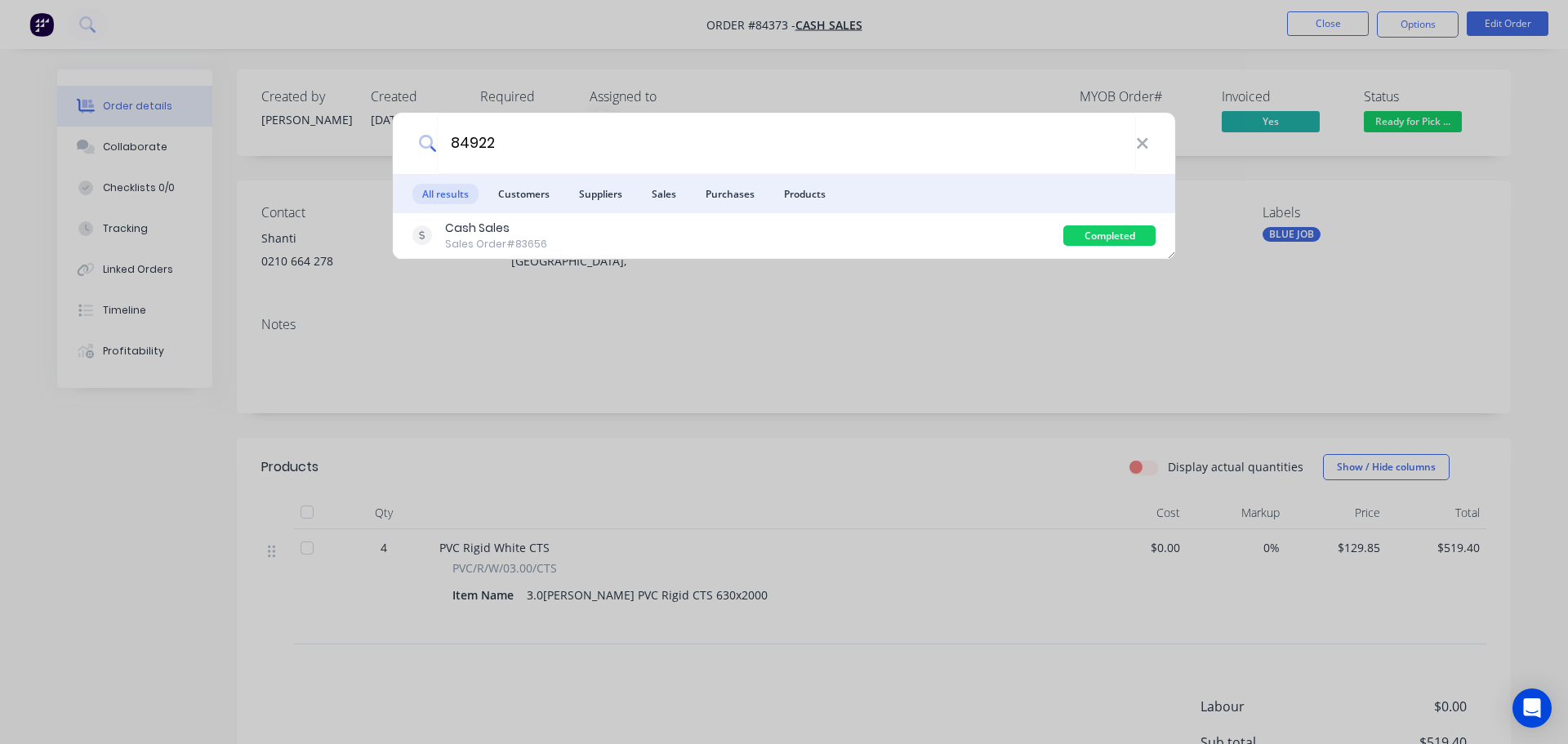
drag, startPoint x: 635, startPoint y: 239, endPoint x: 648, endPoint y: 239, distance: 13.0
click at [635, 239] on div "Cash Sales Sales Order #83656" at bounding box center [738, 236] width 651 height 32
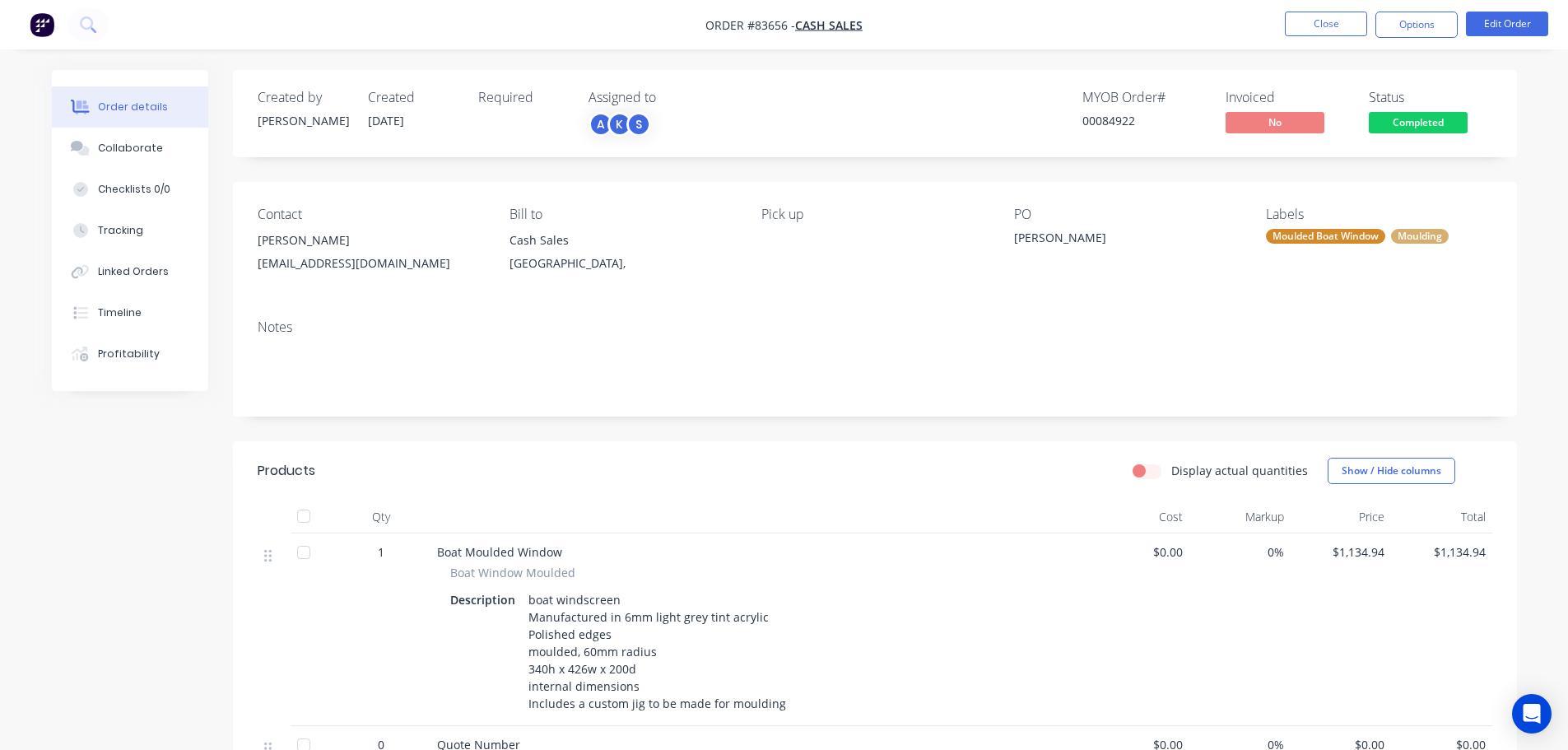
click at [1405, 127] on span "Completed" at bounding box center [1418, 122] width 99 height 21
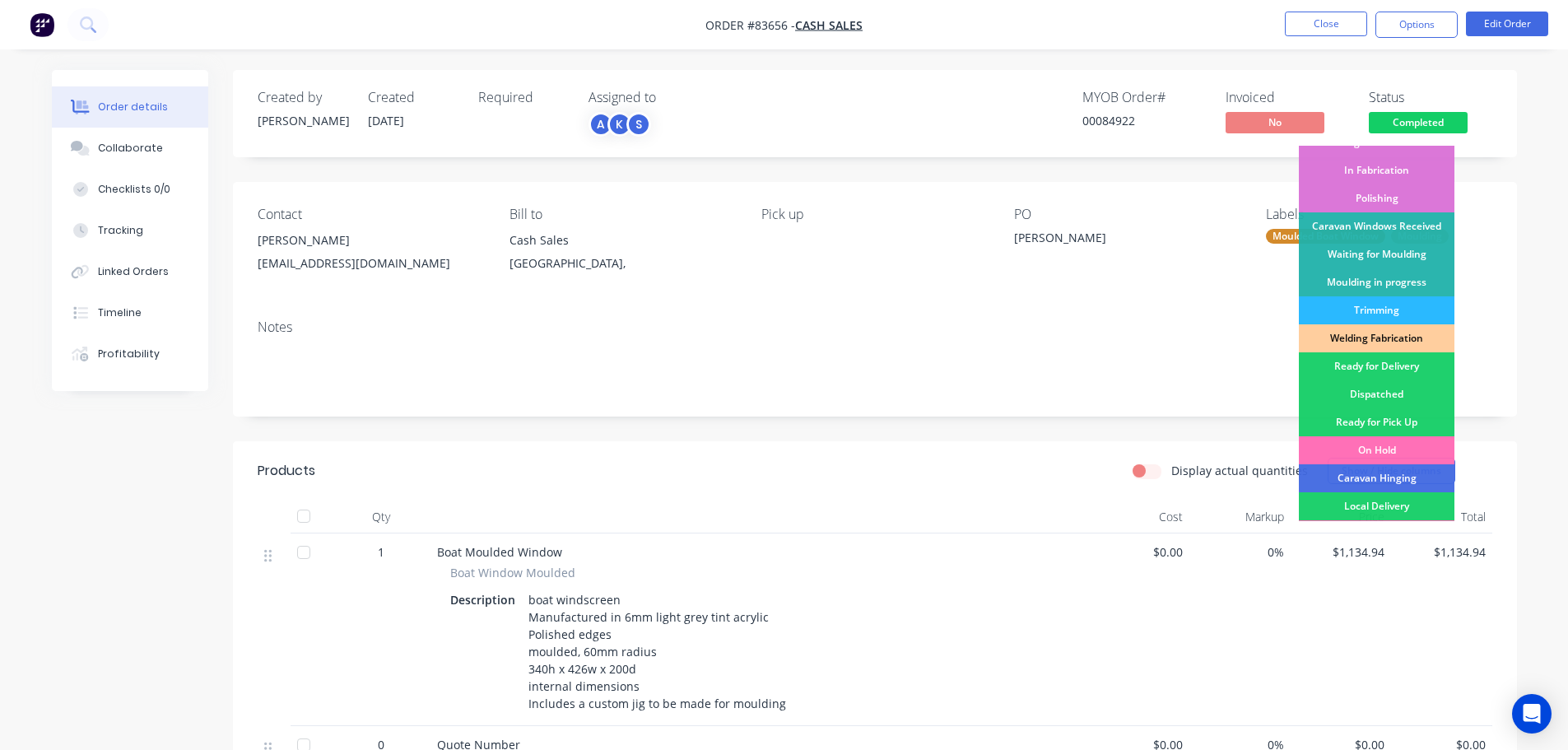
scroll to position [324, 0]
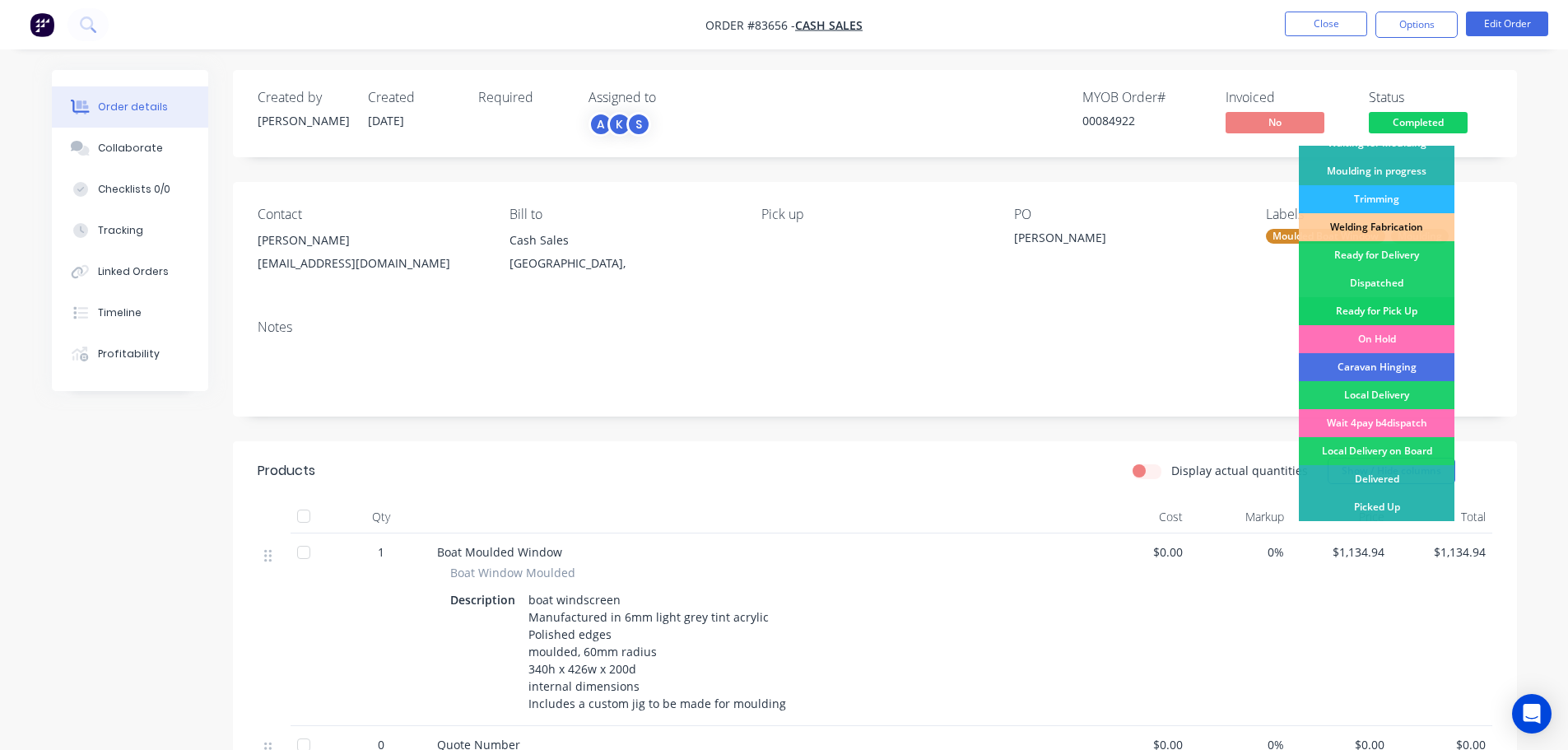
click at [1382, 305] on div "Ready for Pick Up" at bounding box center [1376, 311] width 155 height 28
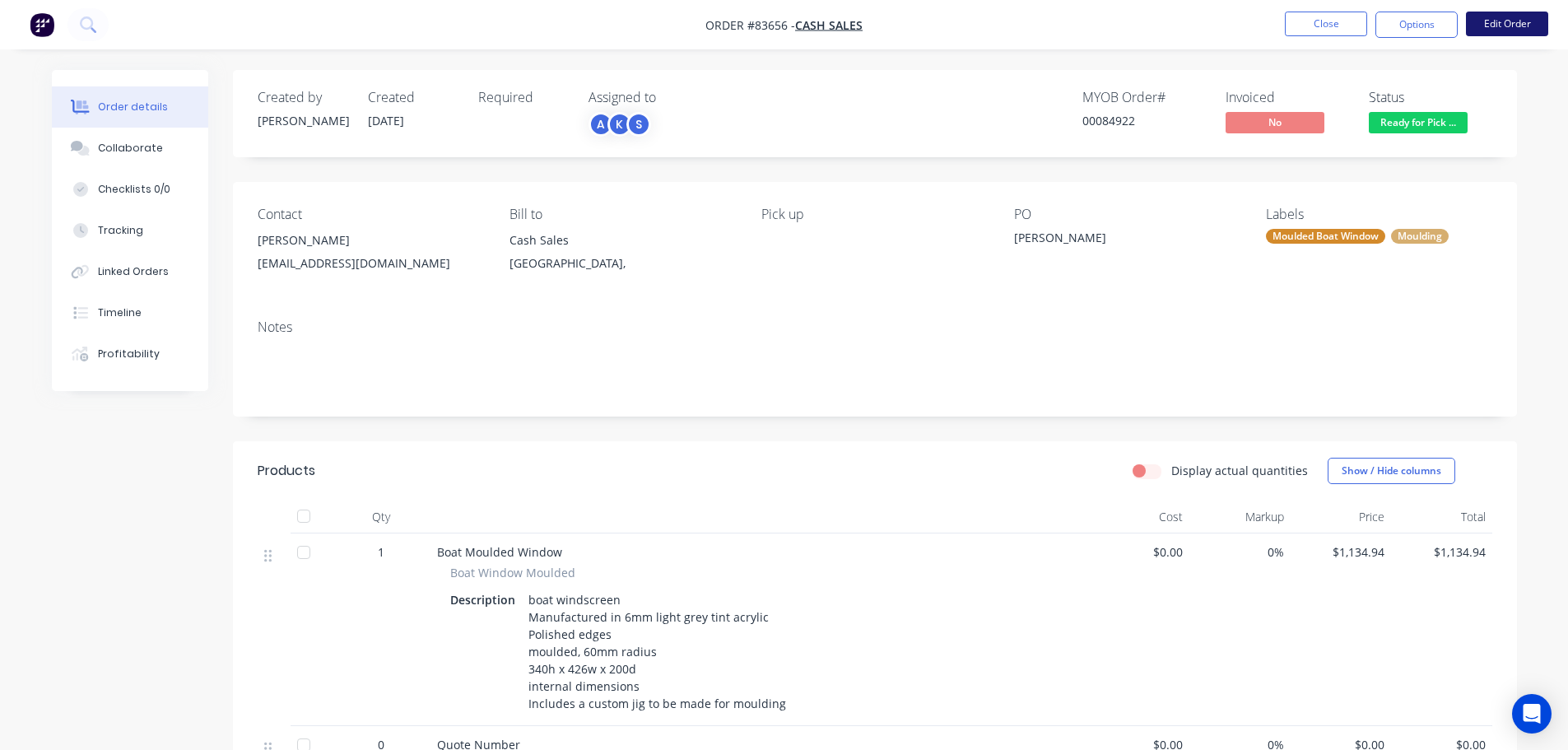
click at [1492, 20] on button "Edit Order" at bounding box center [1507, 24] width 82 height 25
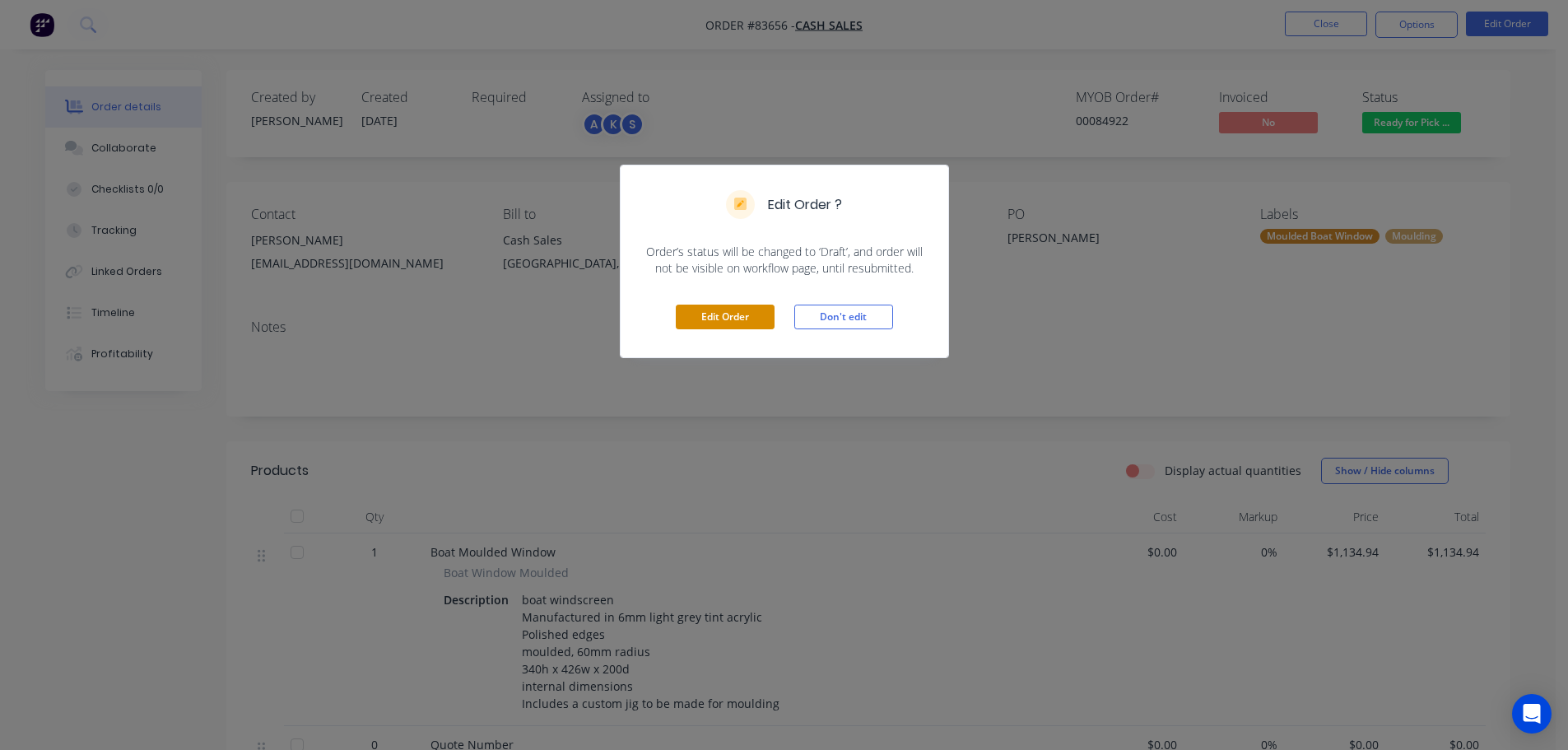
click at [735, 322] on button "Edit Order" at bounding box center [726, 317] width 99 height 25
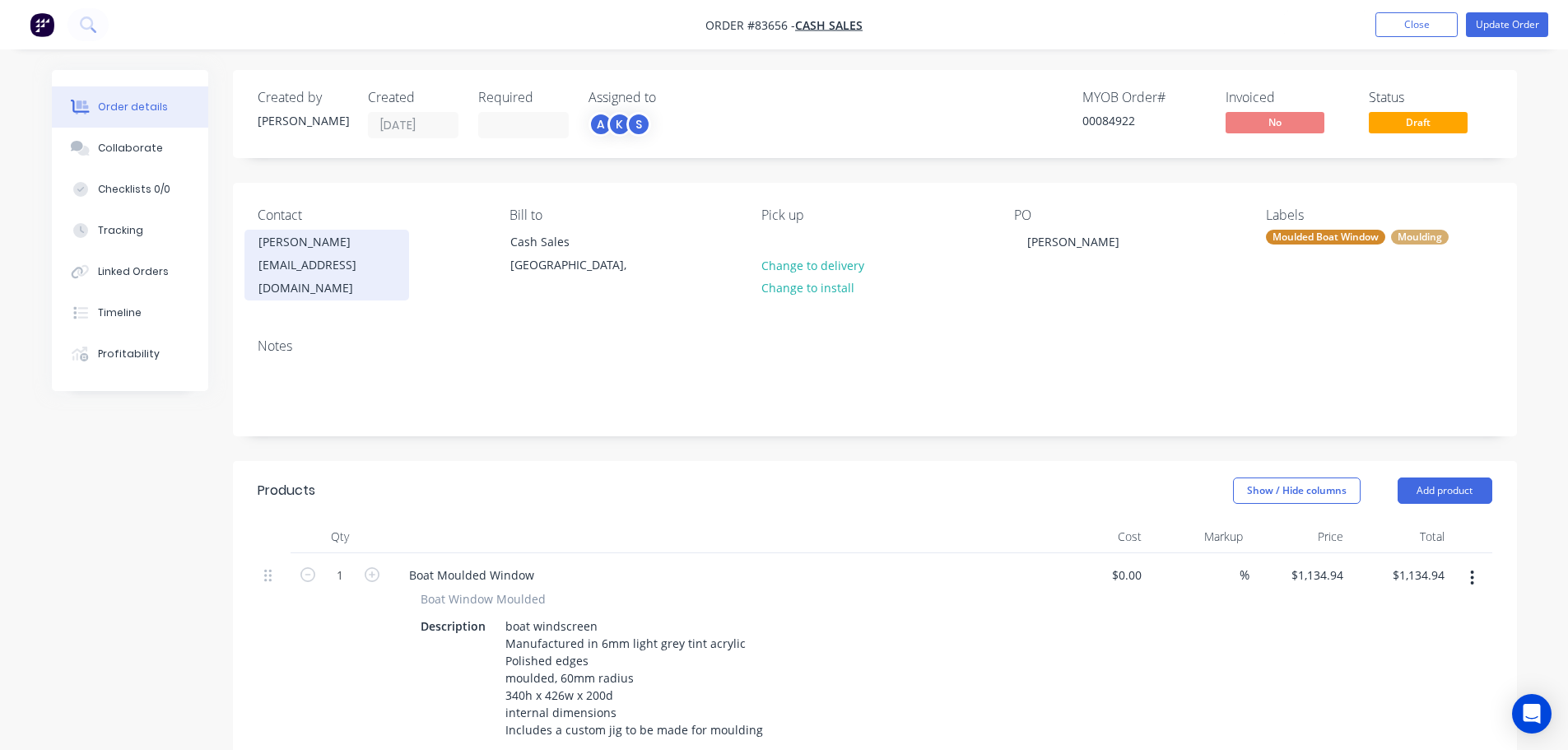
click at [321, 256] on div "mjhiggs@structurflex.co.nz" at bounding box center [326, 277] width 136 height 46
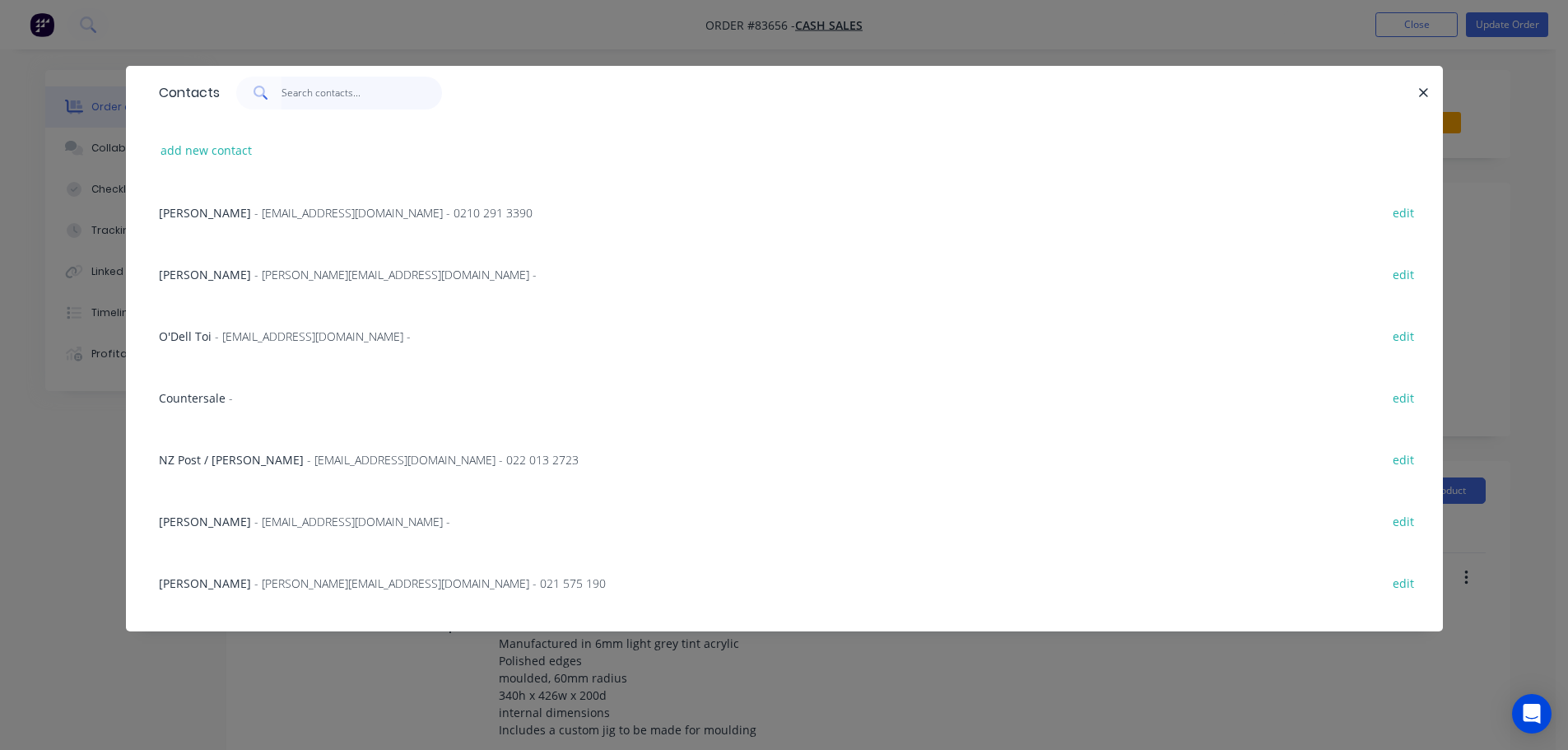
click at [351, 87] on input "text" at bounding box center [361, 93] width 160 height 33
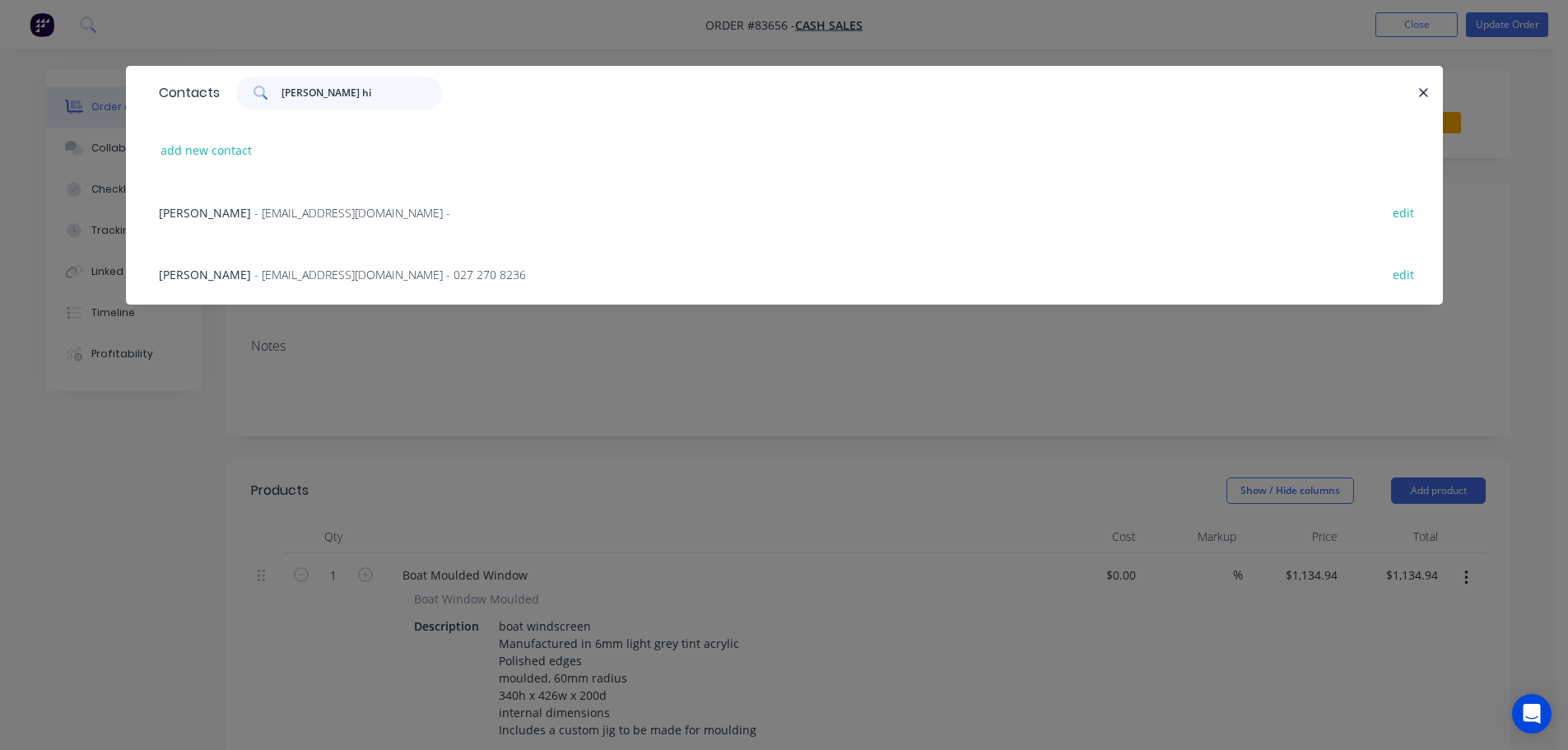
type input "murray hi"
click at [484, 258] on div "Murray Higgs - mjhiggs@structurflex.co.nz - 027 270 8236 edit" at bounding box center [784, 274] width 1268 height 62
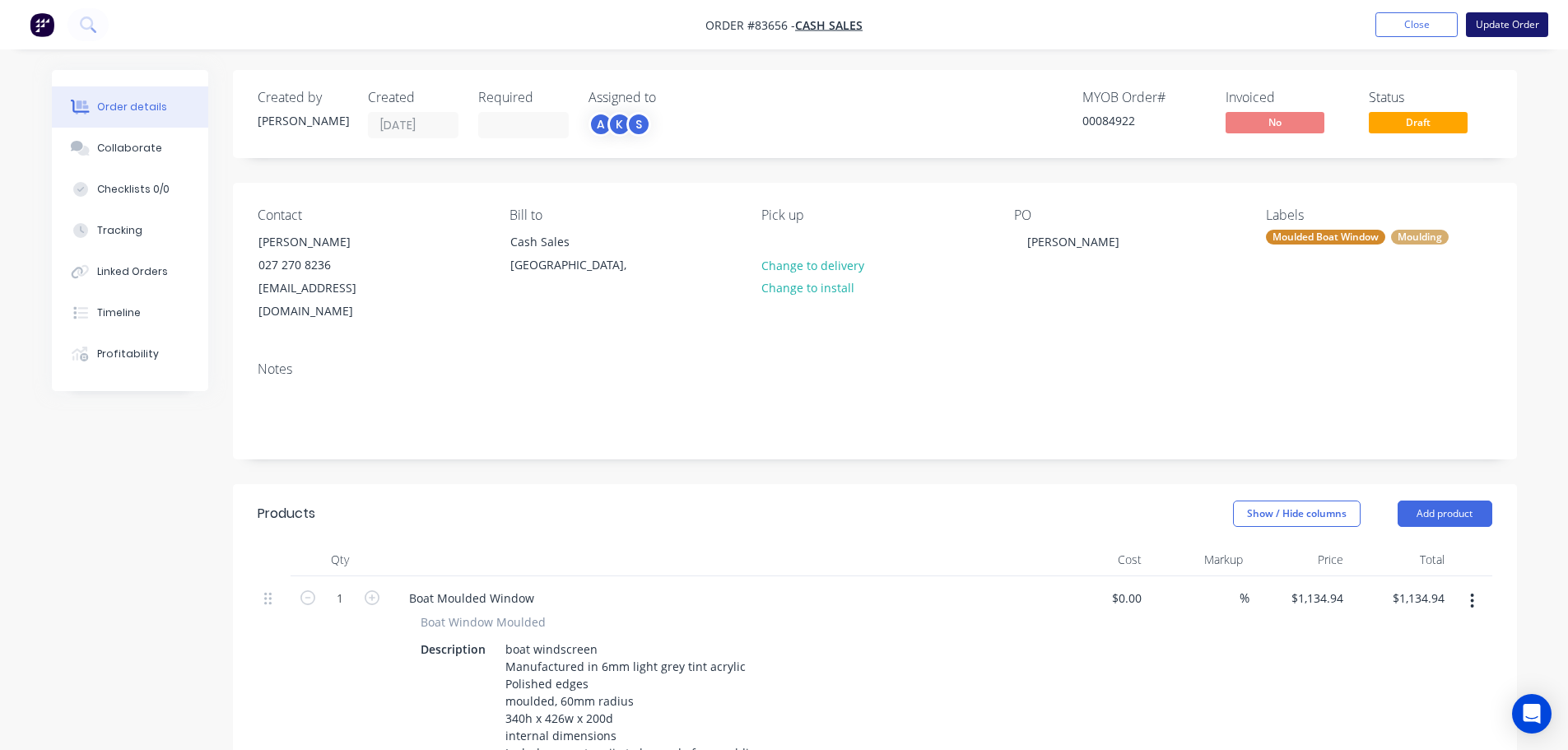
click at [1513, 32] on button "Update Order" at bounding box center [1507, 25] width 82 height 25
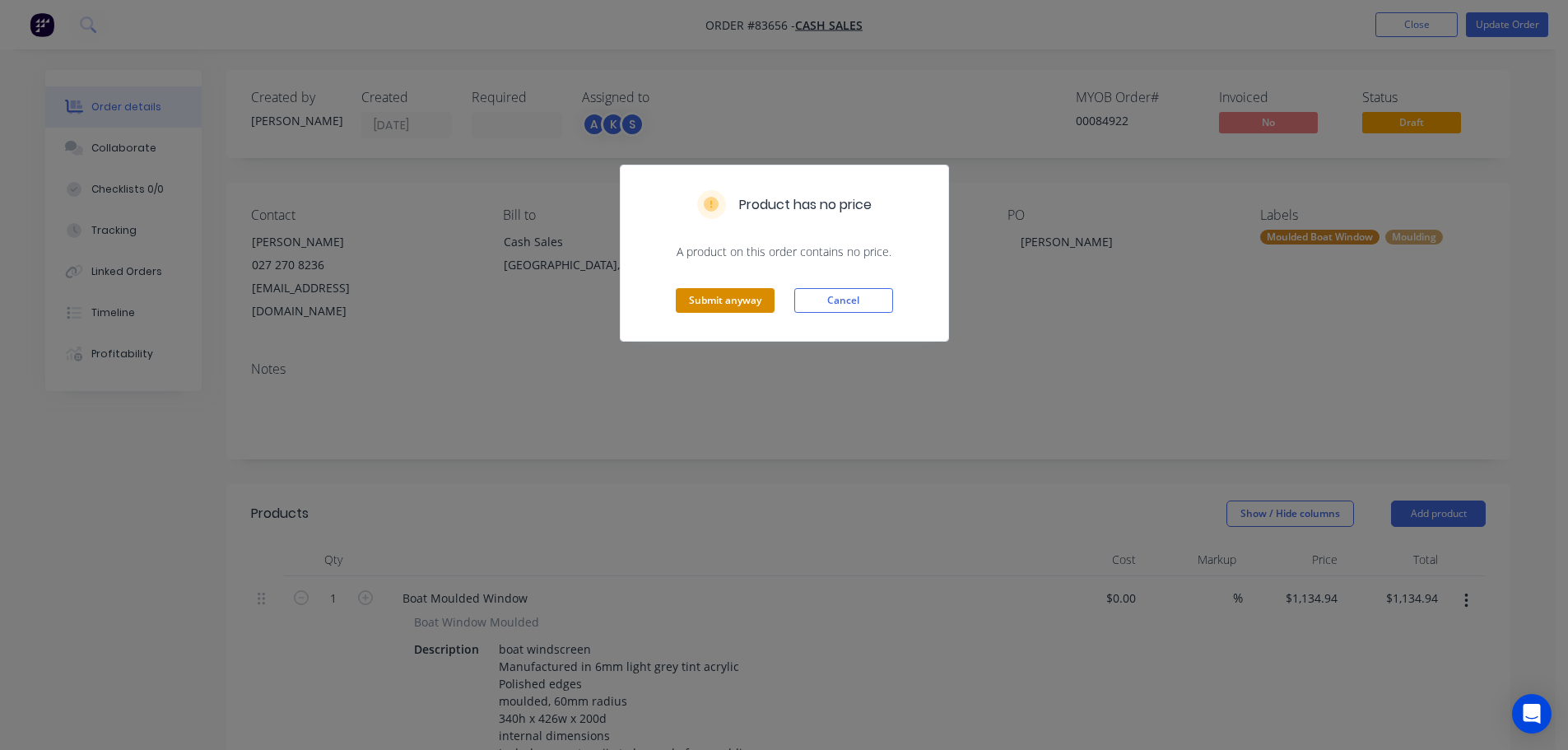
drag, startPoint x: 749, startPoint y: 285, endPoint x: 739, endPoint y: 296, distance: 14.9
click at [744, 289] on div "Submit anyway Cancel" at bounding box center [784, 301] width 327 height 81
click at [736, 301] on button "Submit anyway" at bounding box center [726, 301] width 99 height 25
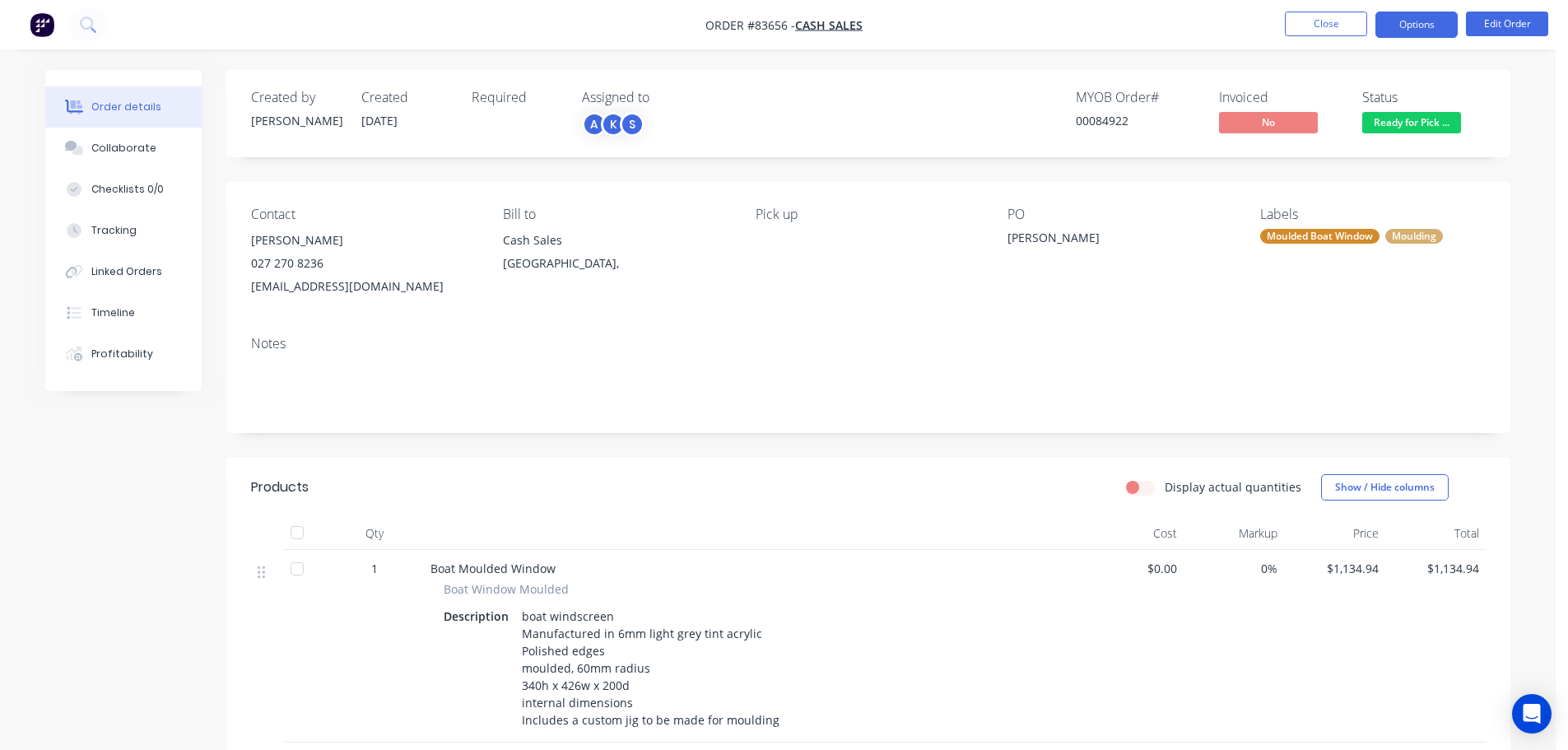
click at [1416, 31] on button "Options" at bounding box center [1416, 25] width 82 height 27
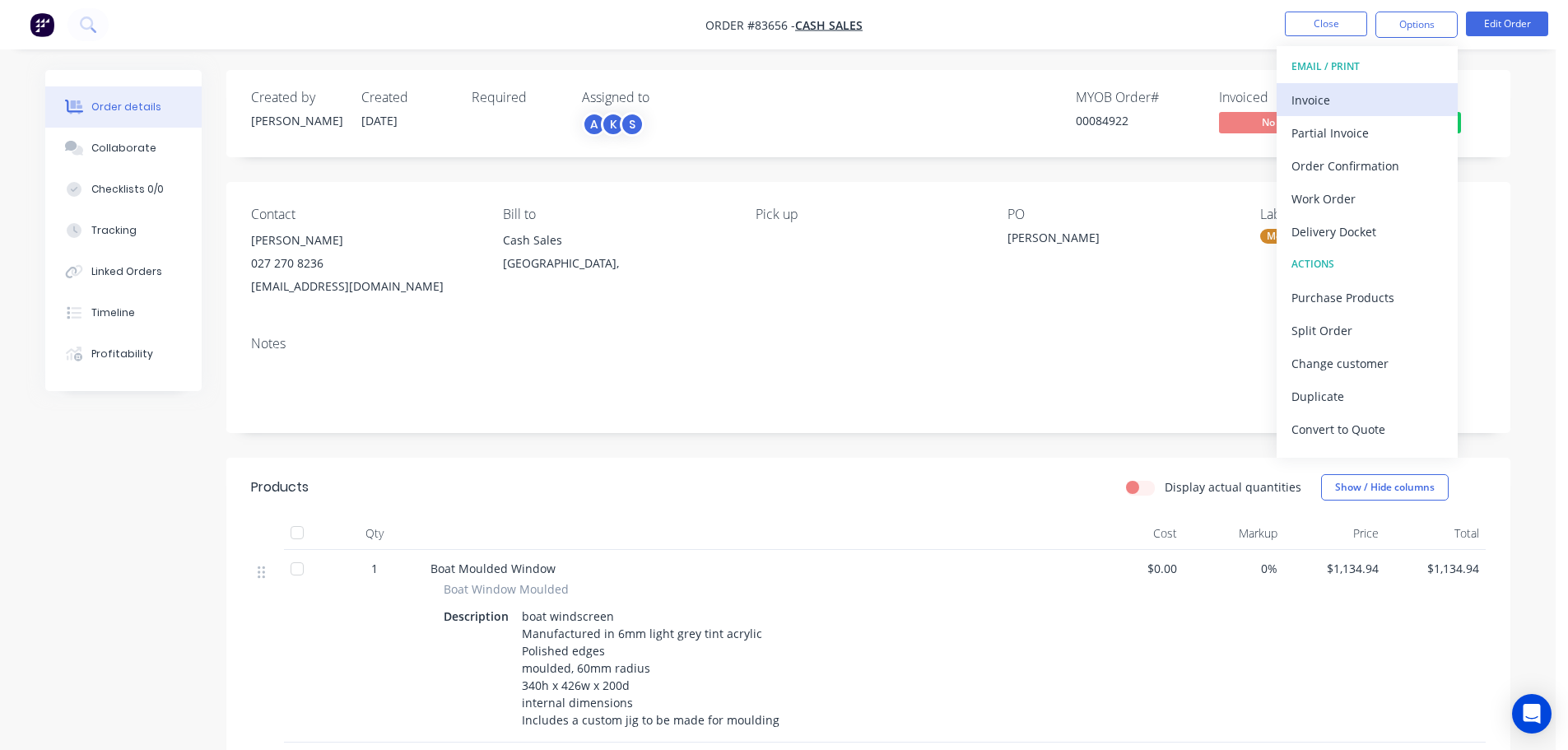
click at [1355, 95] on div "Invoice" at bounding box center [1367, 99] width 152 height 24
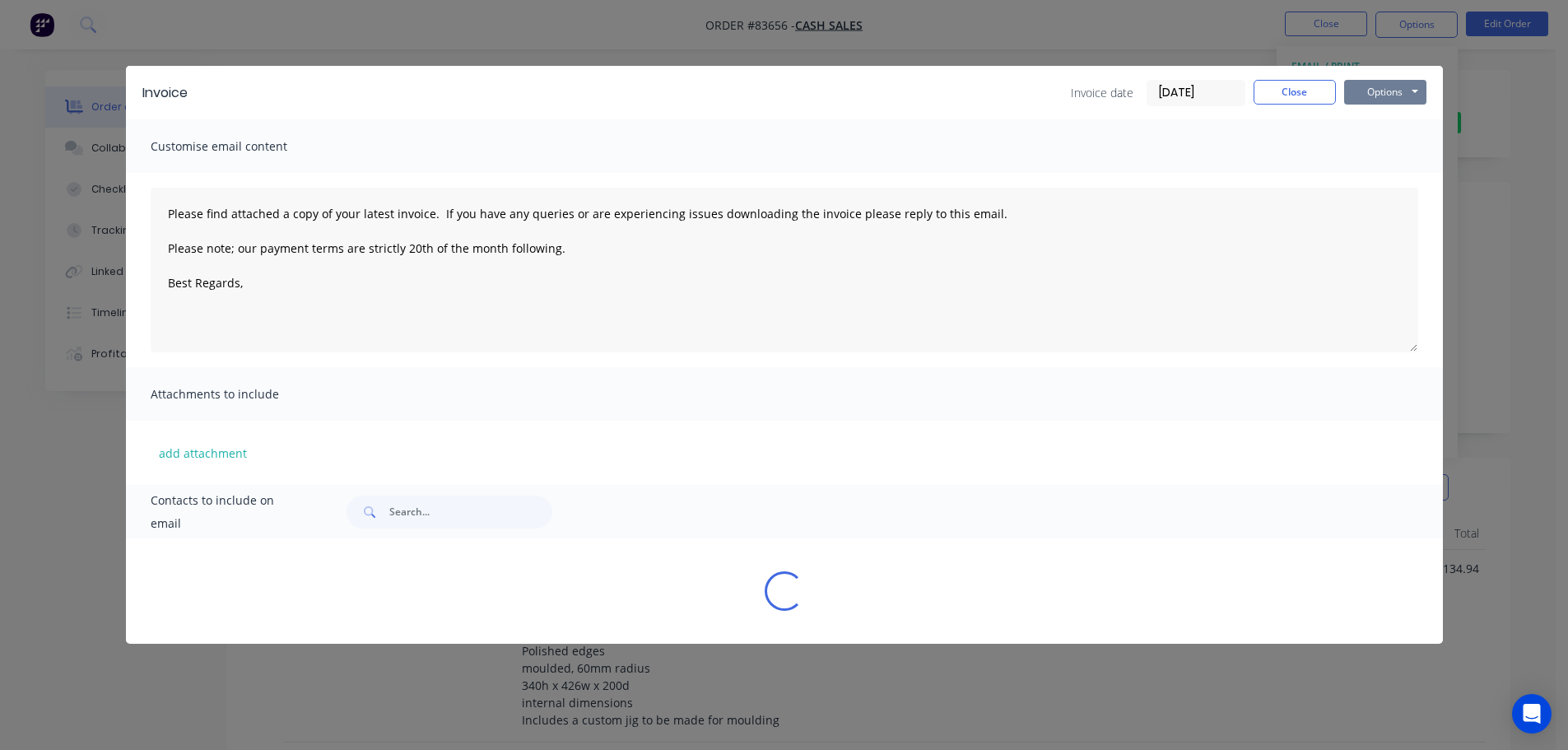
click at [1373, 87] on button "Options" at bounding box center [1385, 93] width 82 height 25
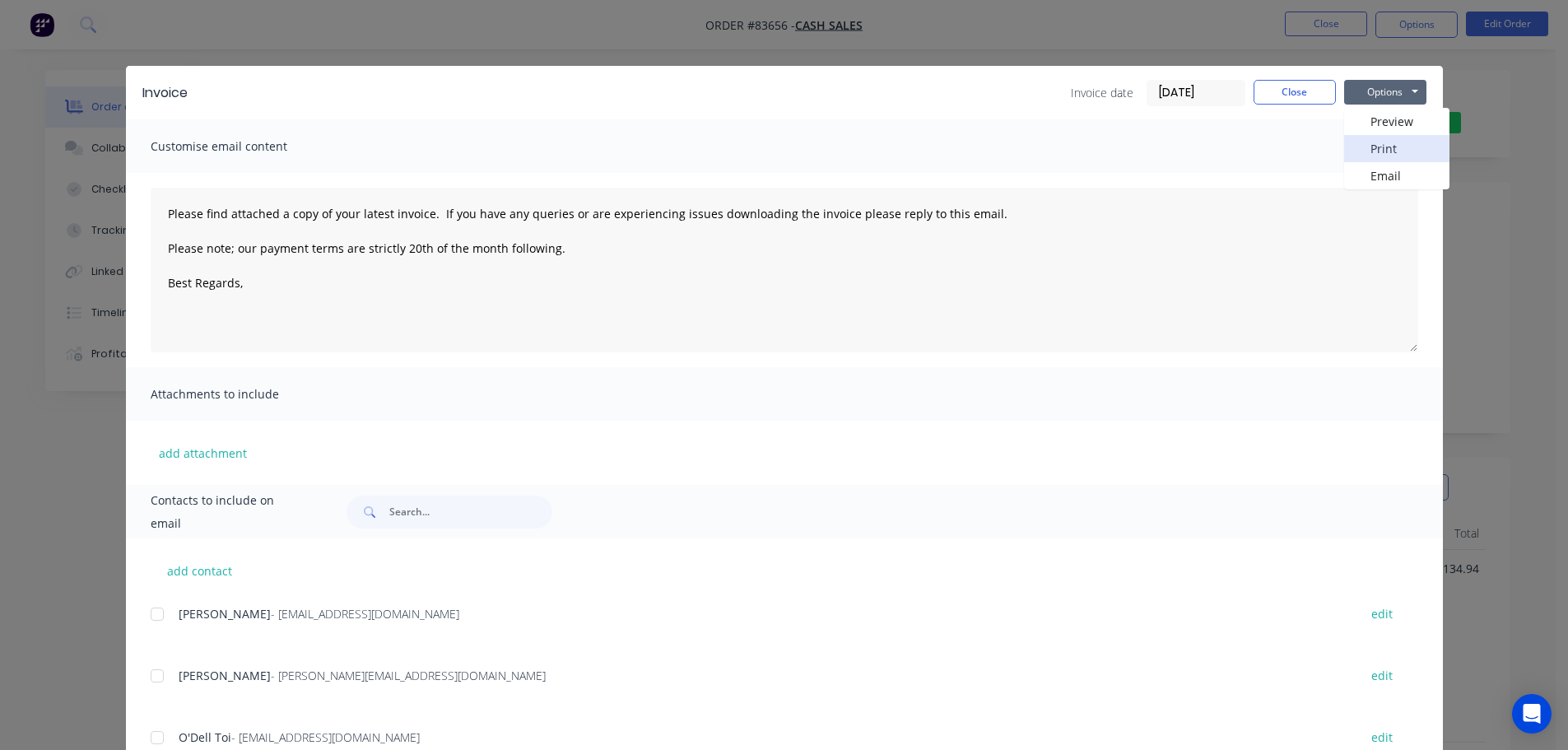
click at [1370, 149] on button "Print" at bounding box center [1396, 149] width 105 height 27
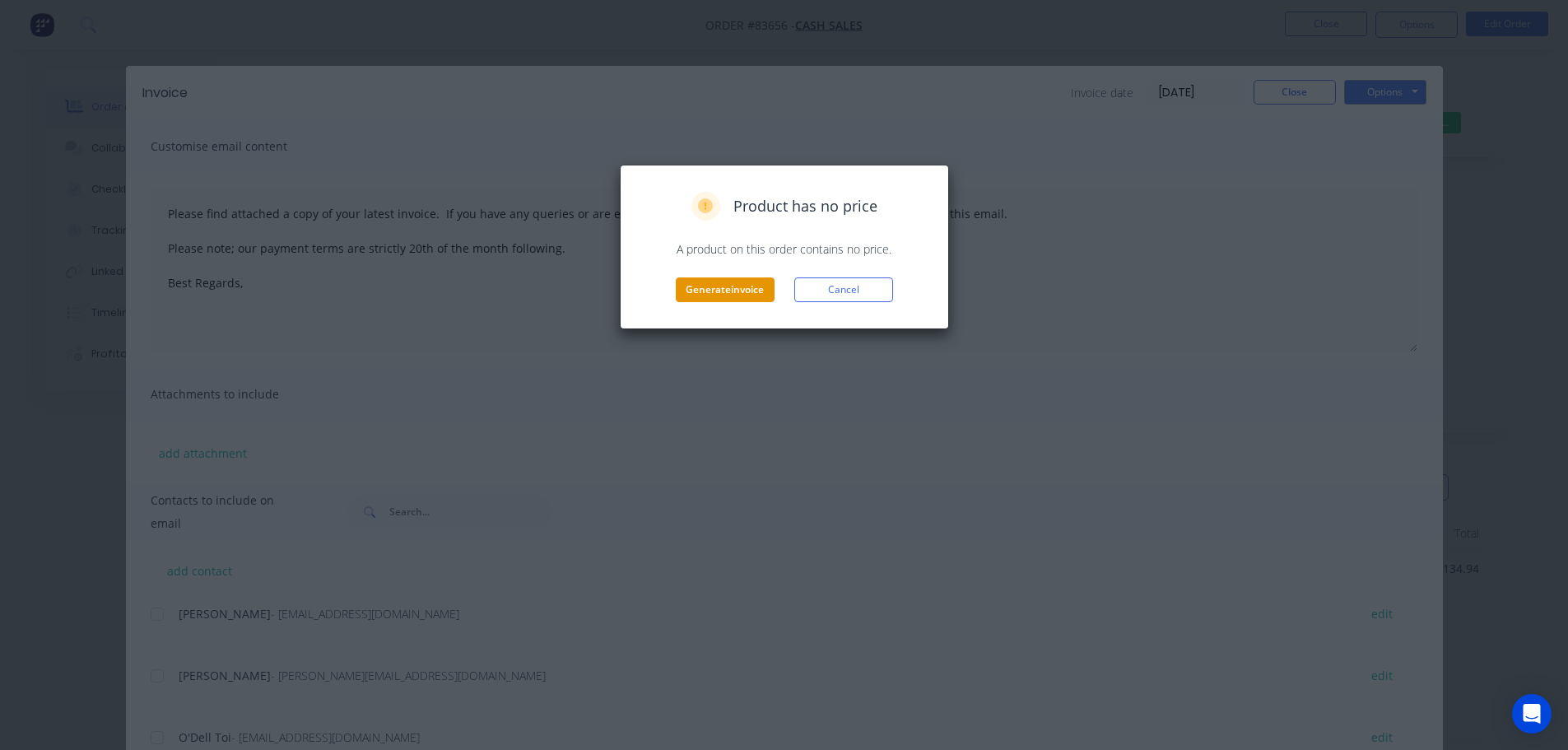
click at [742, 285] on button "Generate invoice" at bounding box center [726, 290] width 99 height 25
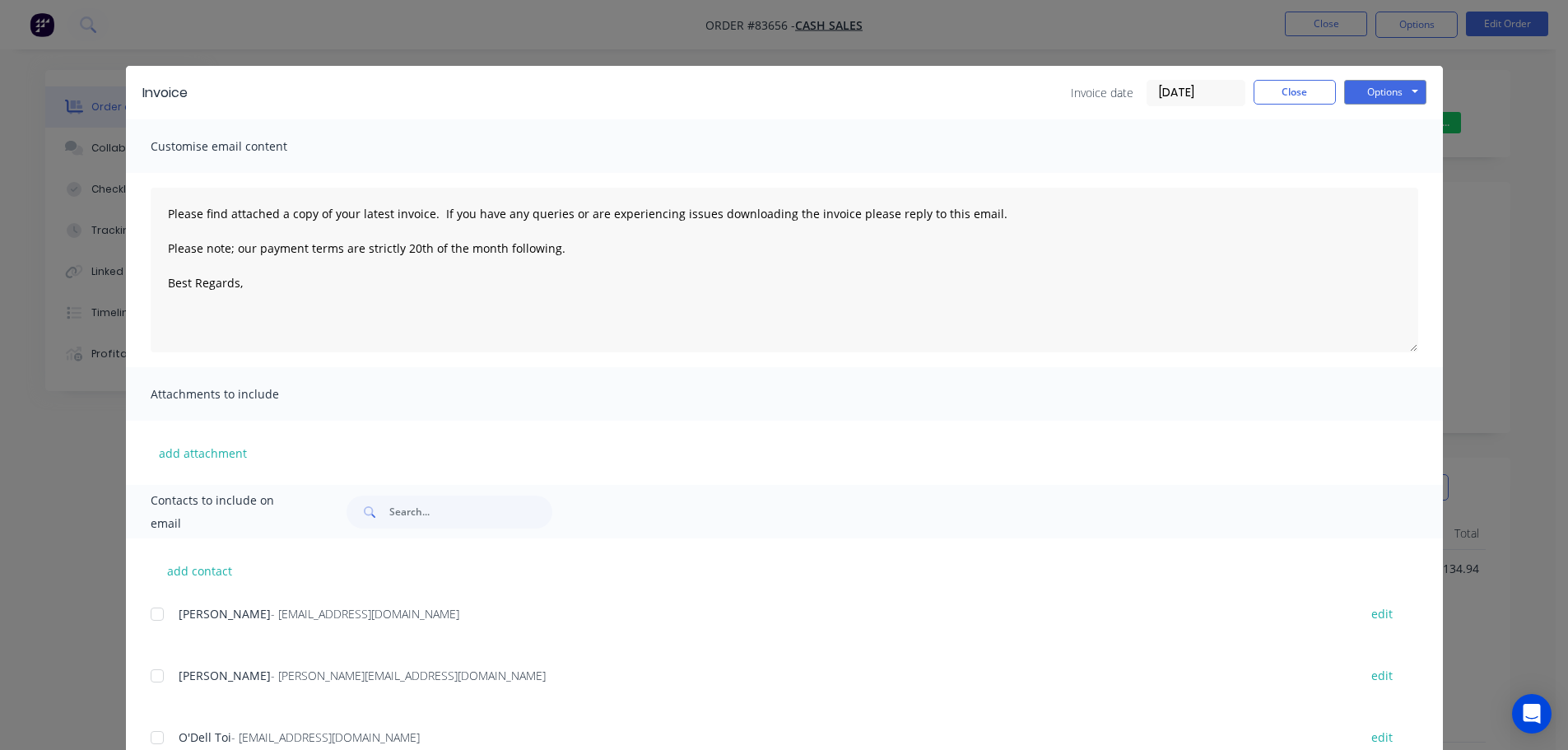
drag, startPoint x: 419, startPoint y: 29, endPoint x: 450, endPoint y: 9, distance: 36.9
click at [420, 29] on div "Invoice Invoice date 08/09/25 Close Options Preview Print Email Customise email…" at bounding box center [784, 375] width 1568 height 750
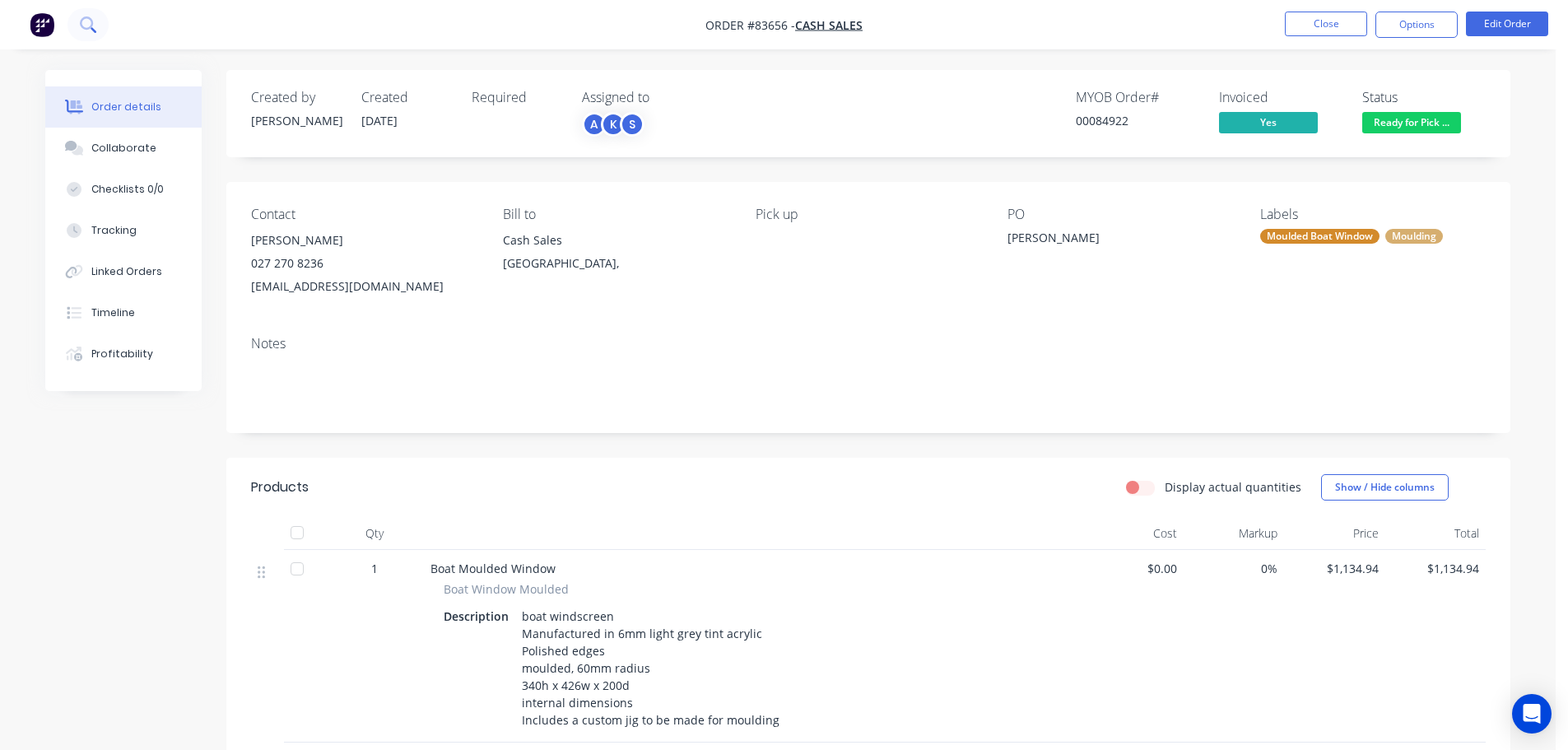
click at [93, 18] on icon at bounding box center [88, 24] width 15 height 15
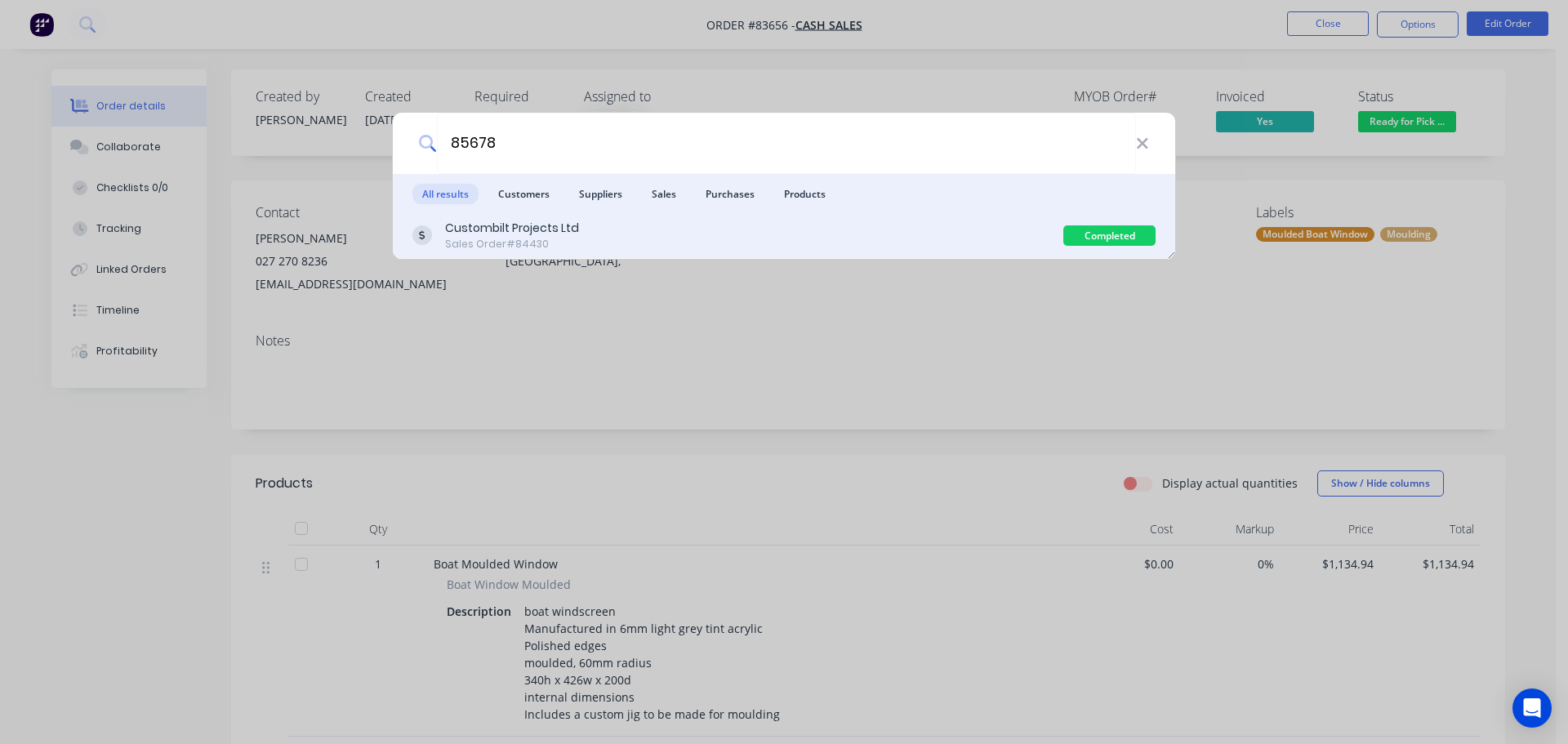
type input "85678"
click at [584, 241] on div "Custombilt Projects Ltd Sales Order #84430" at bounding box center [738, 236] width 651 height 32
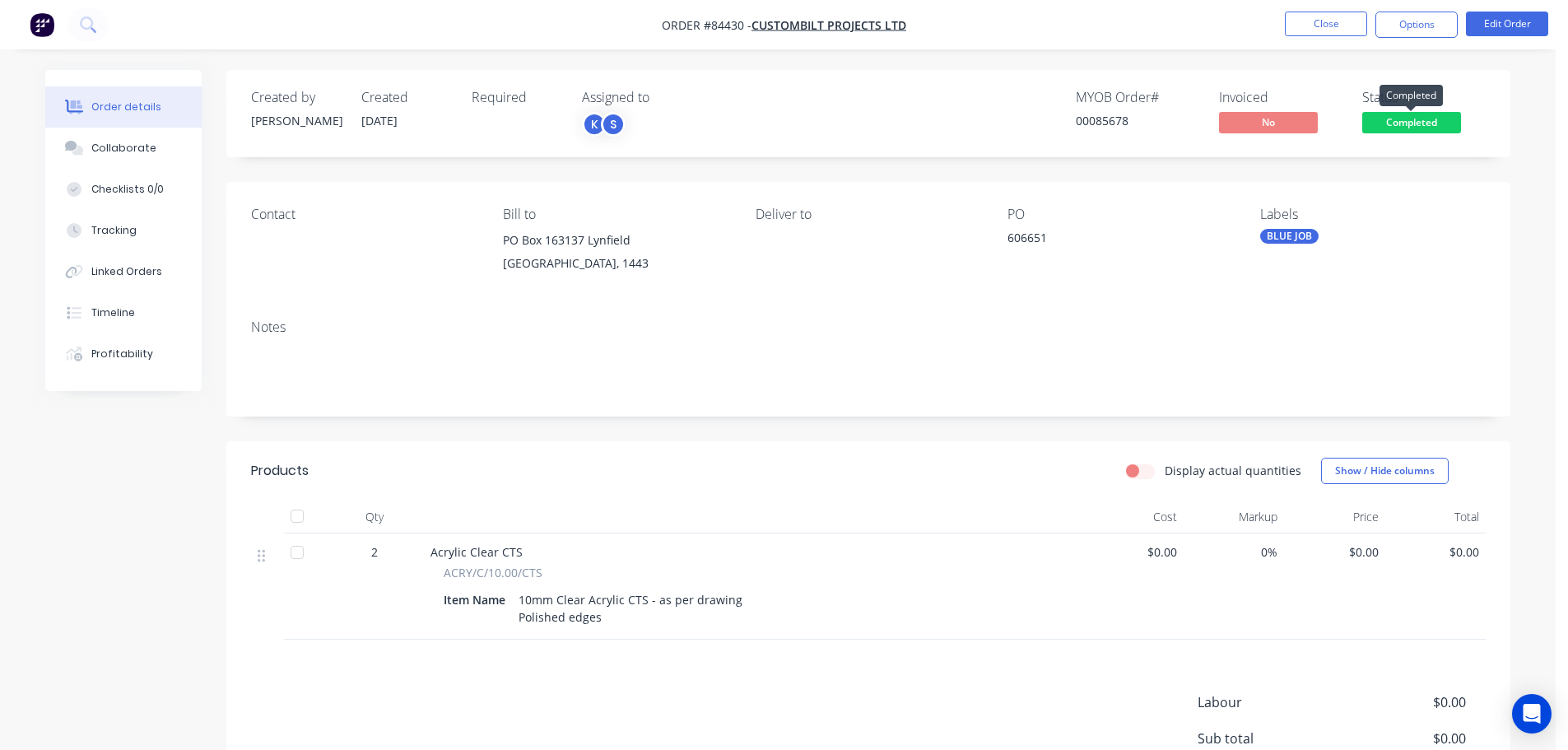
click at [1401, 125] on span "Completed" at bounding box center [1412, 122] width 99 height 21
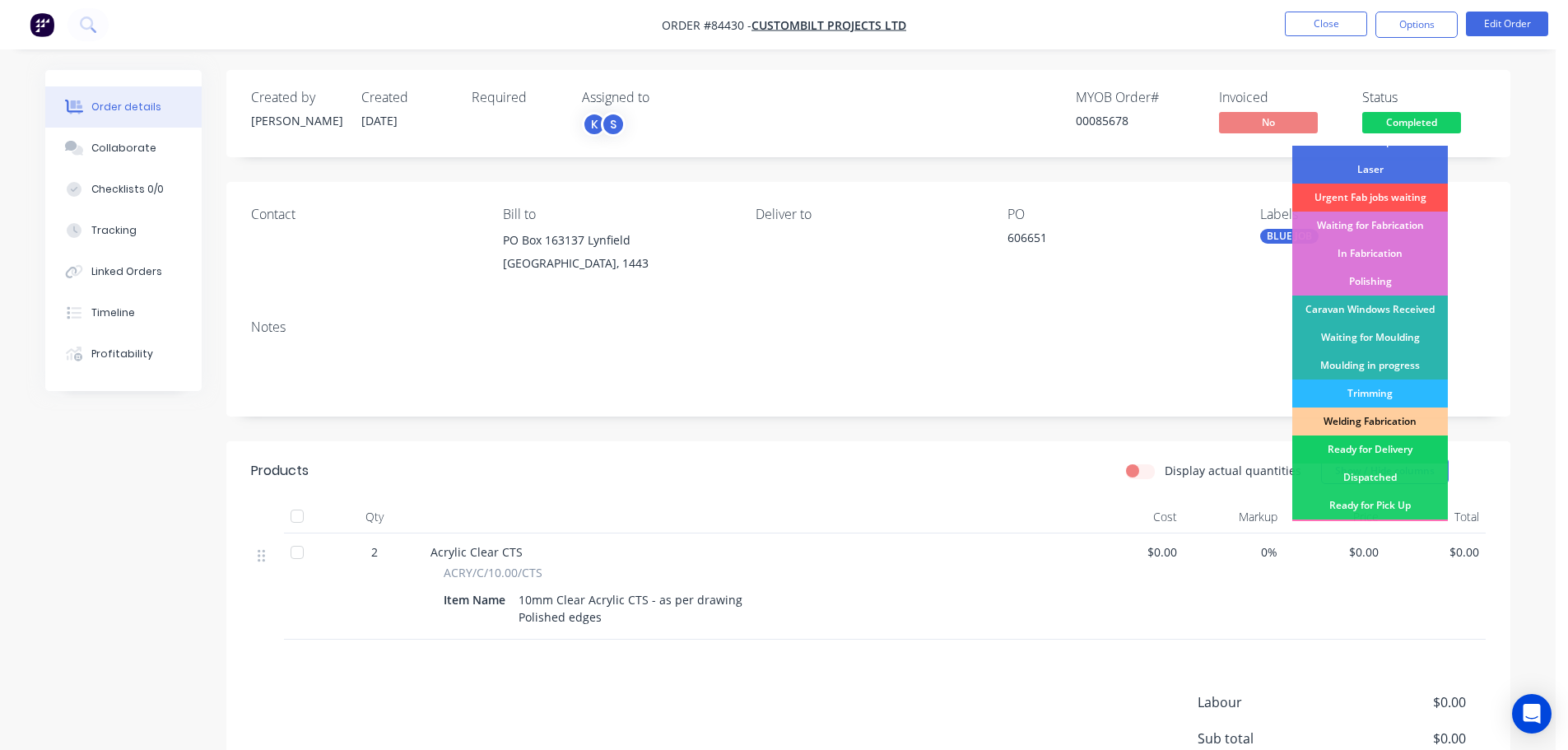
scroll to position [324, 0]
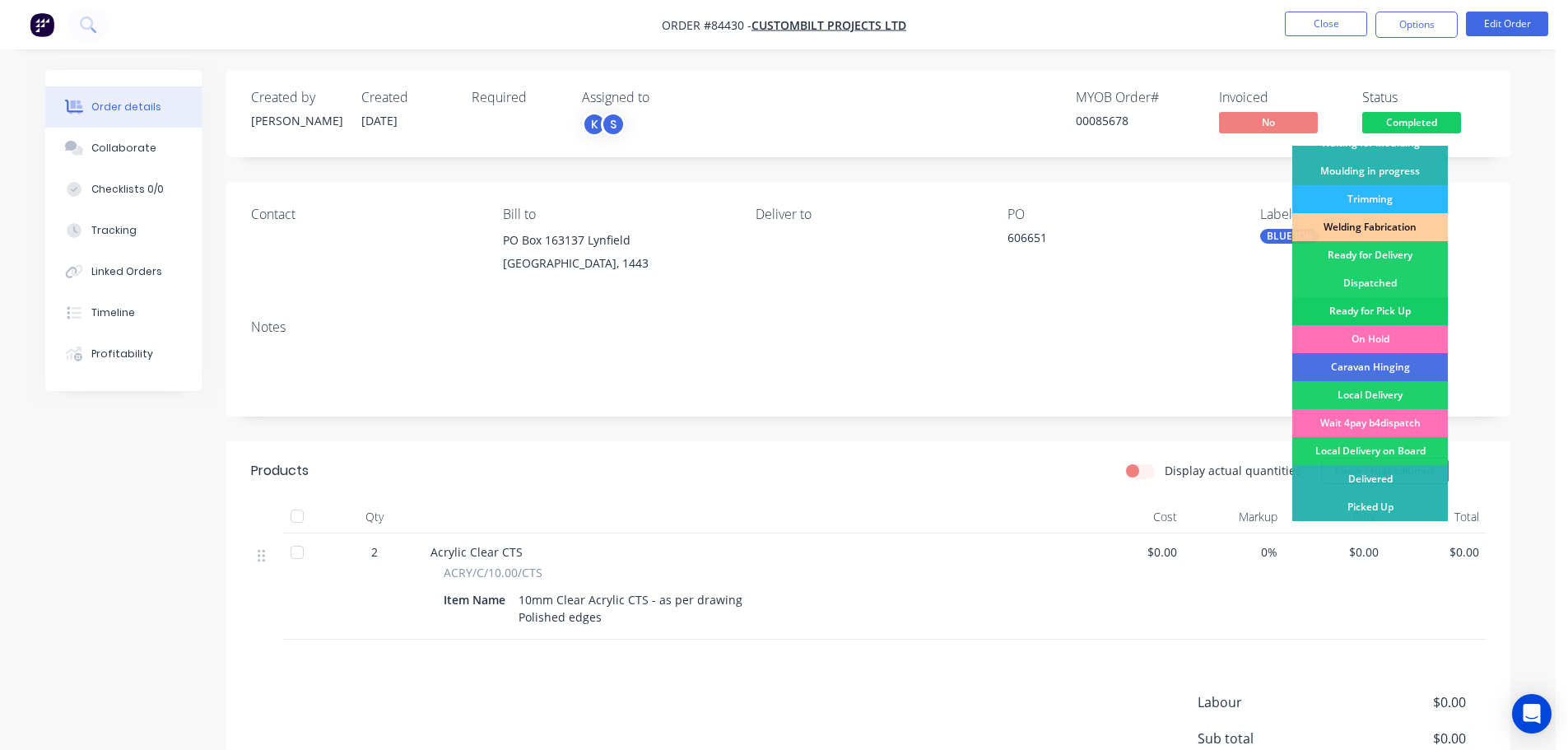
click at [1395, 309] on div "Ready for Pick Up" at bounding box center [1370, 311] width 155 height 28
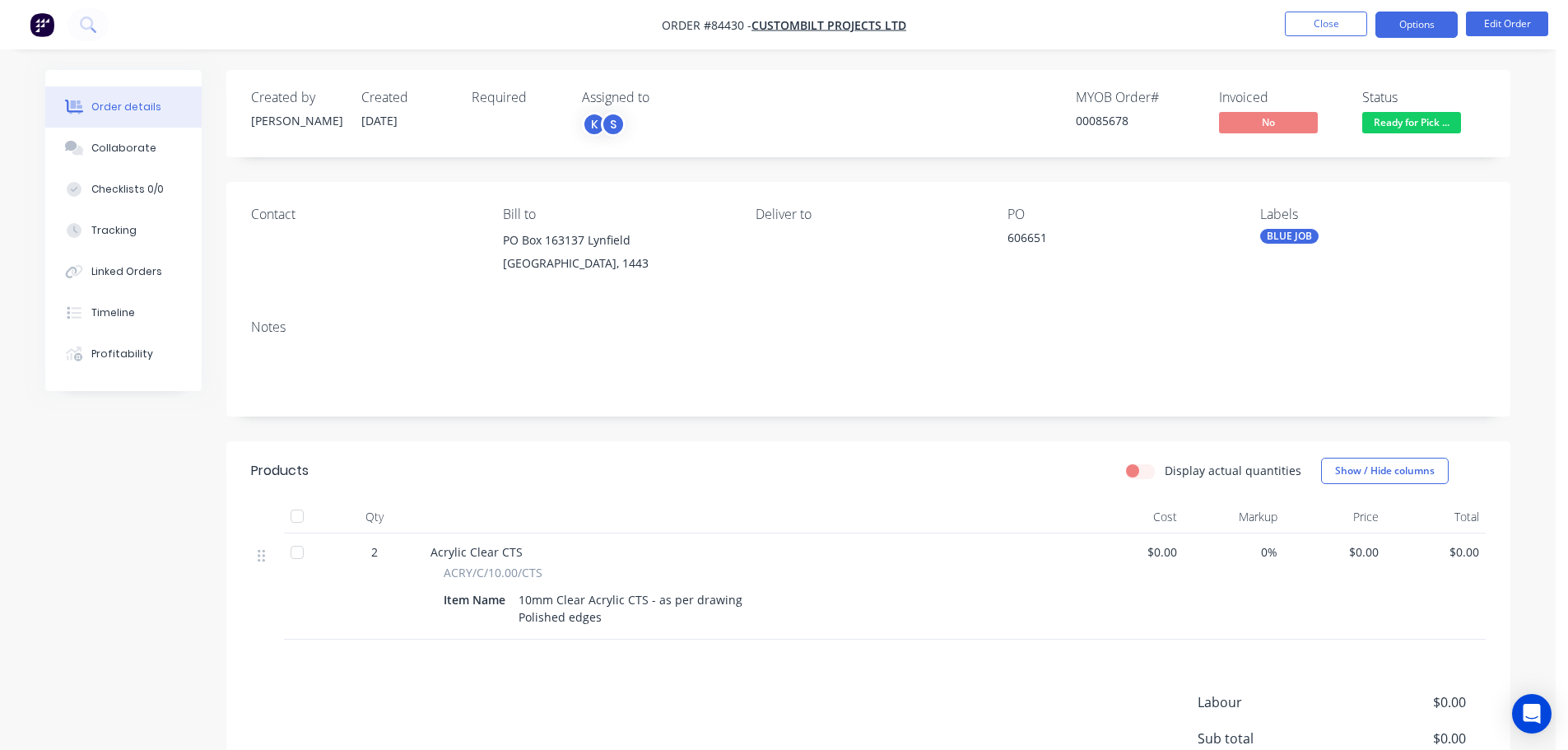
click at [1434, 19] on button "Options" at bounding box center [1416, 25] width 82 height 27
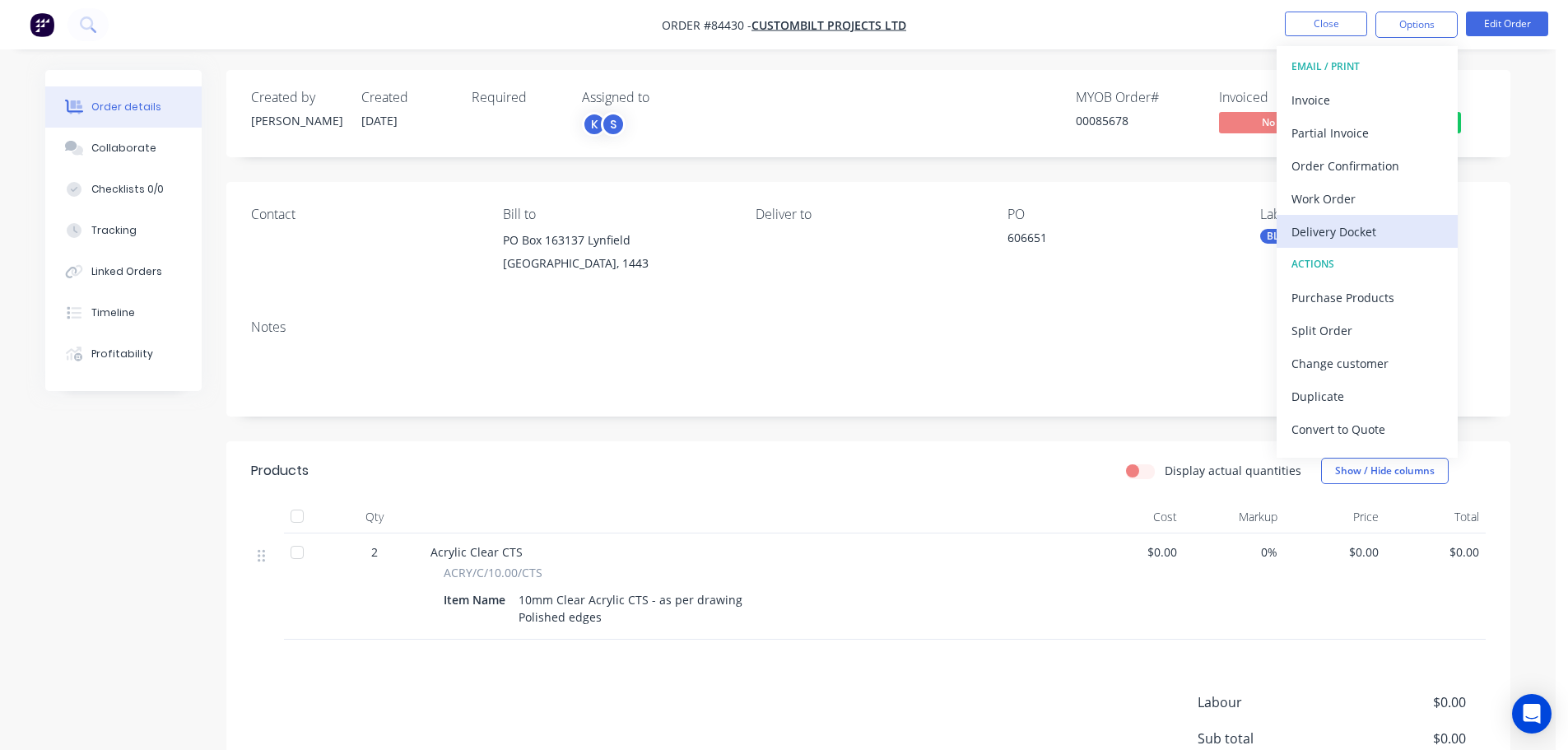
click at [1375, 231] on div "Delivery Docket" at bounding box center [1367, 231] width 152 height 24
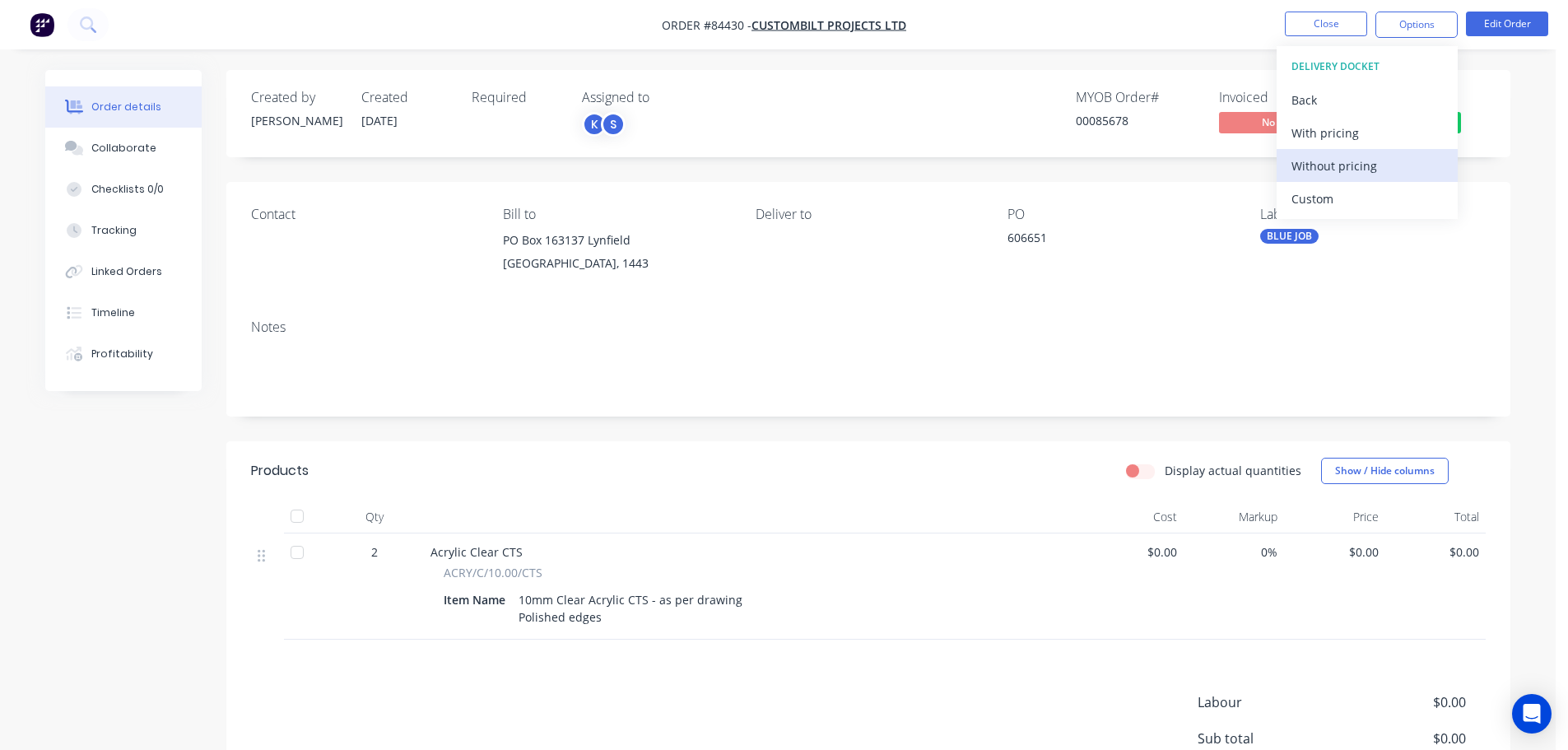
click at [1372, 157] on div "Without pricing" at bounding box center [1367, 165] width 152 height 24
click at [130, 29] on nav "Order #84430 - Custombilt Projects Ltd Close Options EMAIL / PRINT Invoice Part…" at bounding box center [784, 25] width 1568 height 50
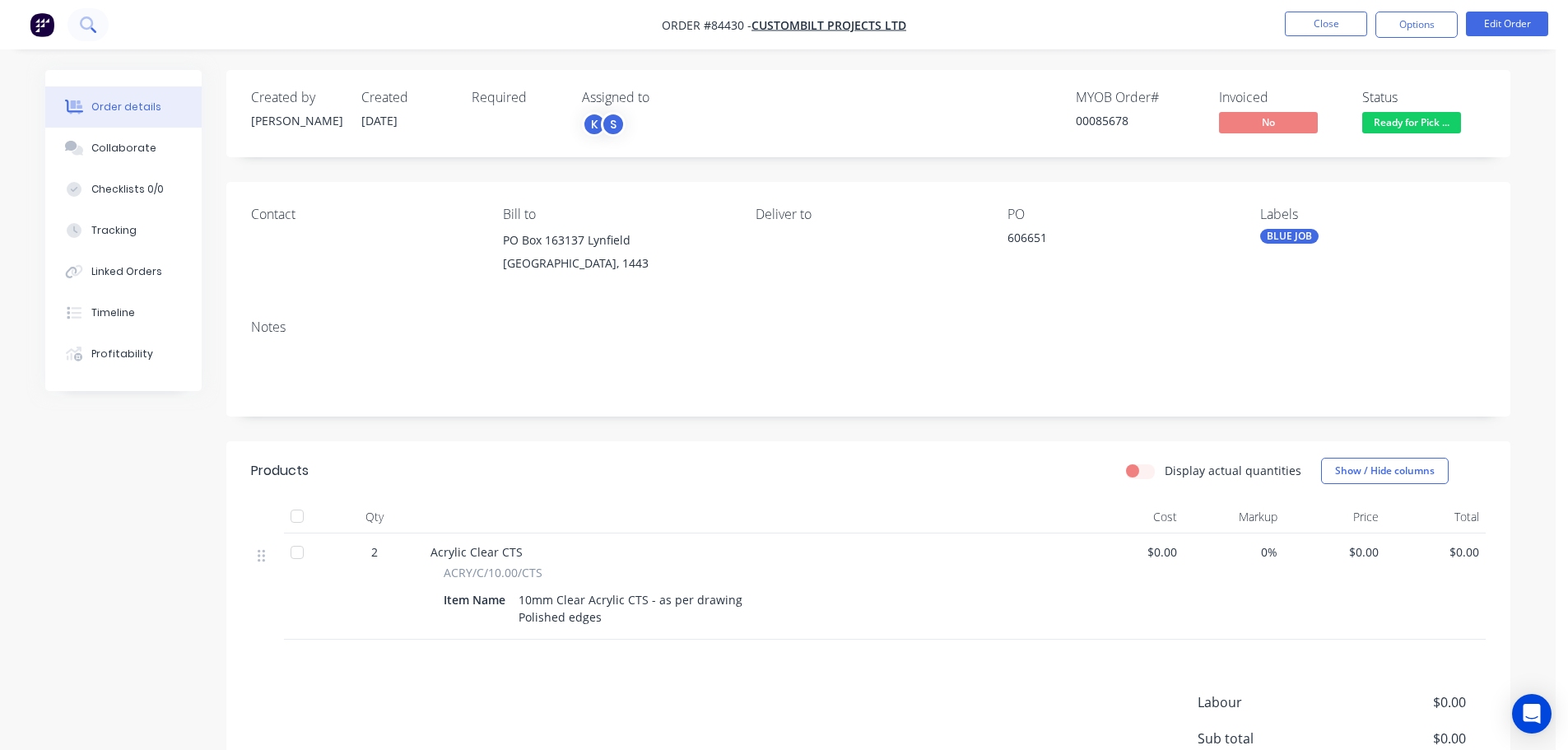
click at [86, 32] on button at bounding box center [88, 25] width 41 height 33
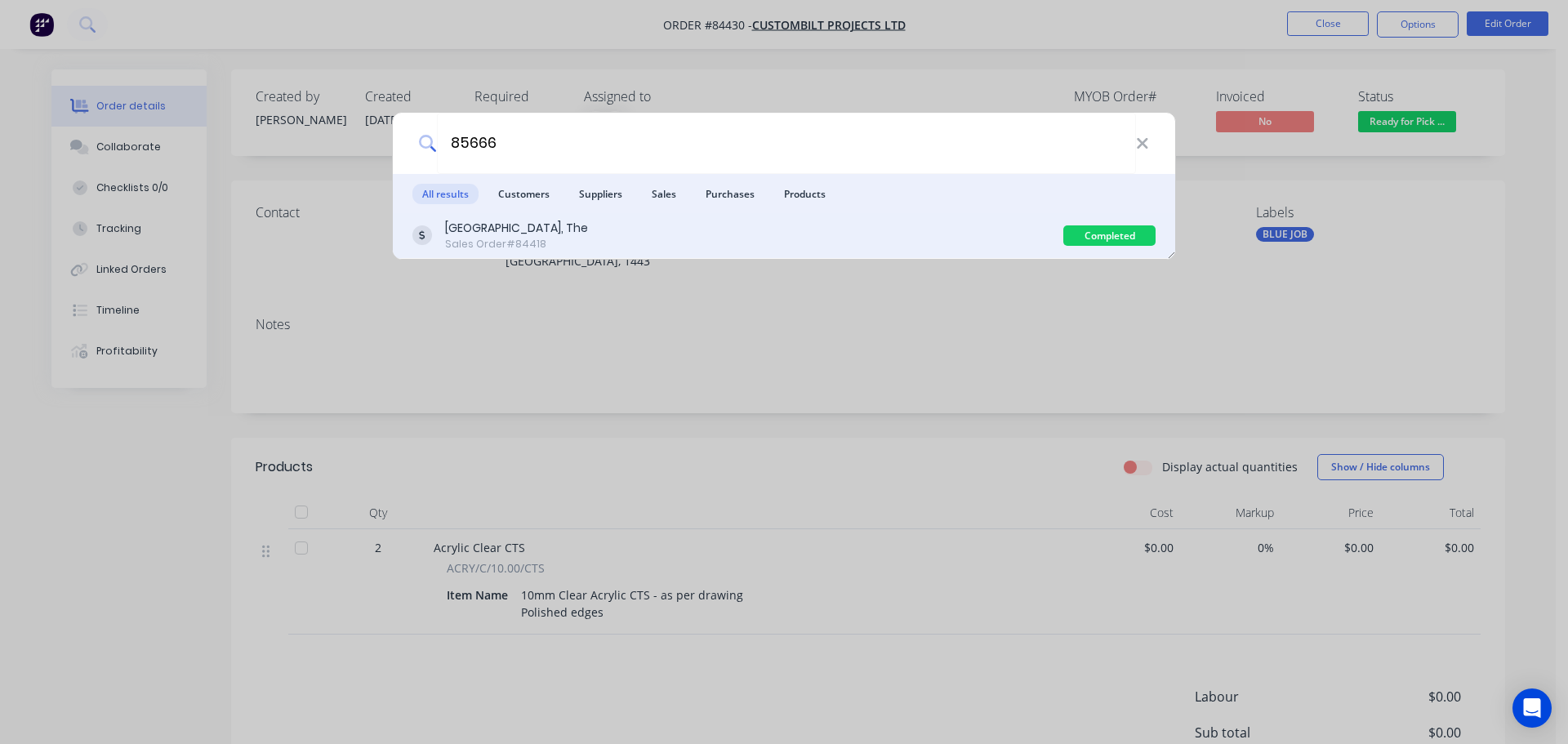
type input "85666"
click at [648, 246] on div "University of Auckland, The Sales Order #84418" at bounding box center [738, 236] width 651 height 32
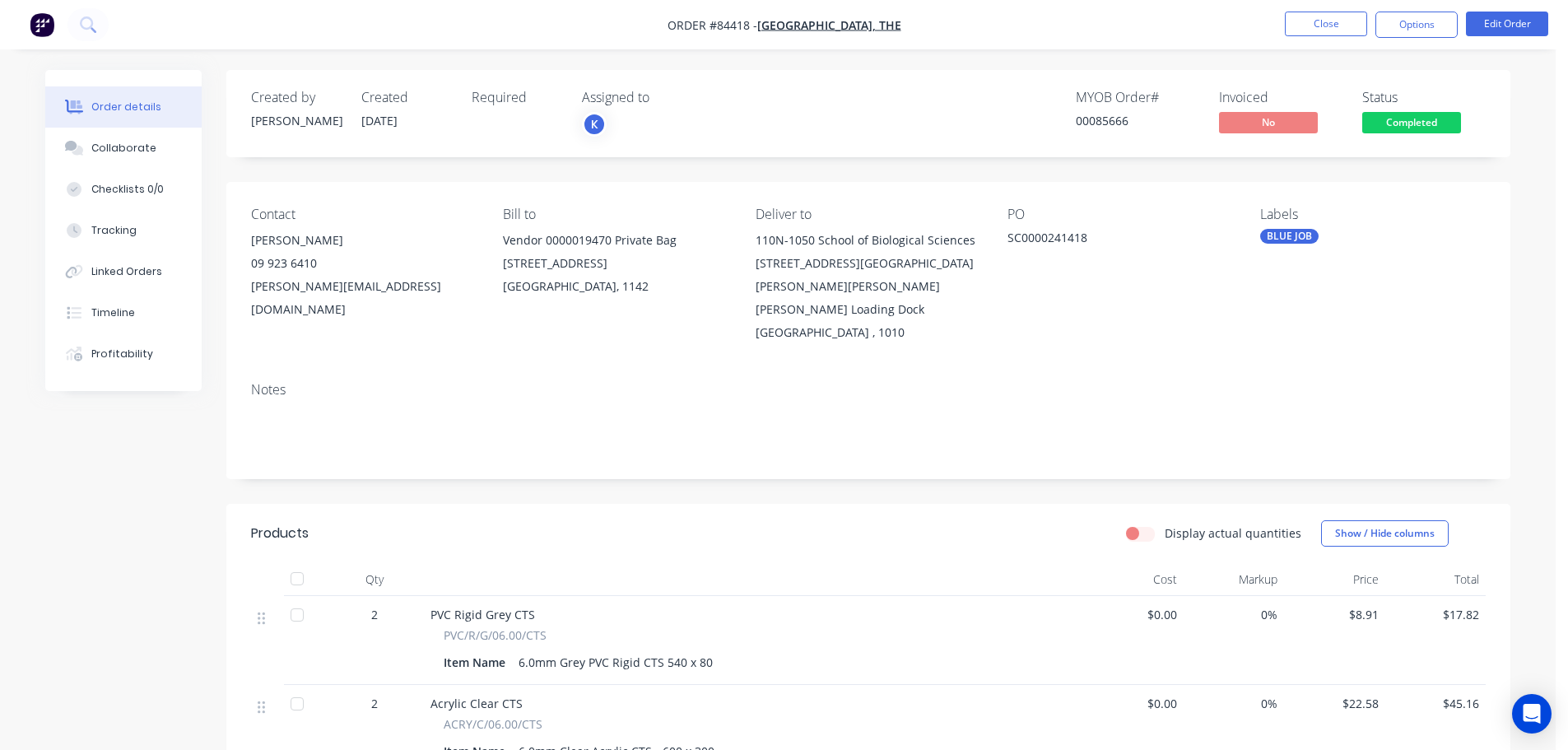
click at [1404, 120] on span "Completed" at bounding box center [1412, 122] width 99 height 21
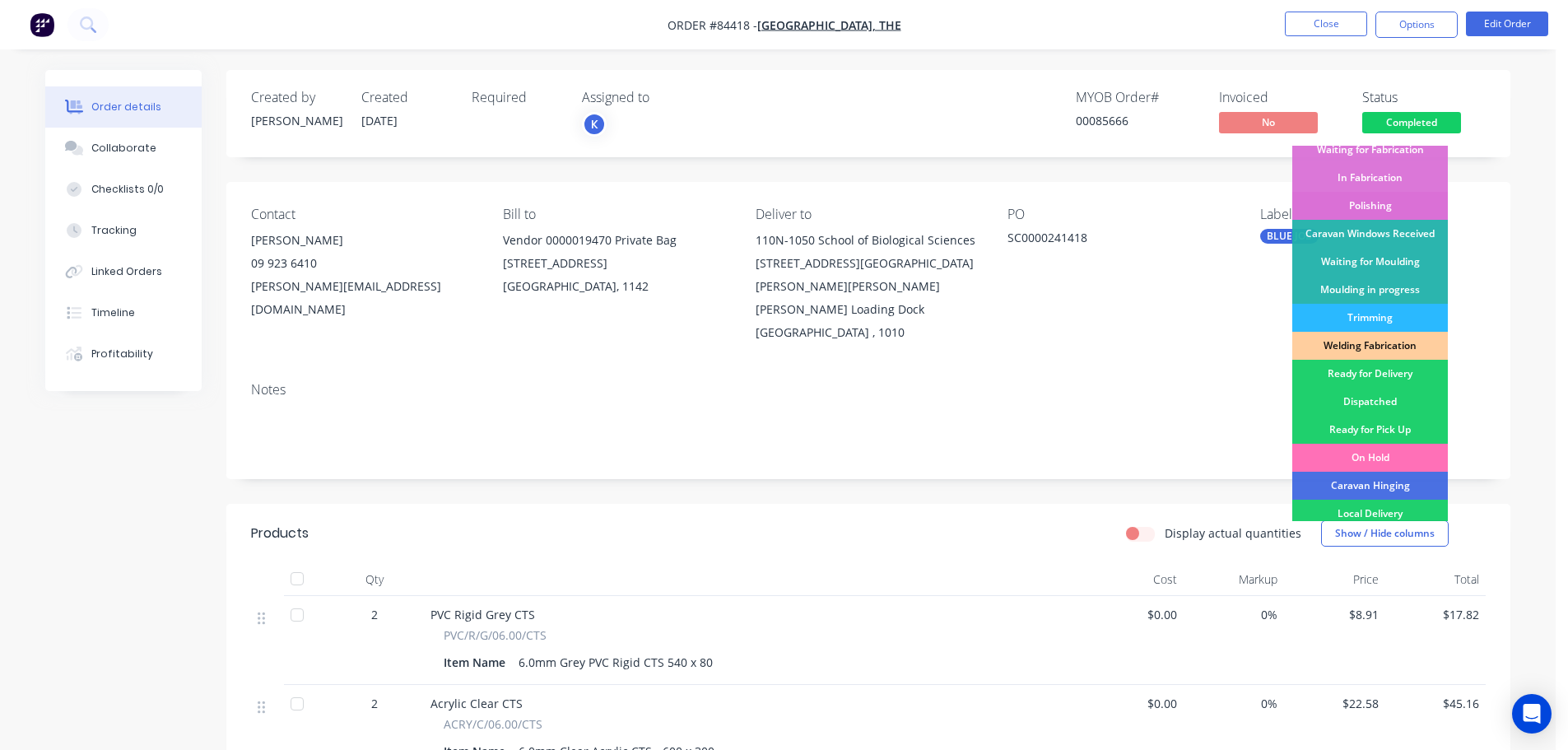
scroll to position [324, 0]
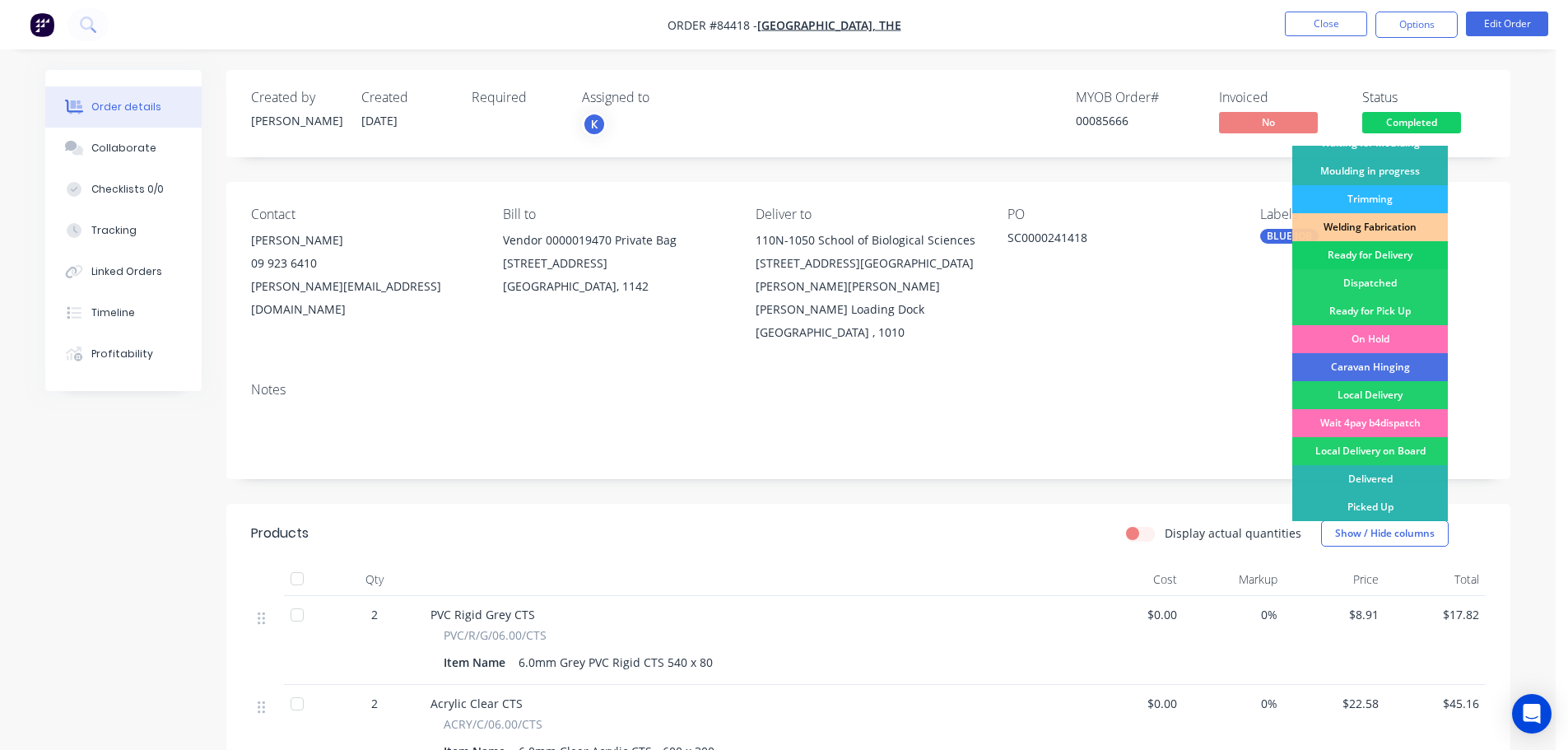
click at [1395, 256] on div "Ready for Delivery" at bounding box center [1370, 255] width 155 height 28
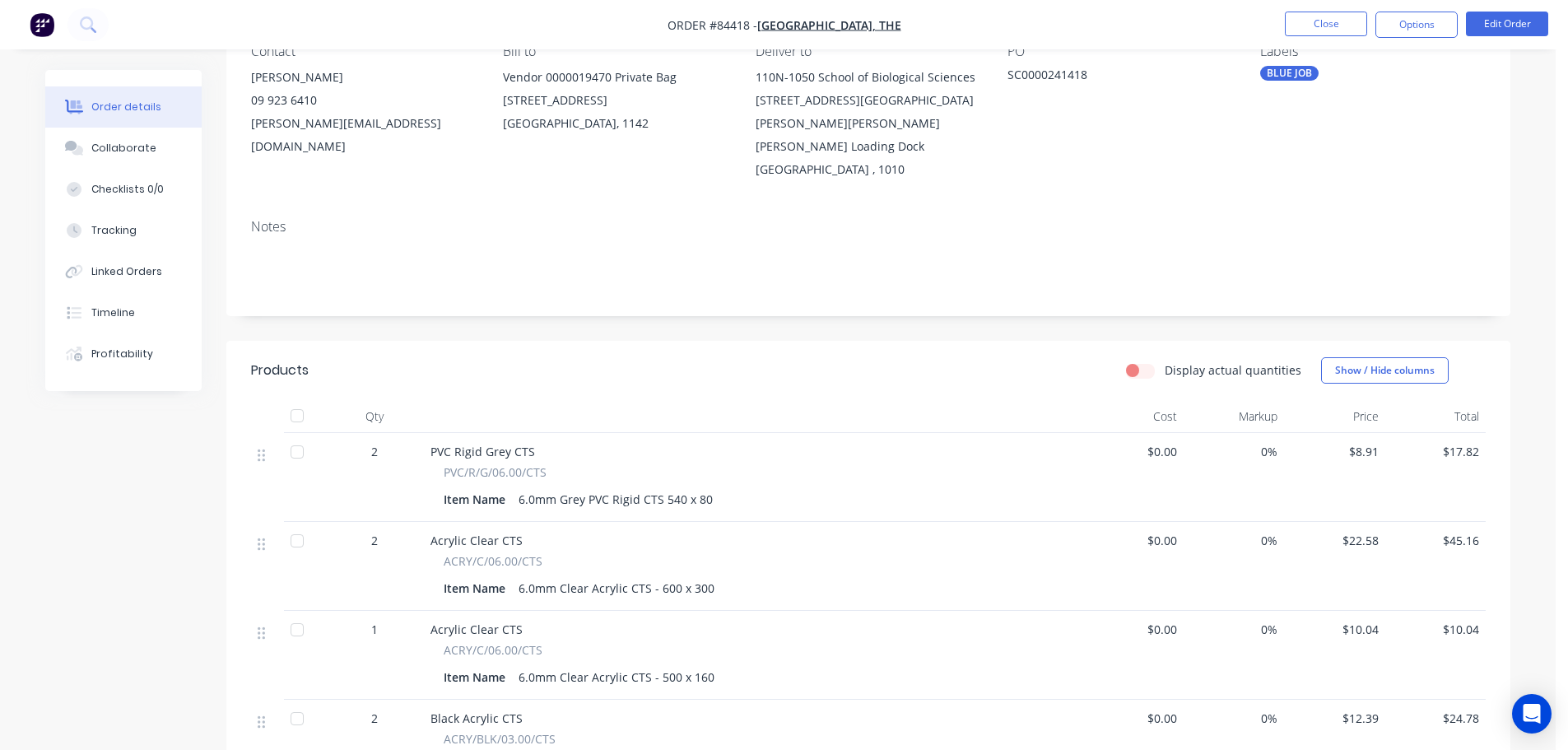
scroll to position [0, 0]
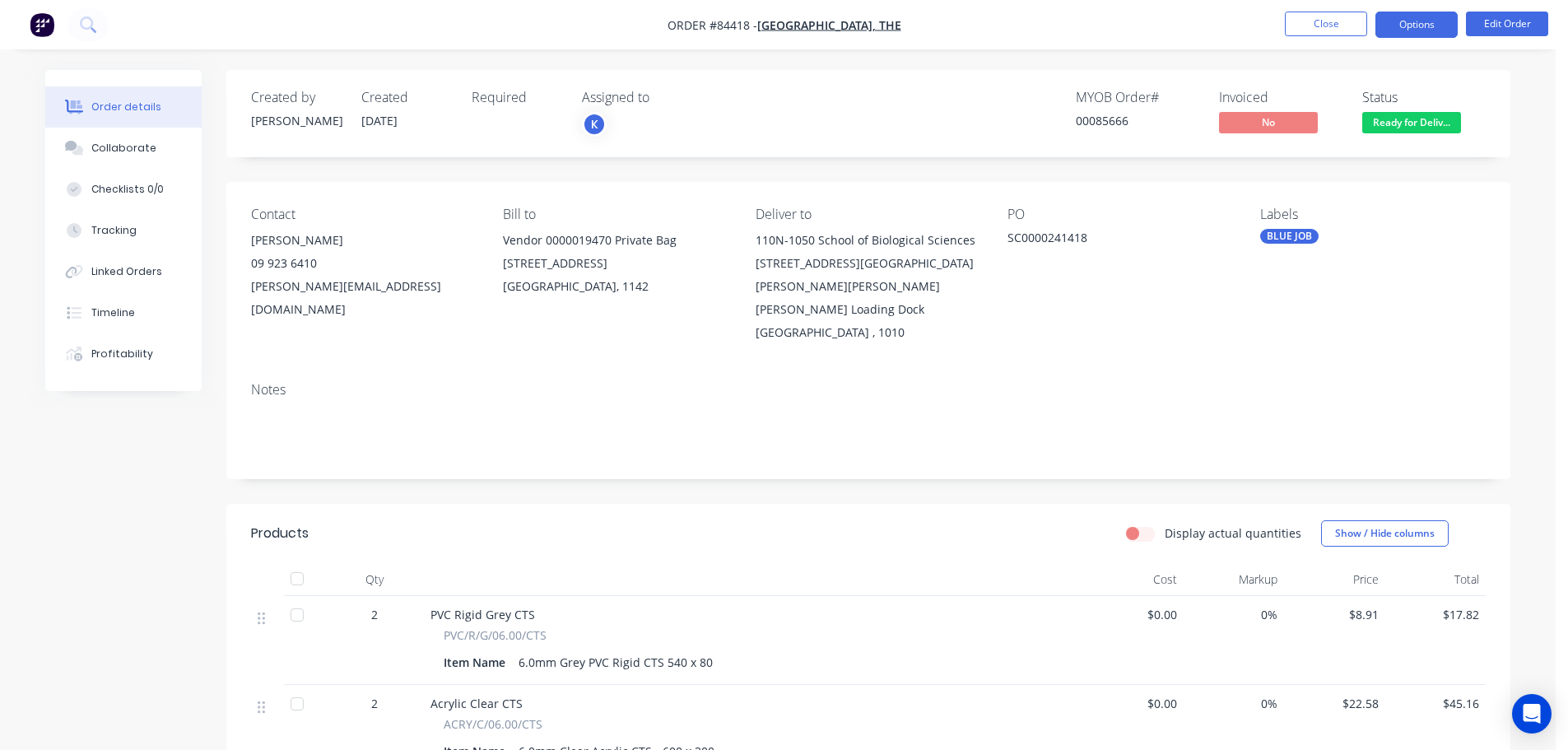
click at [1417, 26] on button "Options" at bounding box center [1416, 25] width 82 height 27
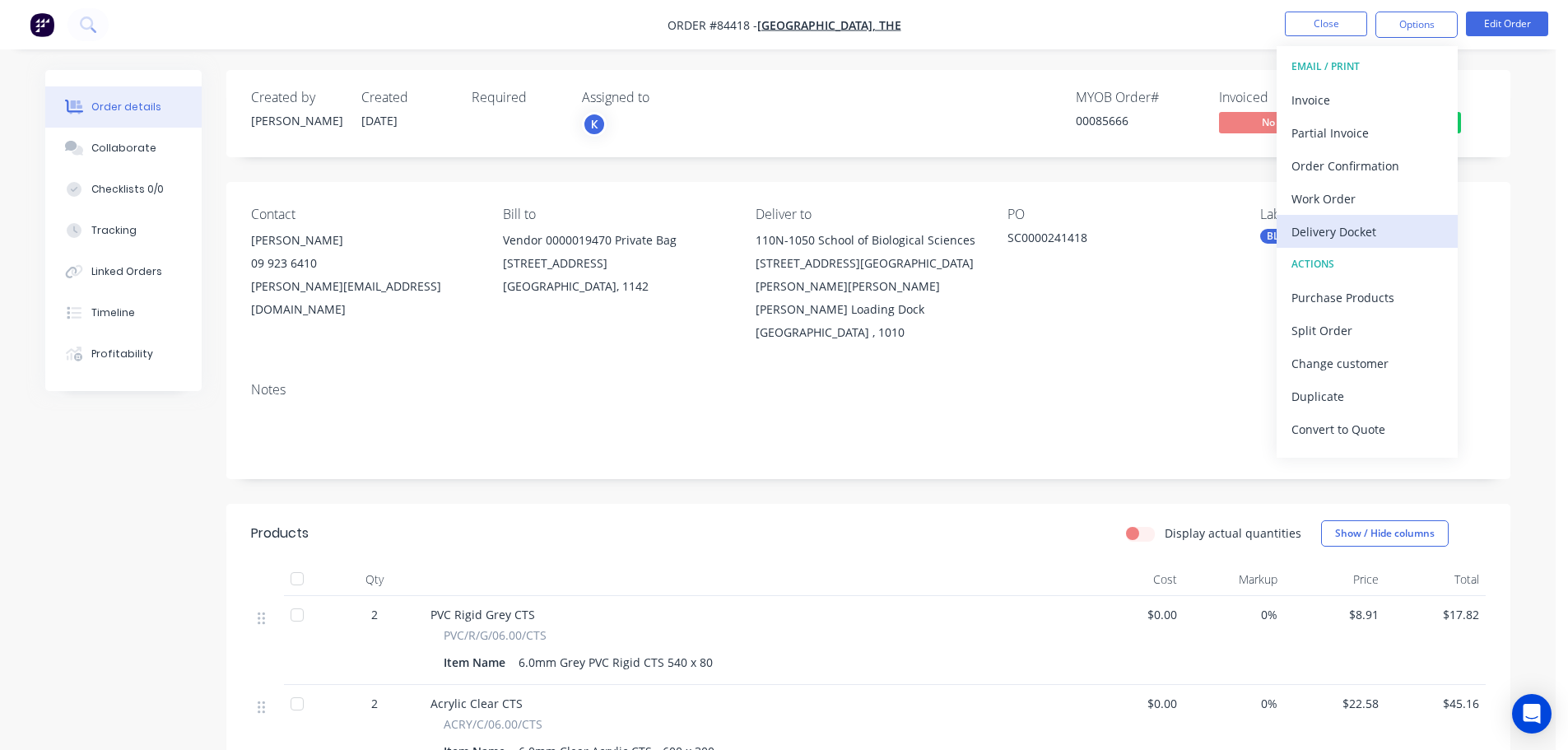
click at [1338, 234] on div "Delivery Docket" at bounding box center [1367, 231] width 152 height 24
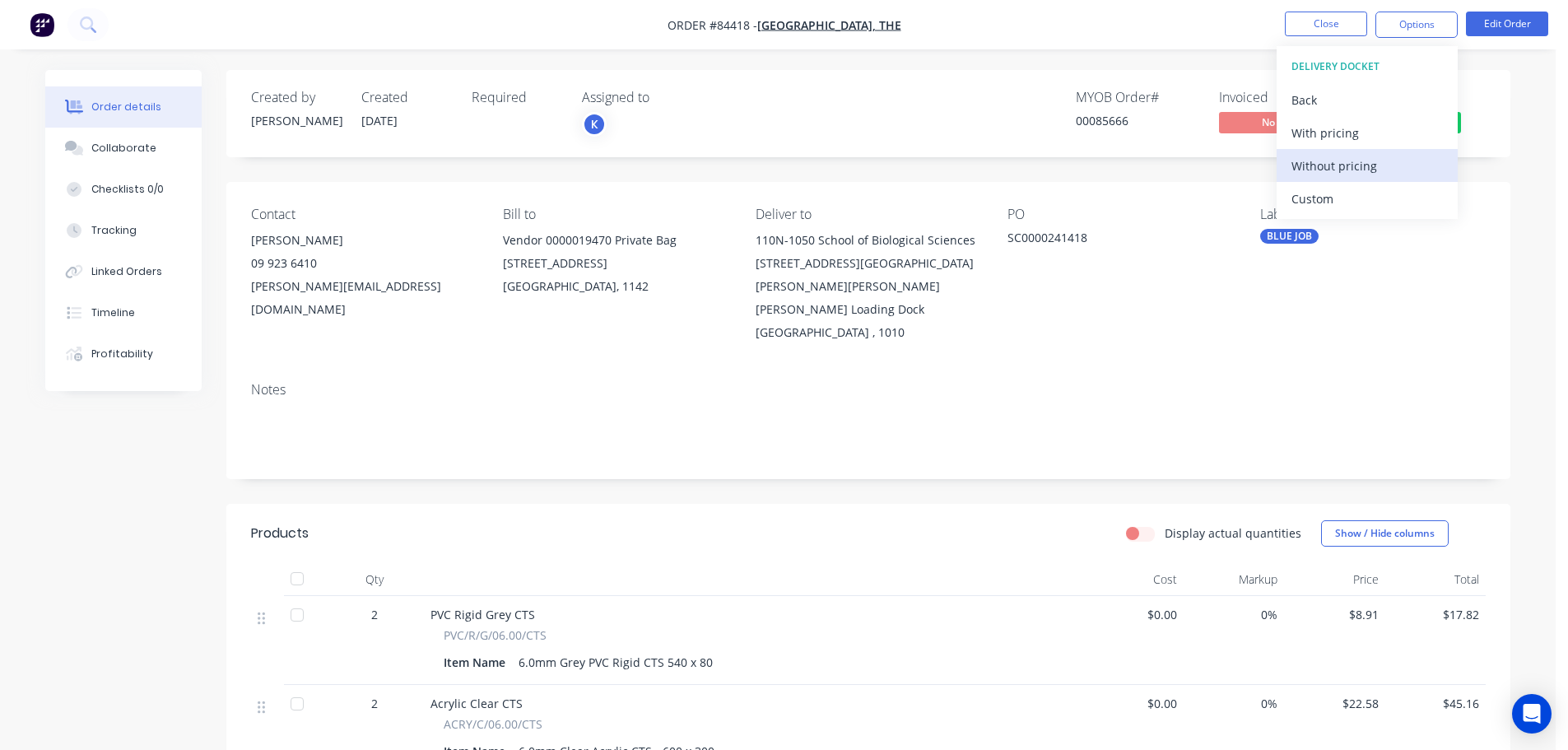
click at [1359, 175] on div "Without pricing" at bounding box center [1367, 165] width 152 height 24
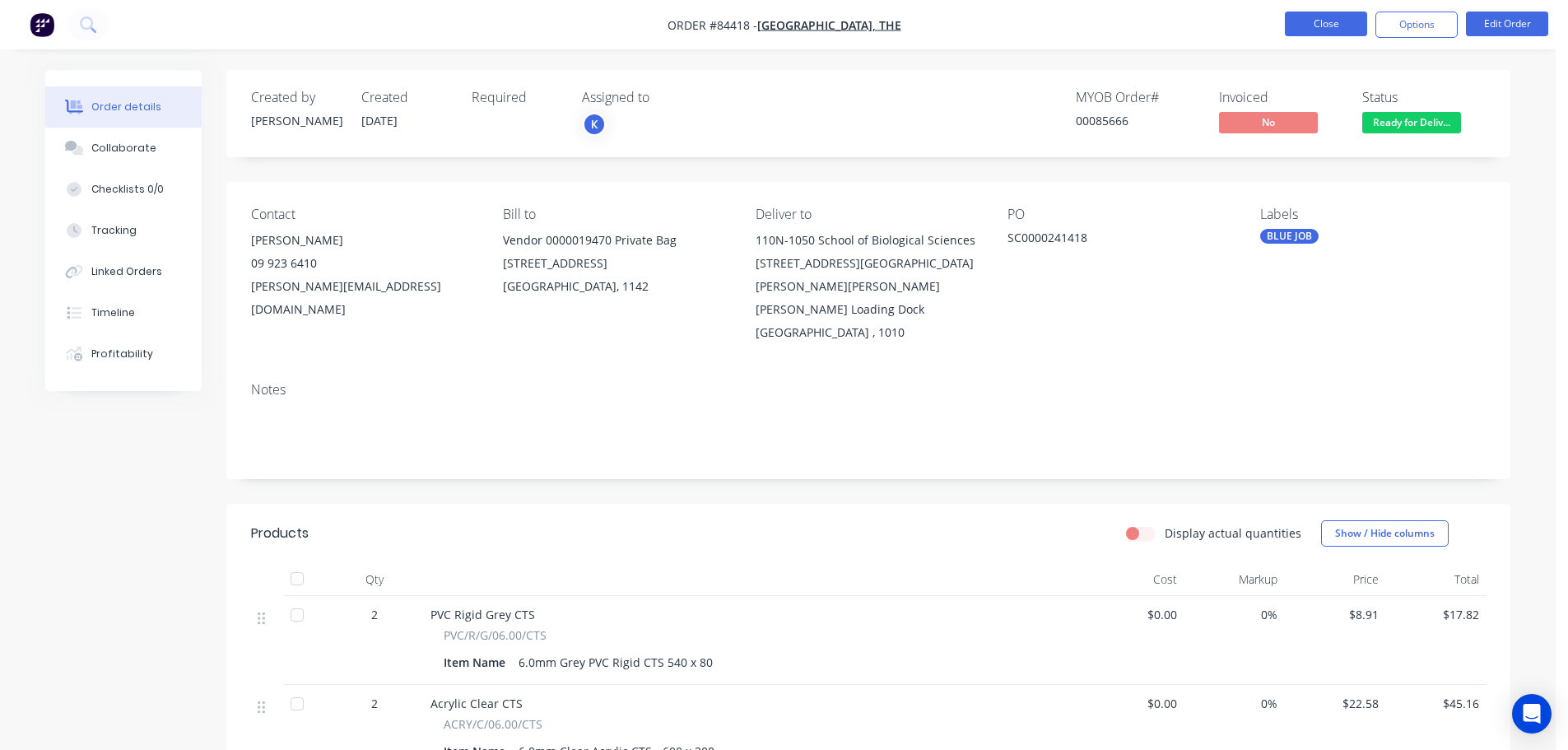
click at [1322, 31] on button "Close" at bounding box center [1326, 24] width 82 height 25
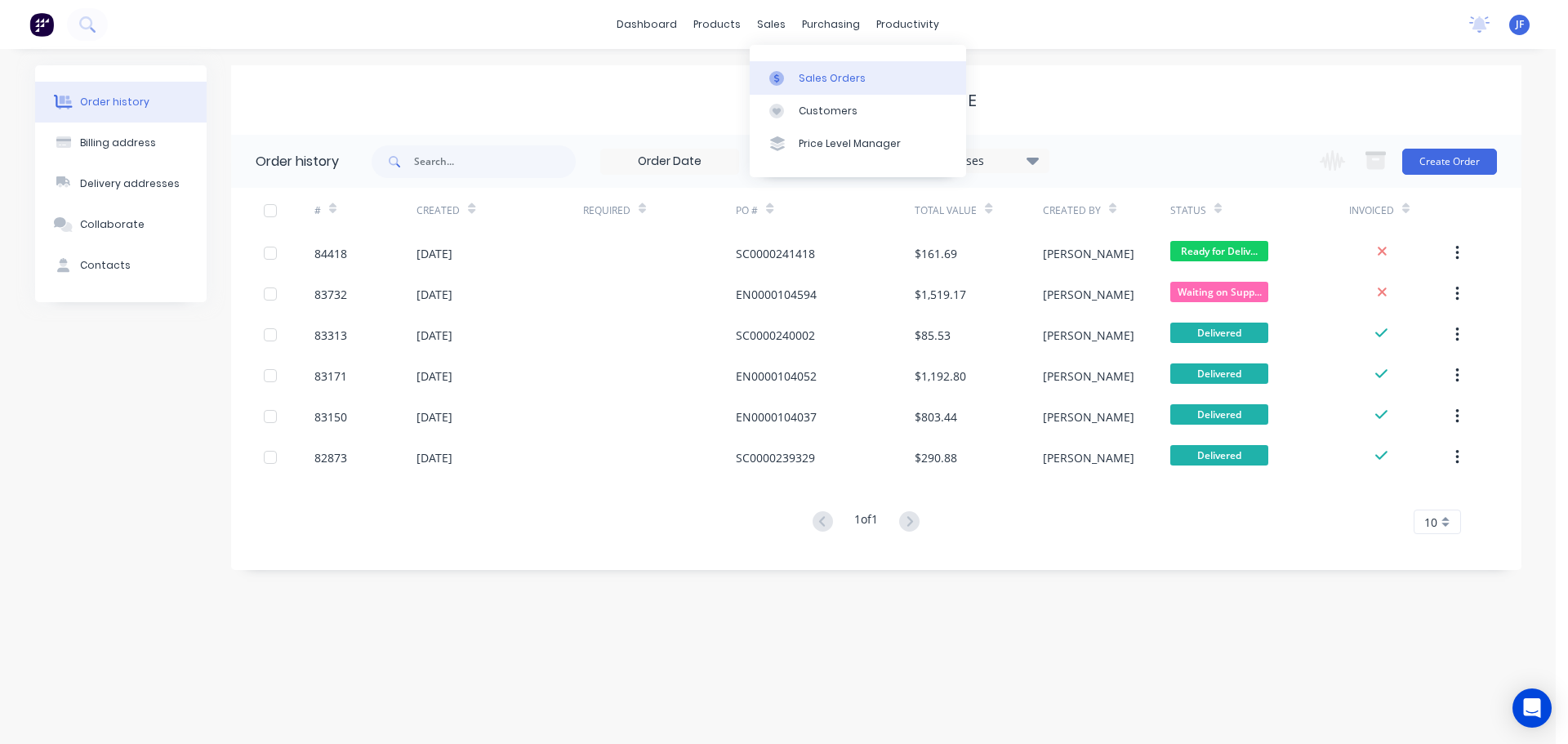
click at [788, 67] on link "Sales Orders" at bounding box center [857, 78] width 217 height 33
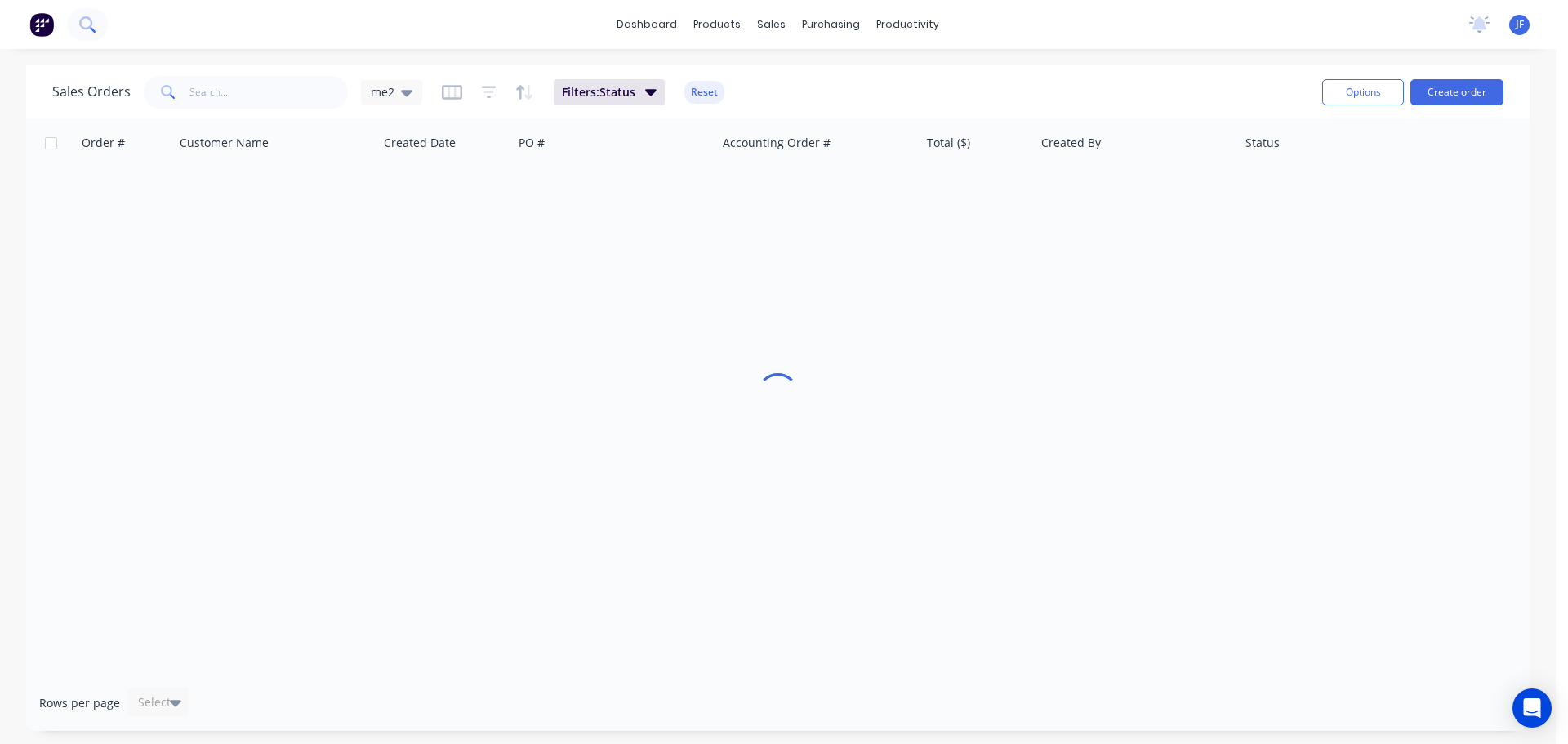
click at [75, 25] on button at bounding box center [87, 25] width 41 height 33
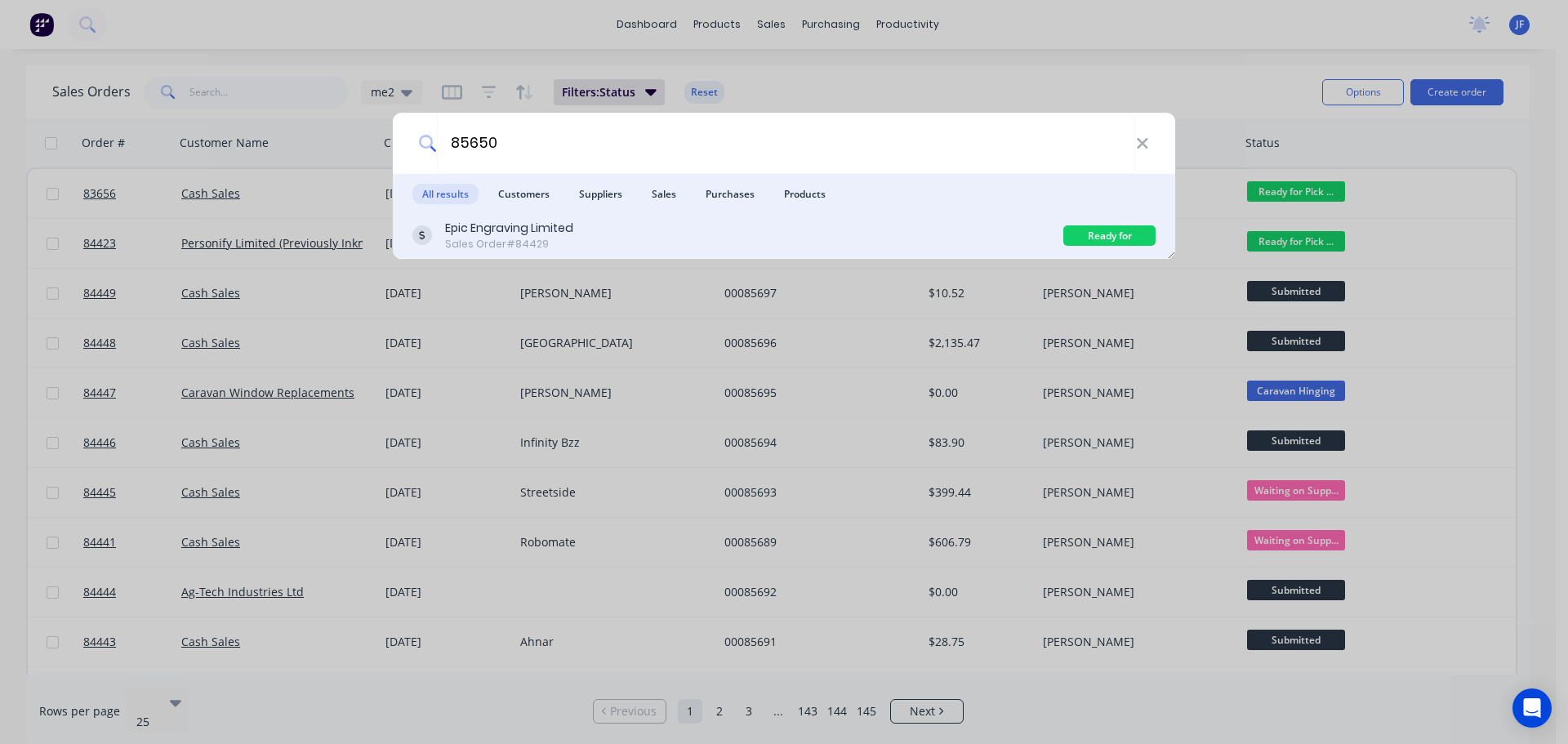
type input "85650"
click at [915, 236] on div "Epic Engraving Limited Sales Order #84429" at bounding box center [738, 236] width 651 height 32
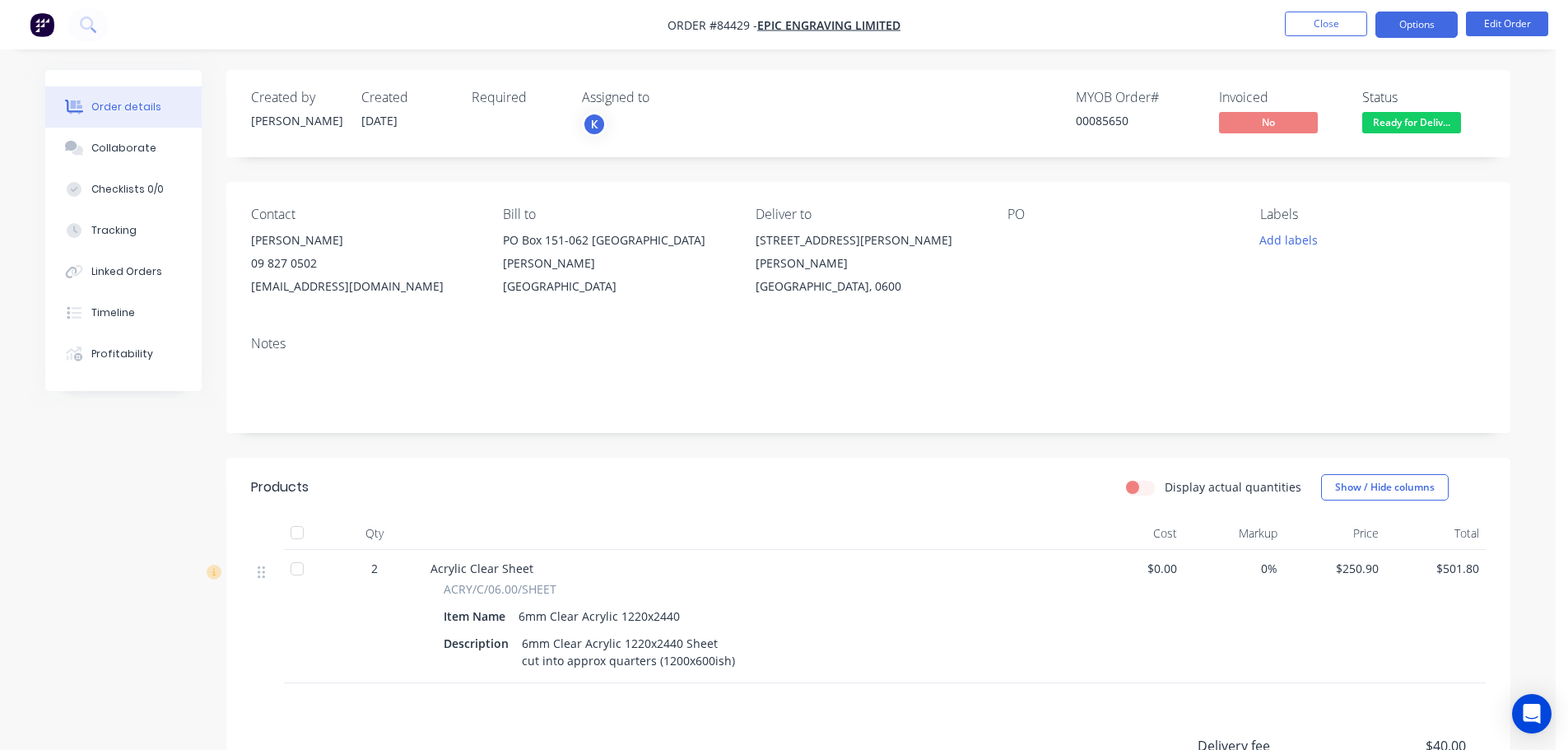
click at [1435, 21] on button "Options" at bounding box center [1416, 25] width 82 height 27
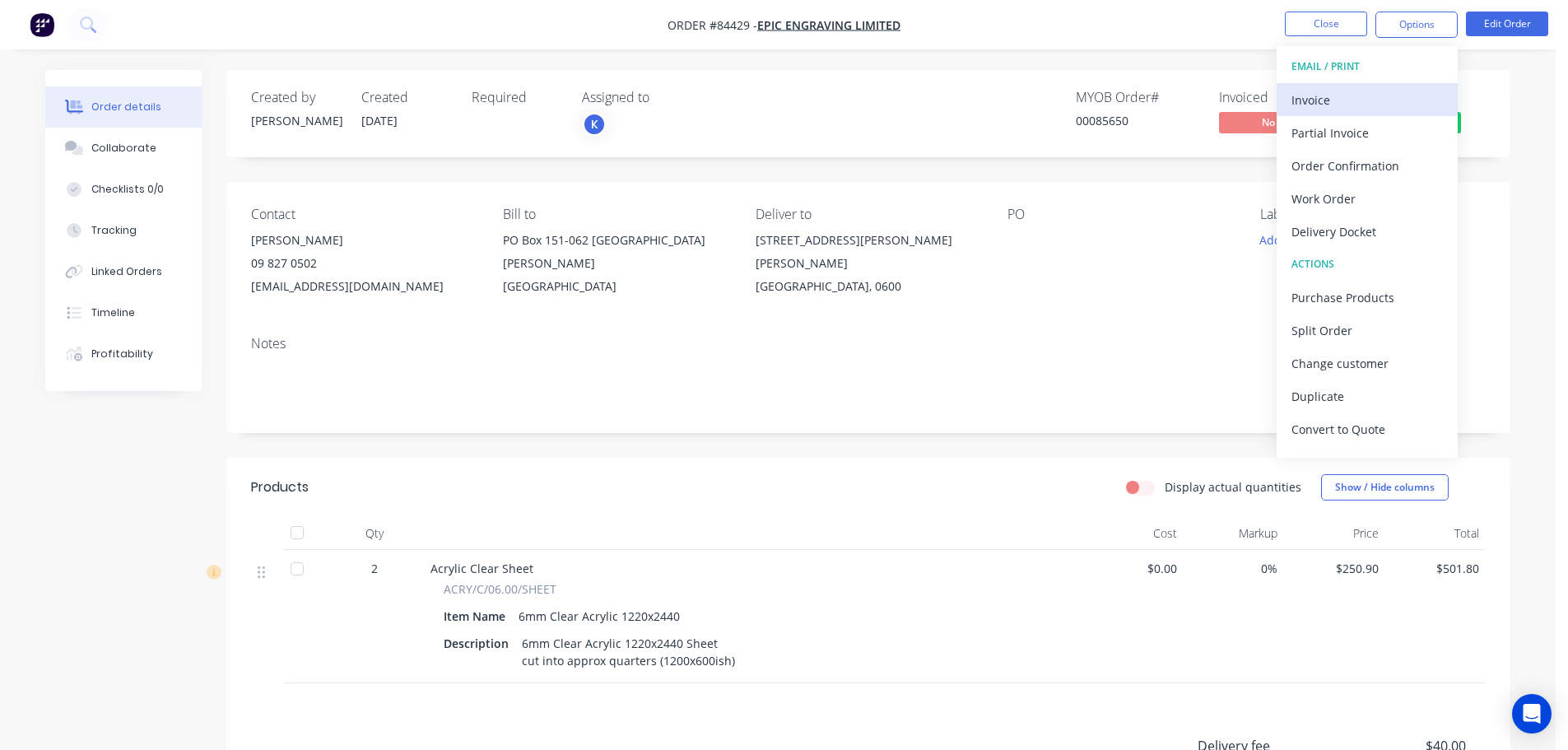
click at [1389, 88] on div "Invoice" at bounding box center [1367, 99] width 152 height 24
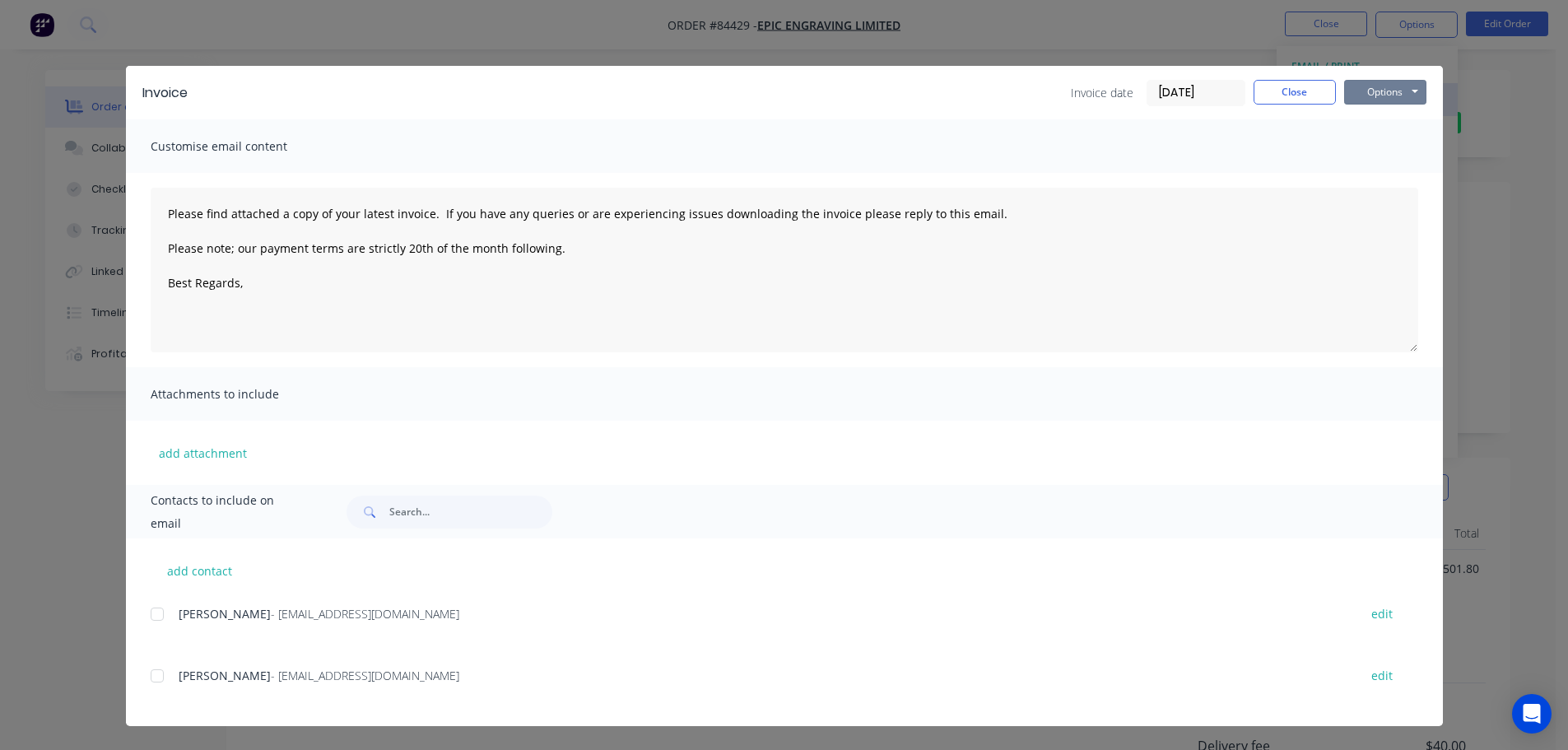
click at [1389, 87] on button "Options" at bounding box center [1385, 93] width 82 height 25
drag, startPoint x: 163, startPoint y: 617, endPoint x: 506, endPoint y: 460, distance: 377.2
click at [163, 616] on div at bounding box center [157, 615] width 33 height 33
click at [1379, 91] on button "Options" at bounding box center [1385, 93] width 82 height 25
click at [1381, 166] on button "Email" at bounding box center [1396, 176] width 105 height 27
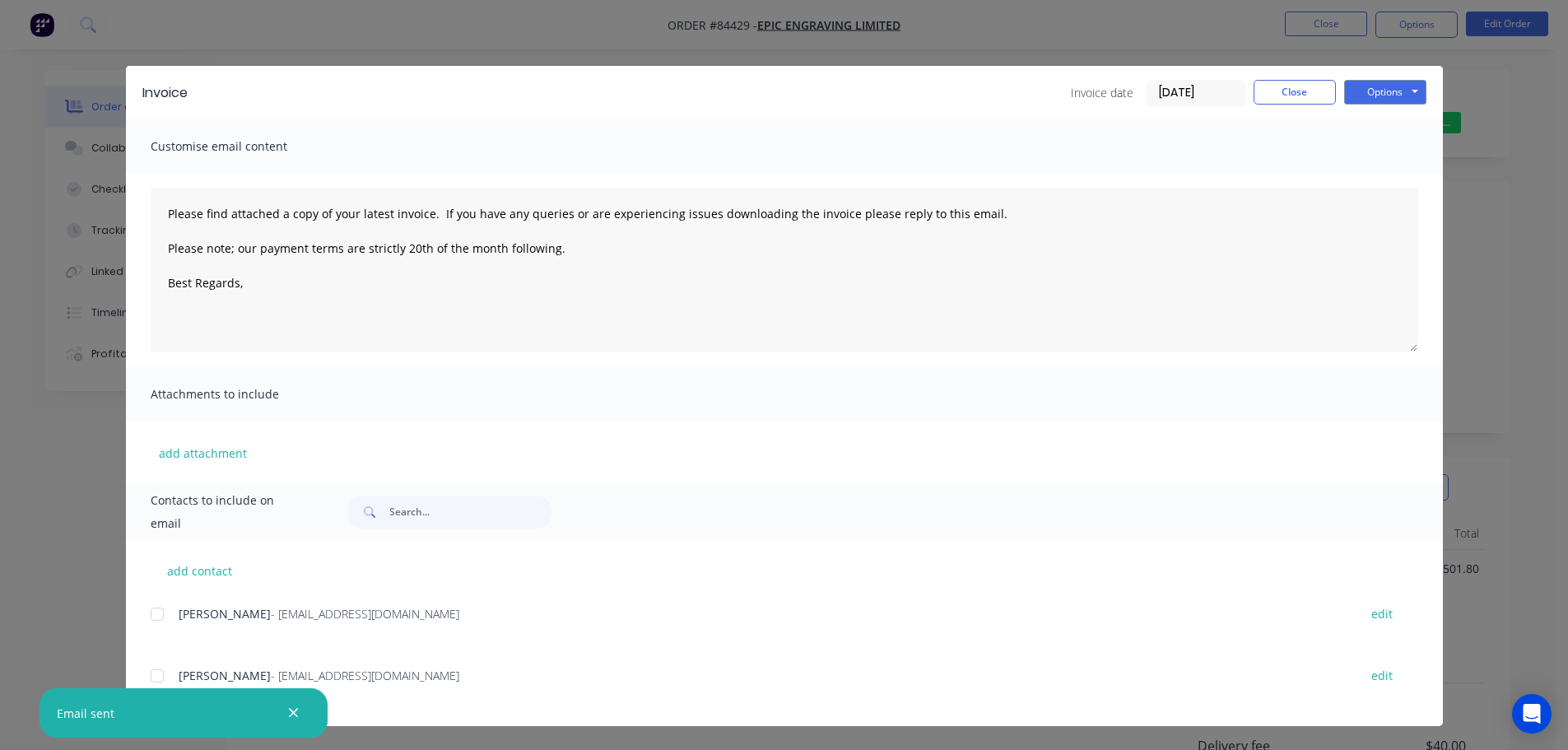
drag, startPoint x: 62, startPoint y: 58, endPoint x: 65, endPoint y: 29, distance: 29.2
click at [62, 57] on div "Invoice Invoice date 08/09/25 Close Options Preview Print Email Customise email…" at bounding box center [784, 375] width 1568 height 750
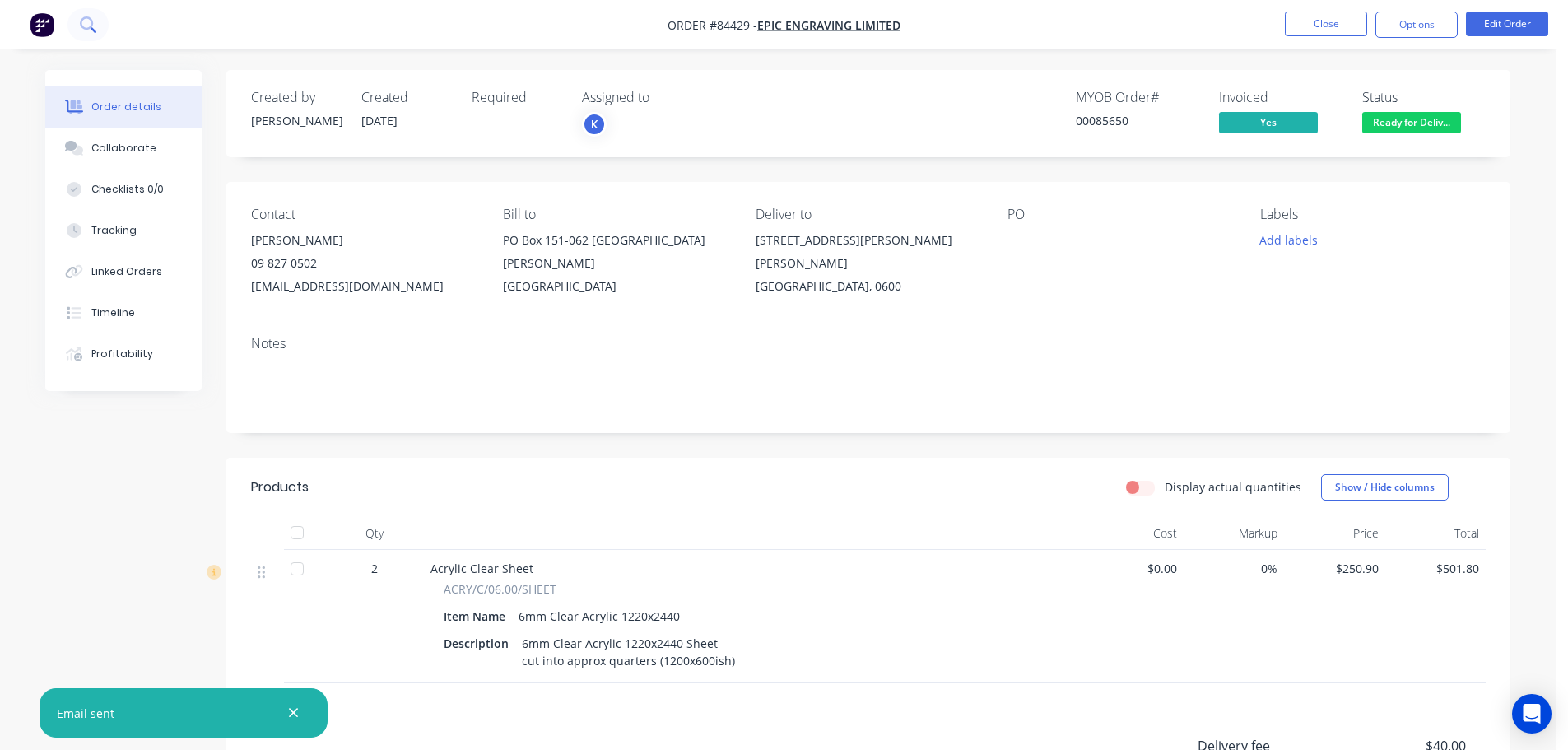
click at [75, 11] on button at bounding box center [88, 25] width 41 height 33
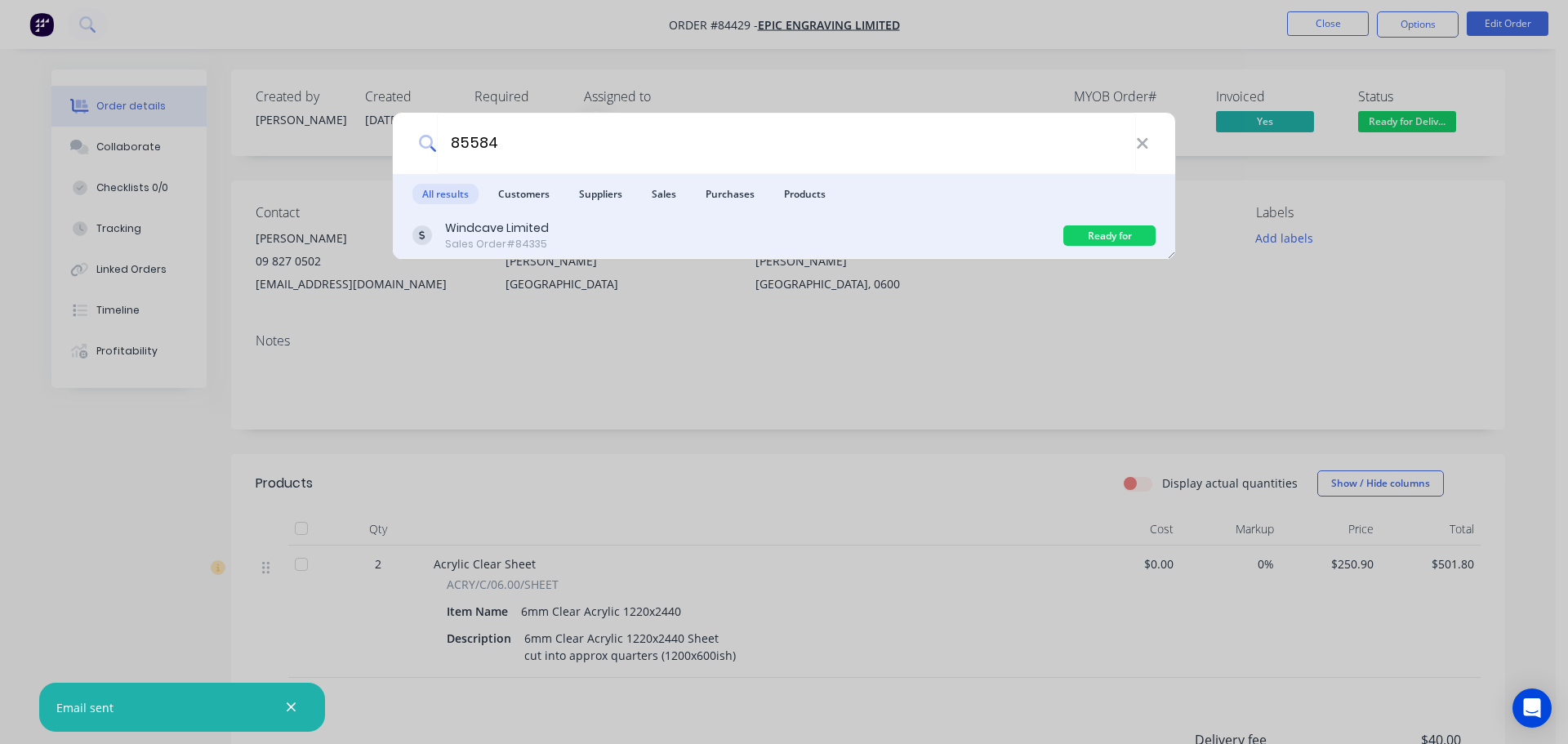
type input "85584"
click at [592, 241] on div "Windcave Limited Sales Order #84335" at bounding box center [738, 236] width 651 height 32
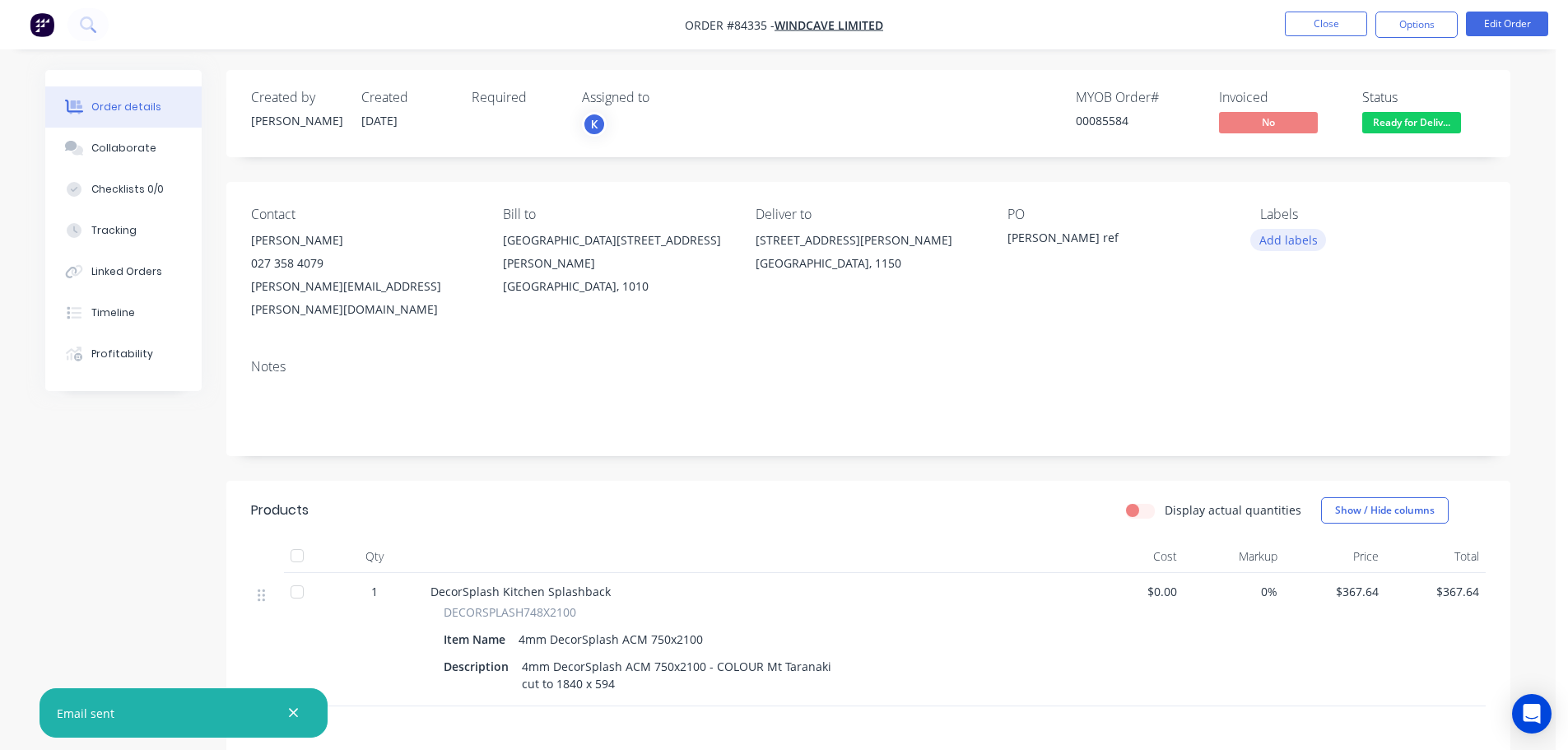
click at [1283, 234] on button "Add labels" at bounding box center [1288, 240] width 75 height 22
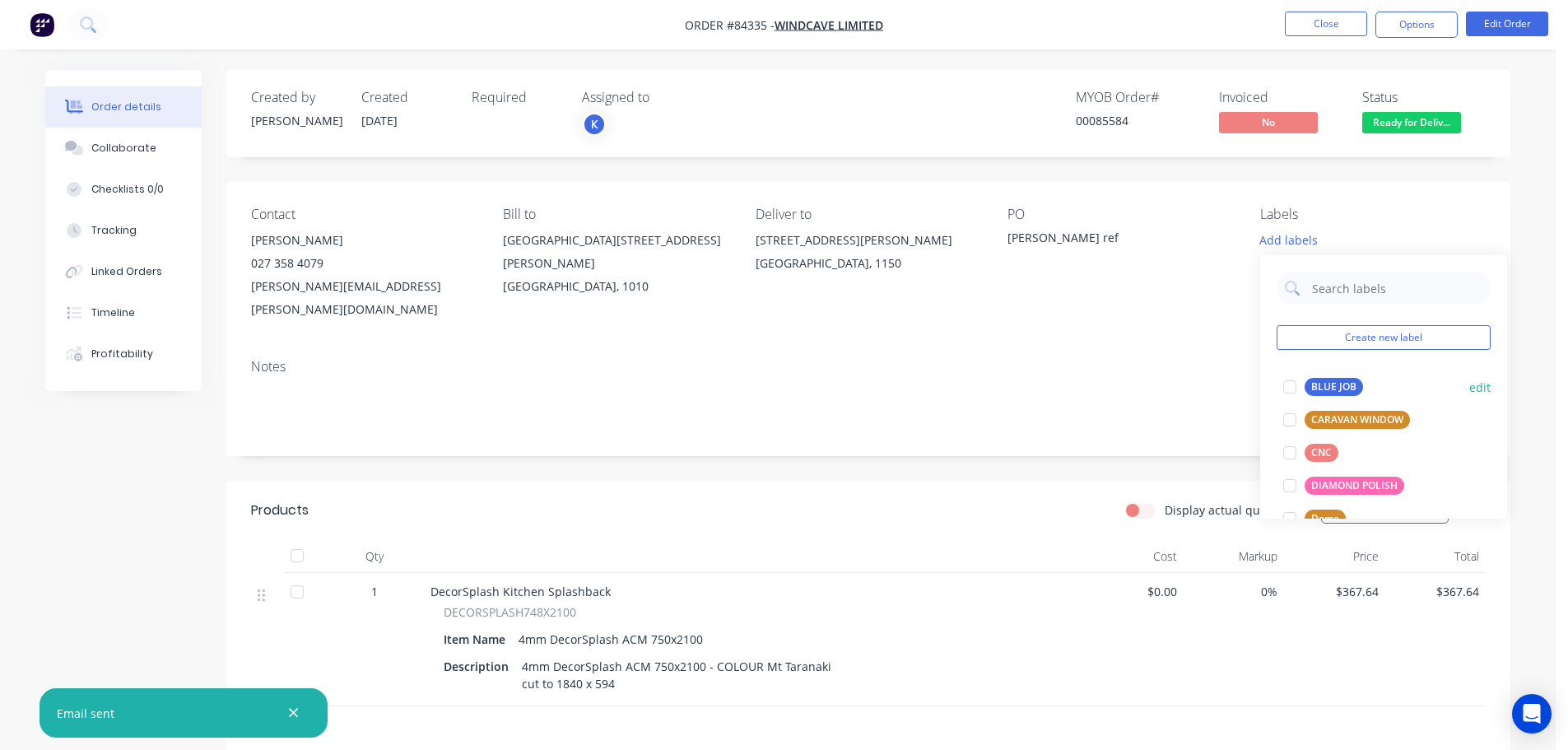
click at [1355, 382] on div "BLUE JOB" at bounding box center [1333, 386] width 58 height 18
click at [1355, 198] on div "Contact Justin Drake 027 358 4079 Justin.Drake@windcave.com Bill to PO Box 8400…" at bounding box center [868, 264] width 1284 height 164
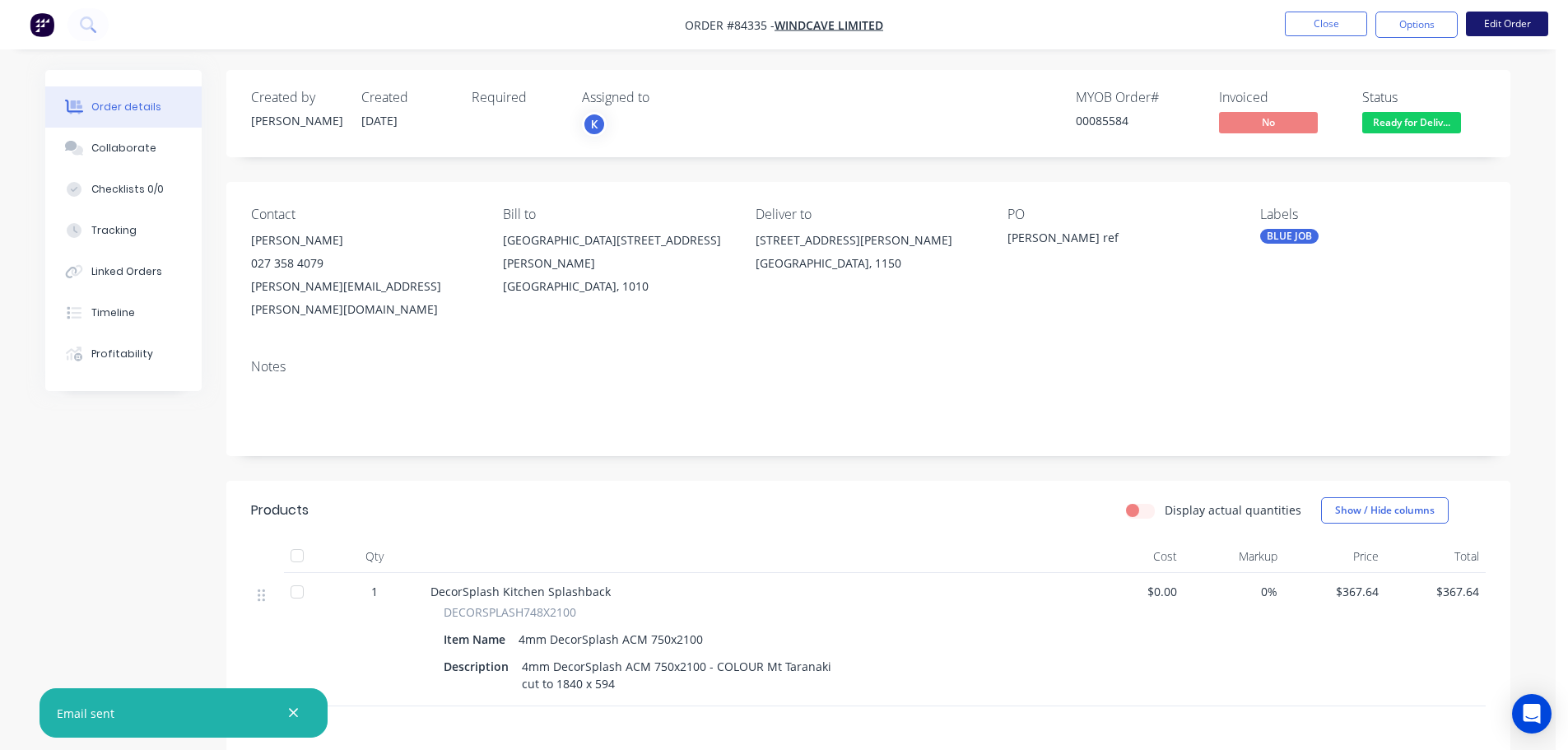
click at [1498, 25] on button "Edit Order" at bounding box center [1507, 24] width 82 height 25
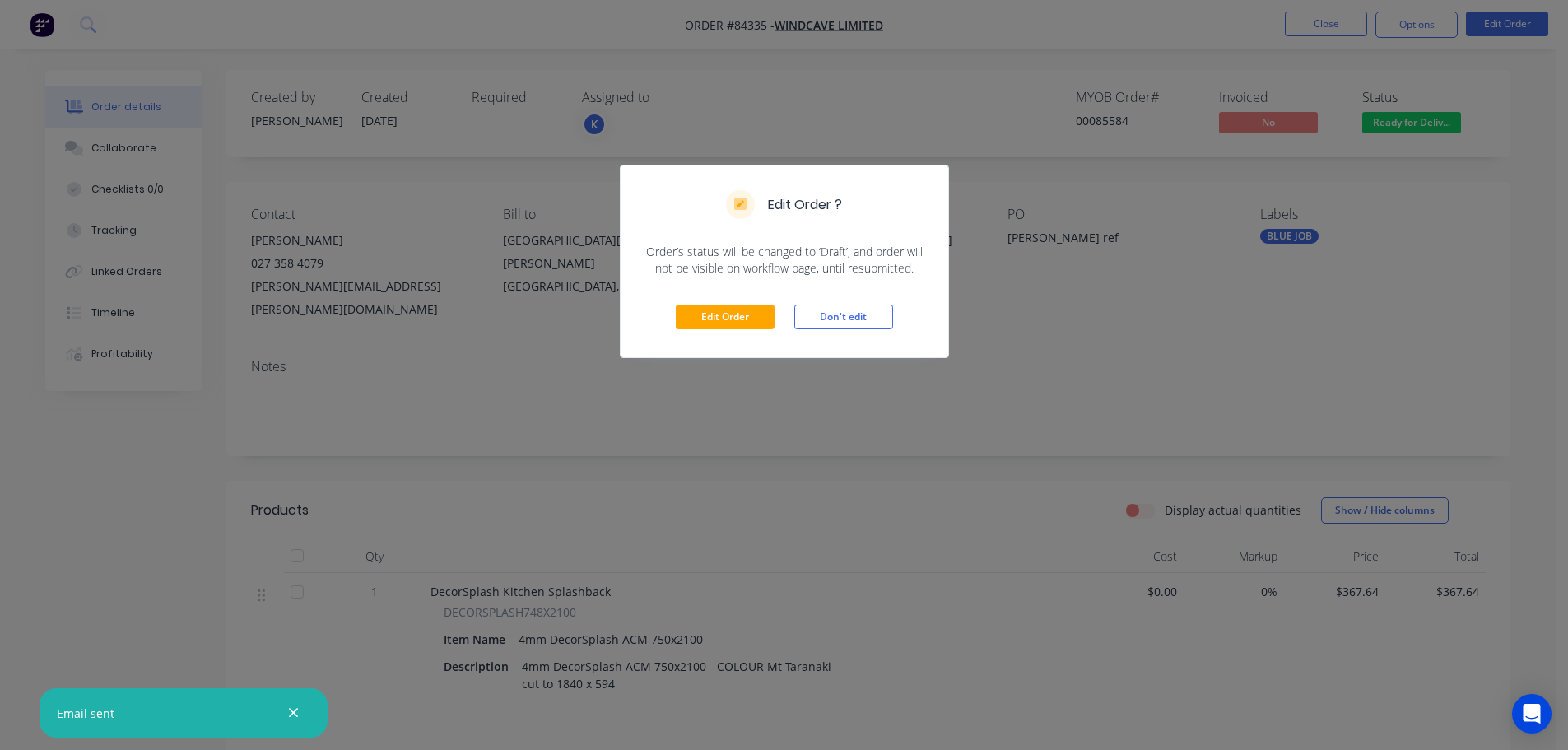
click at [818, 327] on button "Don't edit" at bounding box center [844, 317] width 99 height 25
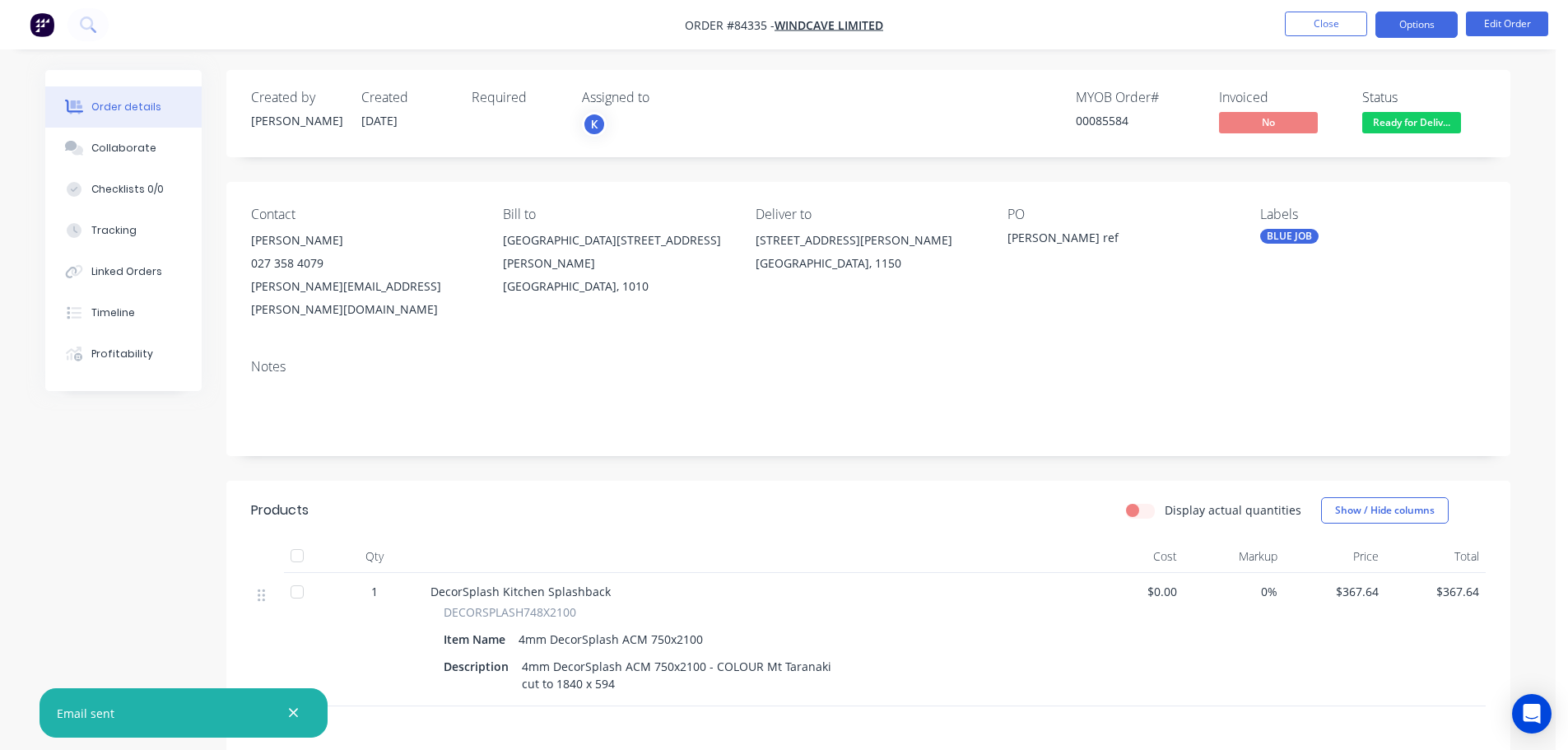
click at [1405, 29] on button "Options" at bounding box center [1416, 25] width 82 height 27
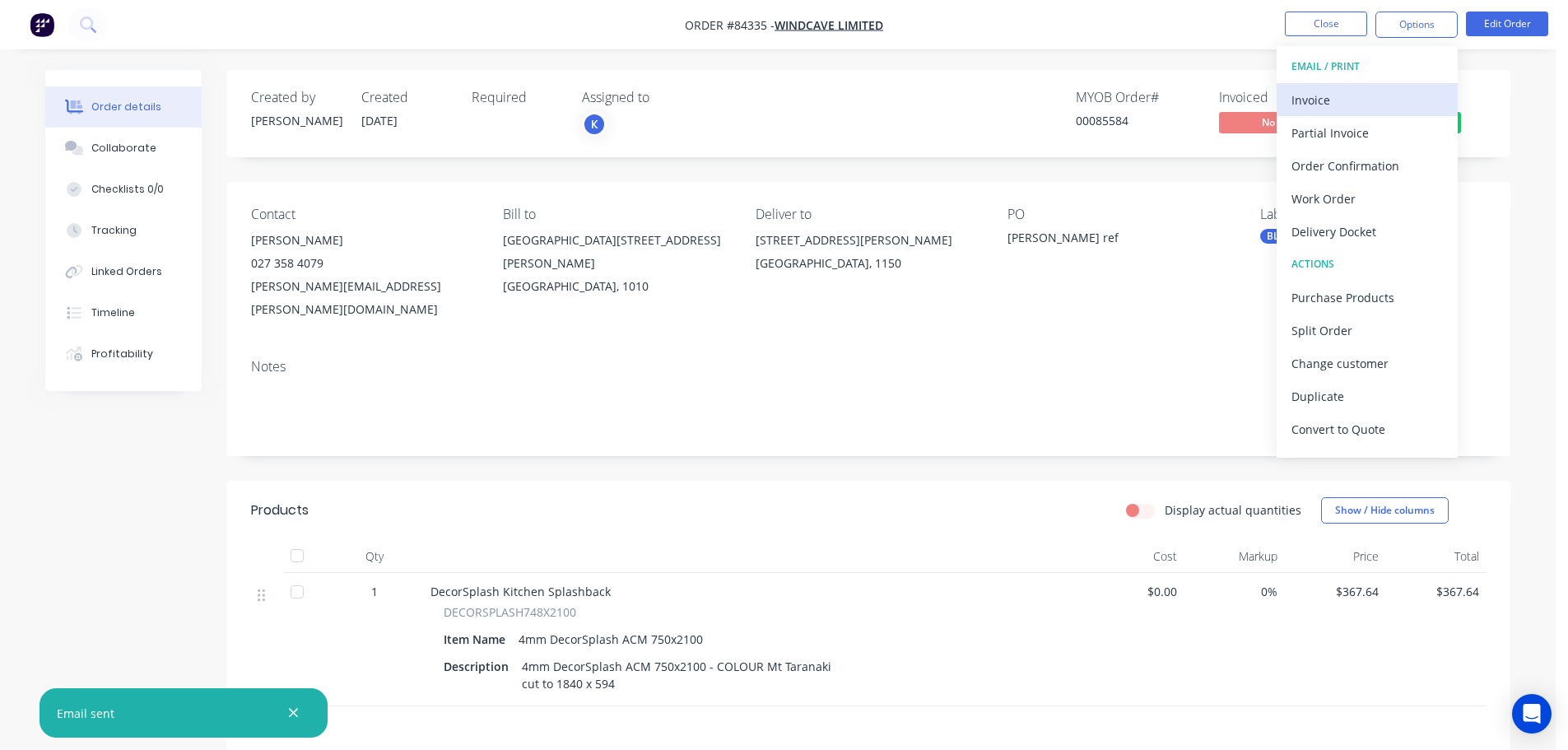
click at [1373, 94] on div "Invoice" at bounding box center [1367, 99] width 152 height 24
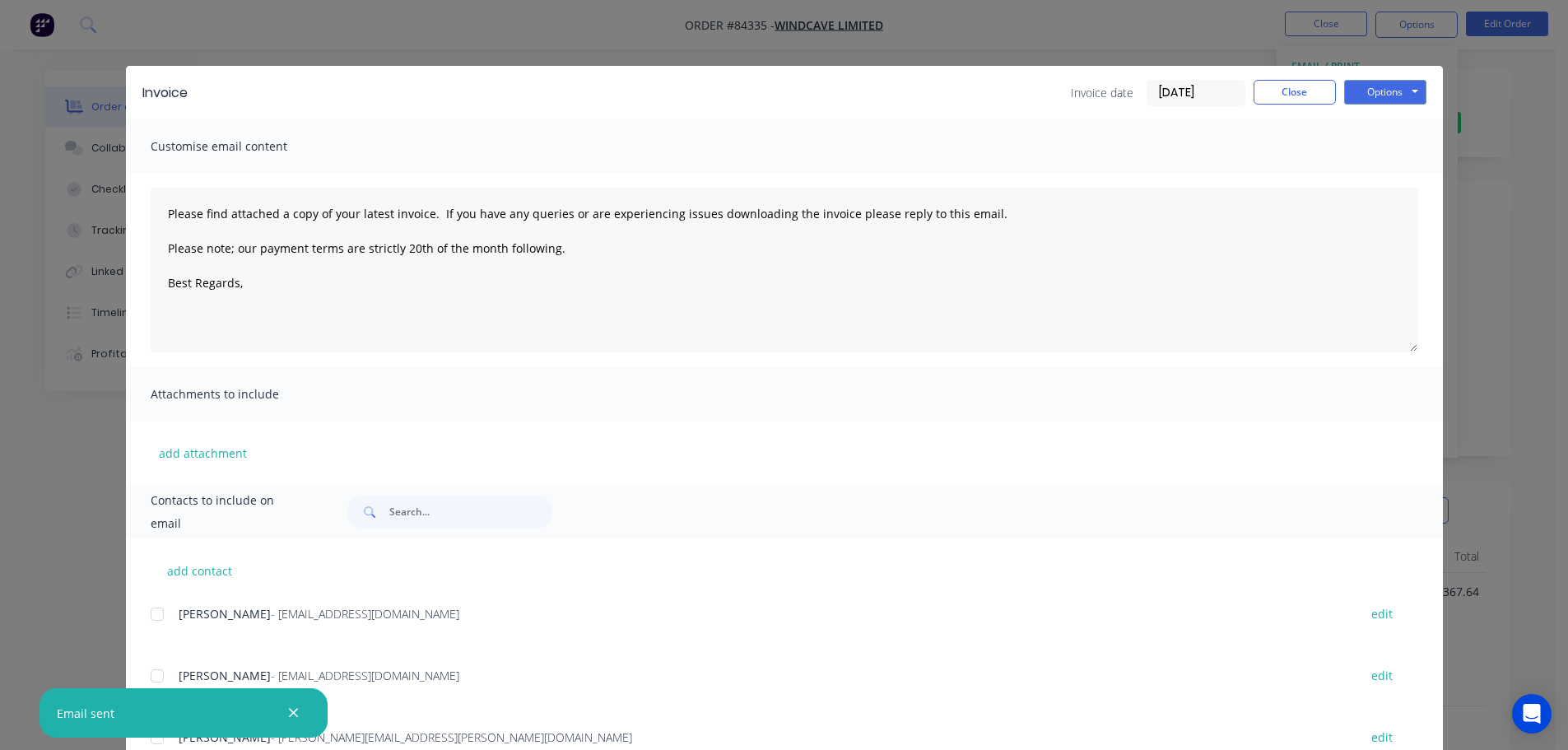
click at [293, 718] on icon "button" at bounding box center [293, 714] width 10 height 15
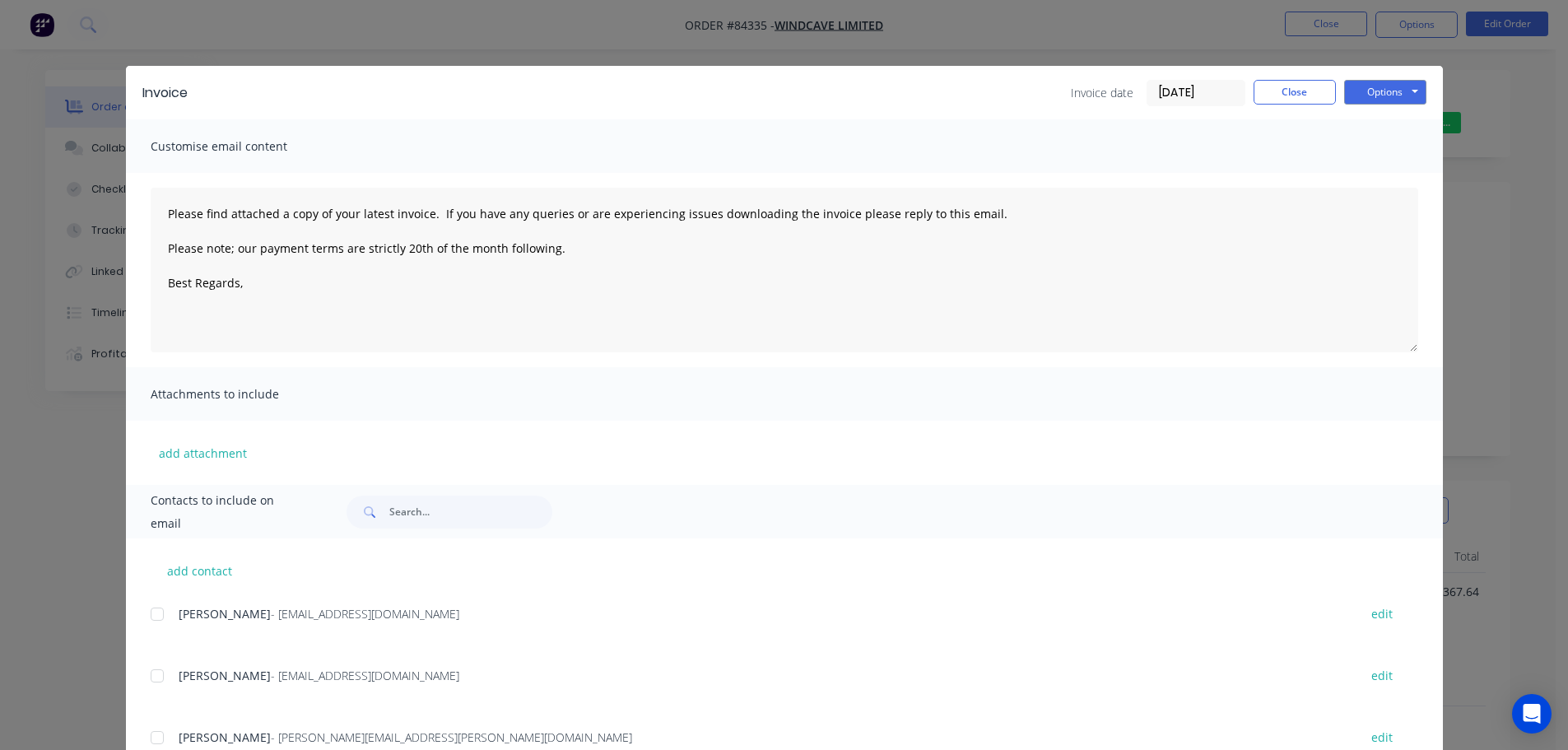
click at [143, 668] on div "add contact Lynette Perez - ap@windcave.com edit Lynette Perez - ap@windcave.co…" at bounding box center [784, 694] width 1317 height 311
click at [166, 615] on div at bounding box center [157, 615] width 33 height 33
click at [1386, 85] on button "Options" at bounding box center [1385, 93] width 82 height 25
click at [1397, 167] on button "Email" at bounding box center [1396, 176] width 105 height 27
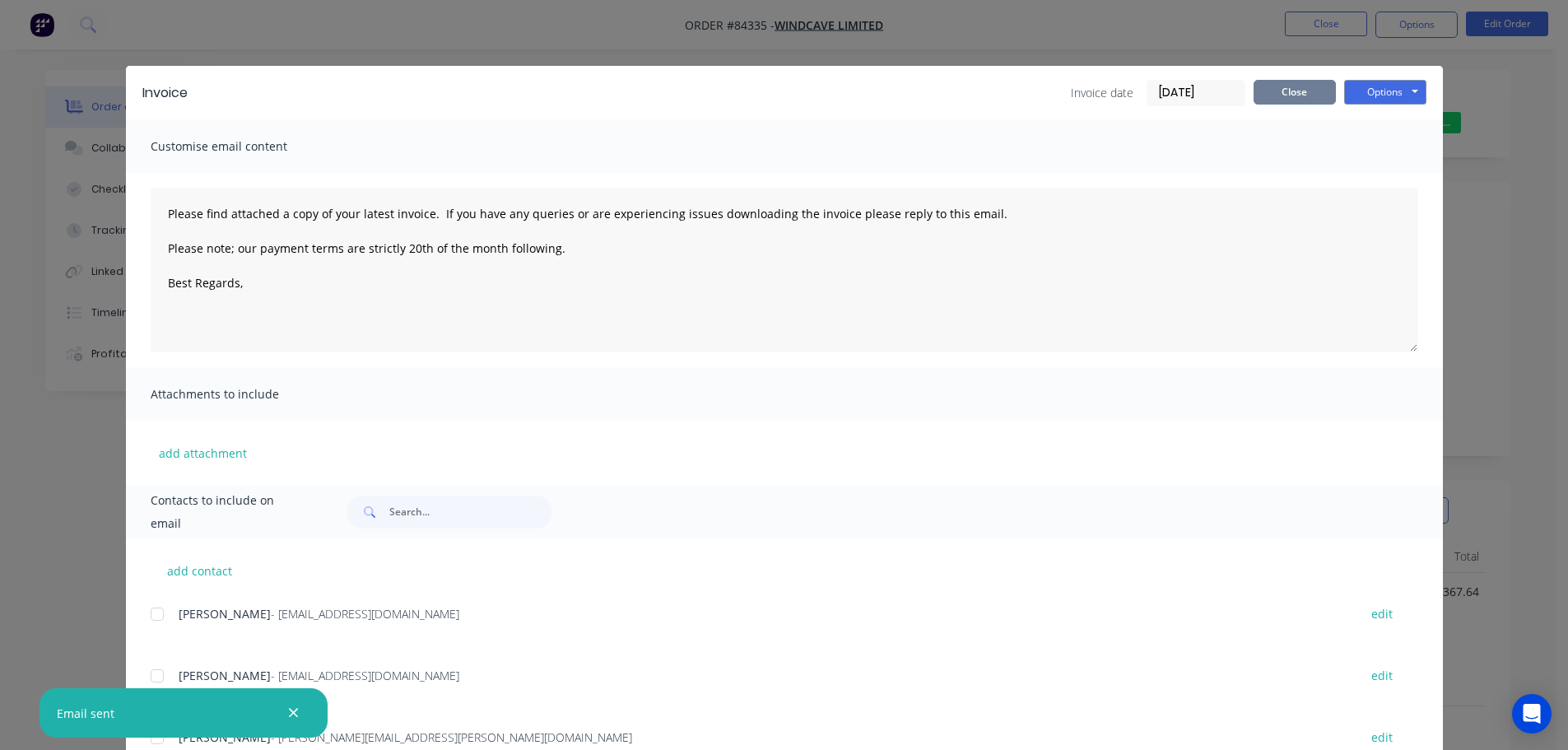
click at [1322, 91] on button "Close" at bounding box center [1294, 93] width 82 height 25
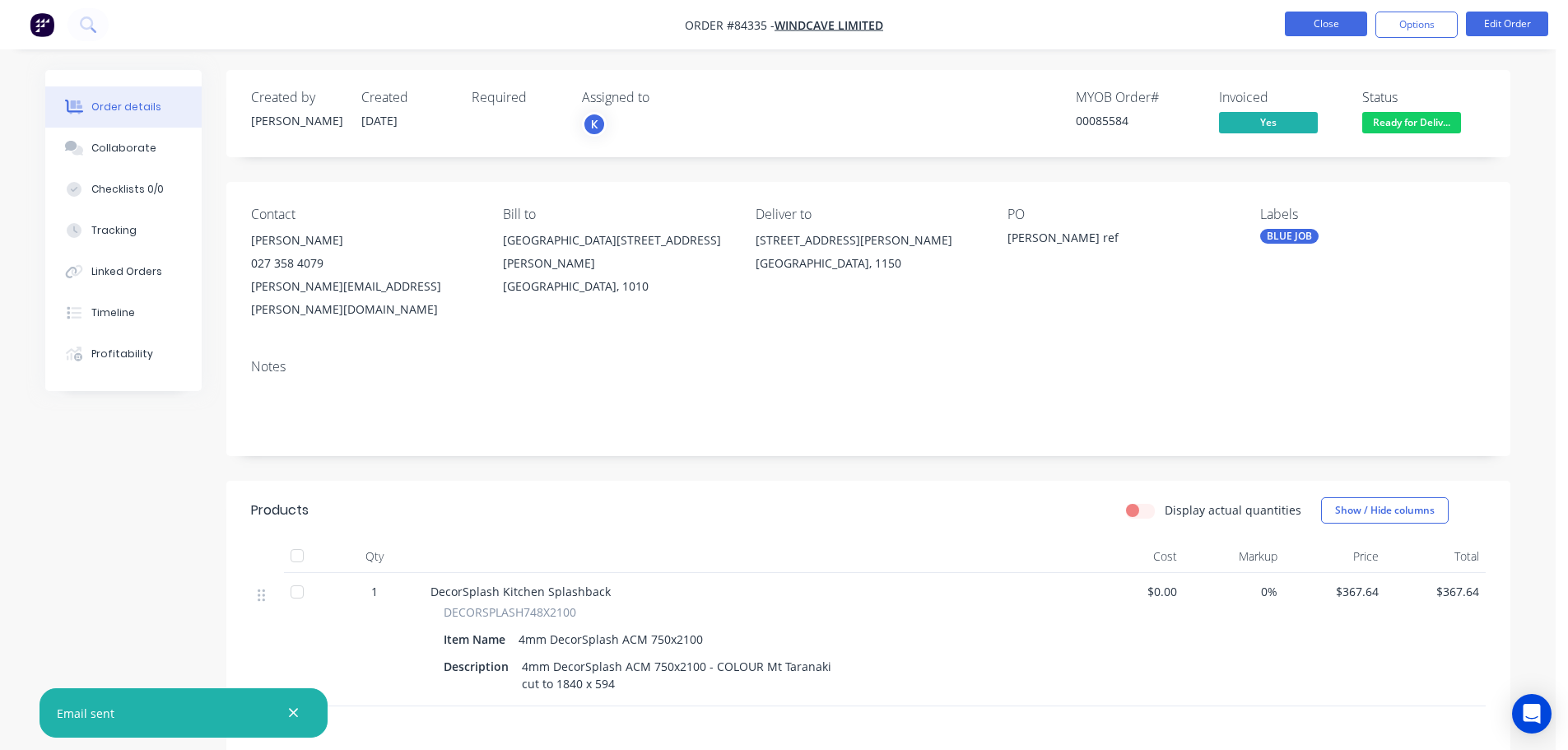
click at [1317, 29] on button "Close" at bounding box center [1326, 24] width 82 height 25
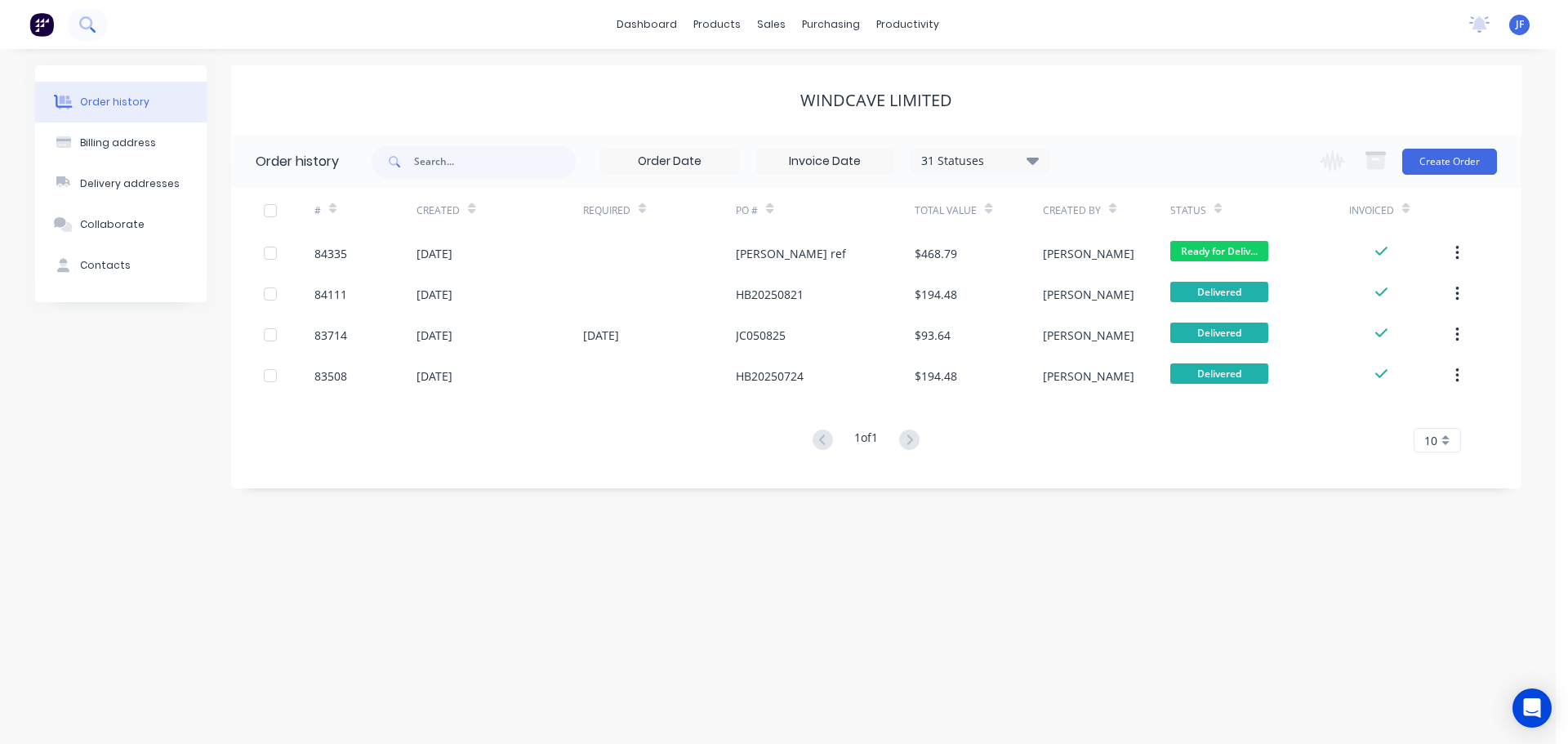
click at [76, 26] on button at bounding box center [87, 25] width 41 height 33
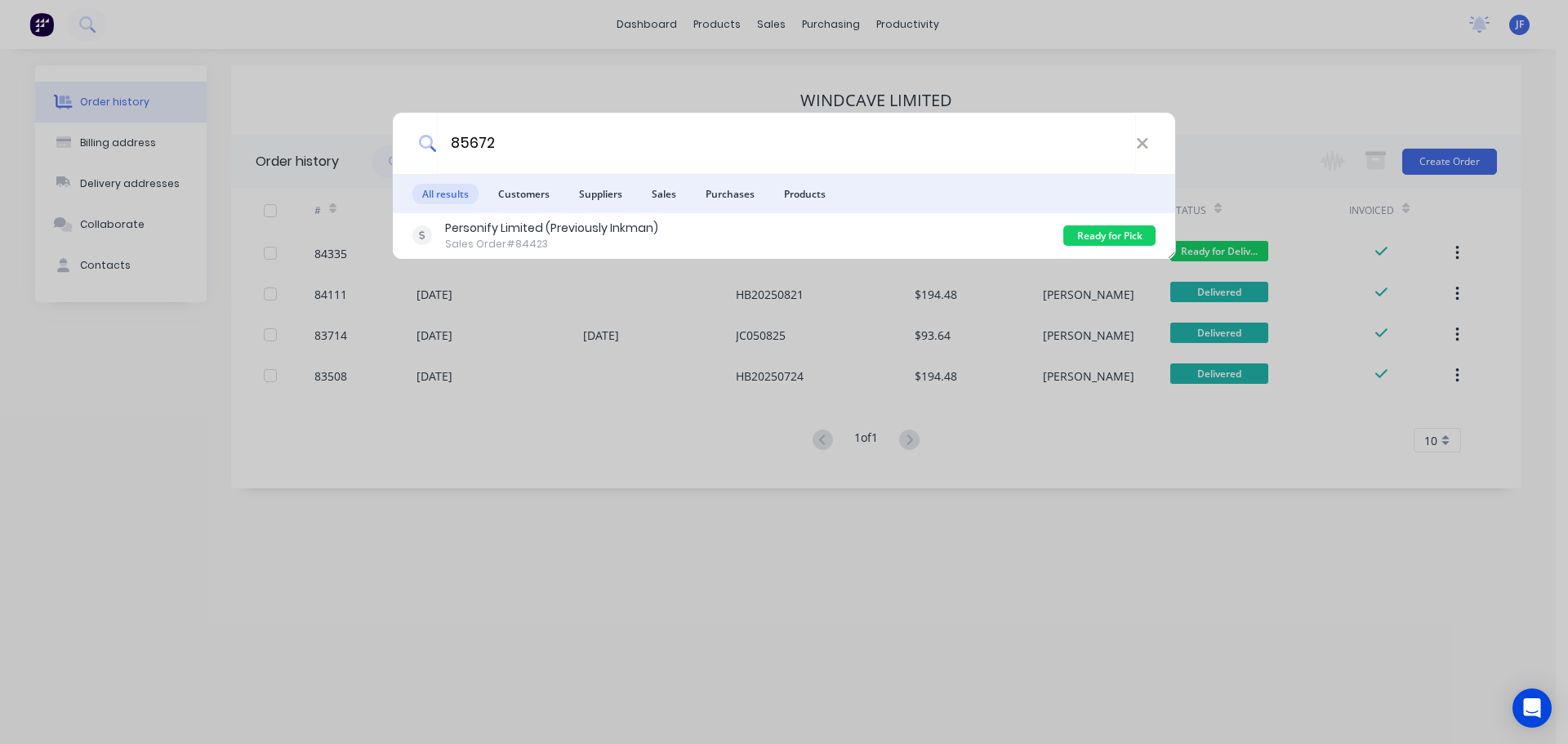
type input "85672"
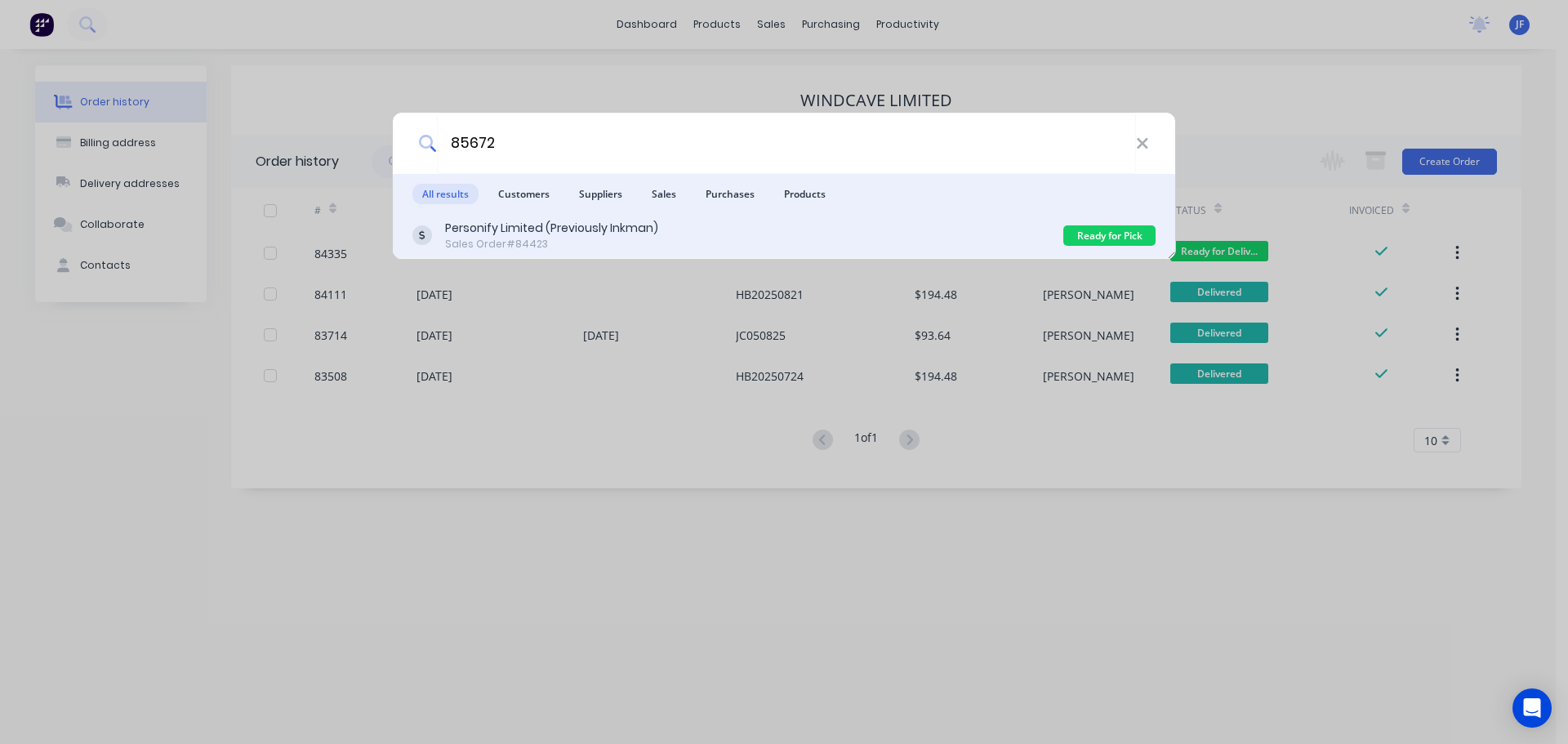
click at [590, 230] on div "Personify Limited (Previously Inkman)" at bounding box center [551, 228] width 213 height 17
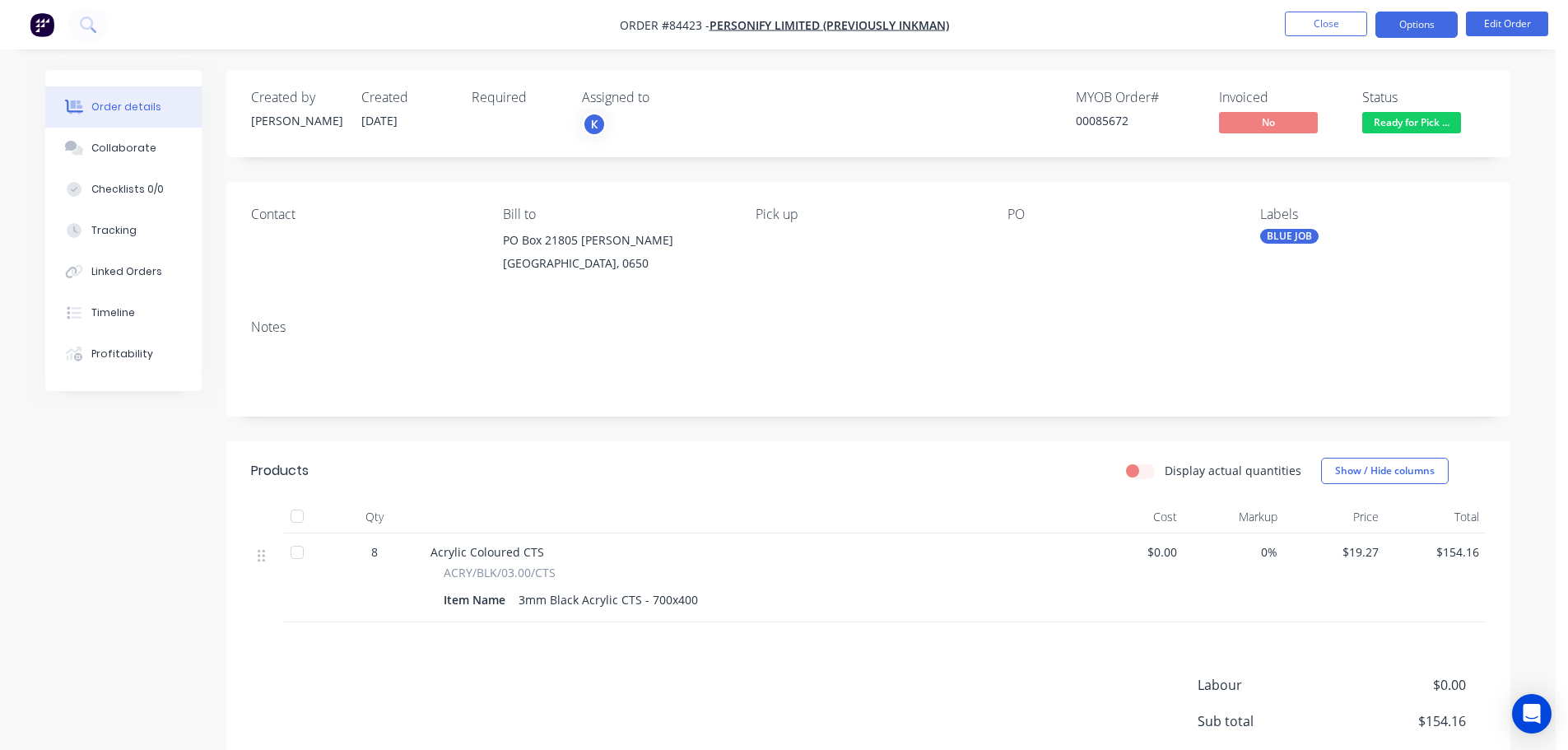
click at [1414, 26] on button "Options" at bounding box center [1416, 25] width 82 height 27
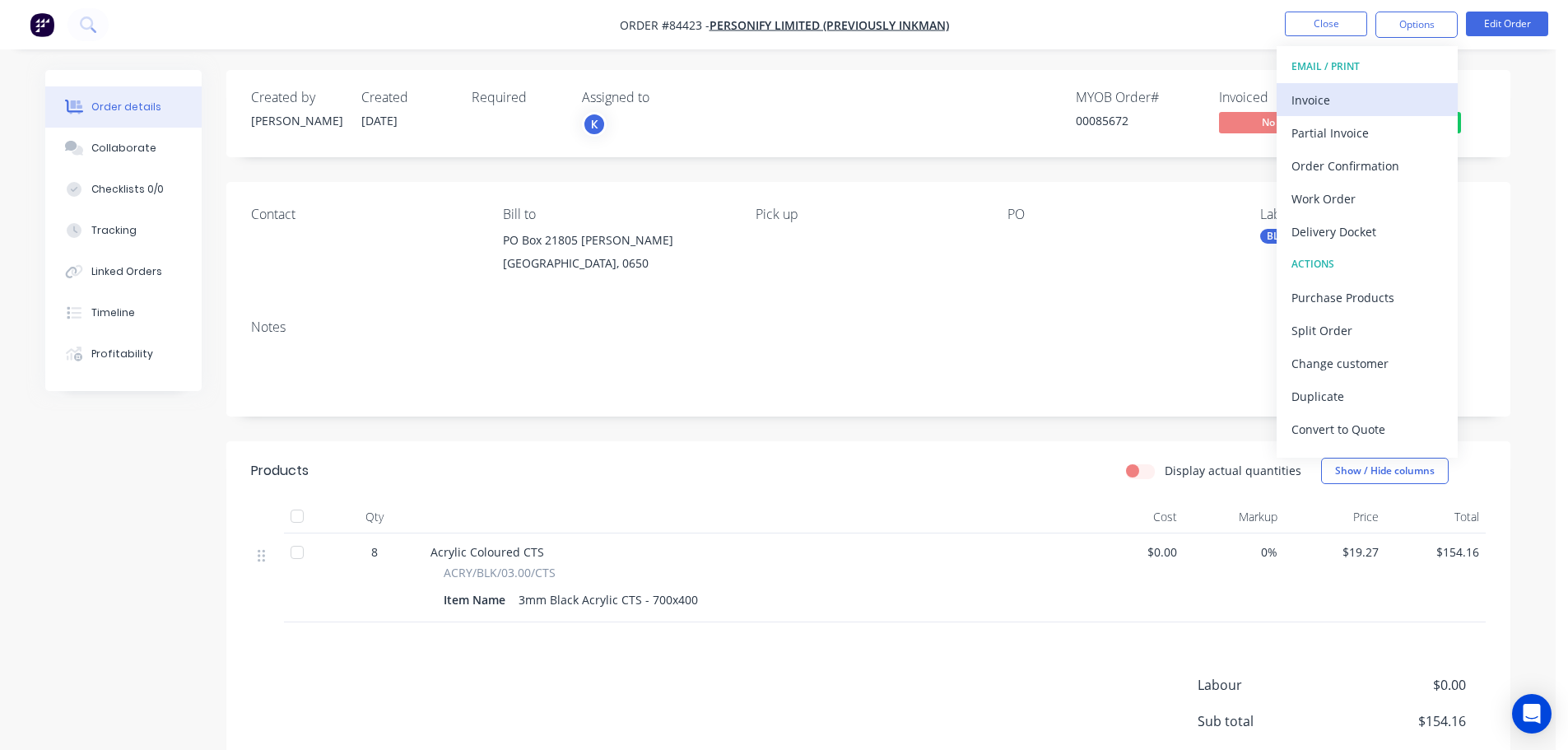
click at [1384, 92] on div "Invoice" at bounding box center [1367, 99] width 152 height 24
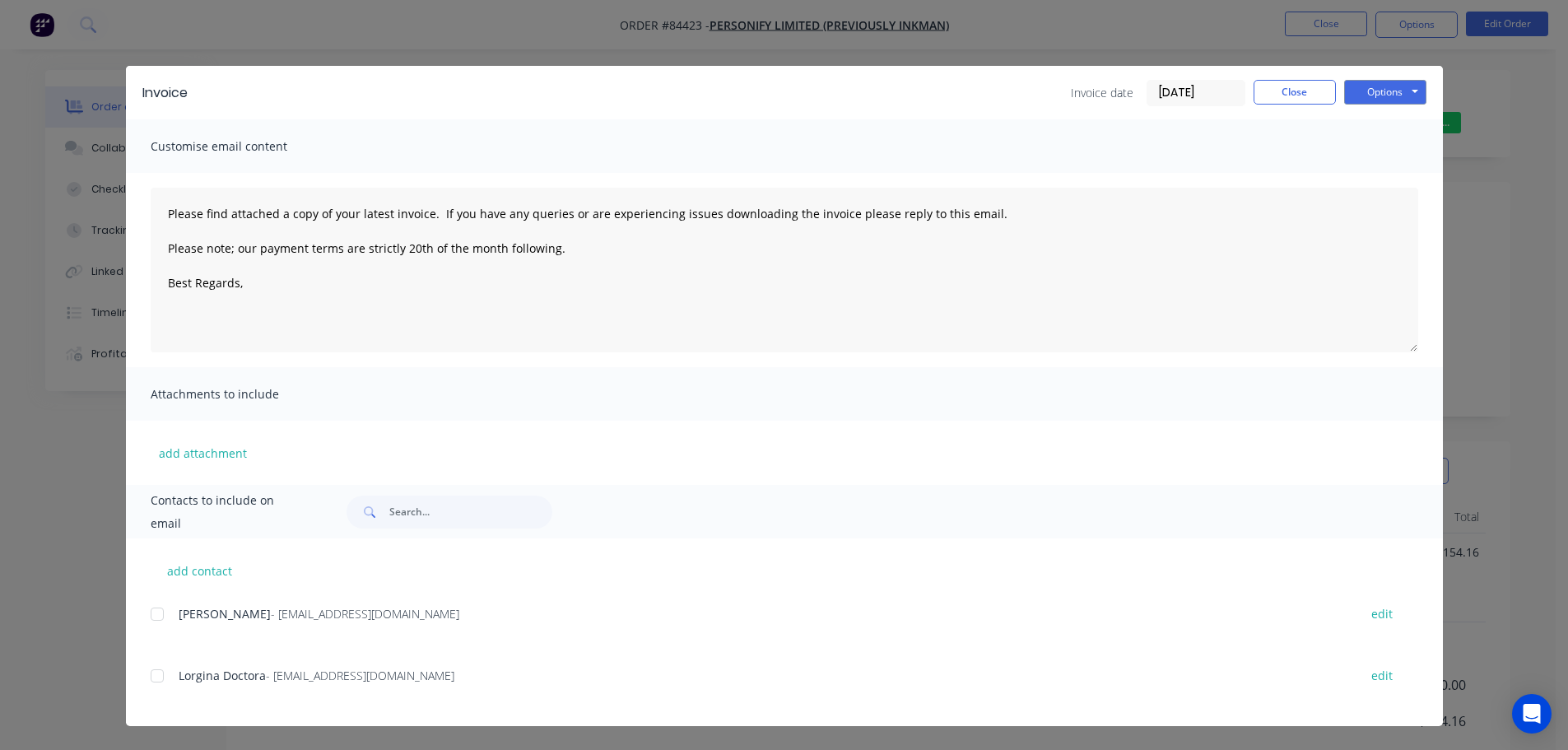
click at [156, 662] on div at bounding box center [157, 676] width 33 height 33
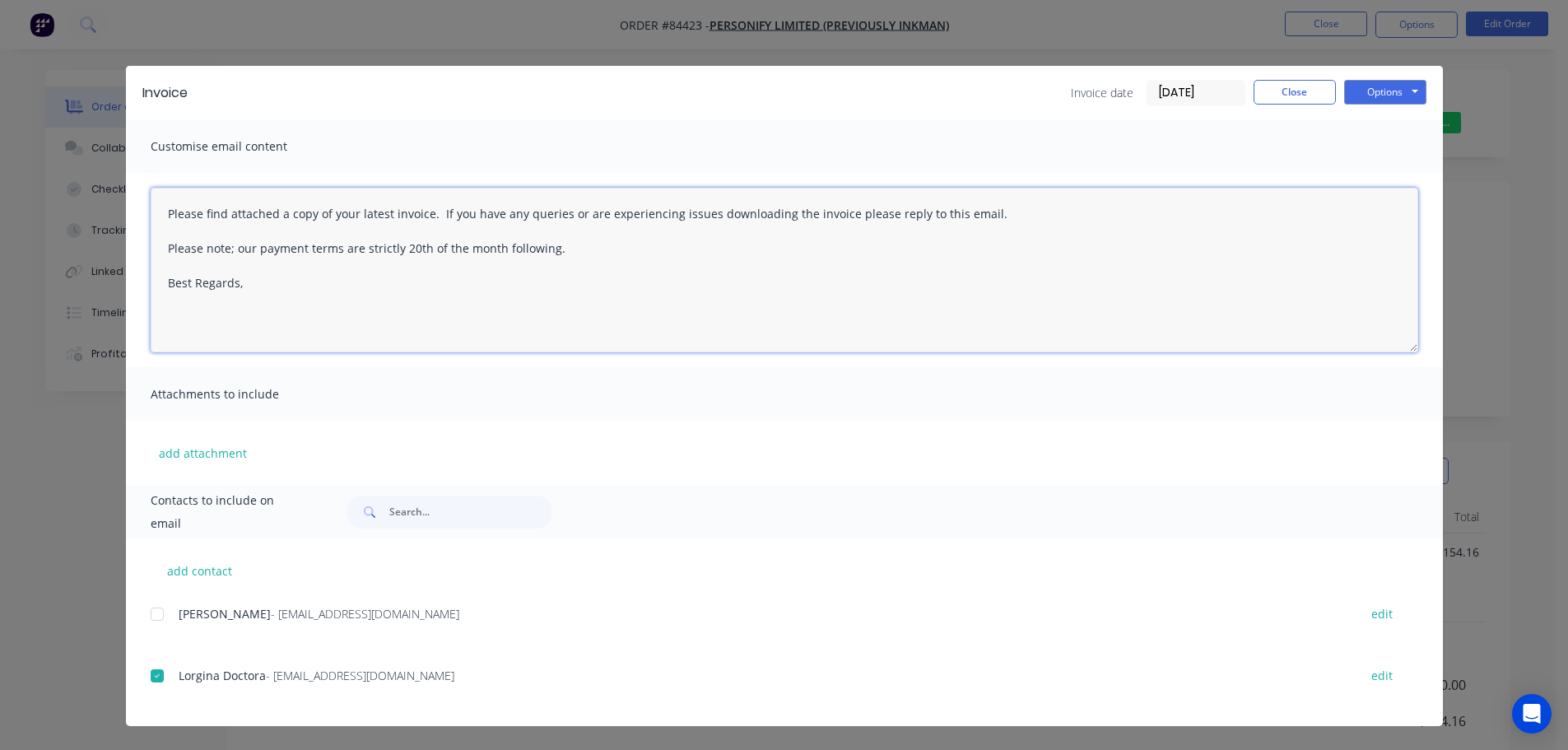
click at [441, 260] on textarea "Please find attached a copy of your latest invoice. If you have any queries or …" at bounding box center [784, 270] width 1268 height 165
drag, startPoint x: 1033, startPoint y: 207, endPoint x: 48, endPoint y: 214, distance: 985.0
click at [48, 214] on div "Invoice Invoice date 08/09/25 Close Options Preview Print Email Customise email…" at bounding box center [784, 375] width 1568 height 750
paste textarea "Hi, your order is now ready for collection"
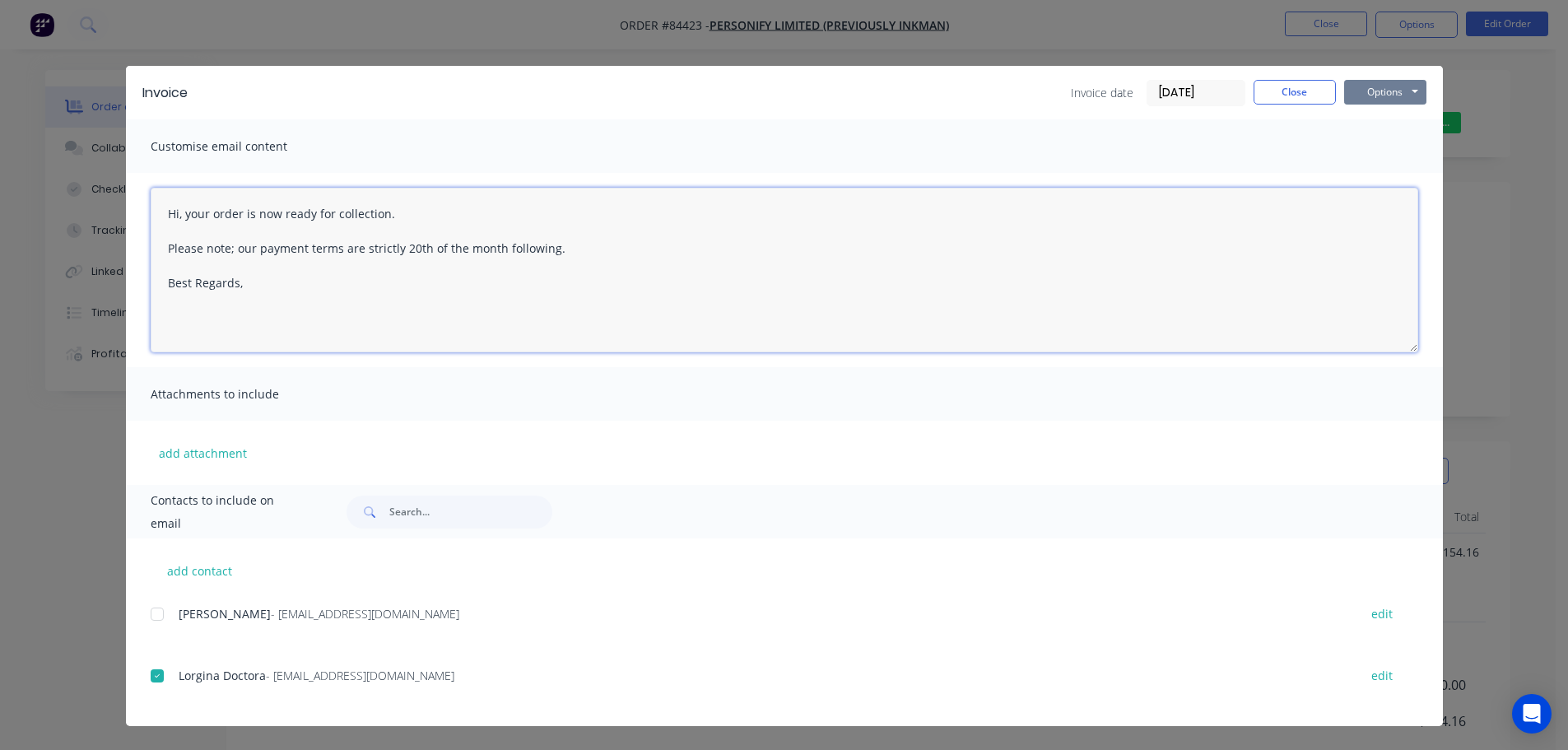
type textarea "Hi, your order is now ready for collection. Please note; our payment terms are …"
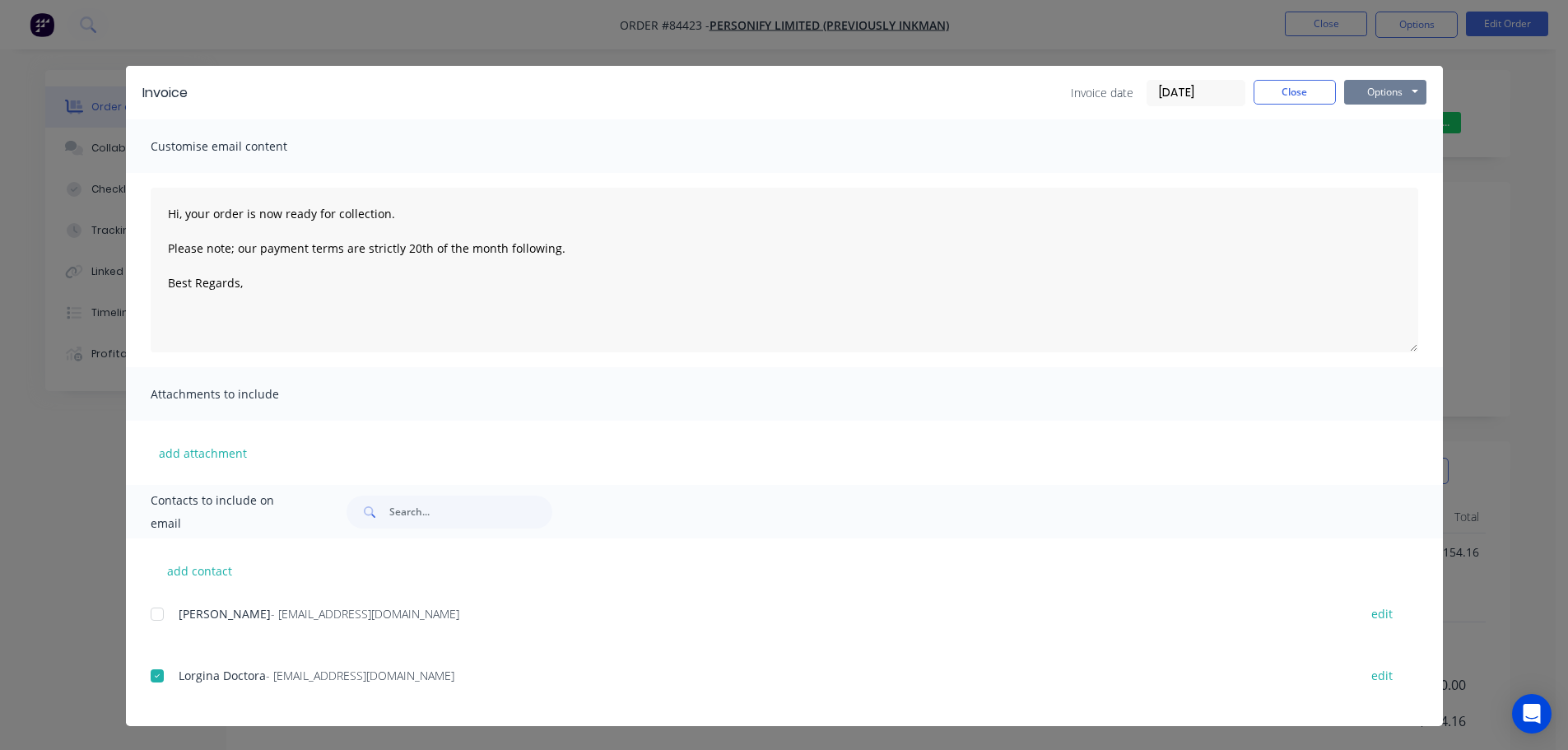
click at [1383, 94] on button "Options" at bounding box center [1385, 93] width 82 height 25
click at [1395, 170] on button "Email" at bounding box center [1396, 176] width 105 height 27
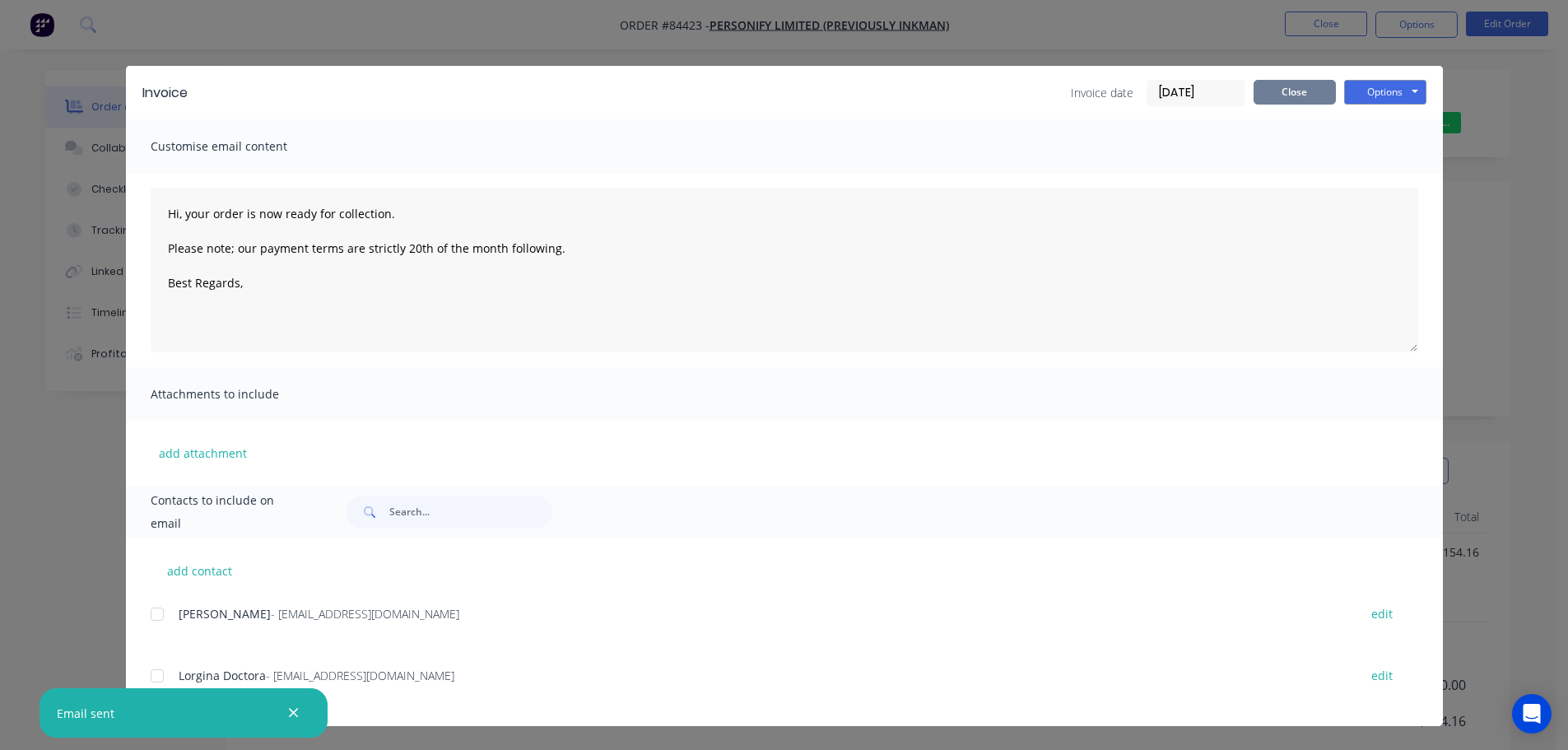
click at [1290, 84] on button "Close" at bounding box center [1294, 93] width 82 height 25
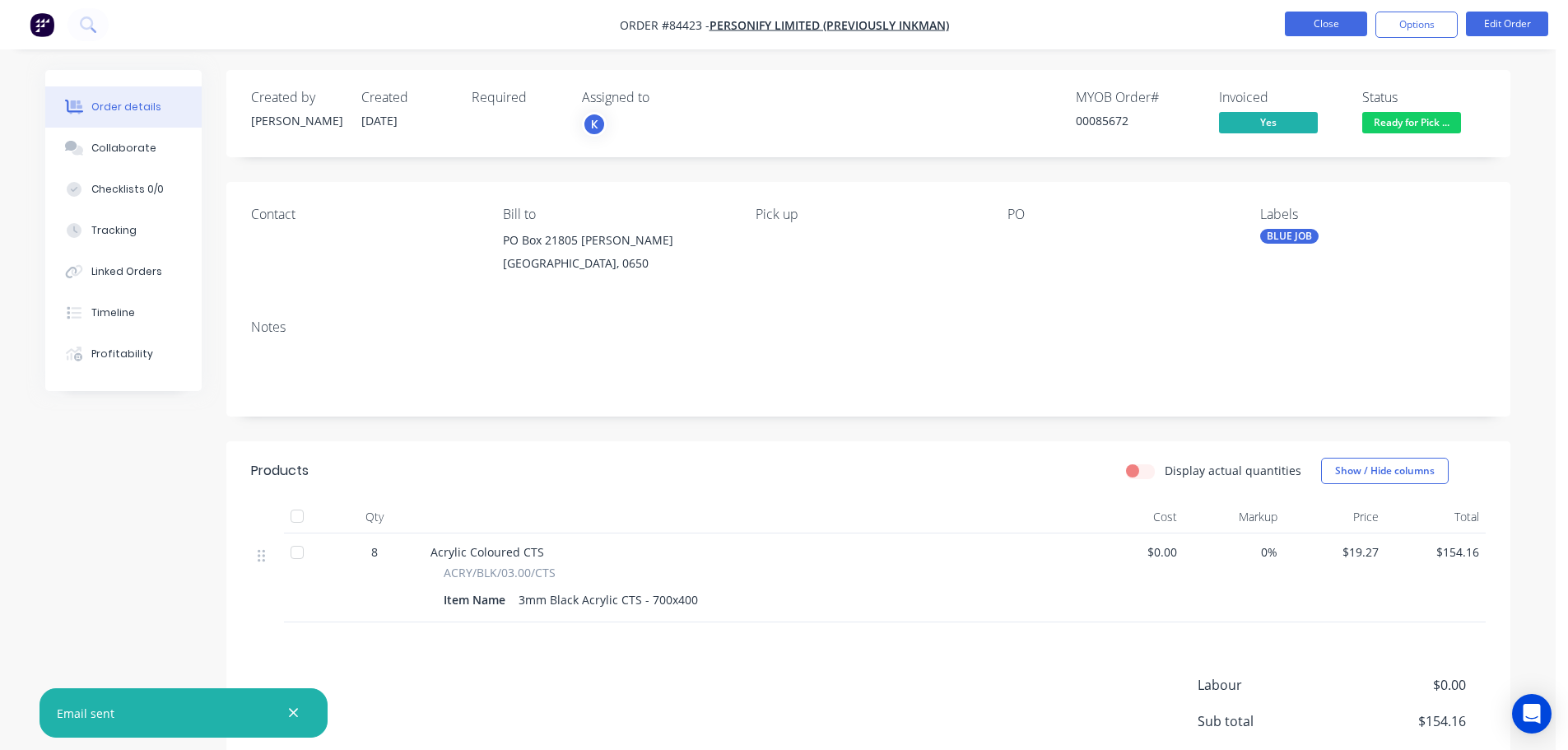
click at [1314, 16] on button "Close" at bounding box center [1326, 24] width 82 height 25
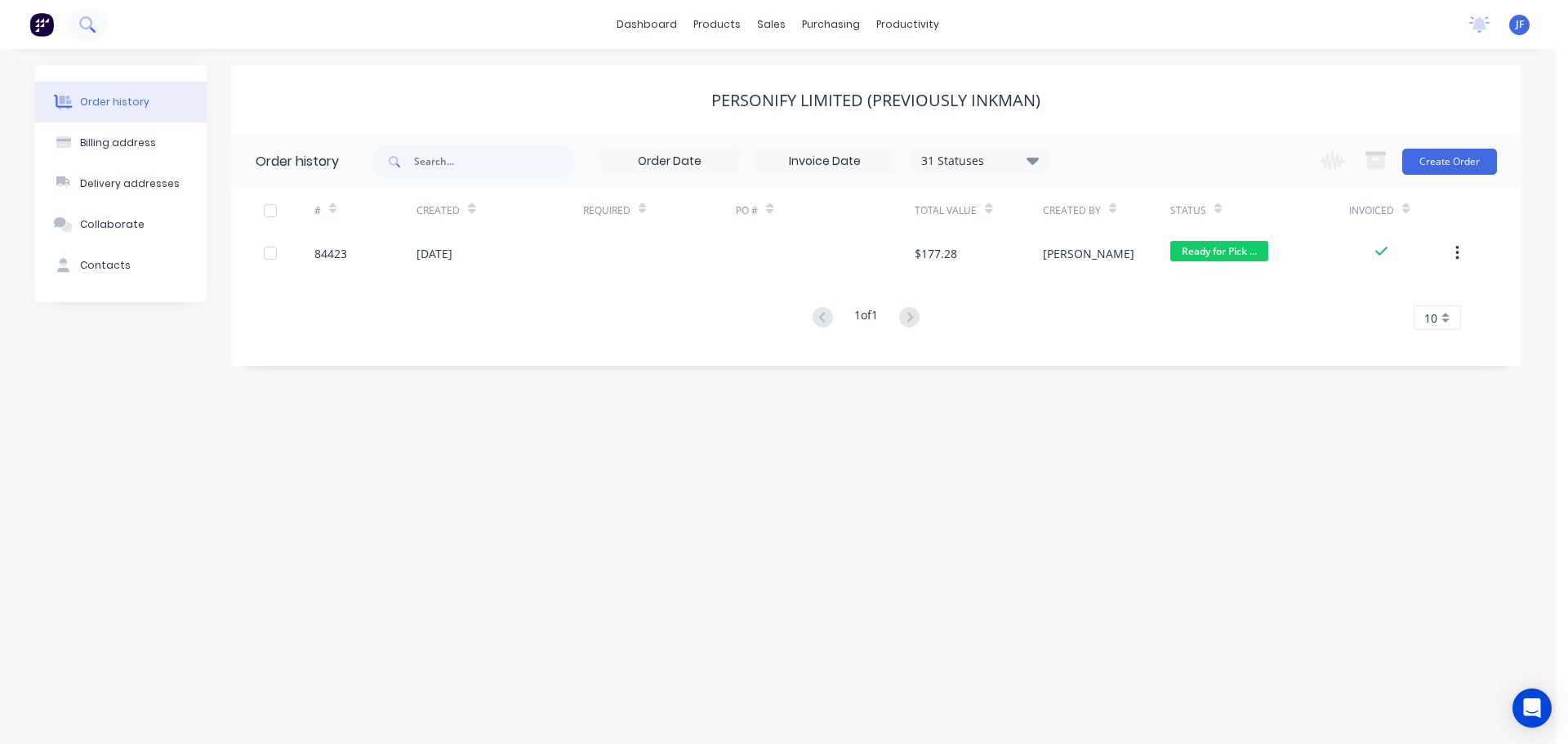
click at [76, 20] on button at bounding box center [87, 25] width 41 height 33
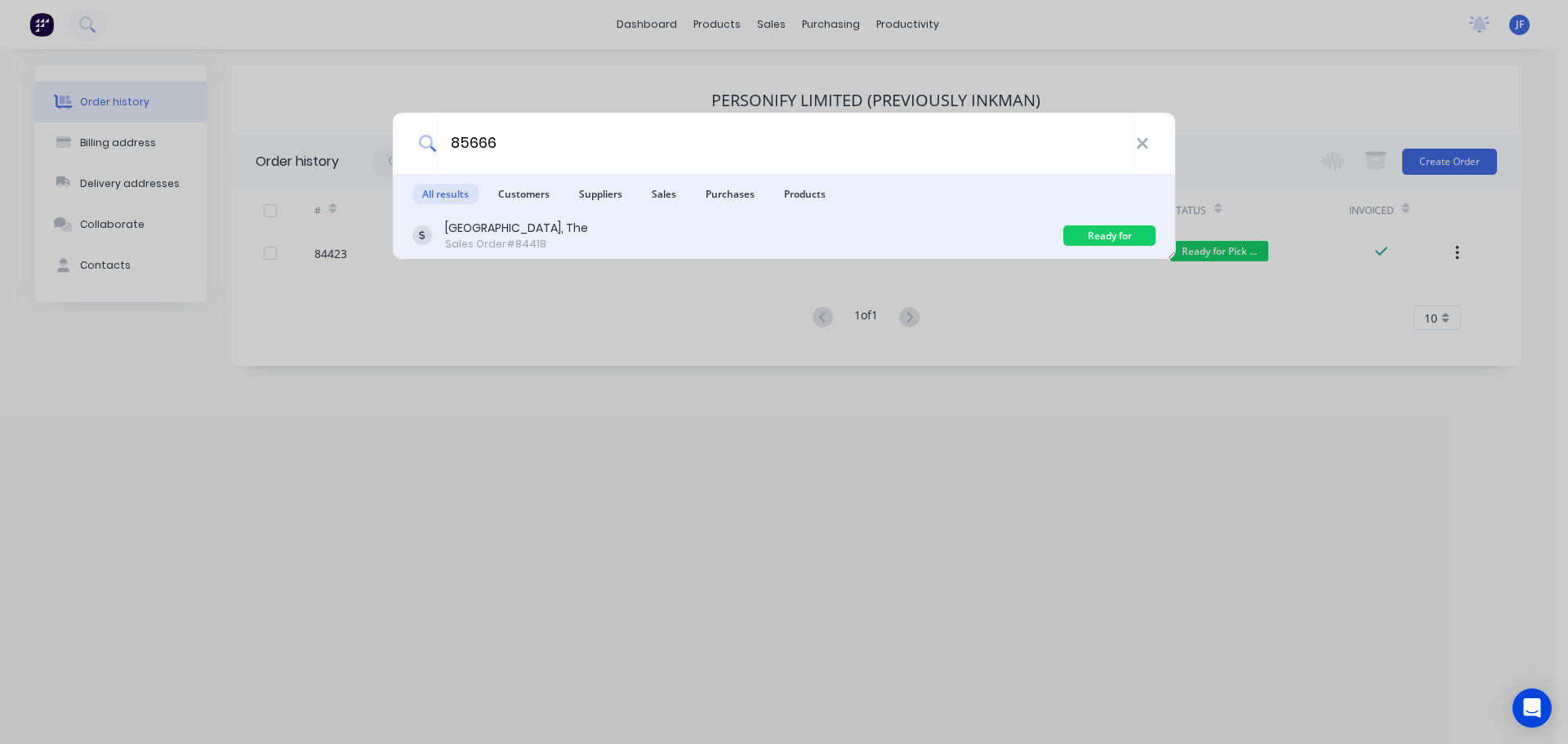
type input "85666"
click at [983, 217] on div "University of Auckland, The Sales Order #84418 Ready for Delivery" at bounding box center [784, 236] width 783 height 45
click at [959, 233] on div "University of Auckland, The Sales Order #84418" at bounding box center [738, 236] width 651 height 32
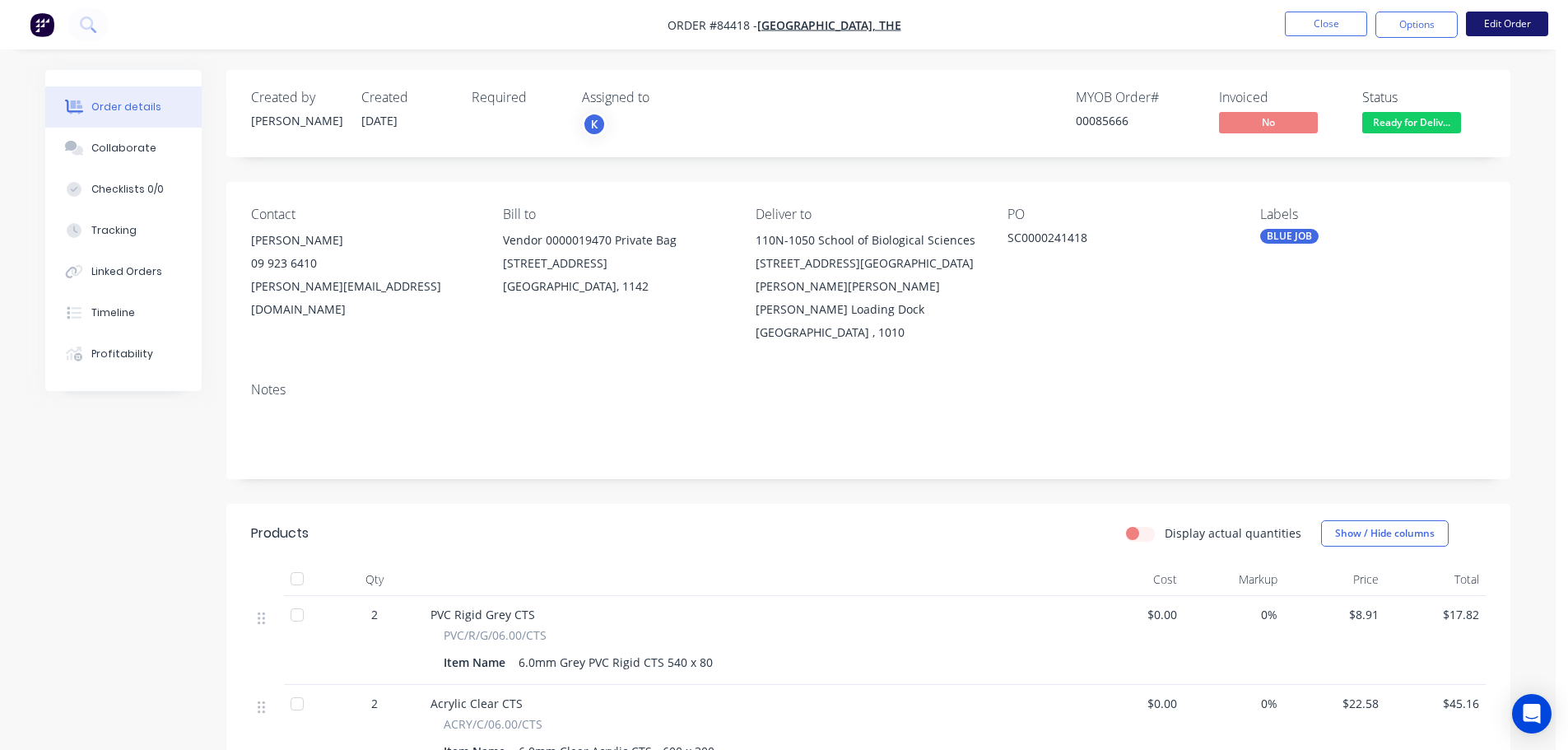
click at [1516, 15] on button "Edit Order" at bounding box center [1507, 24] width 82 height 25
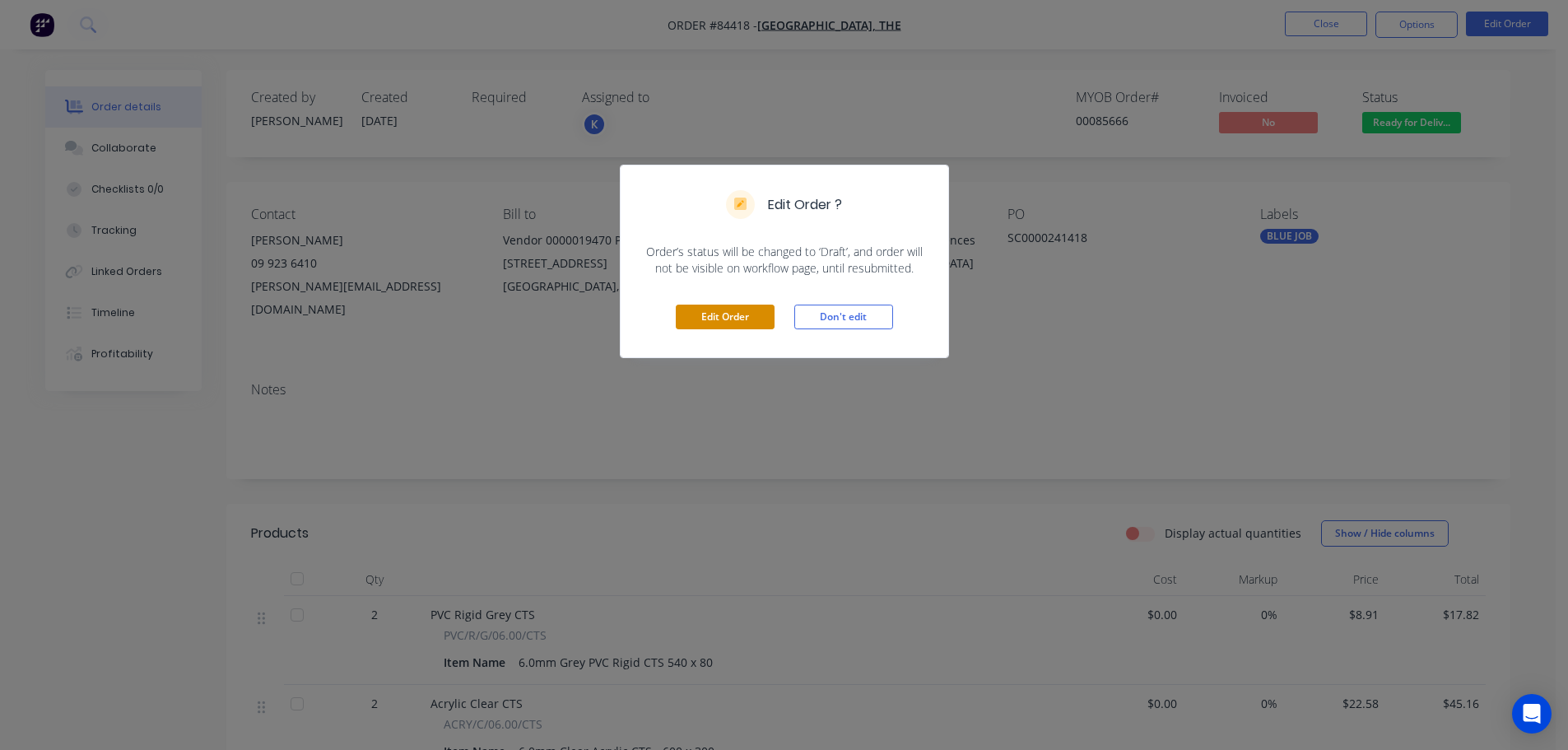
click at [751, 321] on button "Edit Order" at bounding box center [726, 317] width 99 height 25
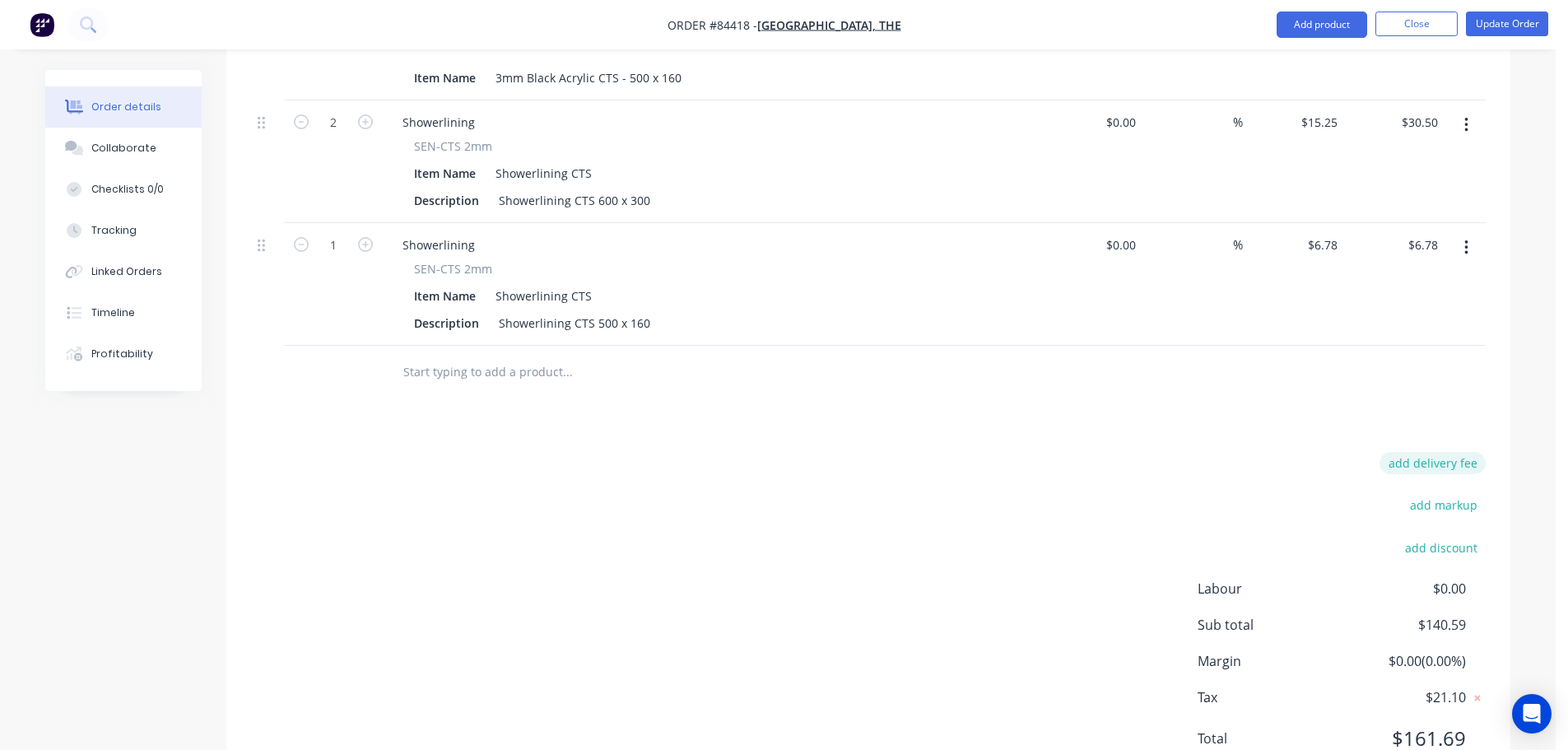
click at [1432, 452] on button "add delivery fee" at bounding box center [1432, 463] width 106 height 22
type input "12"
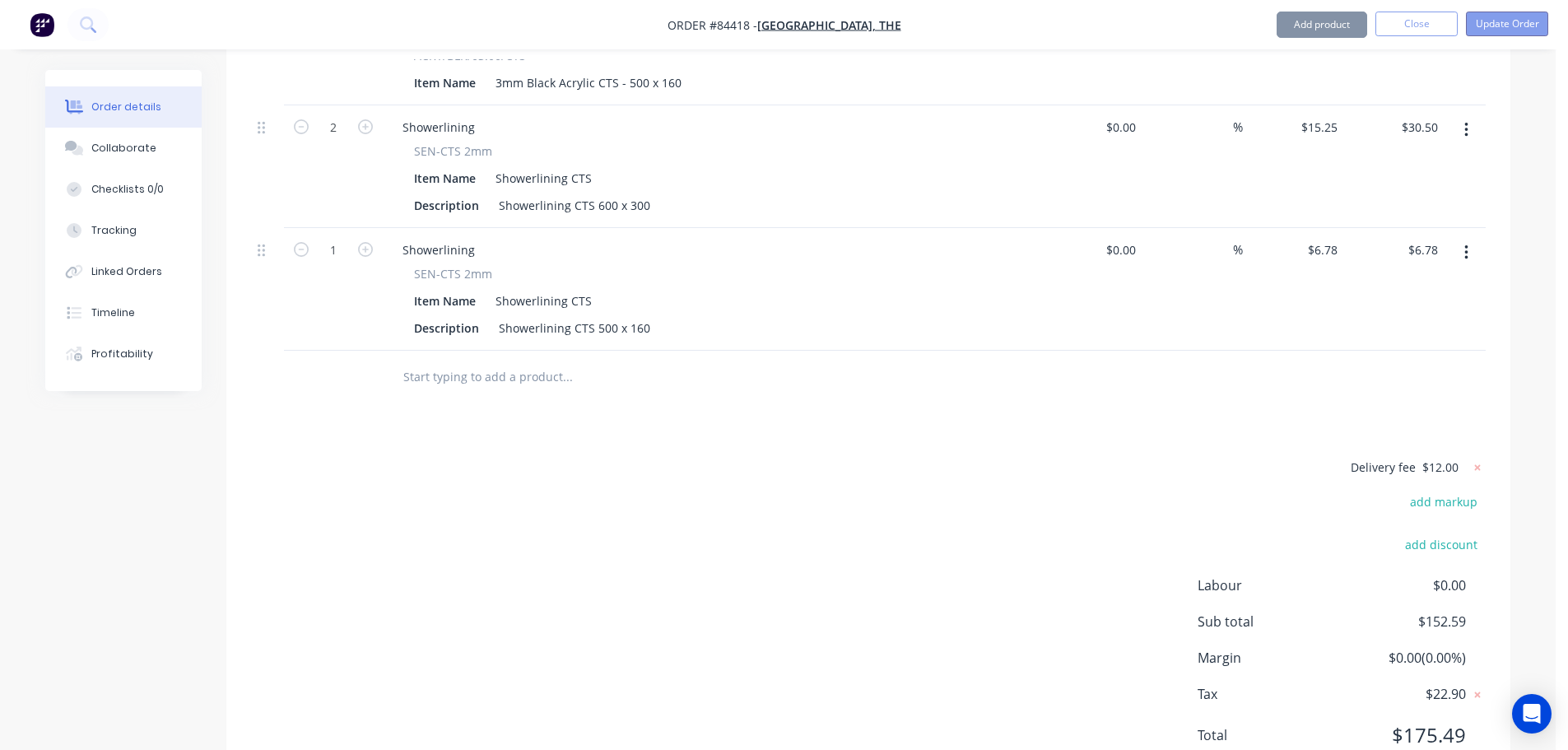
scroll to position [1084, 0]
click at [1540, 24] on button "Update Order" at bounding box center [1507, 24] width 82 height 25
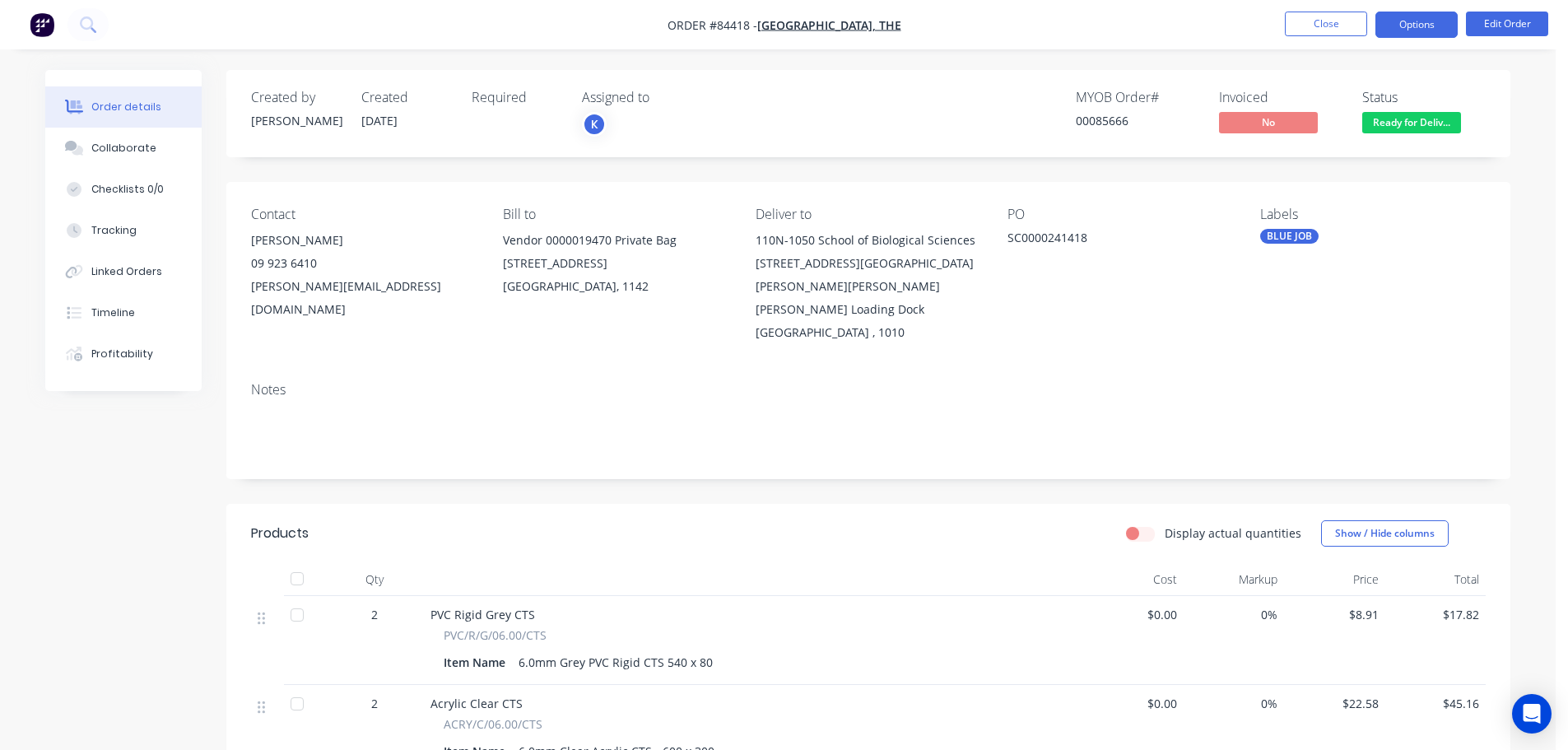
click at [1435, 34] on button "Options" at bounding box center [1416, 25] width 82 height 27
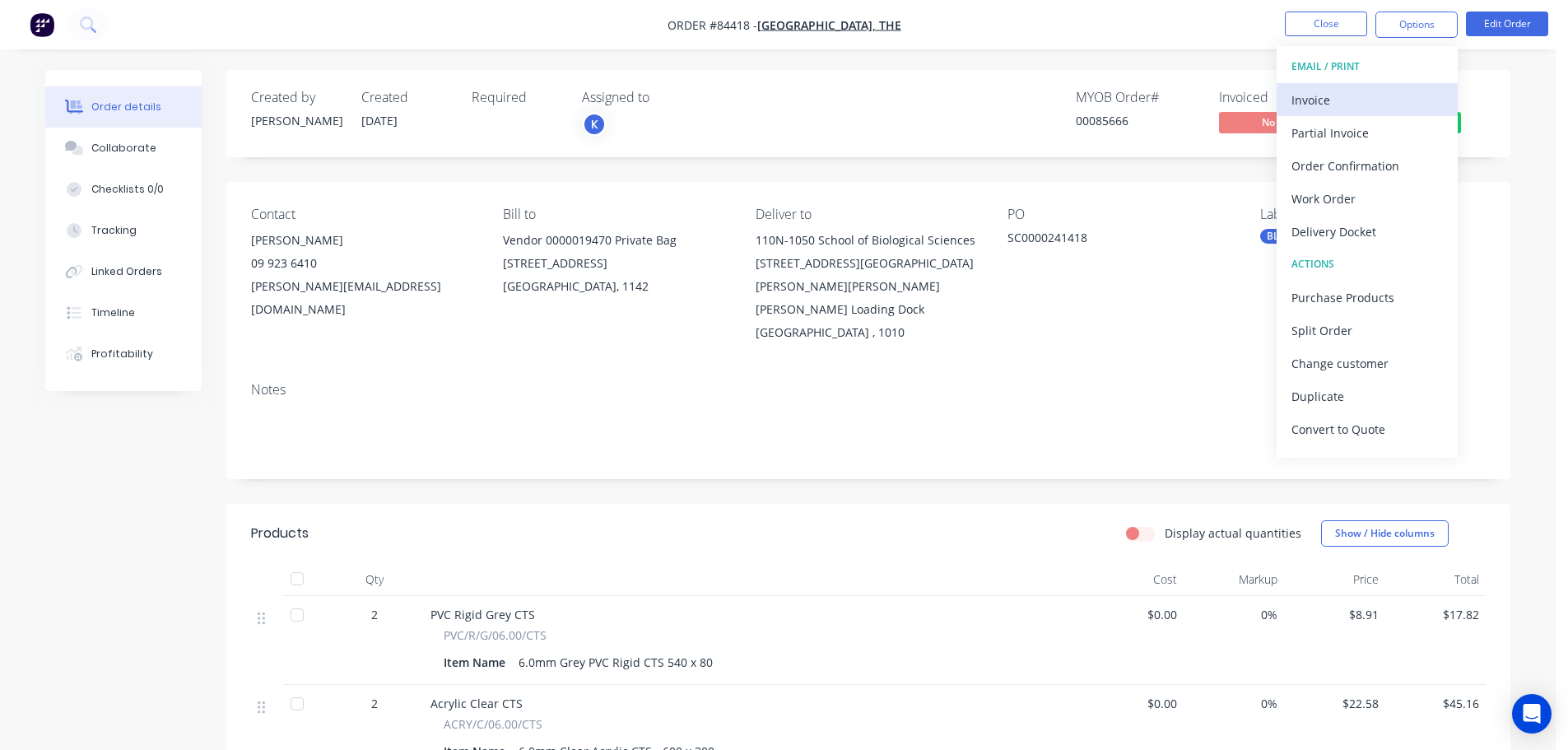
click at [1392, 93] on div "Invoice" at bounding box center [1367, 99] width 152 height 24
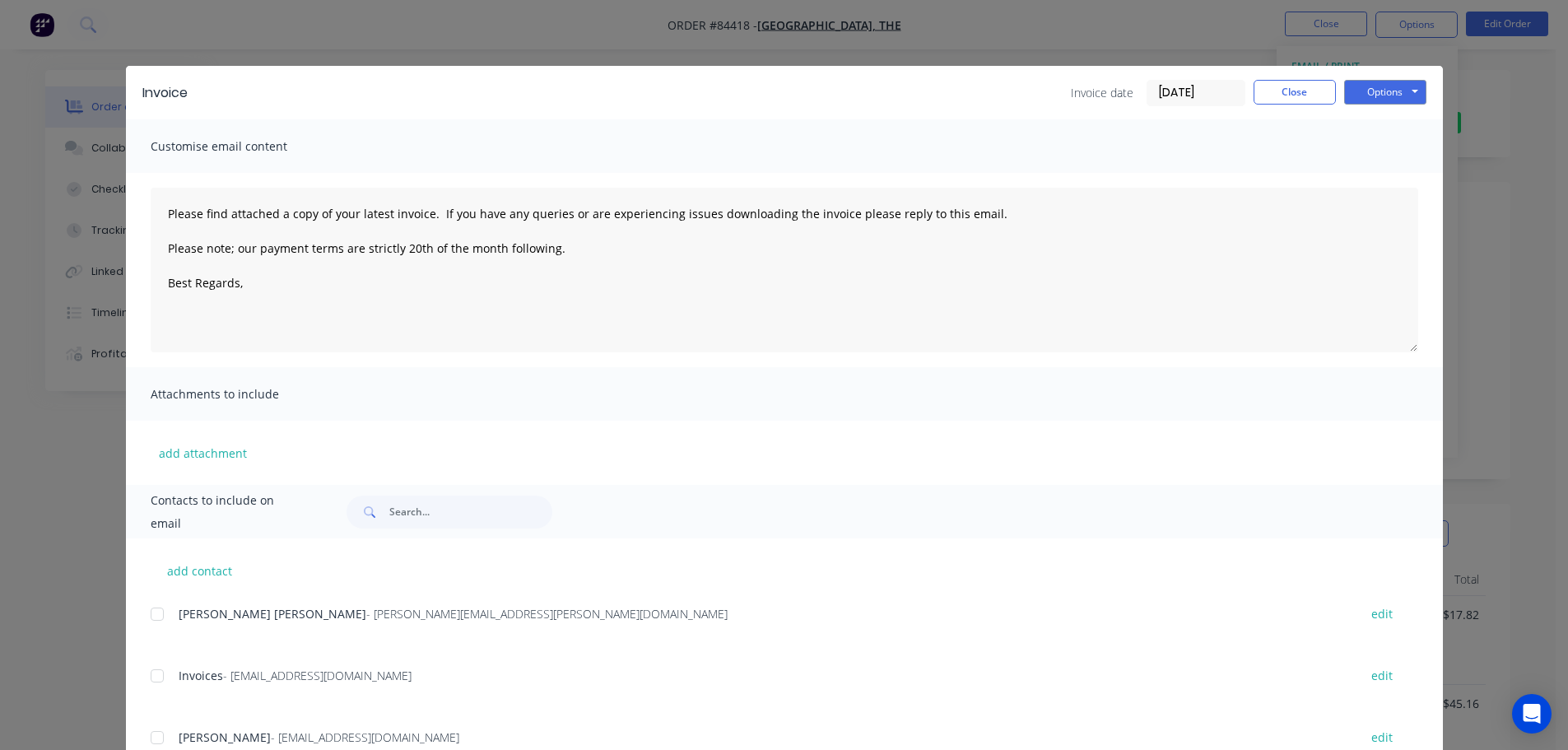
scroll to position [165, 0]
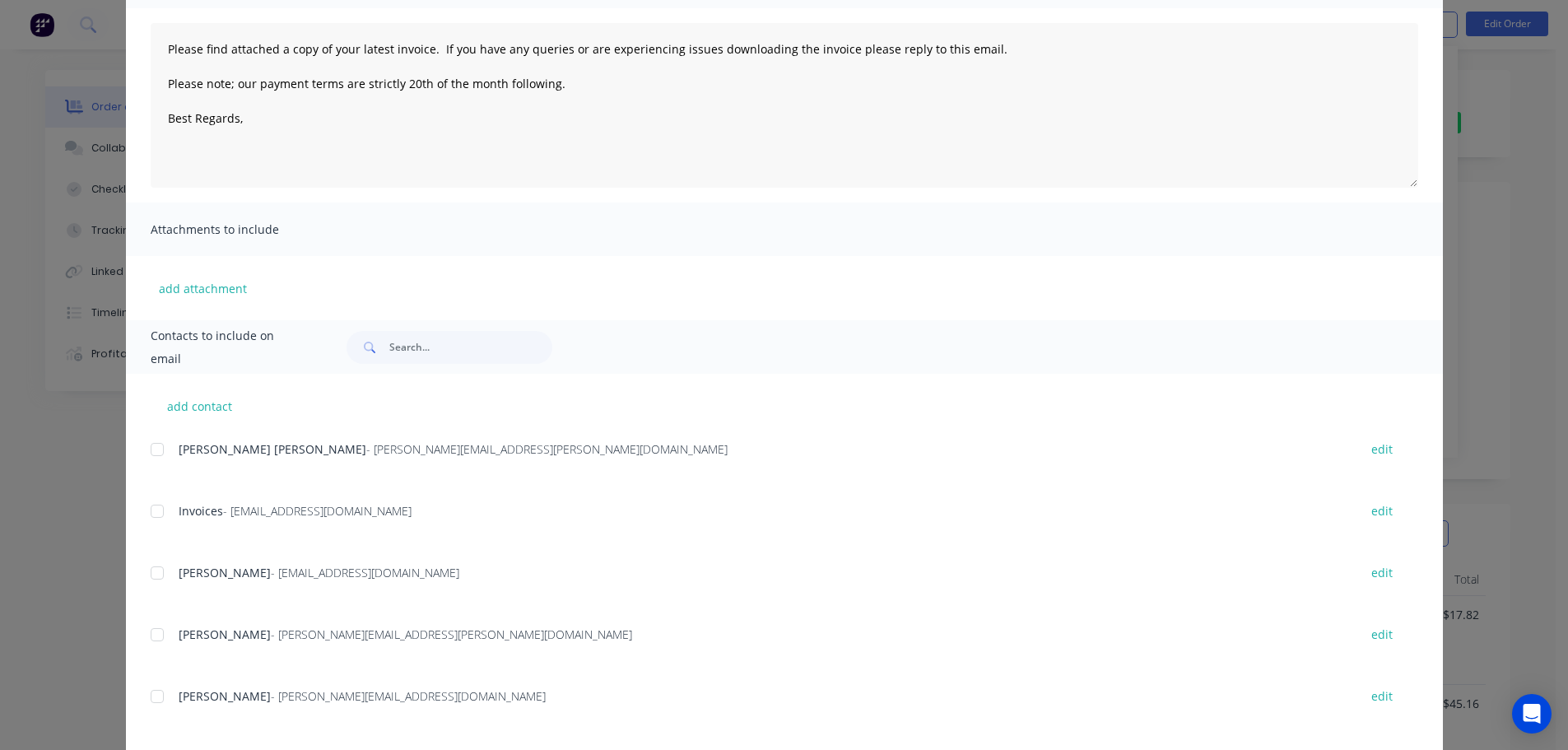
click at [159, 509] on div at bounding box center [157, 511] width 33 height 33
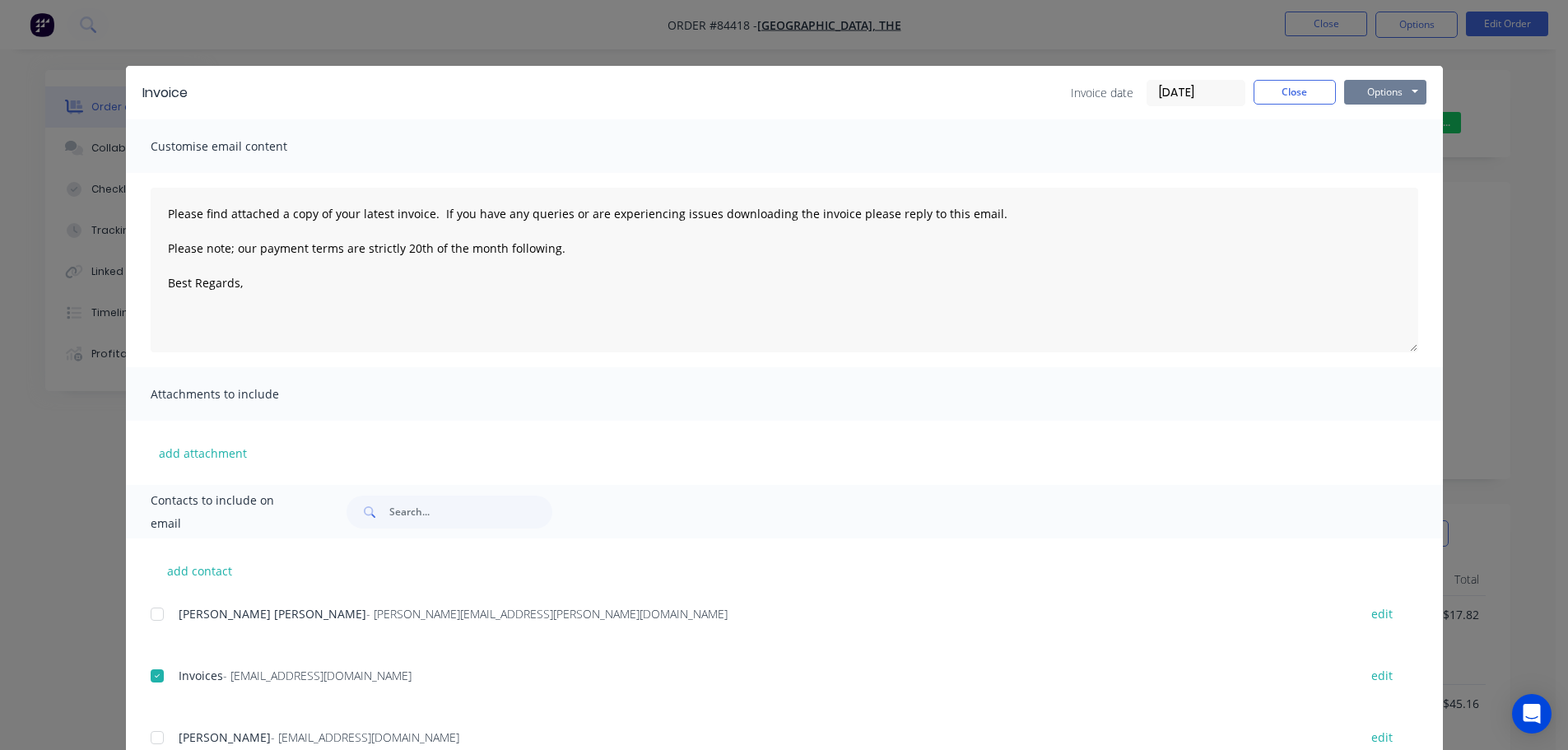
click at [1385, 94] on button "Options" at bounding box center [1385, 93] width 82 height 25
click at [1382, 169] on button "Email" at bounding box center [1396, 176] width 105 height 27
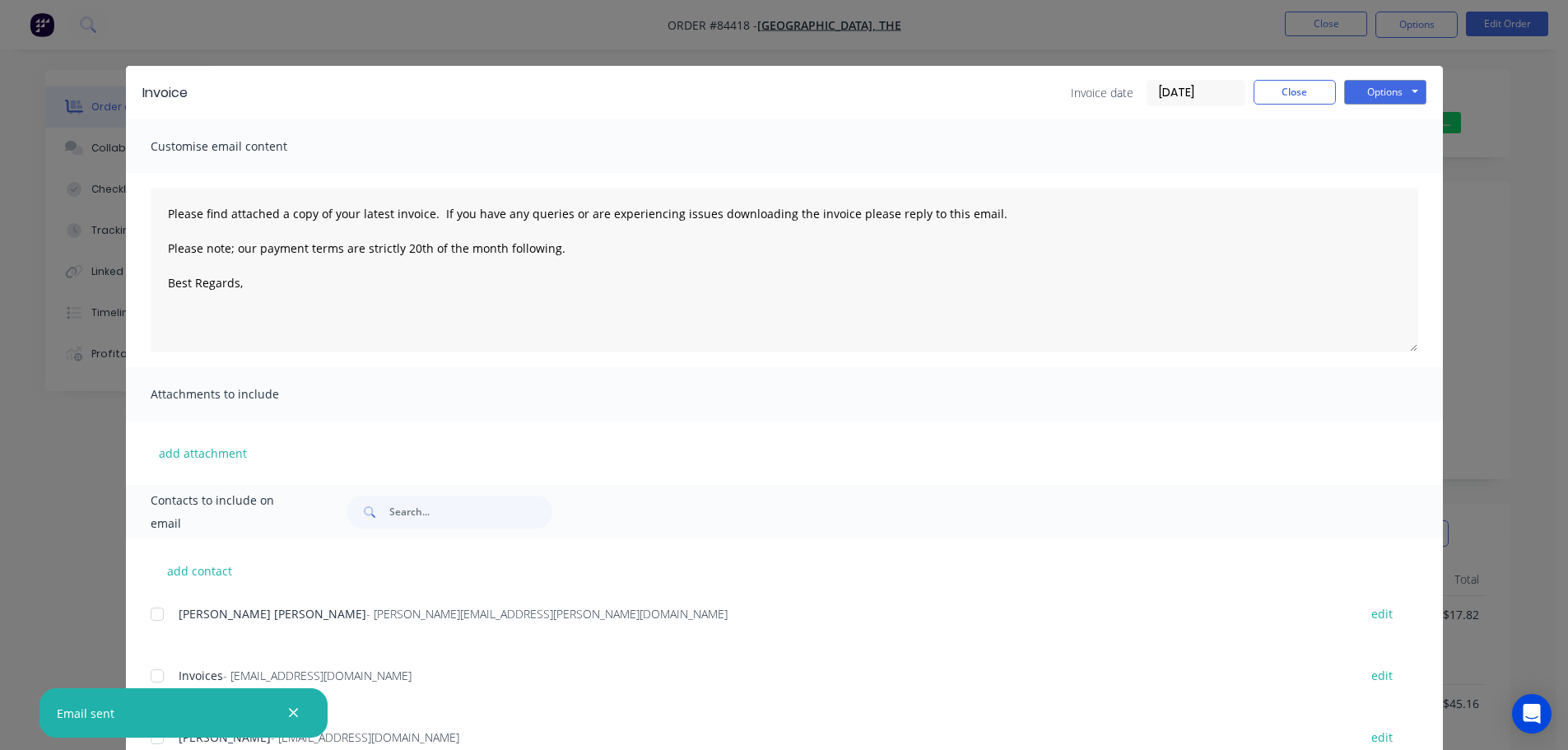
click at [279, 53] on div "Invoice Invoice date 08/09/25 Close Options Preview Print Email Customise email…" at bounding box center [784, 375] width 1568 height 750
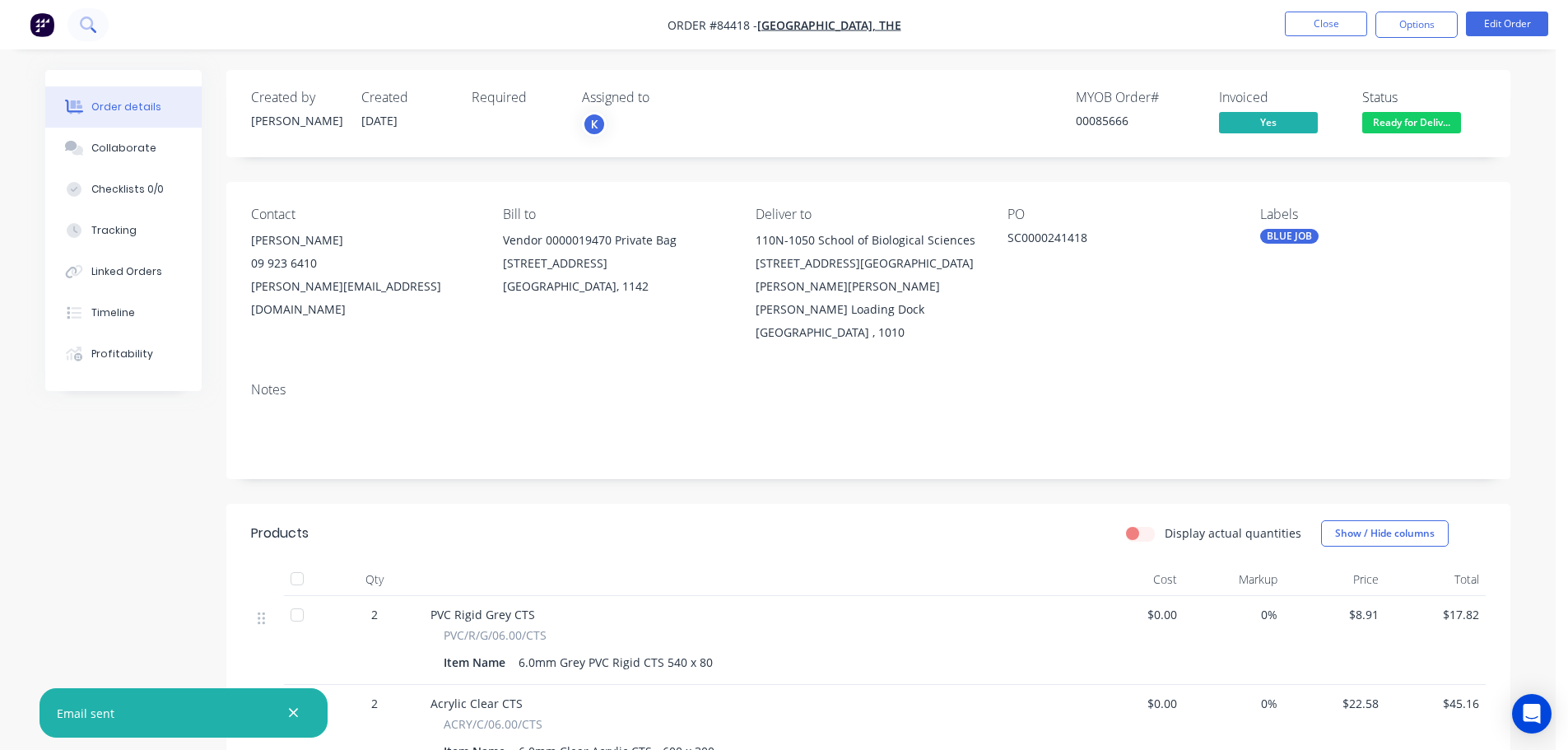
click at [99, 20] on button at bounding box center [88, 25] width 41 height 33
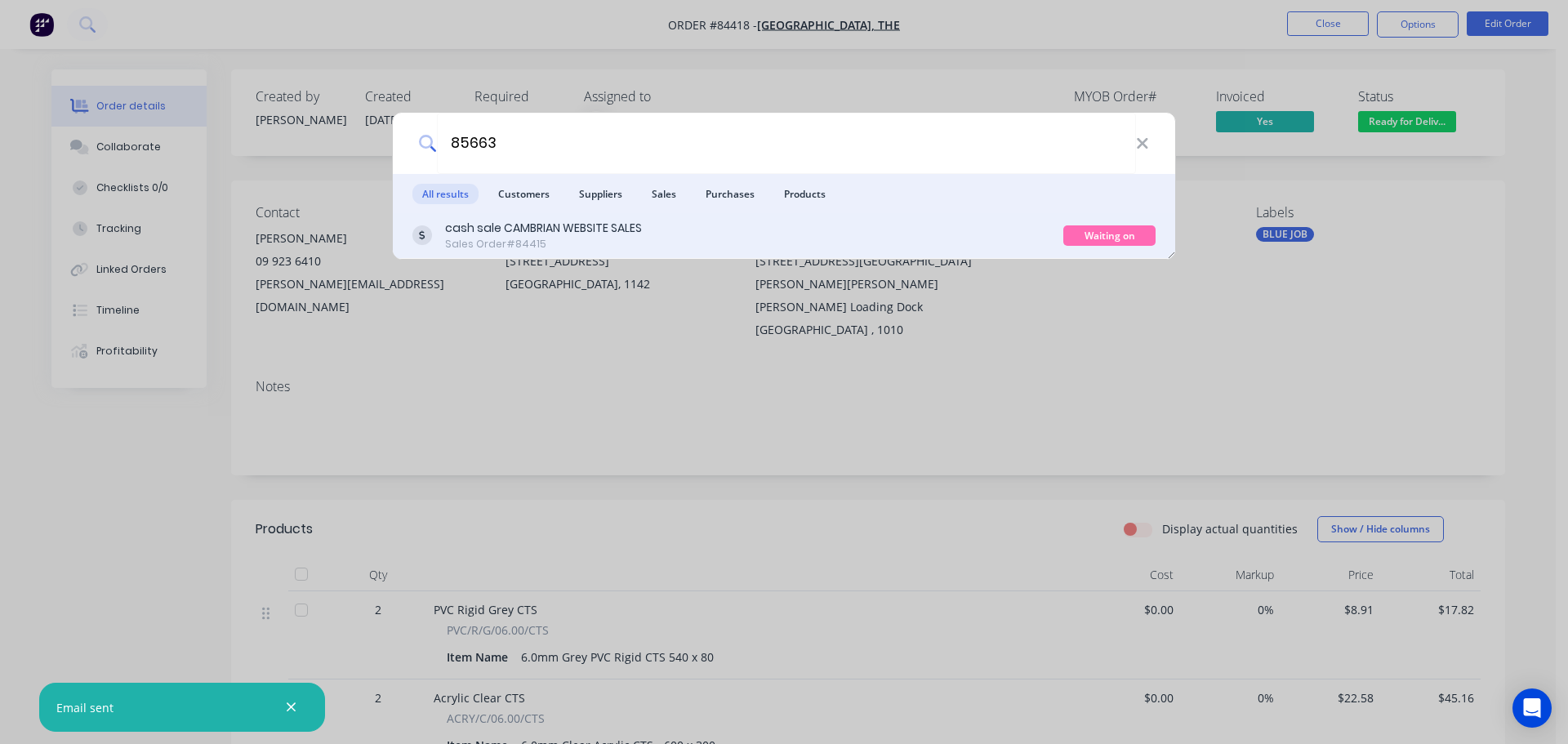
type input "85663"
click at [967, 230] on div "cash sale CAMBRIAN WEBSITE SALES Sales Order #84415" at bounding box center [738, 236] width 651 height 32
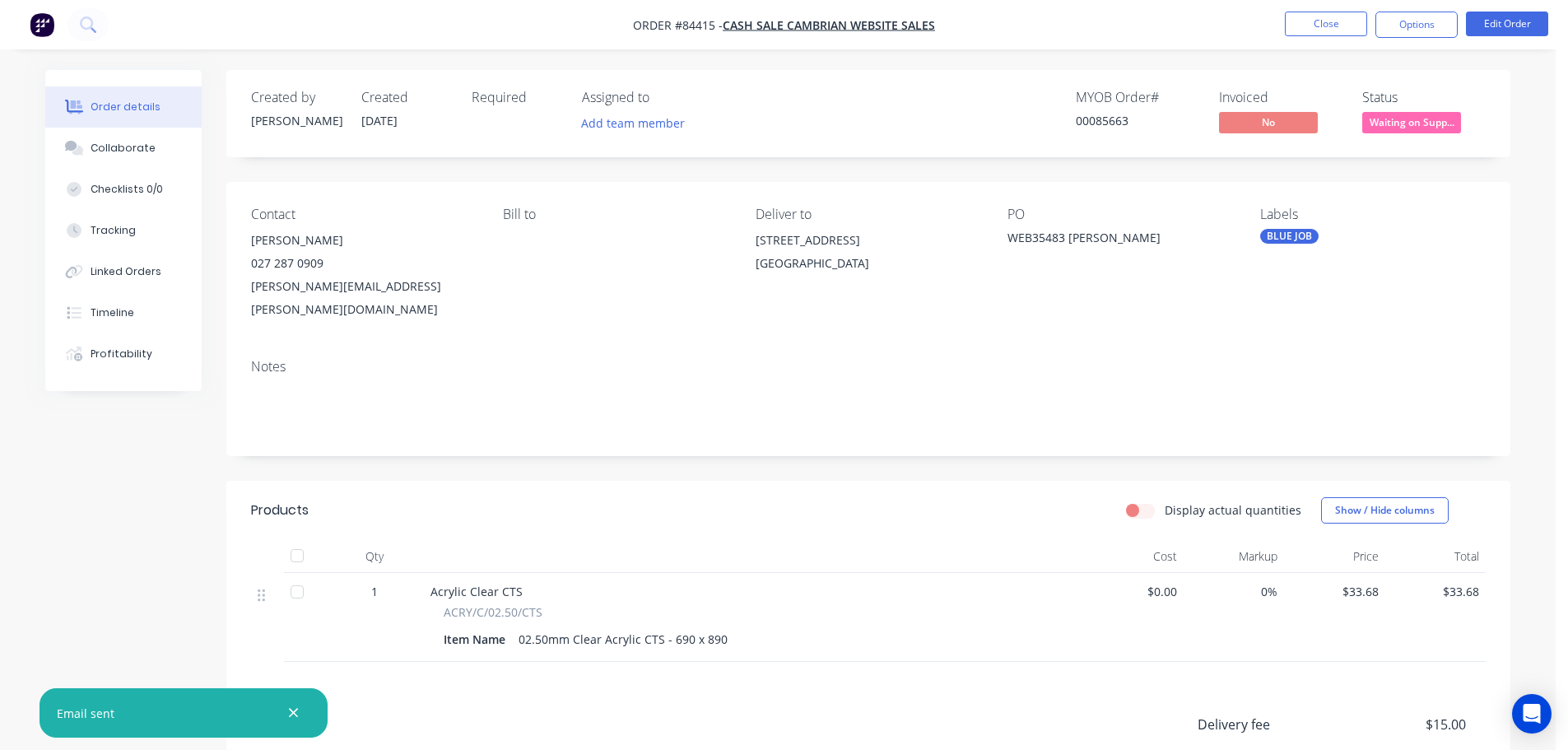
click at [1384, 126] on span "Waiting on Supp..." at bounding box center [1412, 122] width 99 height 21
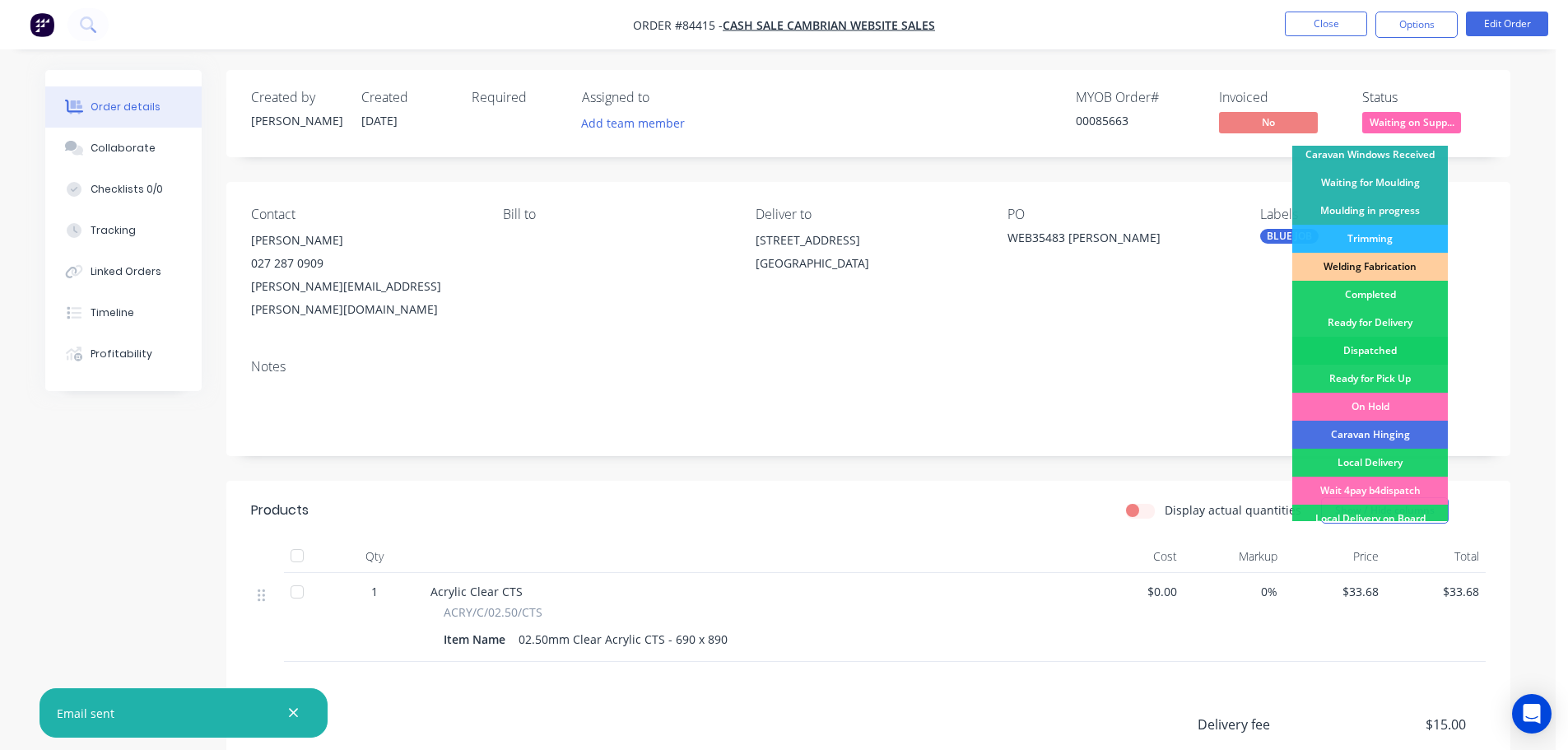
scroll to position [324, 0]
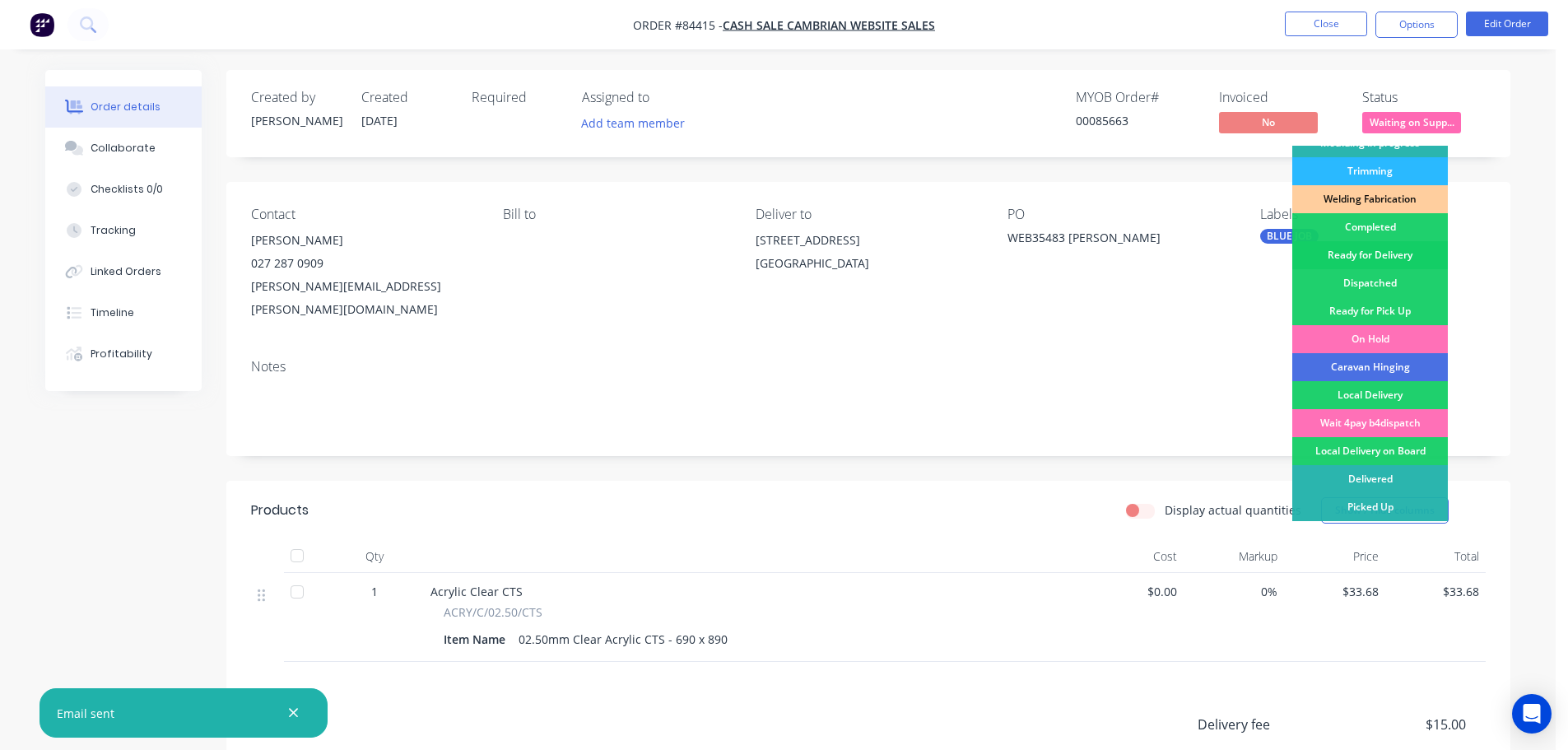
click at [1391, 261] on div "Ready for Delivery" at bounding box center [1370, 255] width 155 height 28
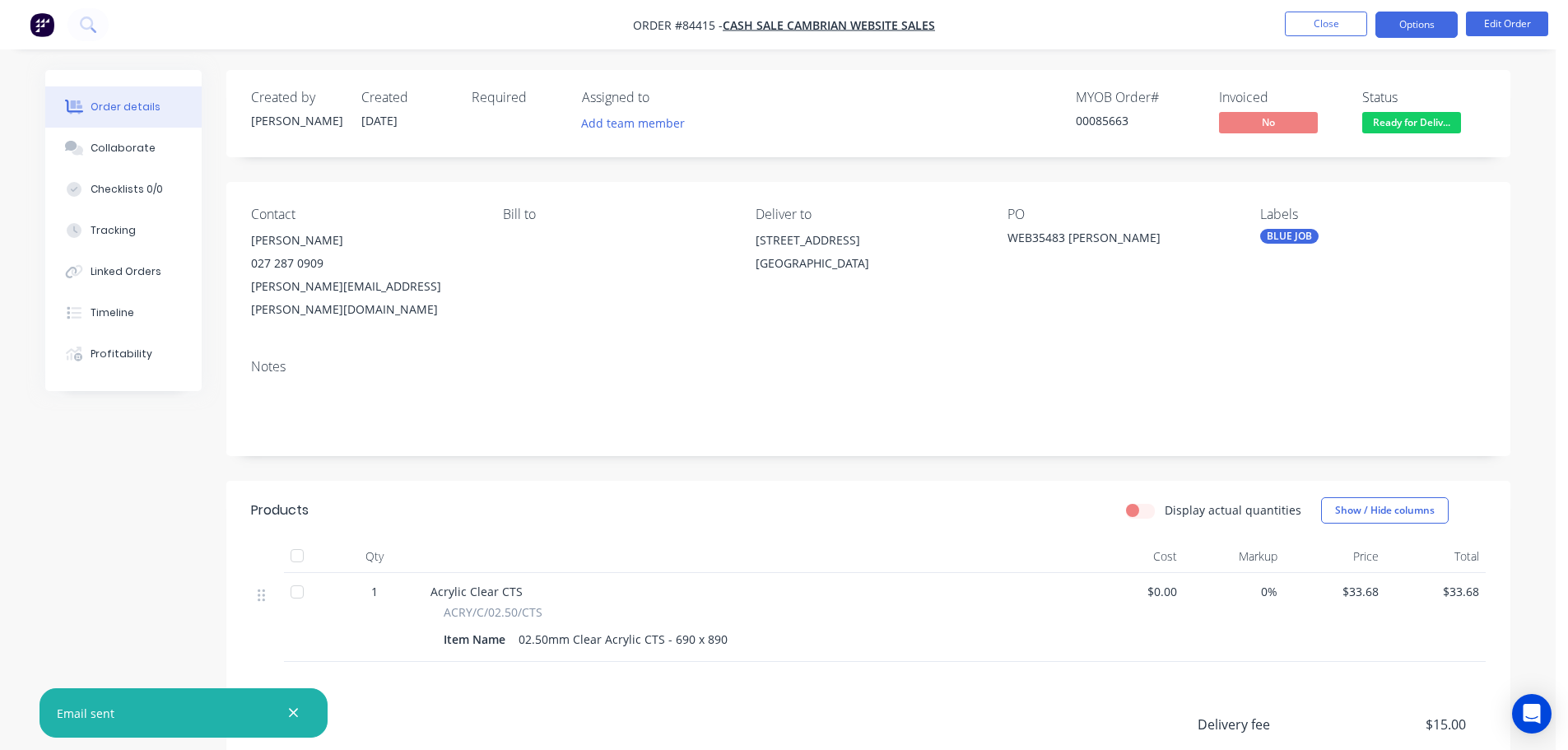
click at [1404, 28] on button "Options" at bounding box center [1416, 25] width 82 height 27
click at [289, 725] on div "Email sent" at bounding box center [183, 714] width 288 height 50
click at [292, 718] on icon "button" at bounding box center [293, 714] width 10 height 15
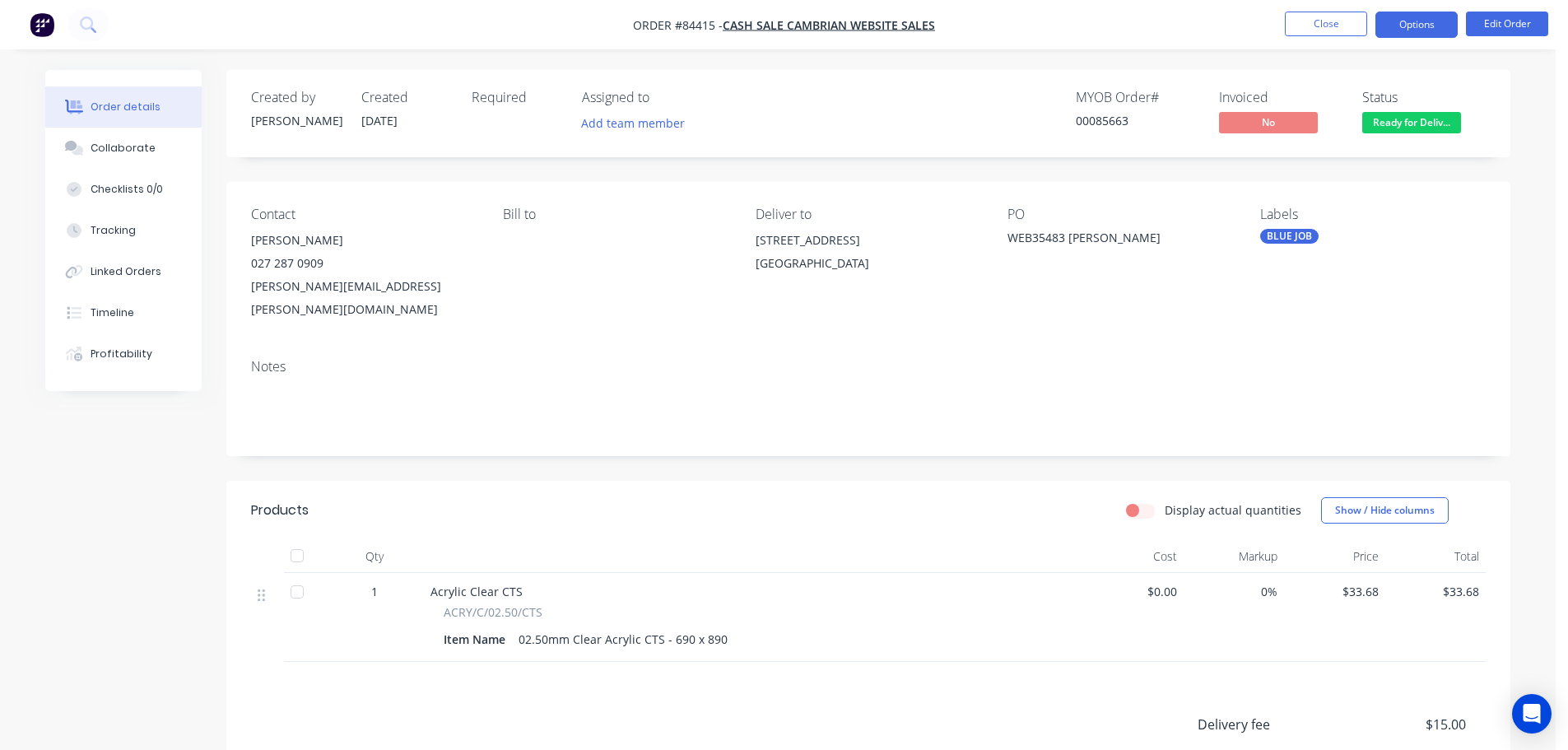
drag, startPoint x: 1444, startPoint y: 22, endPoint x: 1434, endPoint y: 40, distance: 20.6
click at [1444, 23] on button "Options" at bounding box center [1416, 25] width 82 height 27
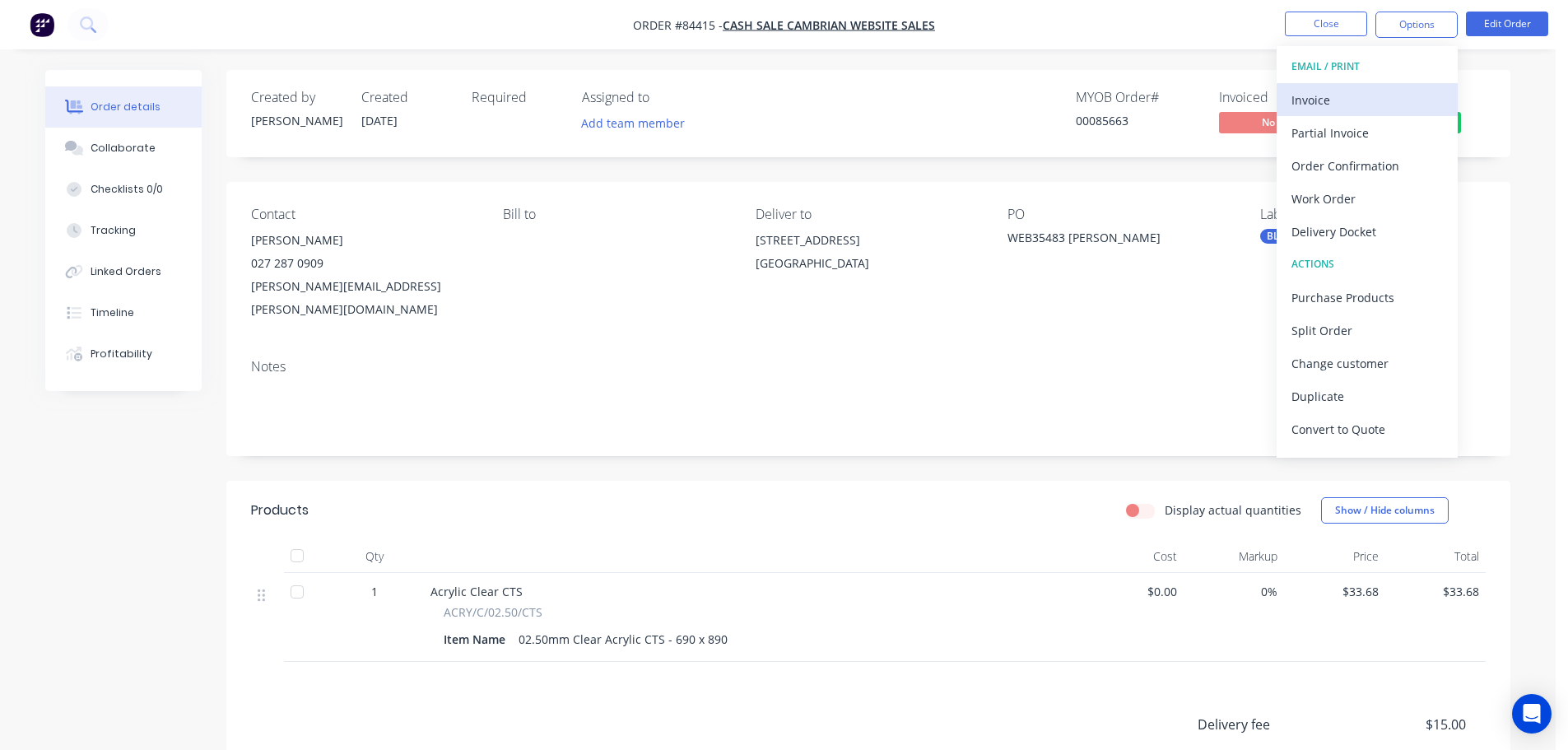
click at [1402, 94] on div "Invoice" at bounding box center [1367, 99] width 152 height 24
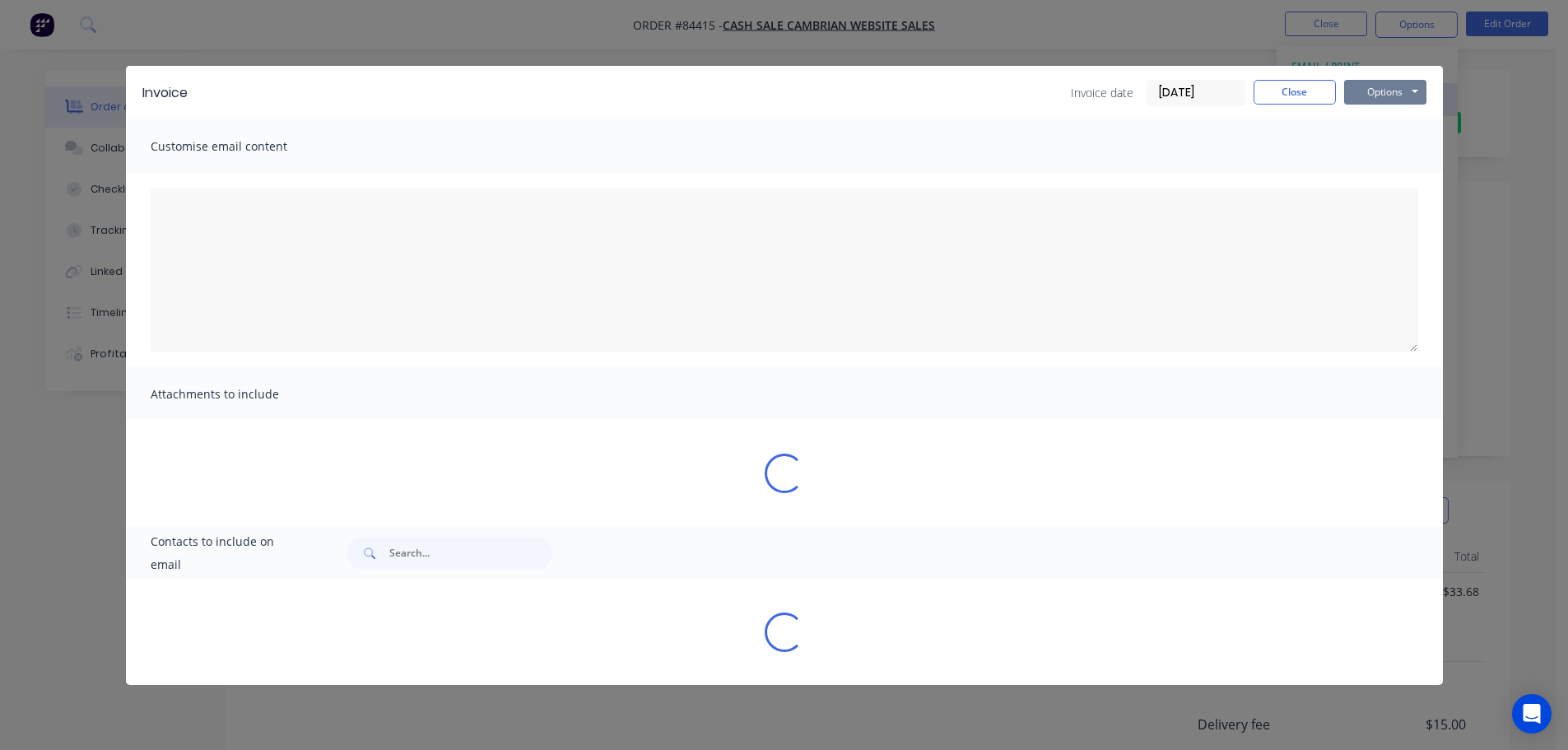
click at [1402, 94] on button "Options" at bounding box center [1385, 93] width 82 height 25
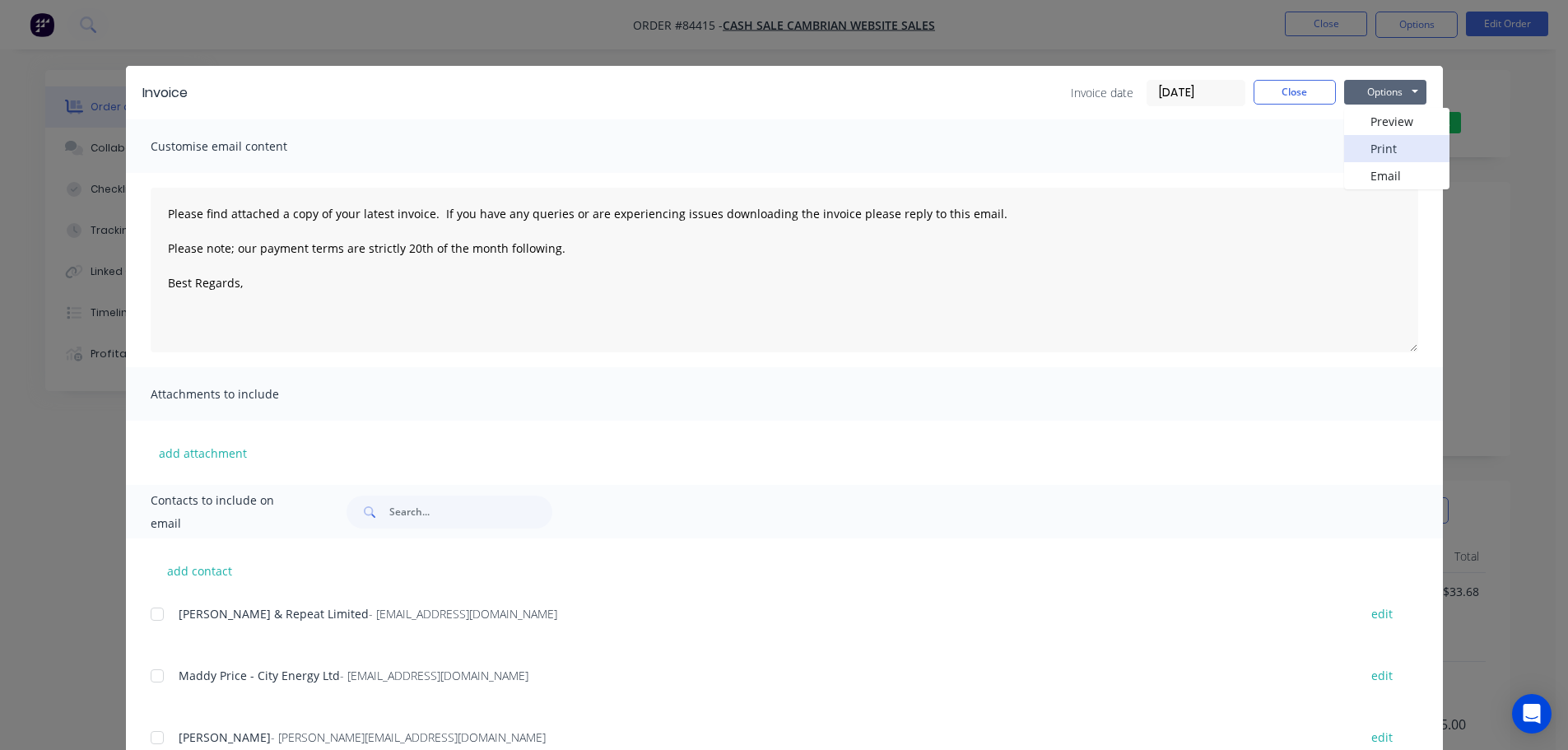
click at [1394, 149] on button "Print" at bounding box center [1396, 149] width 105 height 27
click at [1304, 89] on button "Close" at bounding box center [1294, 93] width 82 height 25
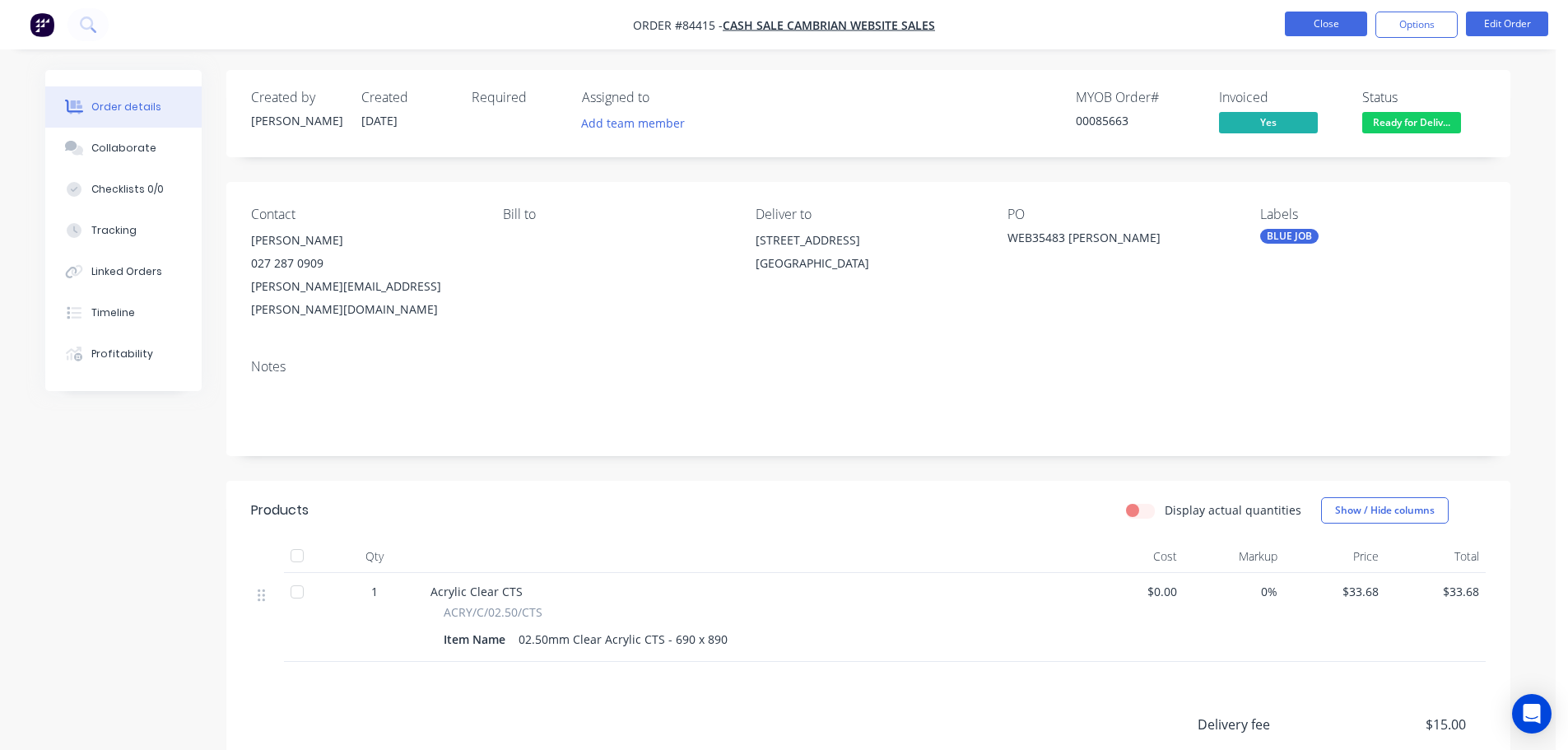
click at [1314, 21] on button "Close" at bounding box center [1326, 24] width 82 height 25
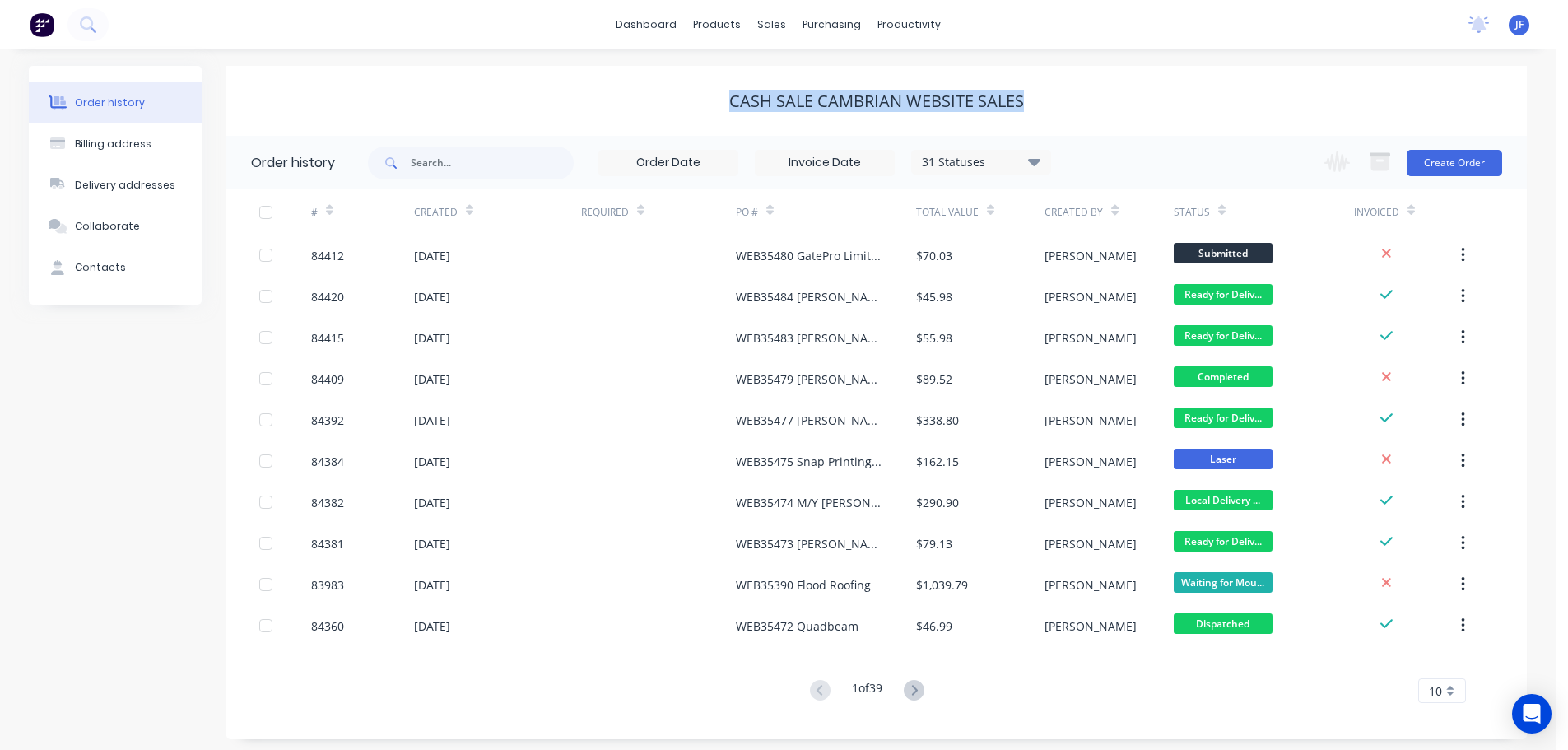
drag, startPoint x: 707, startPoint y: 88, endPoint x: 1312, endPoint y: 94, distance: 605.0
click at [1312, 94] on div "cash sale CAMBRIAN WEBSITE SALES" at bounding box center [877, 100] width 1301 height 70
click at [1312, 94] on div "cash sale CAMBRIAN WEBSITE SALES" at bounding box center [877, 101] width 1301 height 20
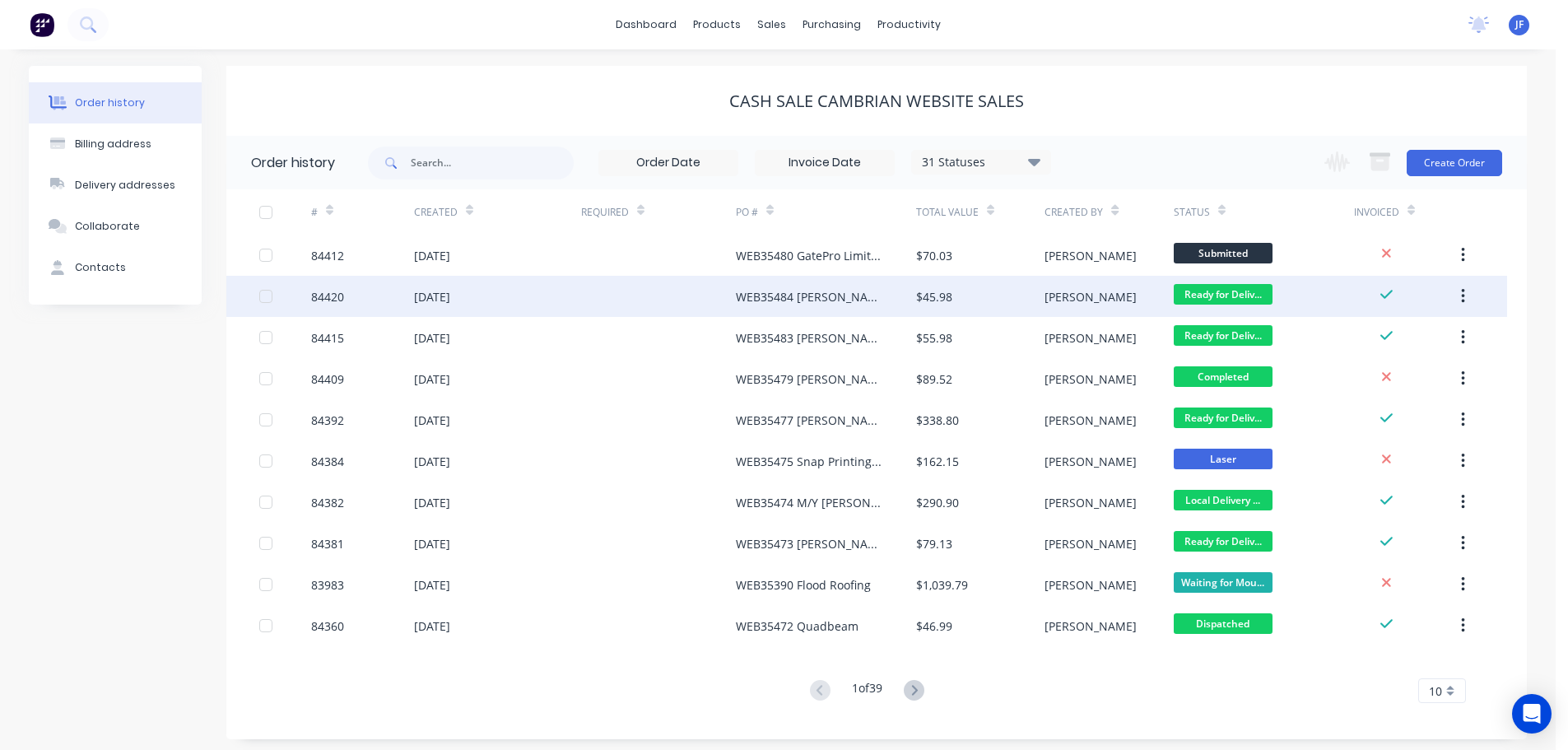
click at [577, 293] on div "05 Sep 2025" at bounding box center [497, 296] width 167 height 41
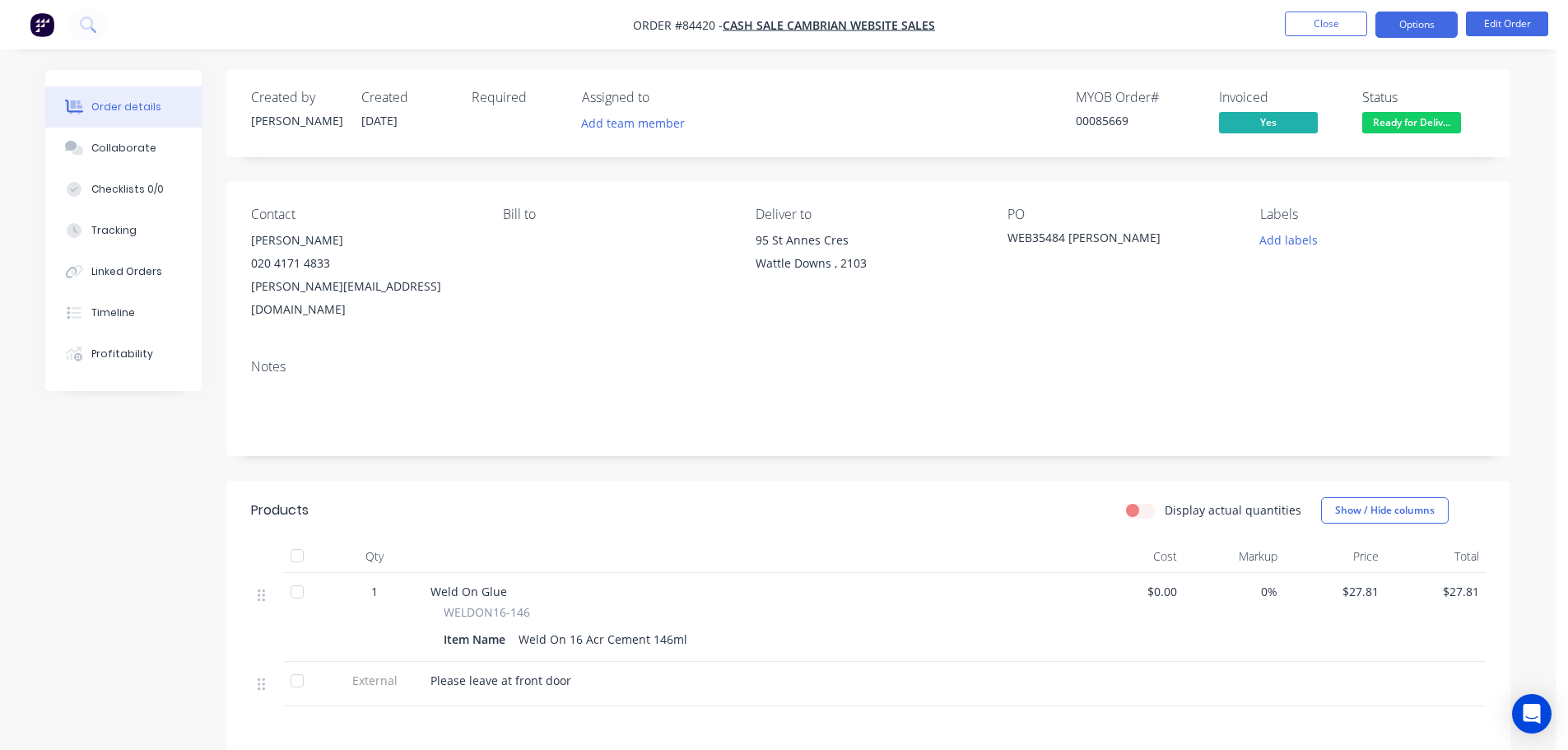
click at [1391, 22] on button "Options" at bounding box center [1416, 25] width 82 height 27
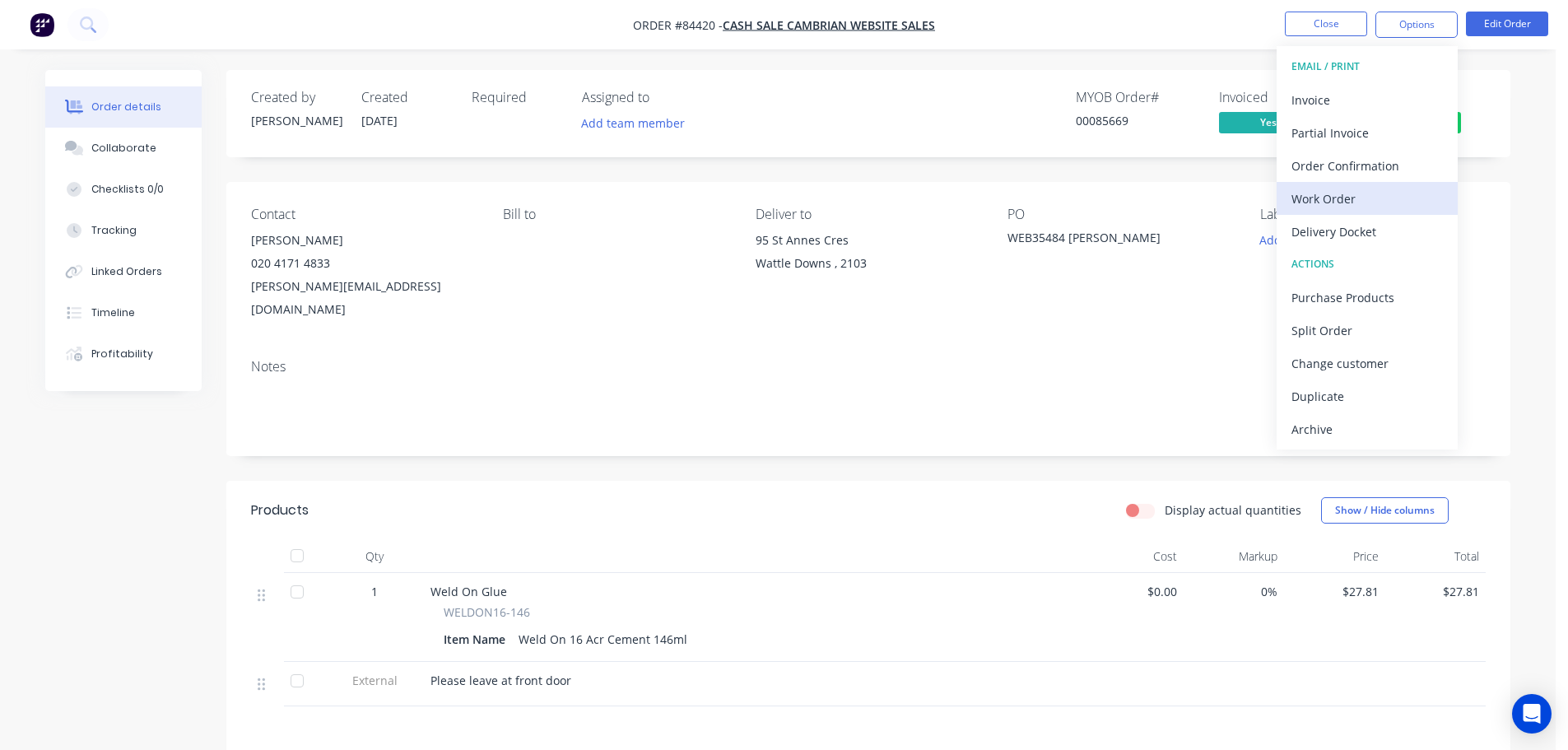
click at [1354, 195] on div "Work Order" at bounding box center [1367, 198] width 152 height 24
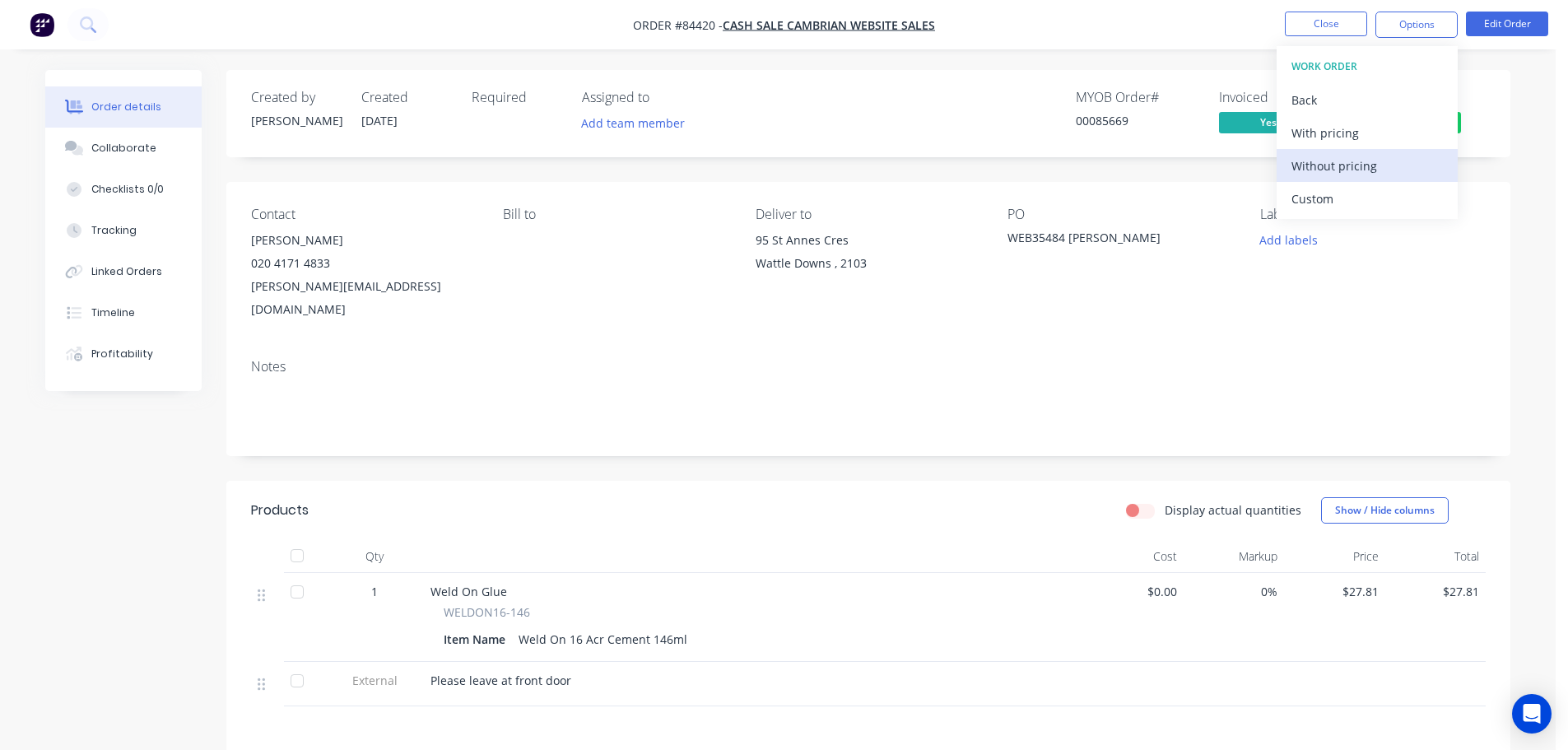
click at [1354, 163] on div "Without pricing" at bounding box center [1367, 165] width 152 height 24
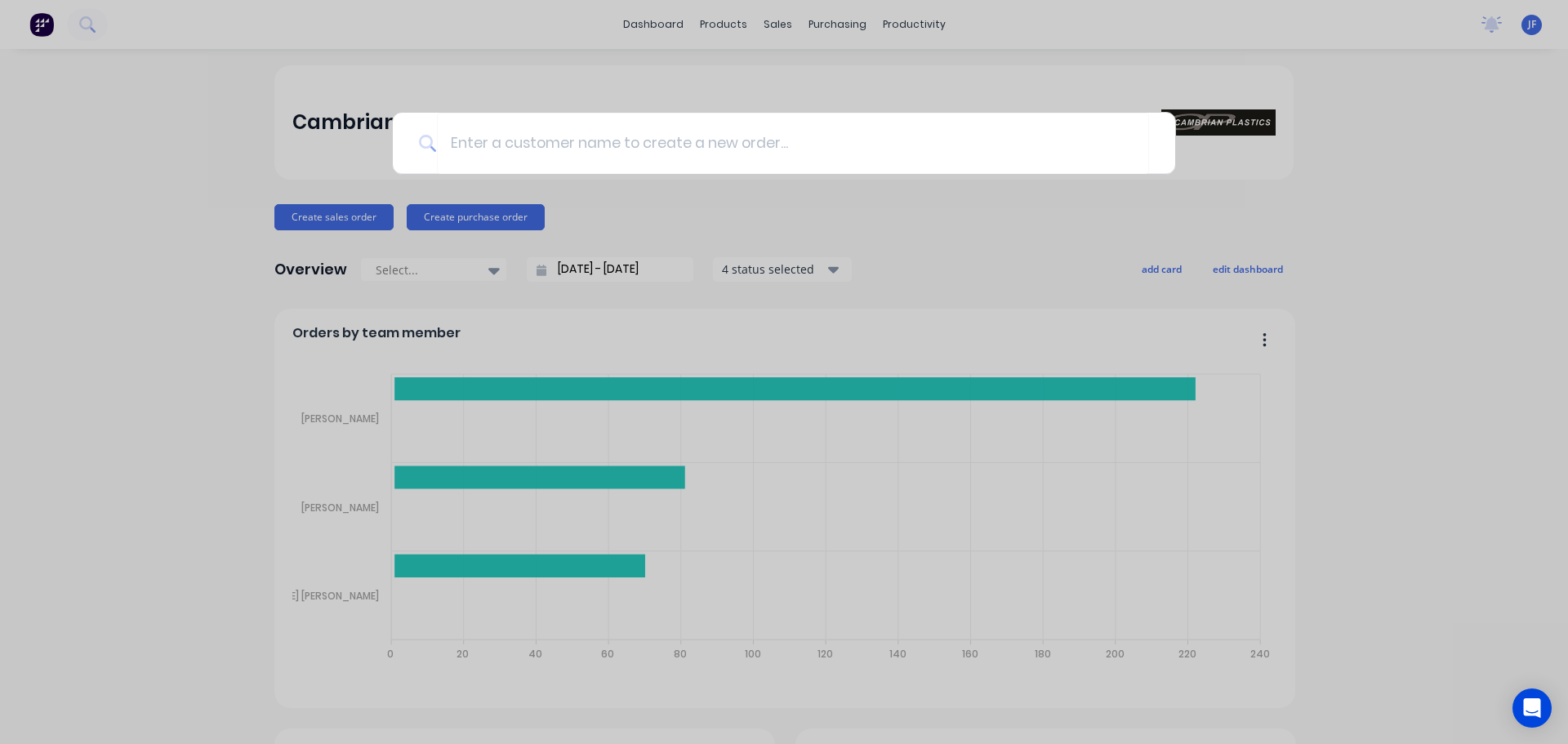
click at [774, 36] on div at bounding box center [784, 372] width 1568 height 744
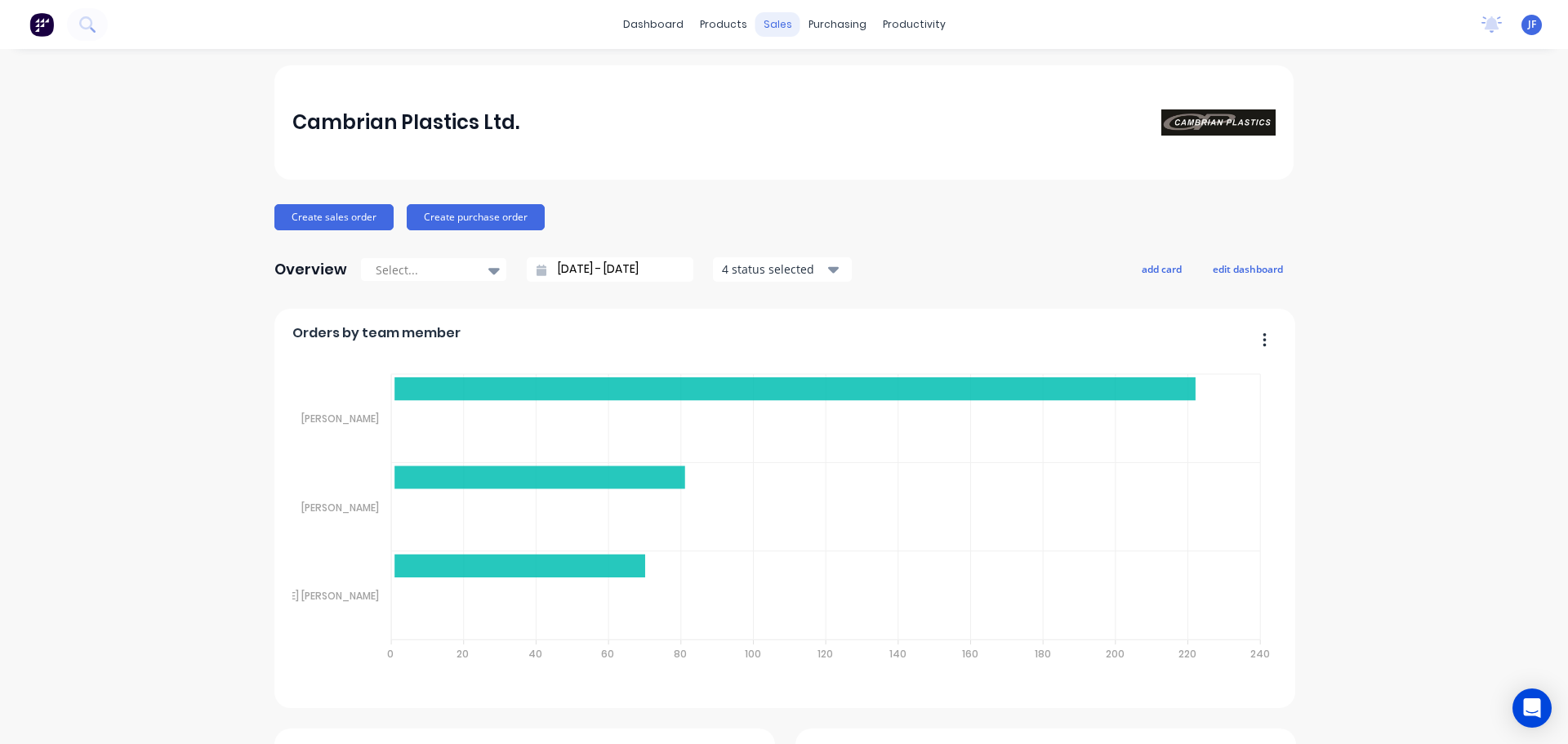
click at [776, 21] on div "sales" at bounding box center [777, 25] width 44 height 25
click at [802, 78] on div "Sales Orders" at bounding box center [832, 79] width 67 height 15
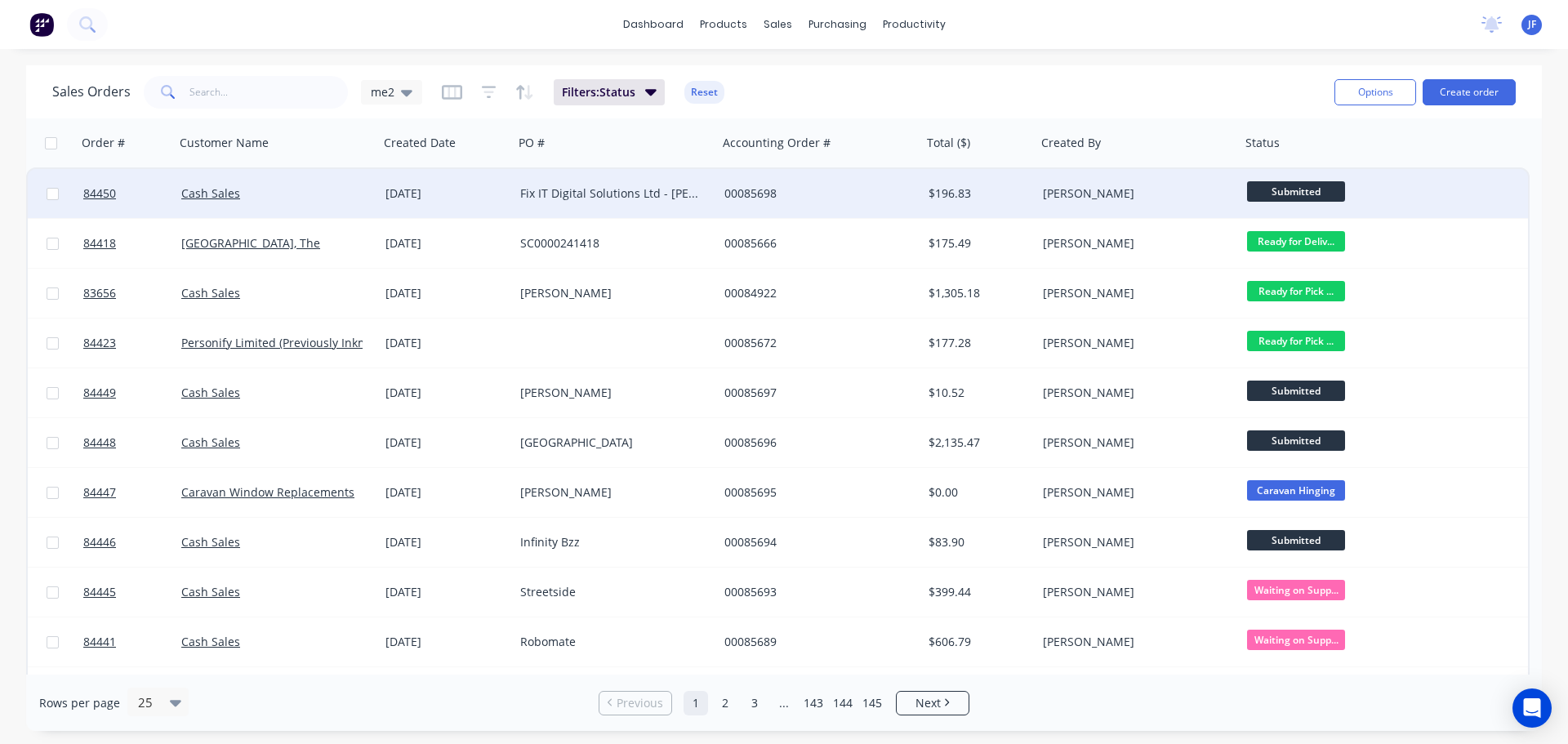
click at [714, 213] on div "Fix IT Digital Solutions Ltd - [PERSON_NAME]" at bounding box center [616, 194] width 204 height 49
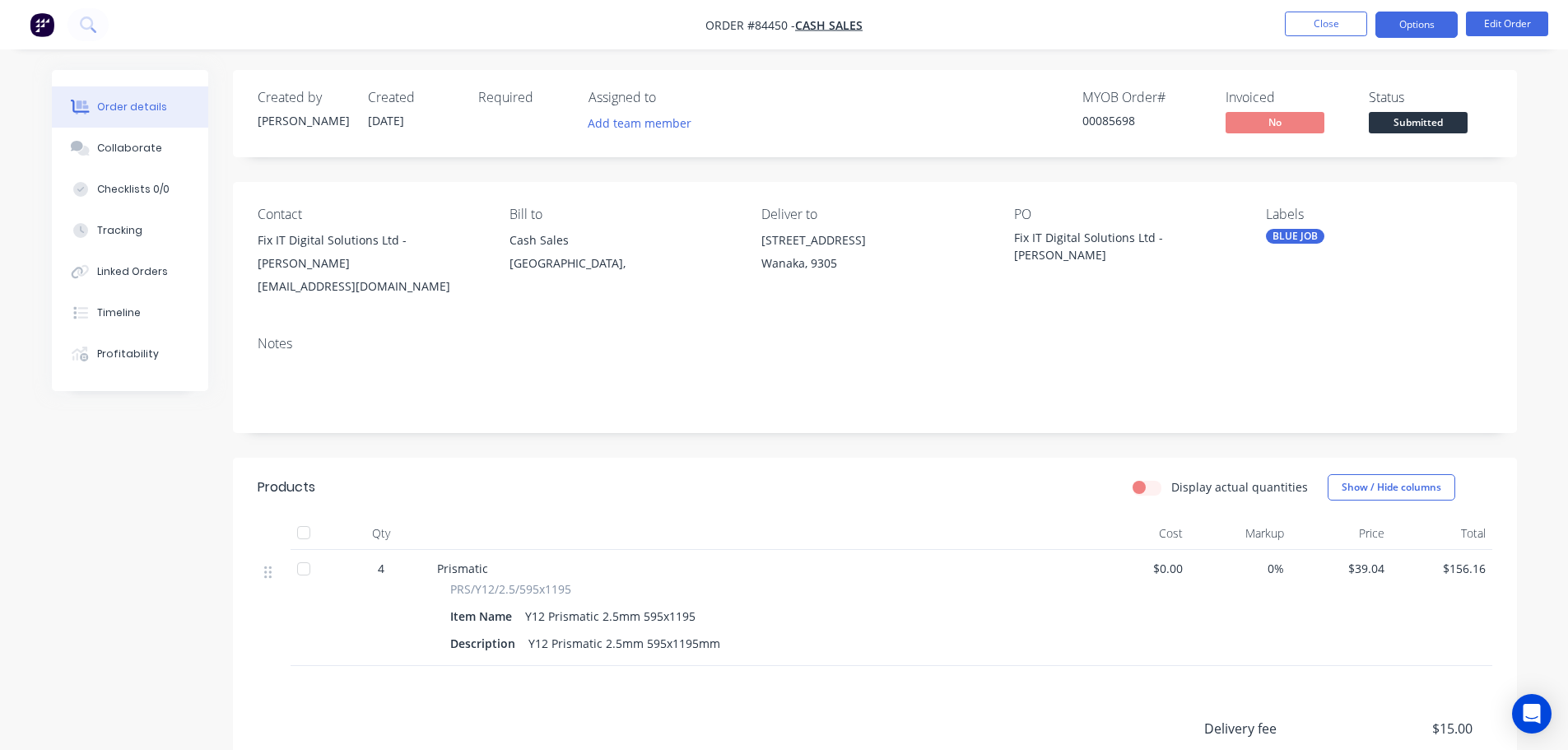
click at [1442, 25] on button "Options" at bounding box center [1416, 25] width 82 height 27
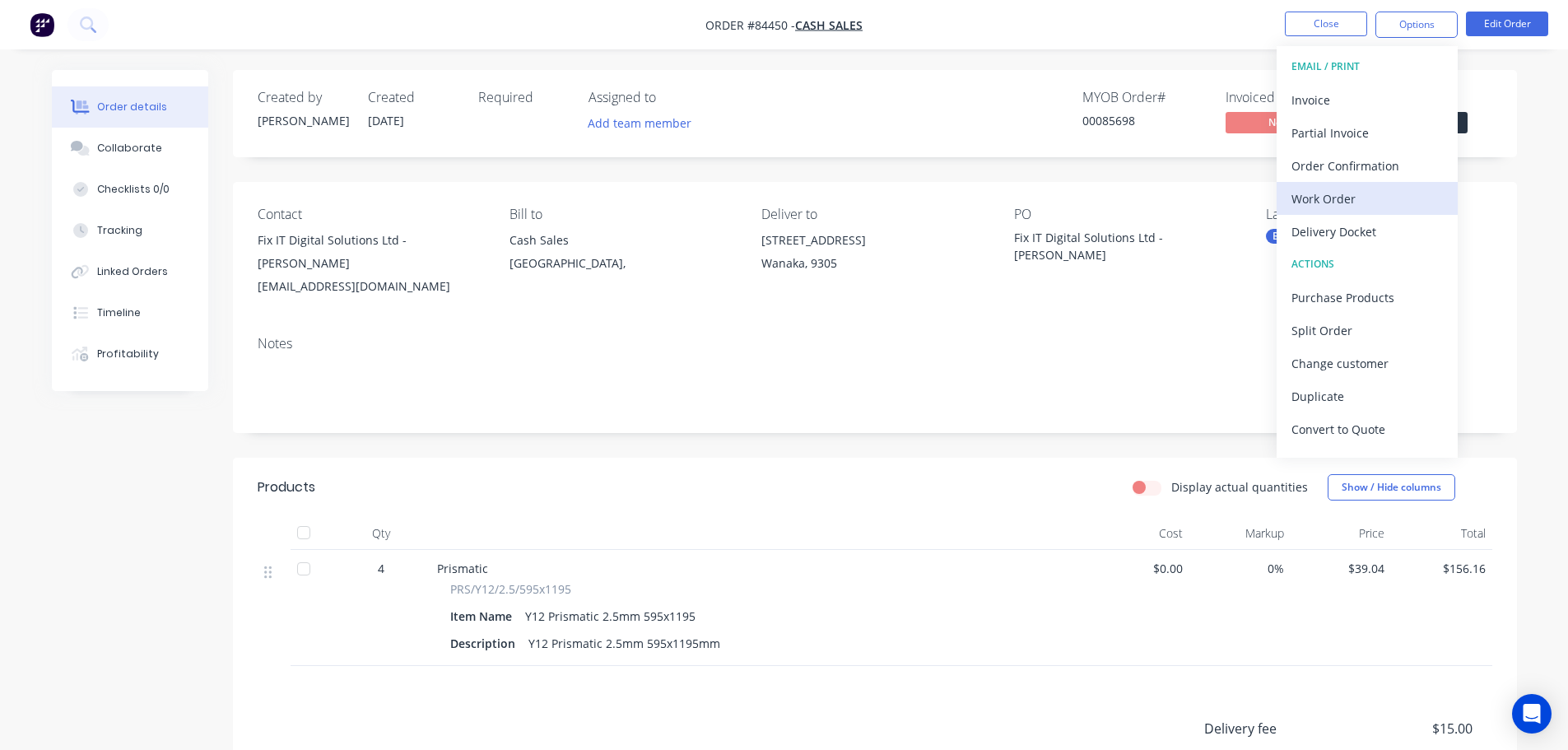
click at [1379, 188] on div "Work Order" at bounding box center [1367, 198] width 152 height 24
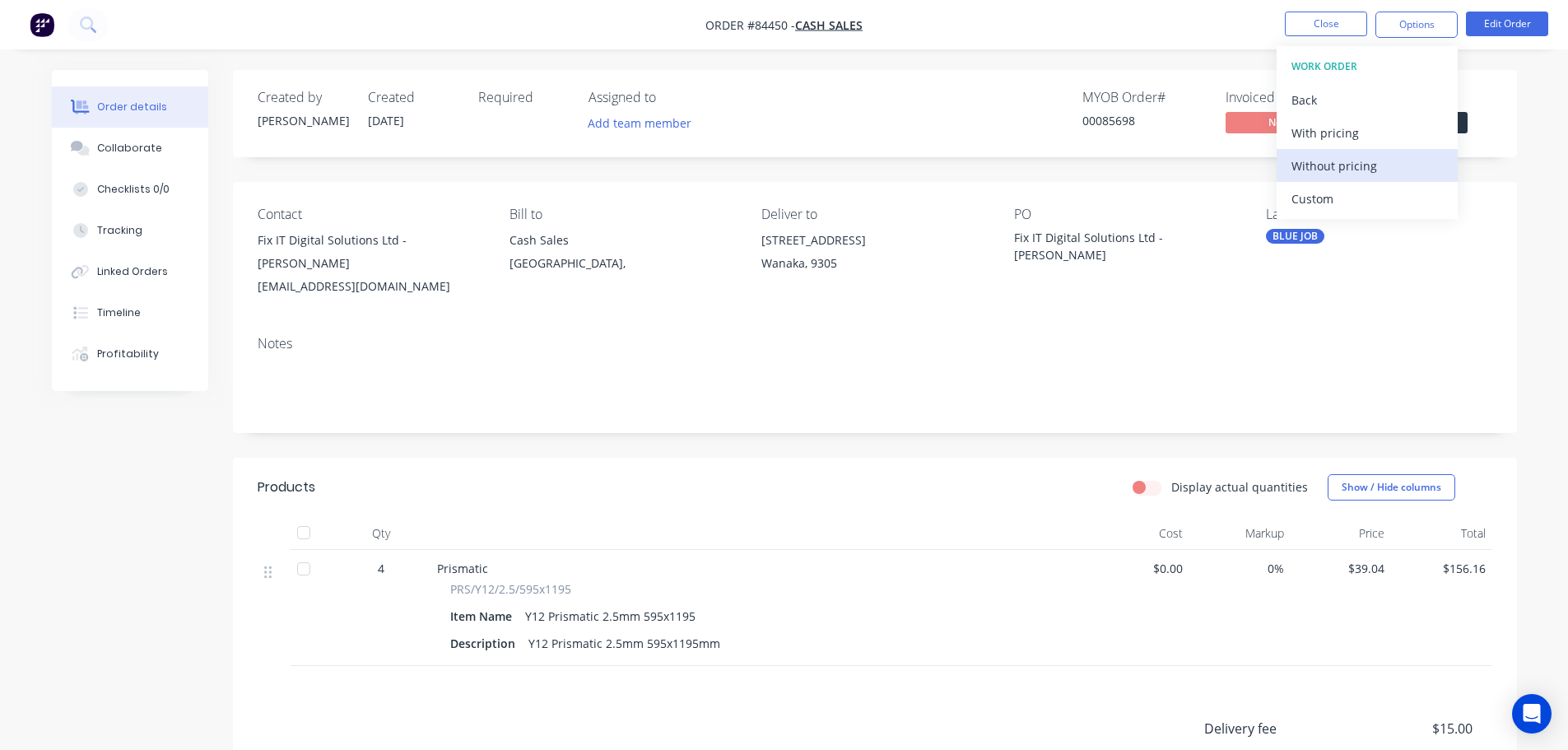
click at [1373, 163] on div "Without pricing" at bounding box center [1367, 165] width 152 height 24
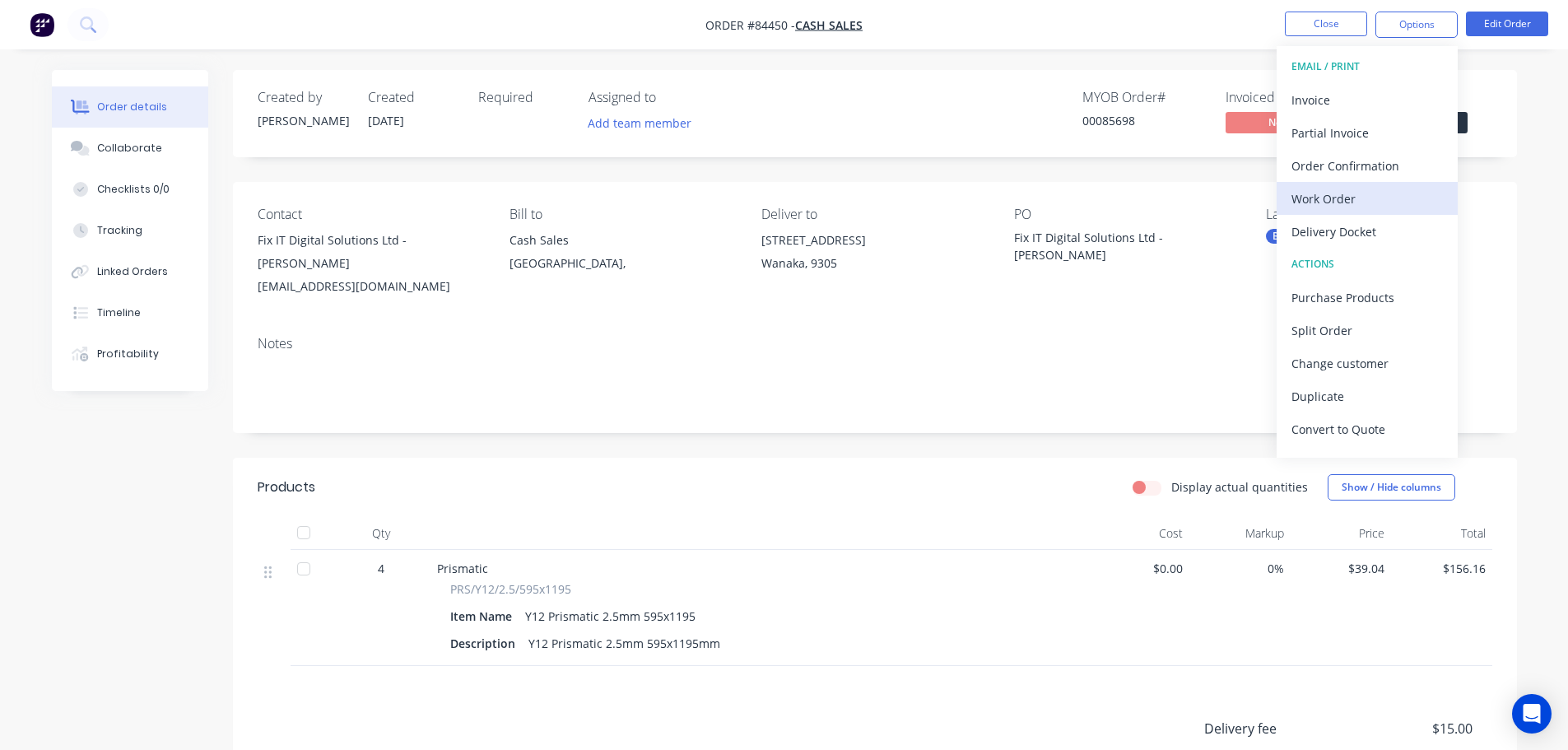
click at [1414, 183] on button "Work Order" at bounding box center [1368, 198] width 181 height 33
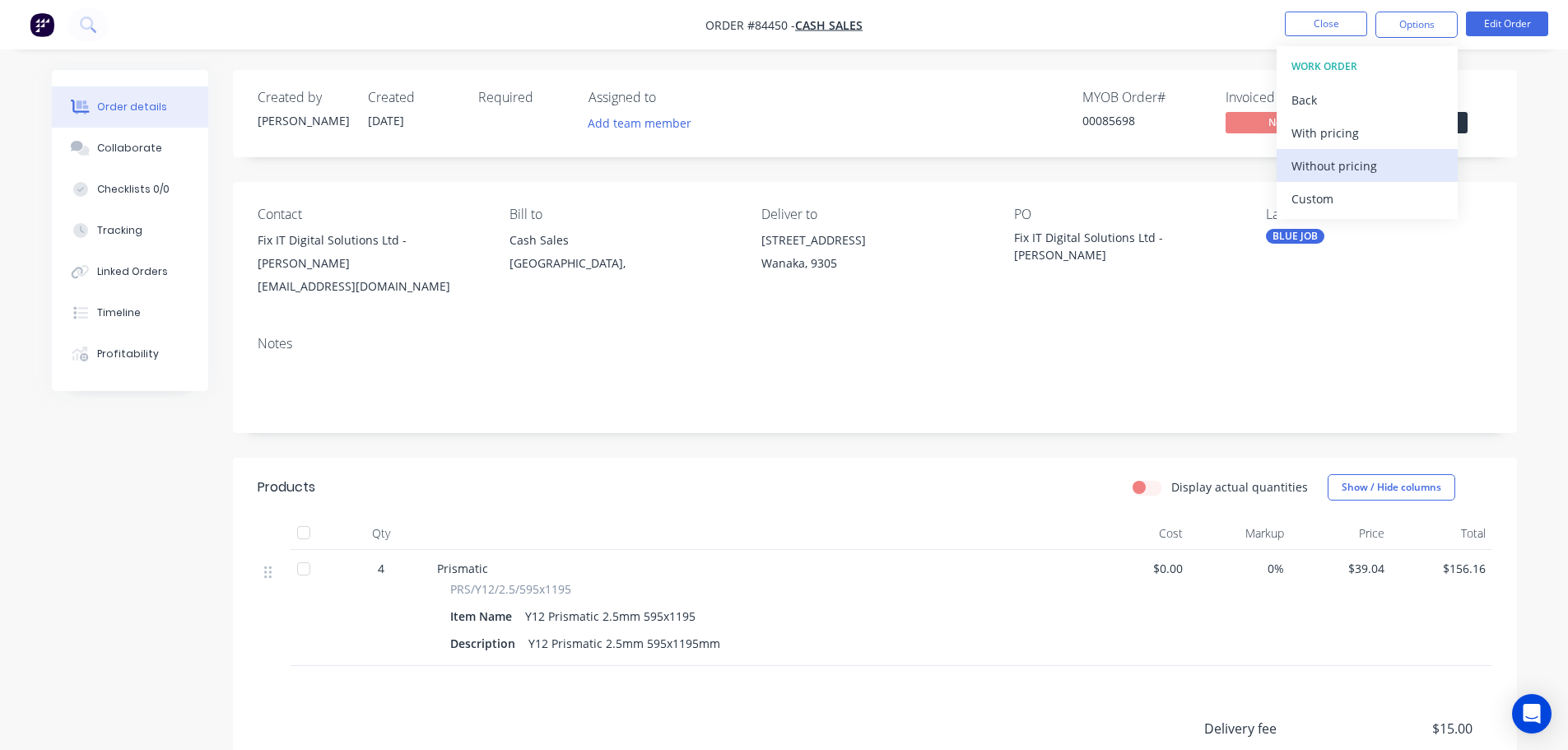
click at [1413, 164] on div "Without pricing" at bounding box center [1367, 165] width 152 height 24
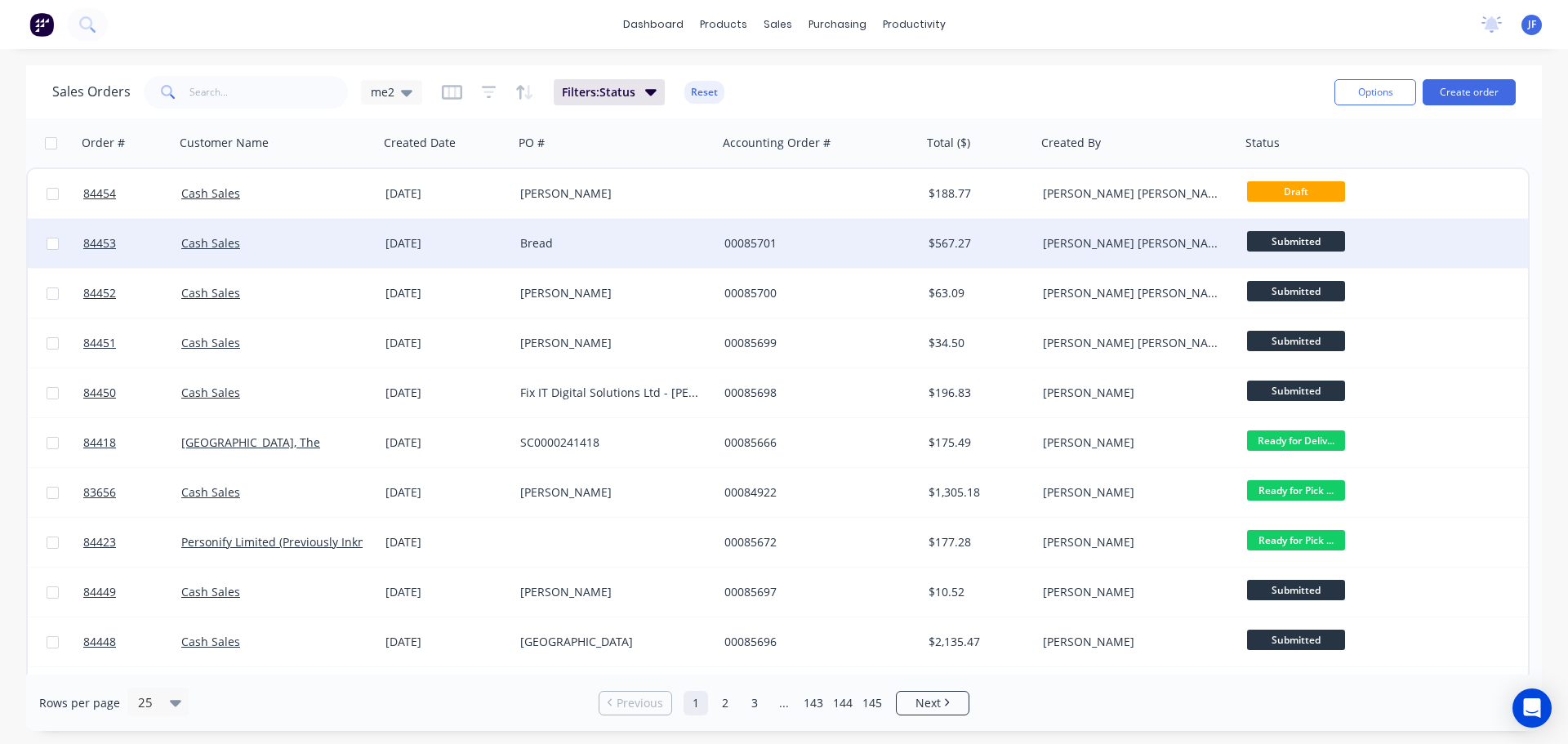
click at [837, 250] on div "00085701" at bounding box center [816, 243] width 182 height 16
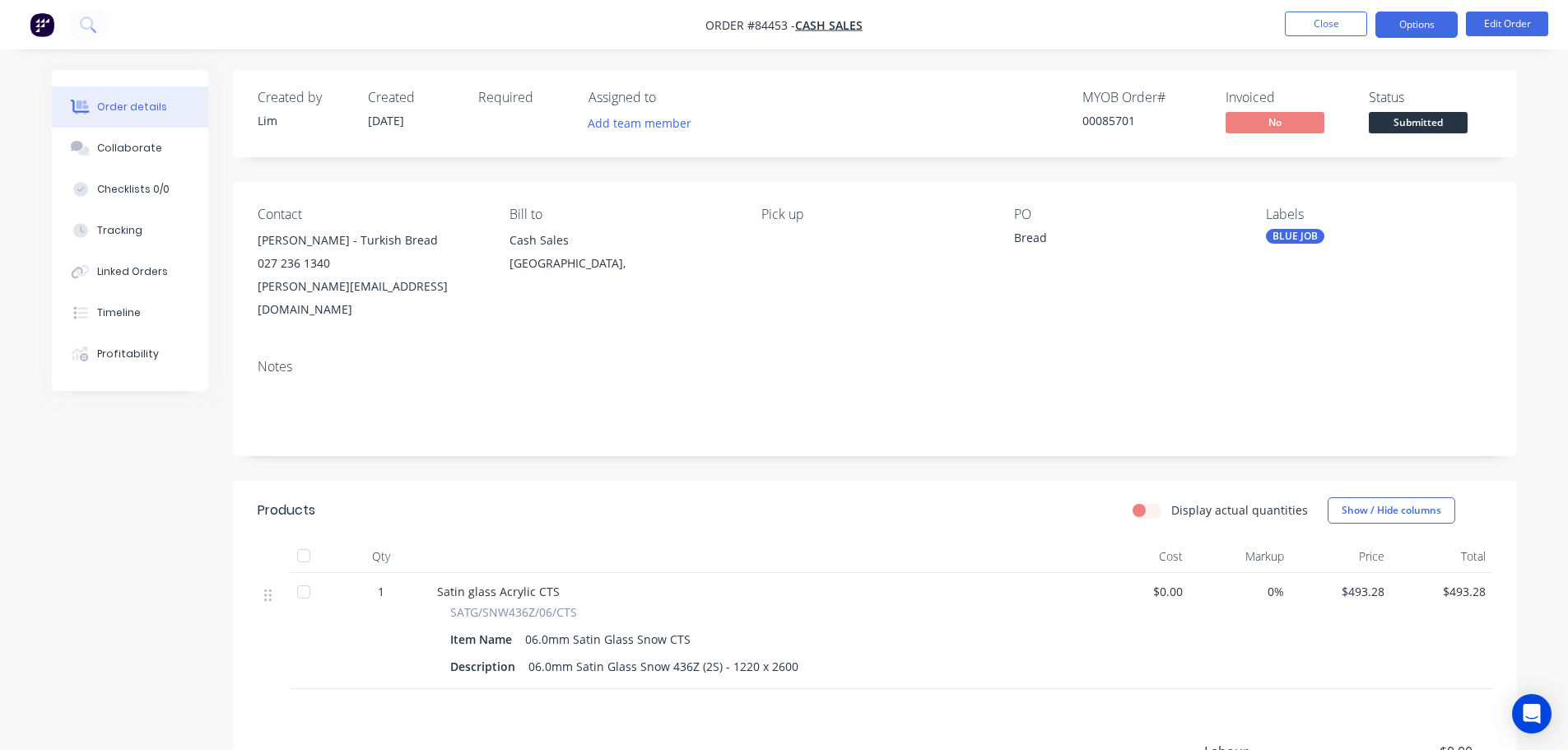
click at [1422, 21] on button "Options" at bounding box center [1416, 25] width 82 height 27
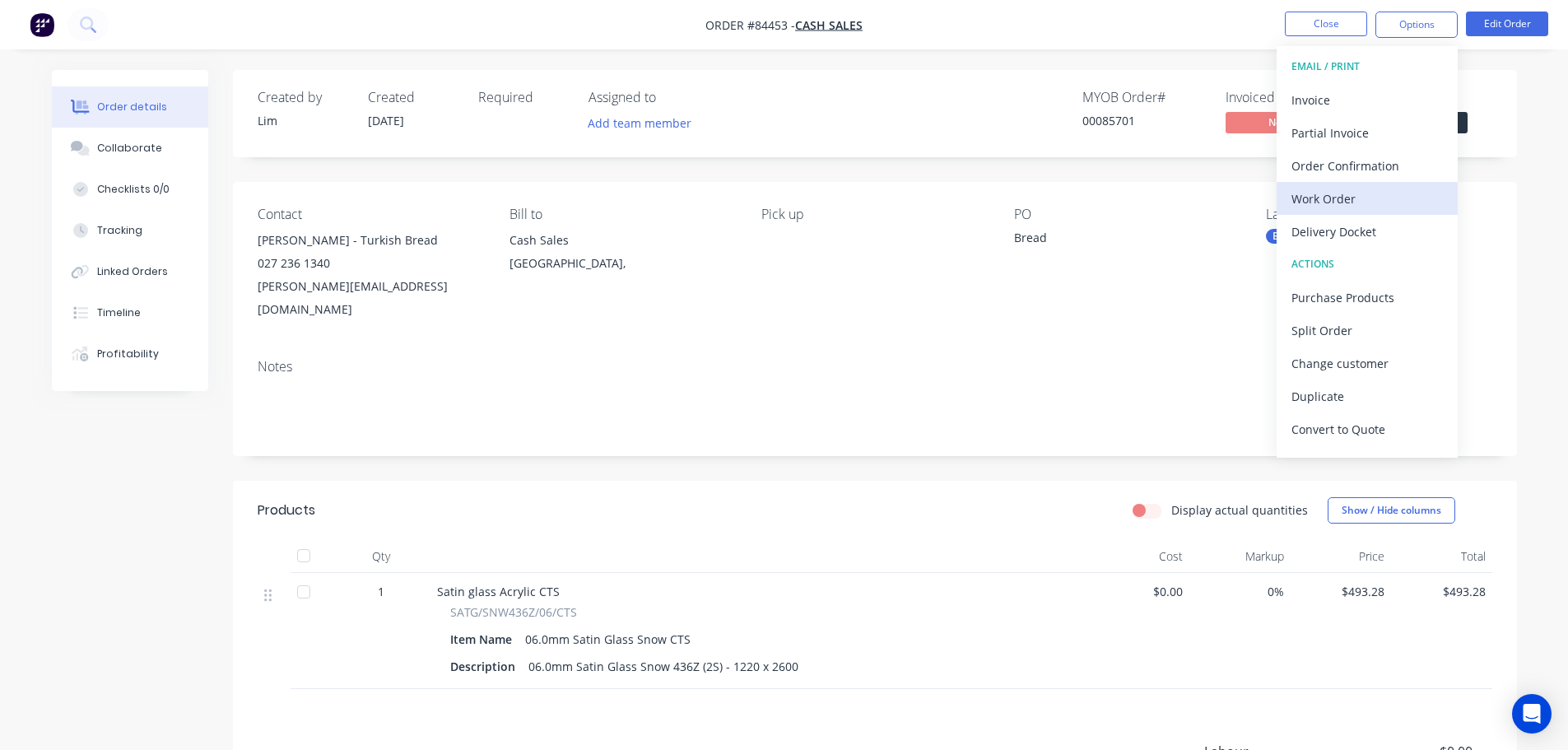
click at [1368, 201] on div "Work Order" at bounding box center [1367, 198] width 152 height 24
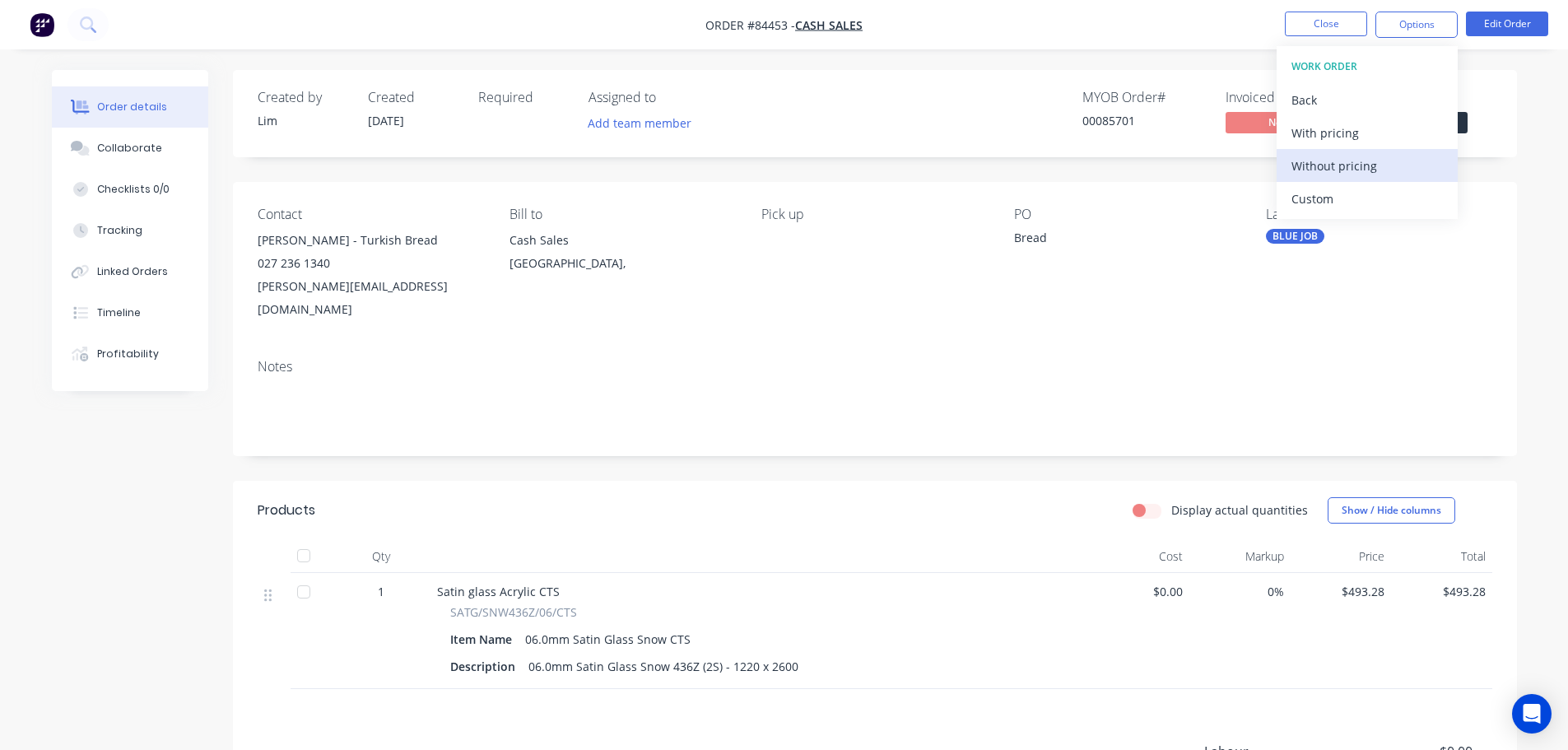
click at [1371, 169] on div "Without pricing" at bounding box center [1367, 165] width 152 height 24
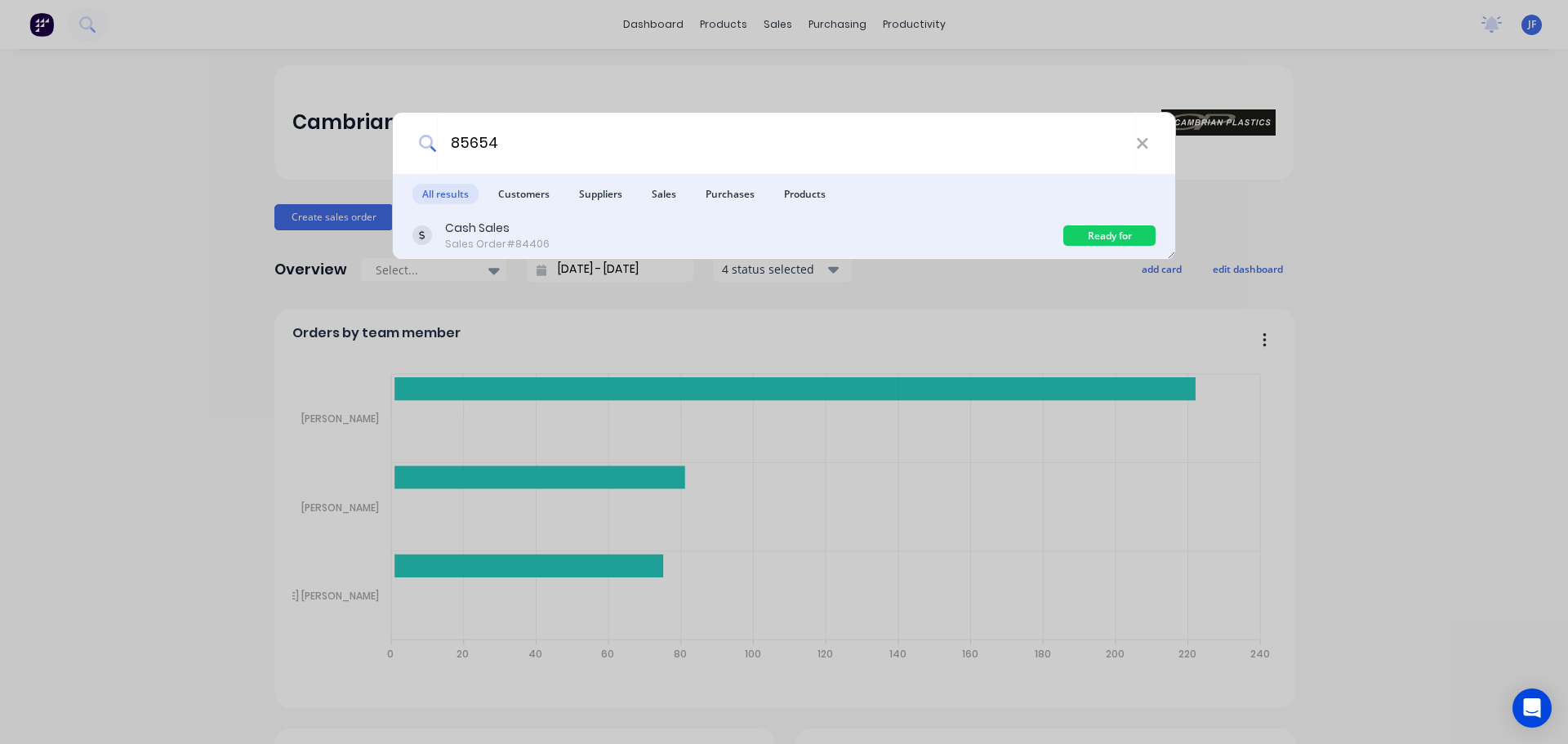
type input "85654"
click at [850, 230] on div "Cash Sales Sales Order #84406" at bounding box center [738, 236] width 651 height 32
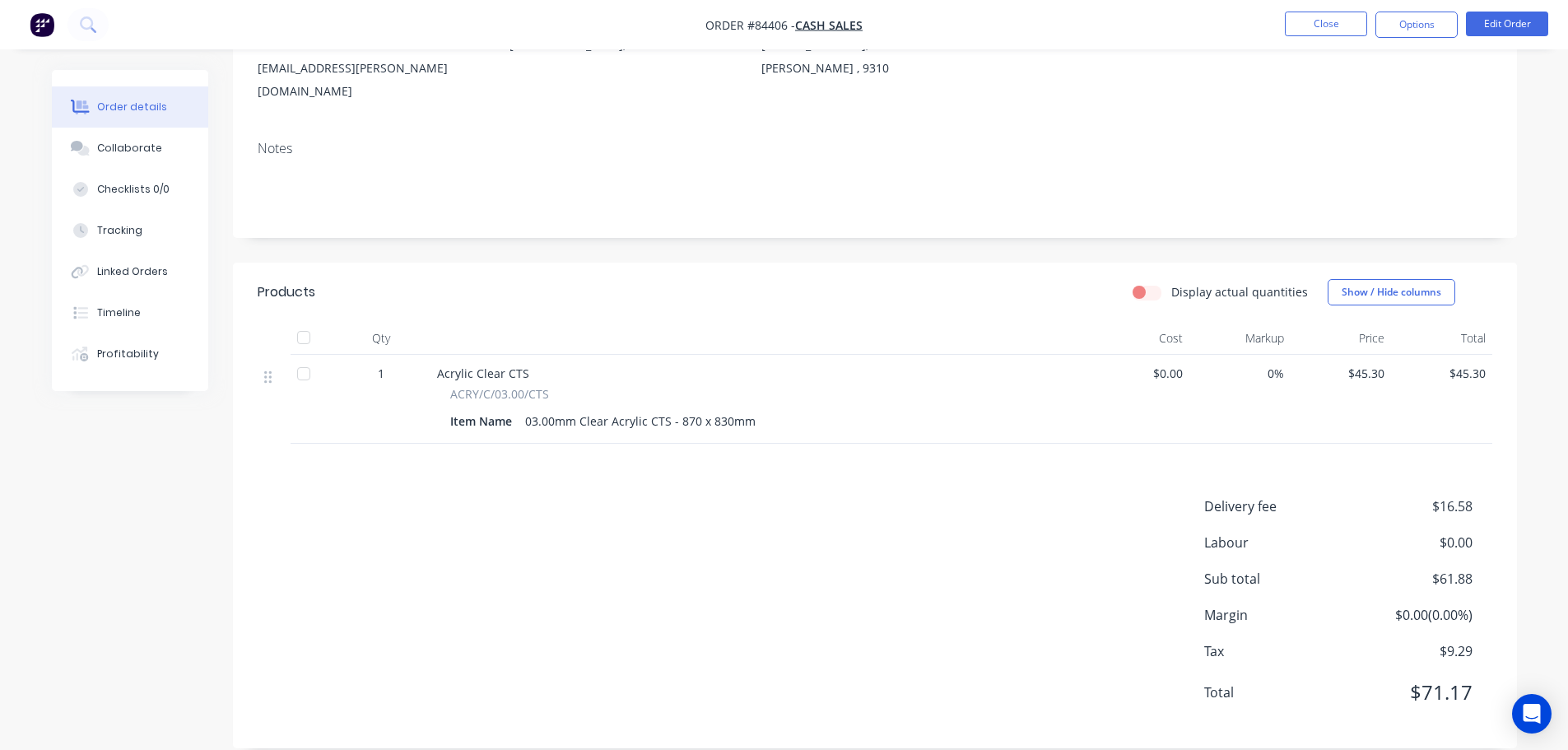
scroll to position [53, 0]
